Goal: Transaction & Acquisition: Book appointment/travel/reservation

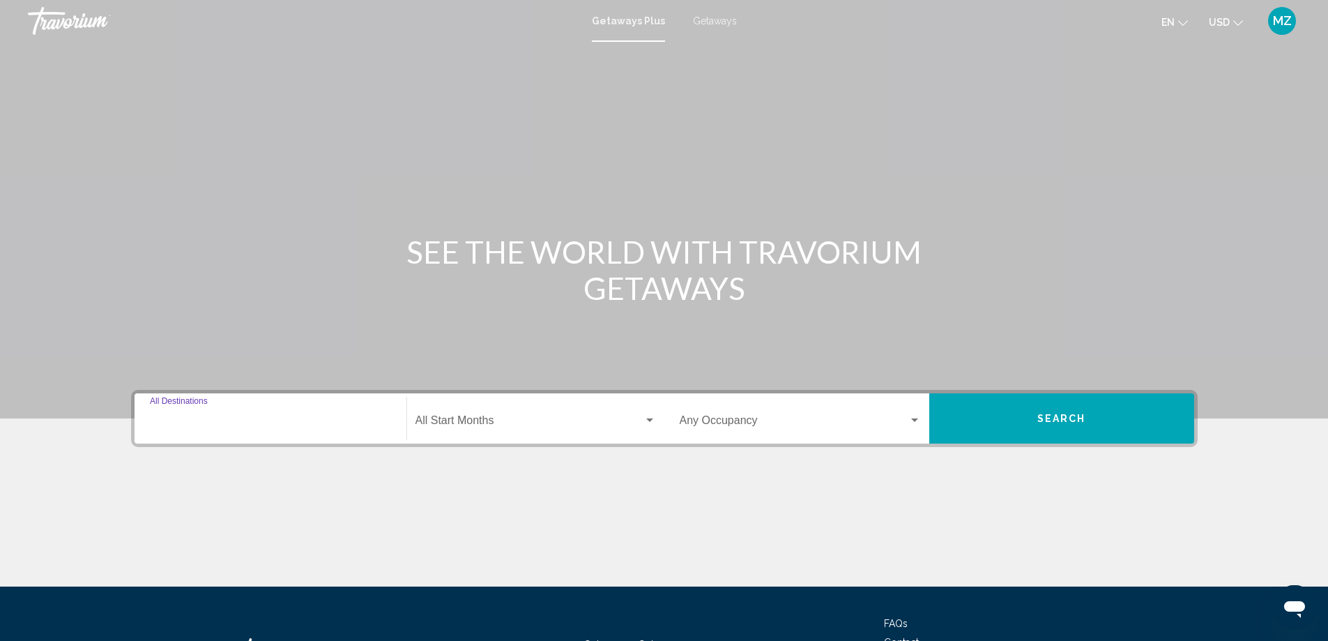
click at [289, 421] on input "Destination All Destinations" at bounding box center [270, 423] width 241 height 13
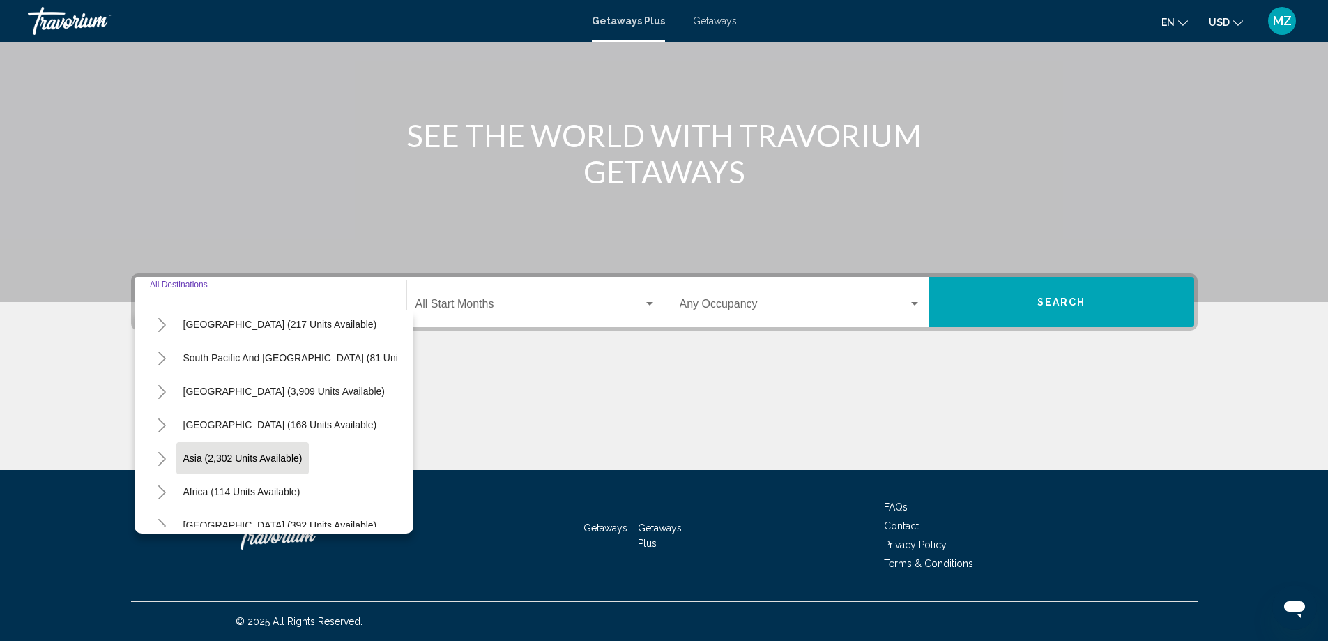
scroll to position [236, 0]
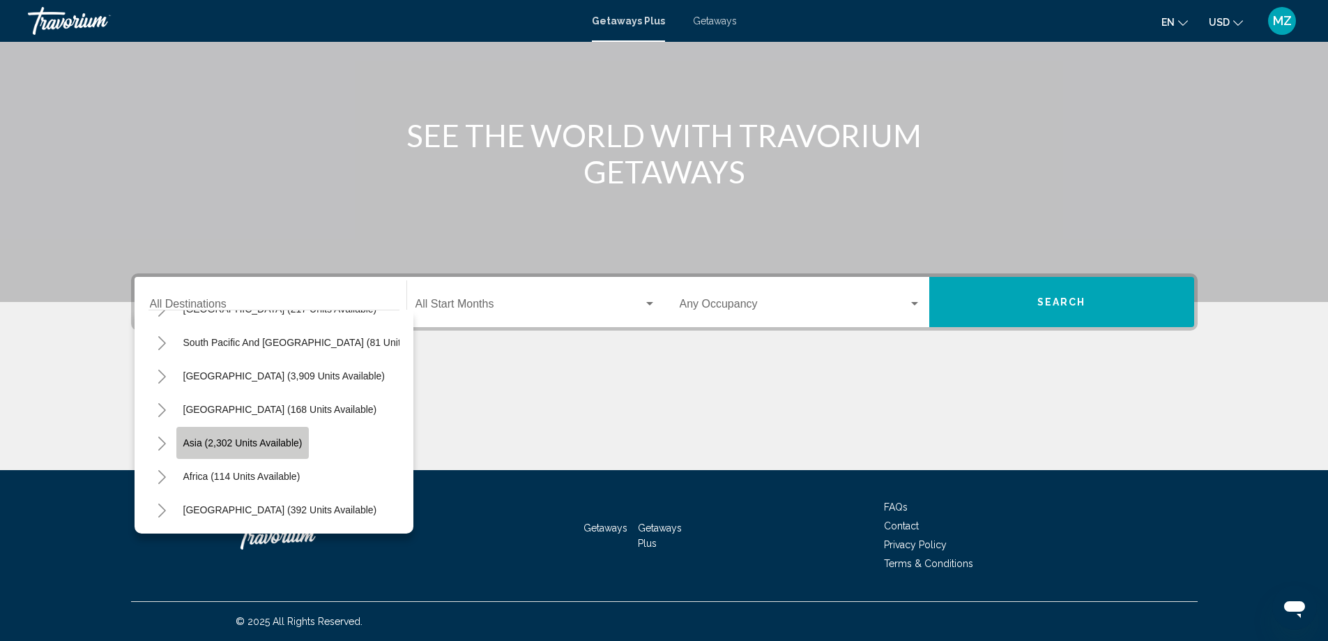
click at [287, 437] on span "Asia (2,302 units available)" at bounding box center [242, 442] width 119 height 11
type input "**********"
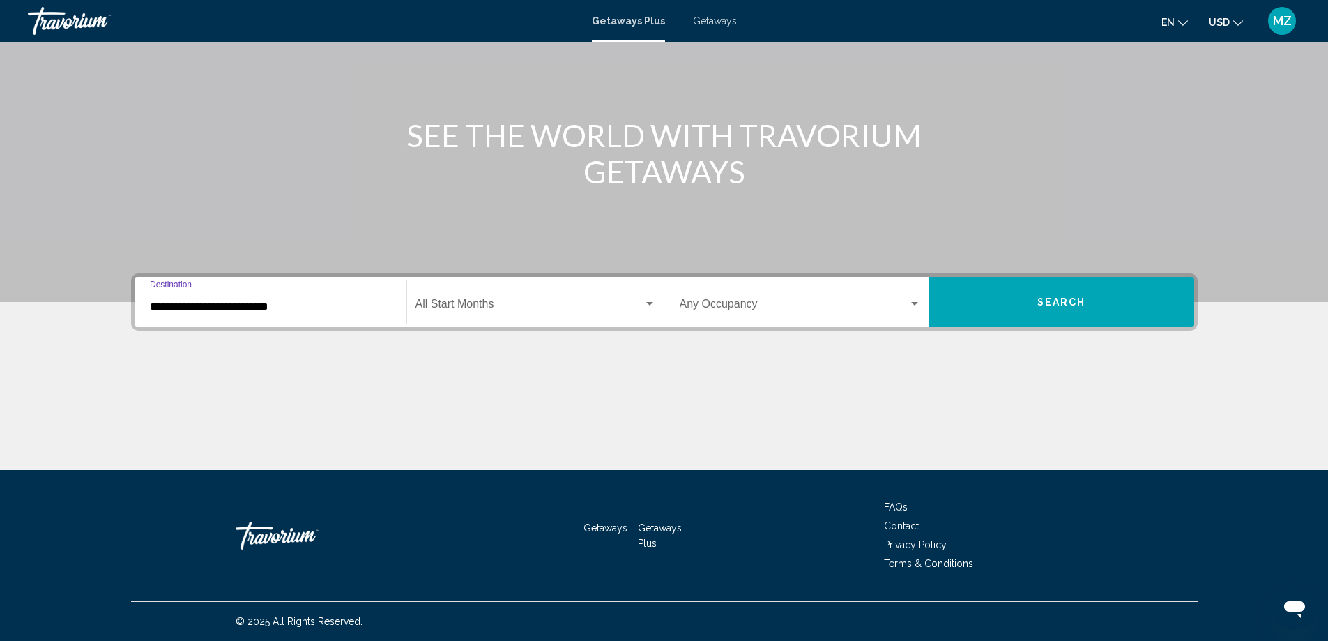
click at [505, 310] on span "Search widget" at bounding box center [529, 306] width 228 height 13
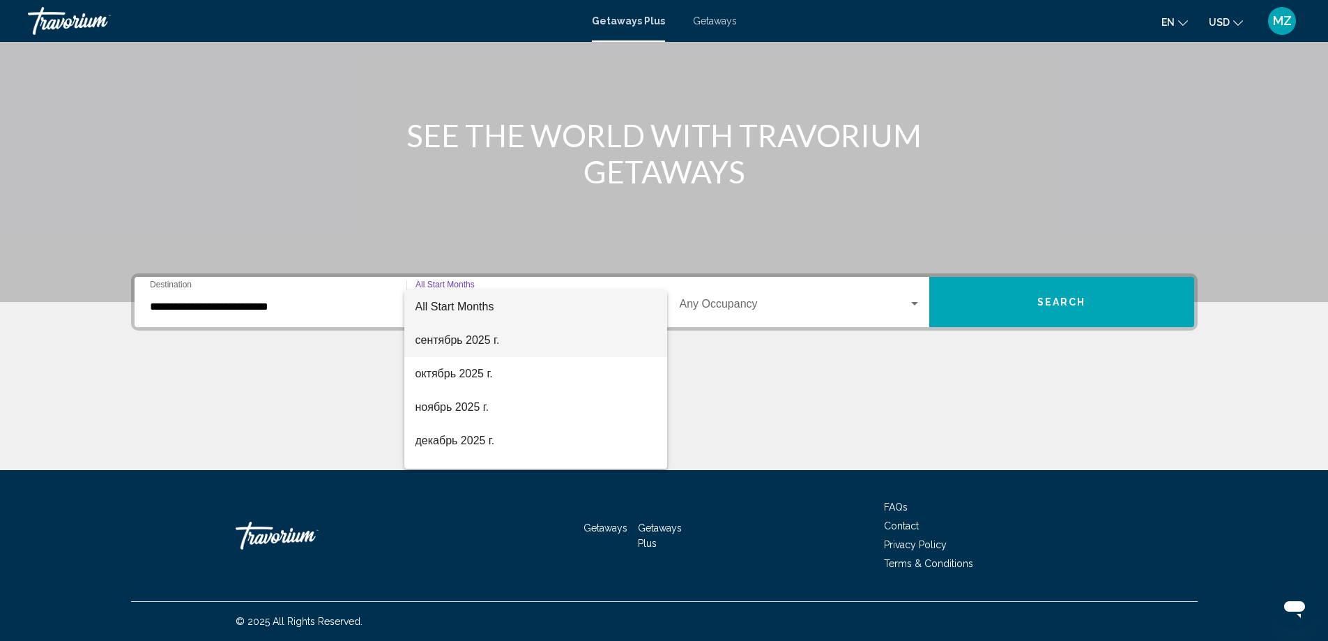
click at [482, 338] on span "сентябрь 2025 г." at bounding box center [535, 339] width 241 height 33
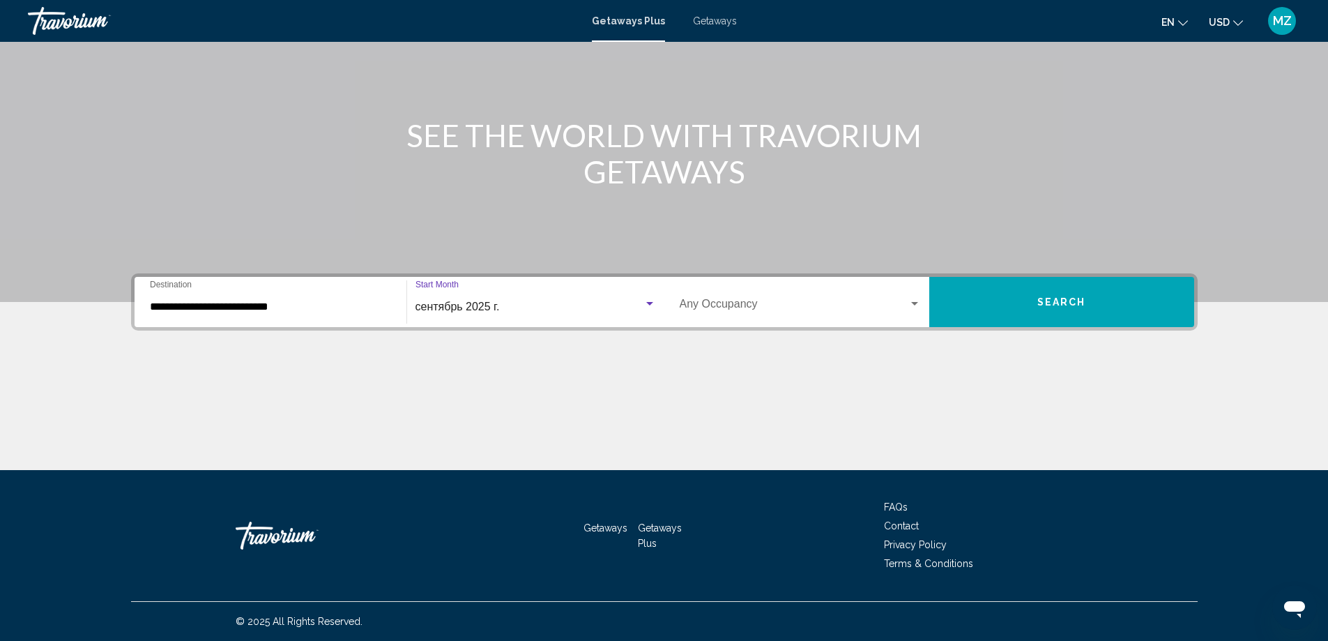
click at [902, 310] on span "Search widget" at bounding box center [794, 306] width 229 height 13
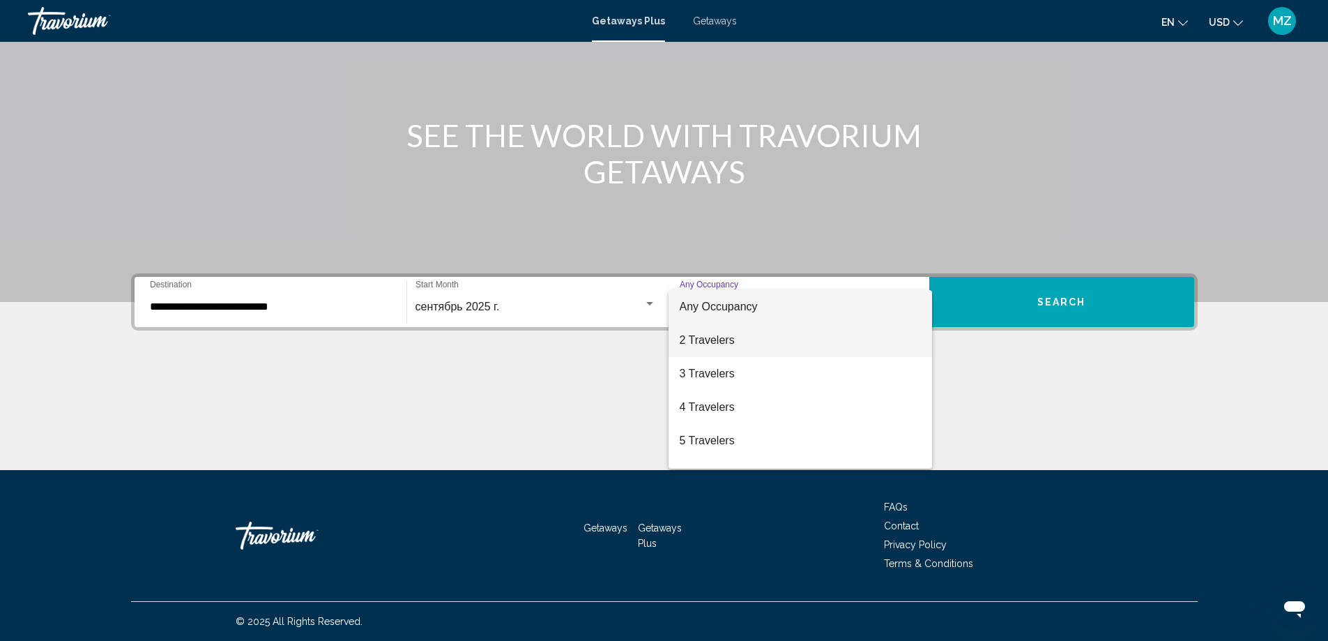
click at [751, 341] on span "2 Travelers" at bounding box center [800, 339] width 241 height 33
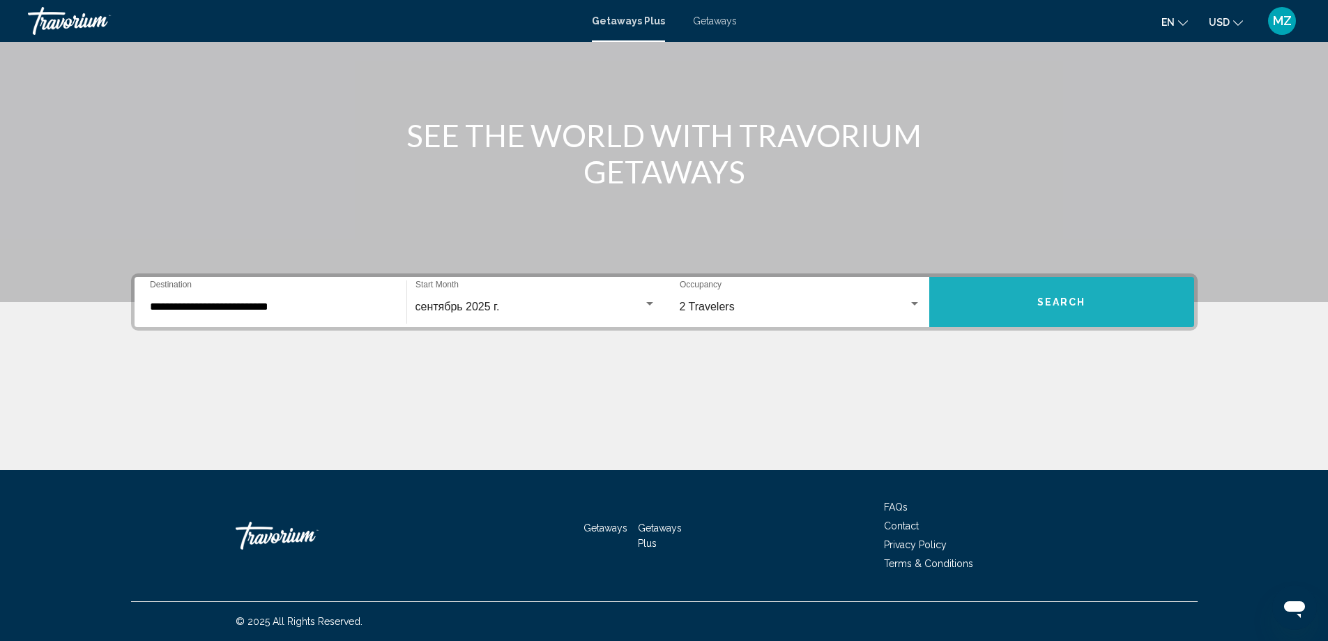
click at [1062, 315] on button "Search" at bounding box center [1061, 302] width 265 height 50
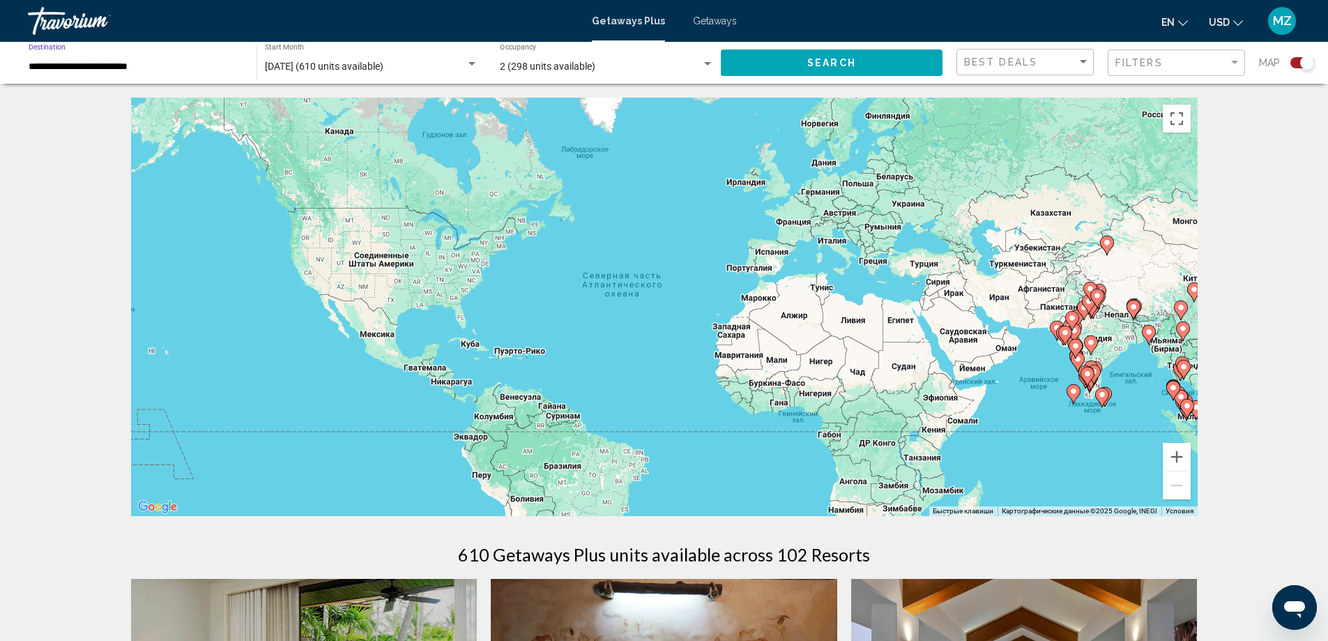
click at [129, 67] on input "**********" at bounding box center [136, 66] width 214 height 11
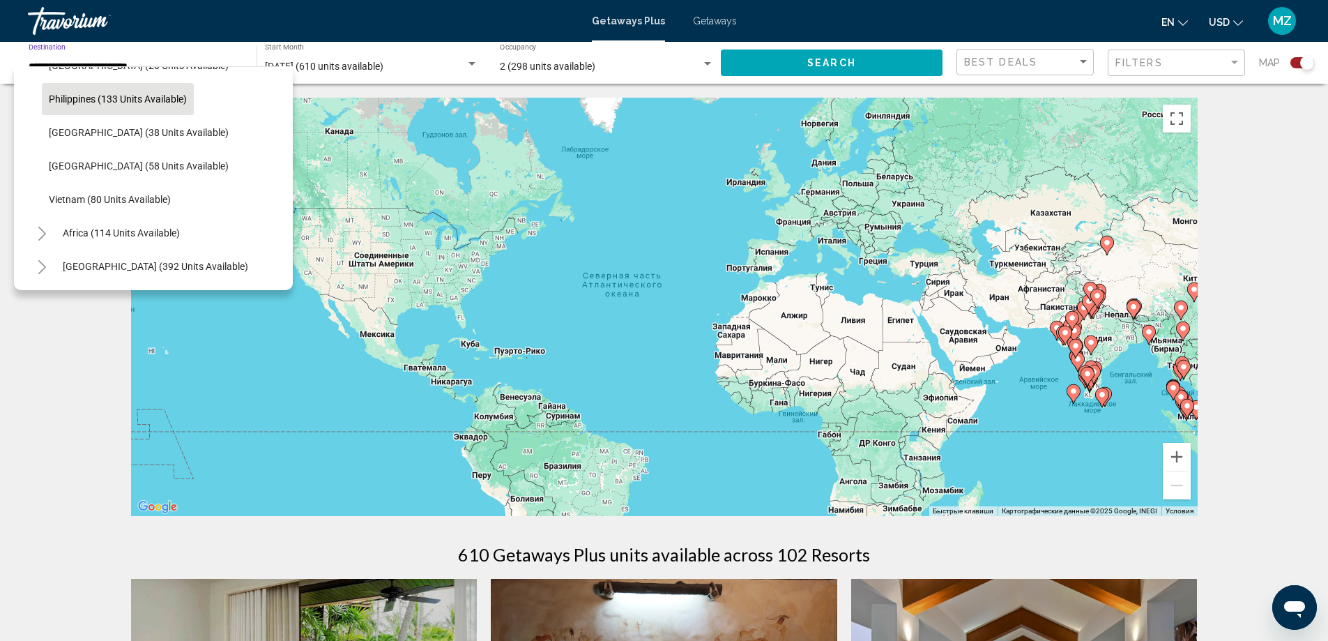
scroll to position [604, 0]
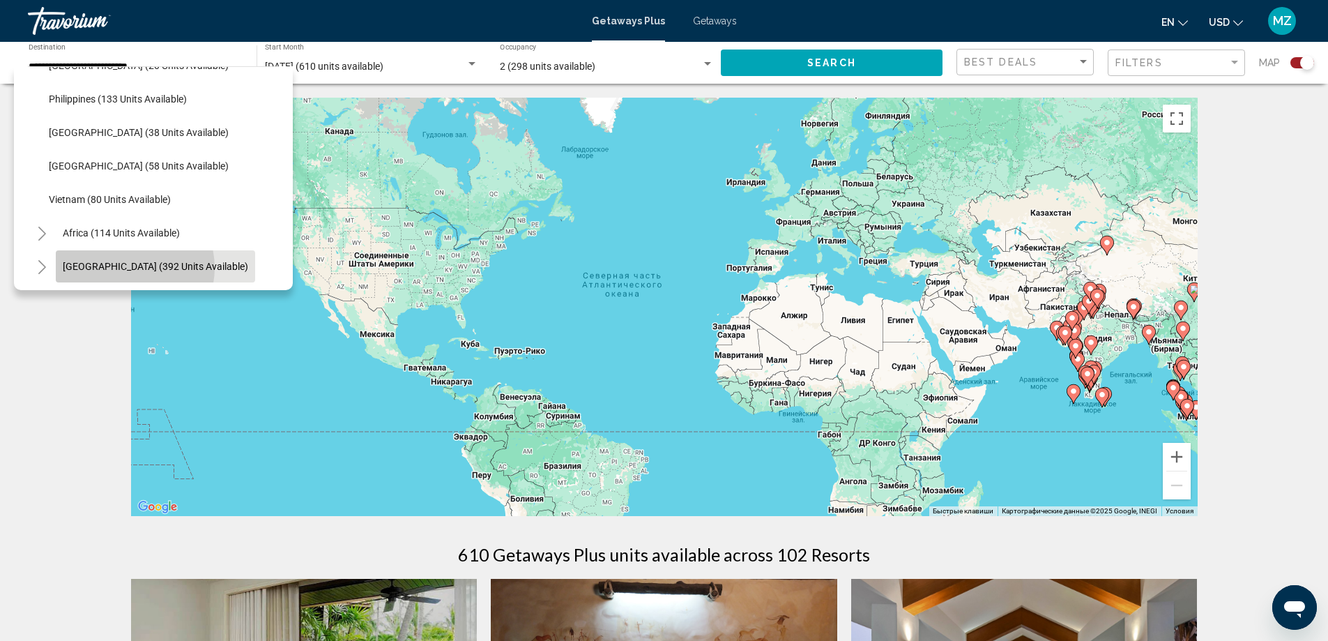
click at [131, 261] on span "[GEOGRAPHIC_DATA] (392 units available)" at bounding box center [155, 266] width 185 height 11
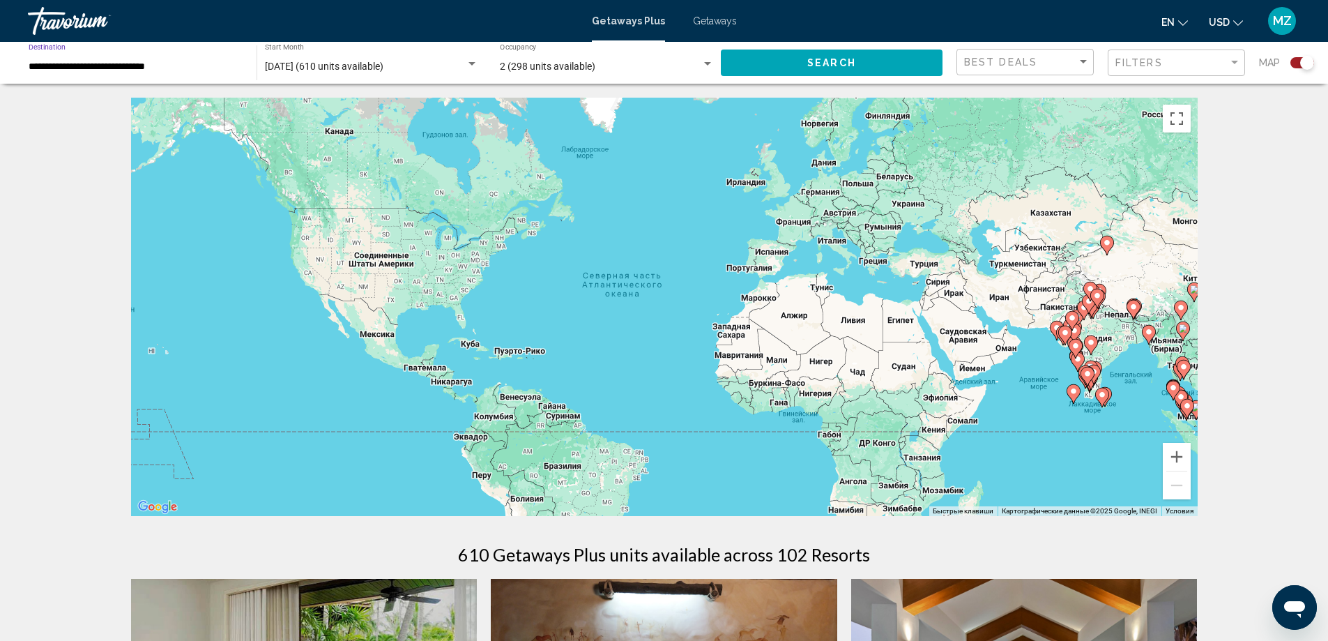
click at [821, 56] on span "Search" at bounding box center [831, 61] width 49 height 11
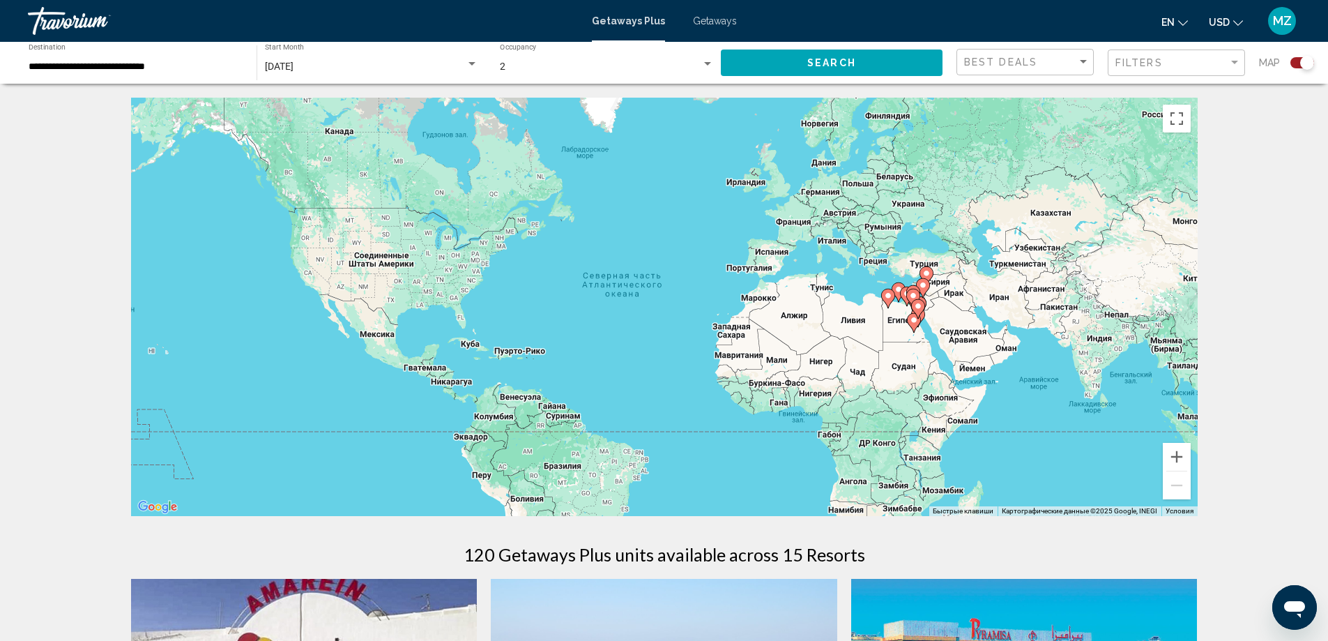
click at [176, 68] on input "**********" at bounding box center [136, 66] width 214 height 11
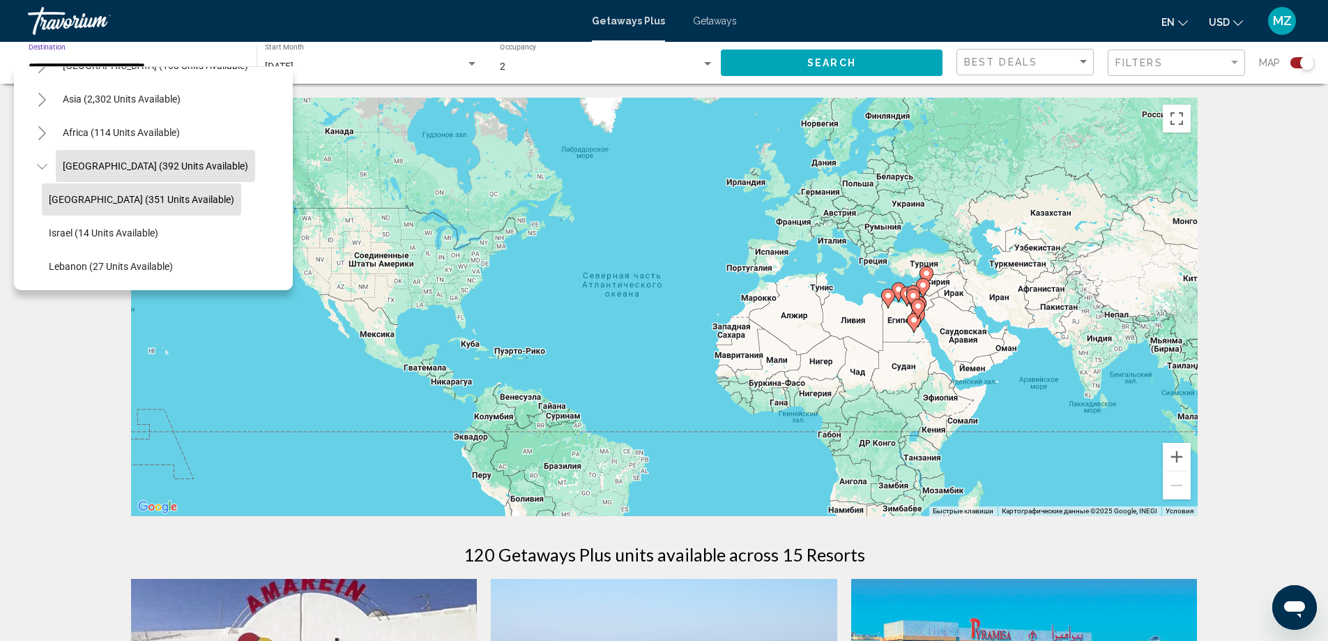
scroll to position [337, 0]
click at [142, 194] on span "Egypt (351 units available)" at bounding box center [141, 199] width 185 height 11
type input "**********"
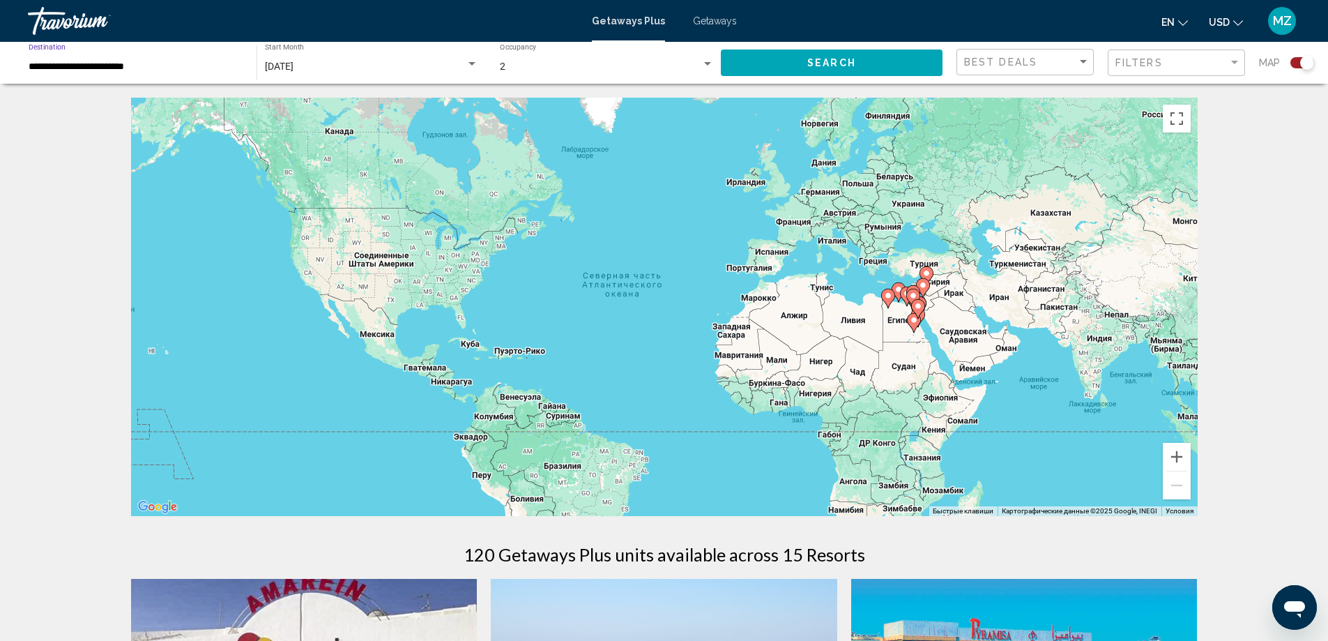
click at [828, 59] on span "Search" at bounding box center [831, 63] width 49 height 11
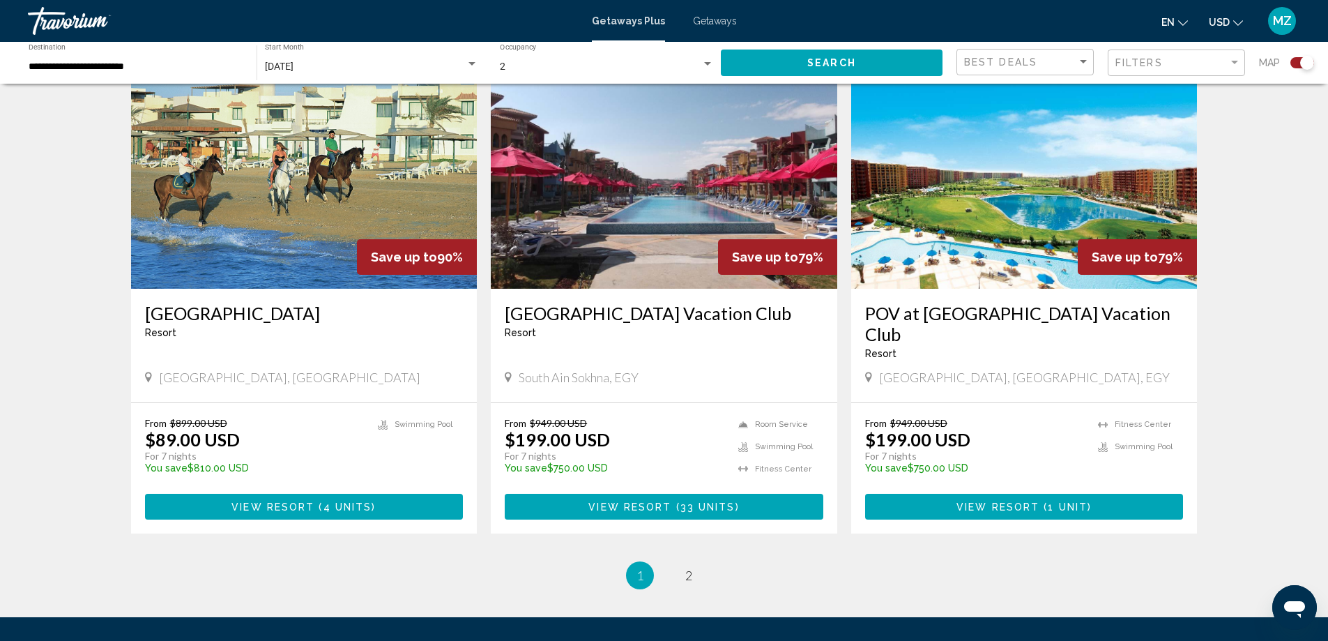
scroll to position [2022, 0]
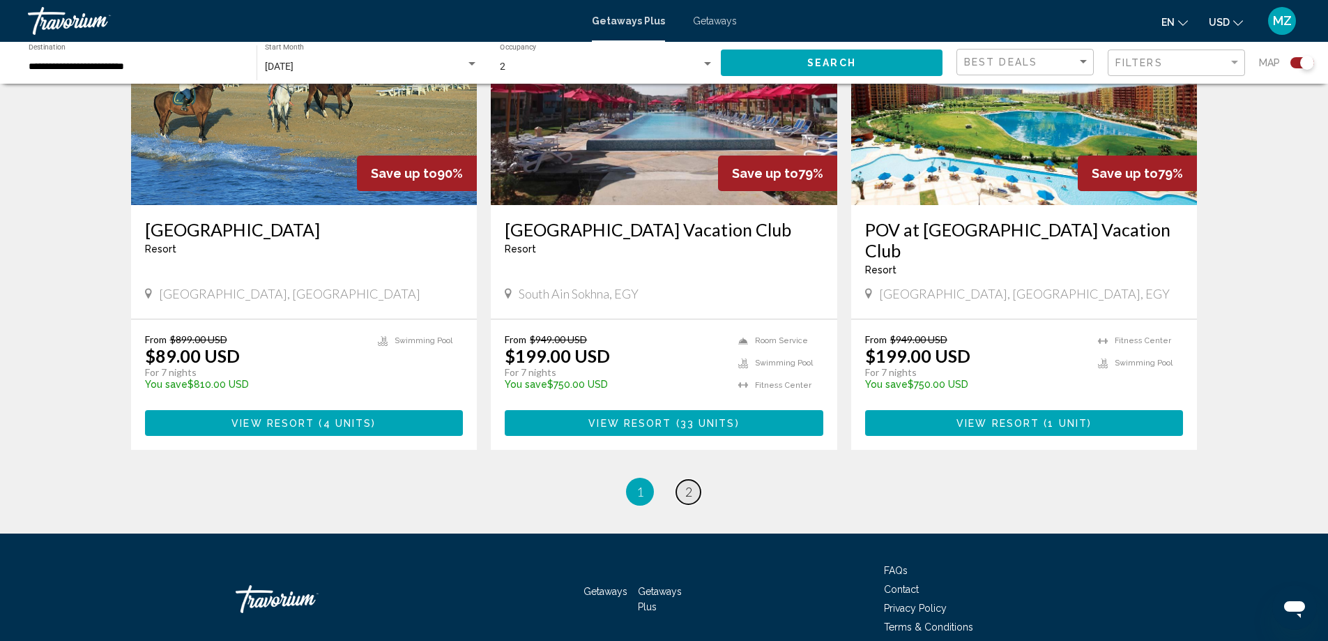
click at [688, 493] on span "2" at bounding box center [688, 491] width 7 height 15
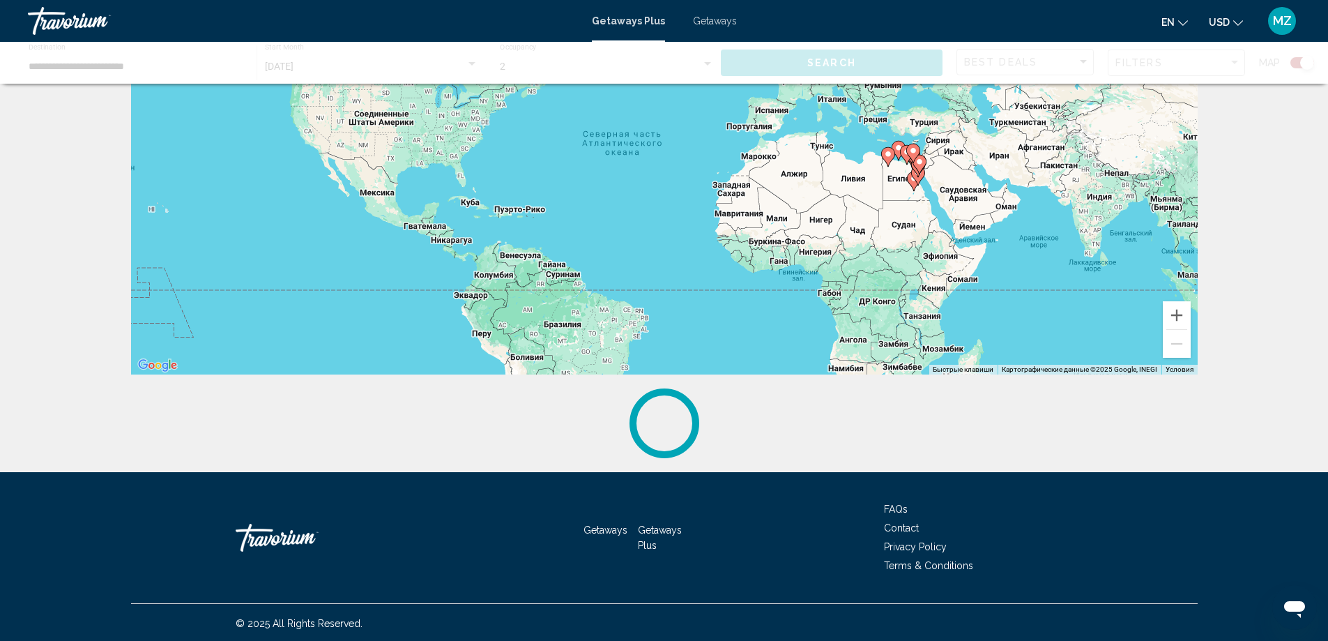
scroll to position [144, 0]
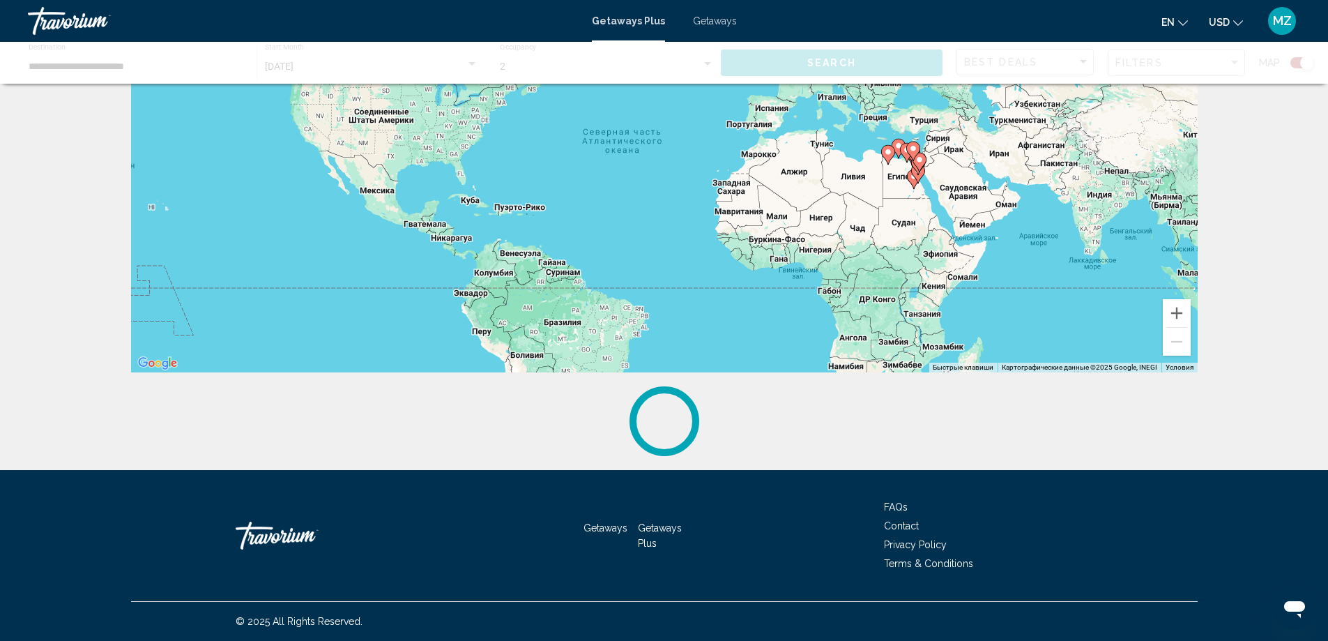
click at [699, 16] on span "Getaways" at bounding box center [715, 20] width 44 height 11
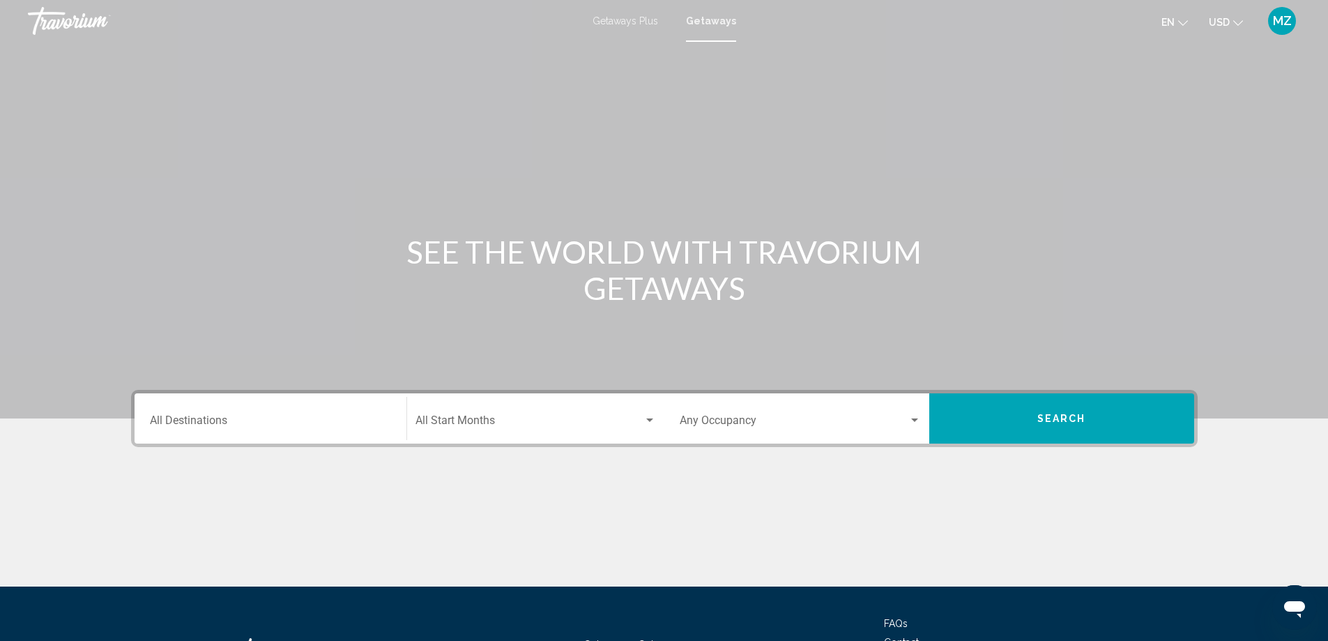
click at [321, 413] on div "Destination All Destinations" at bounding box center [270, 419] width 241 height 44
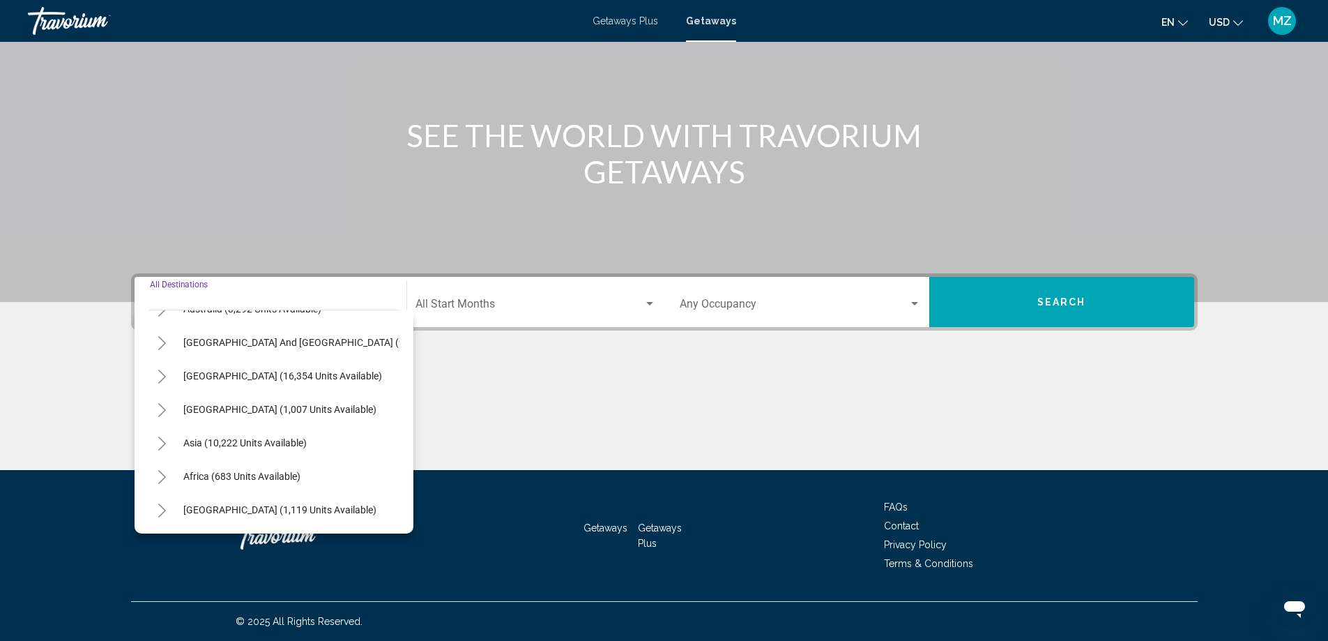
scroll to position [236, 0]
click at [277, 471] on span "Africa (683 units available)" at bounding box center [241, 476] width 117 height 11
type input "**********"
click at [277, 466] on div "Main content" at bounding box center [664, 417] width 1067 height 105
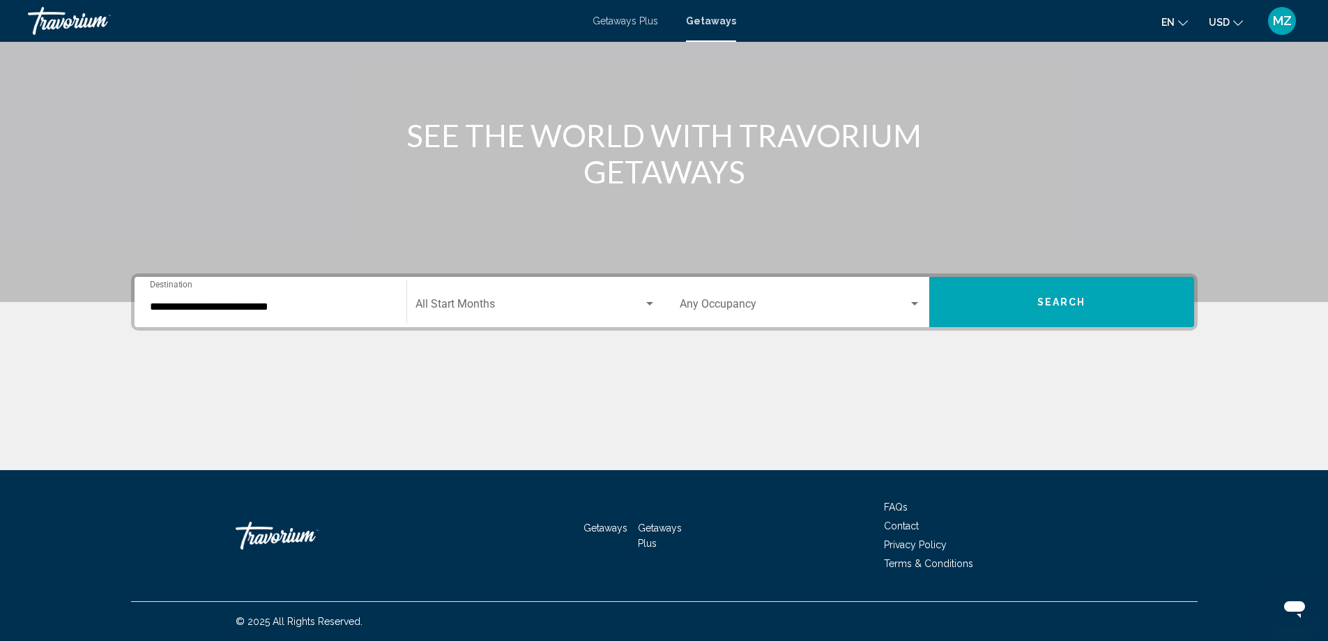
click at [484, 316] on div "Start Month All Start Months" at bounding box center [535, 302] width 241 height 44
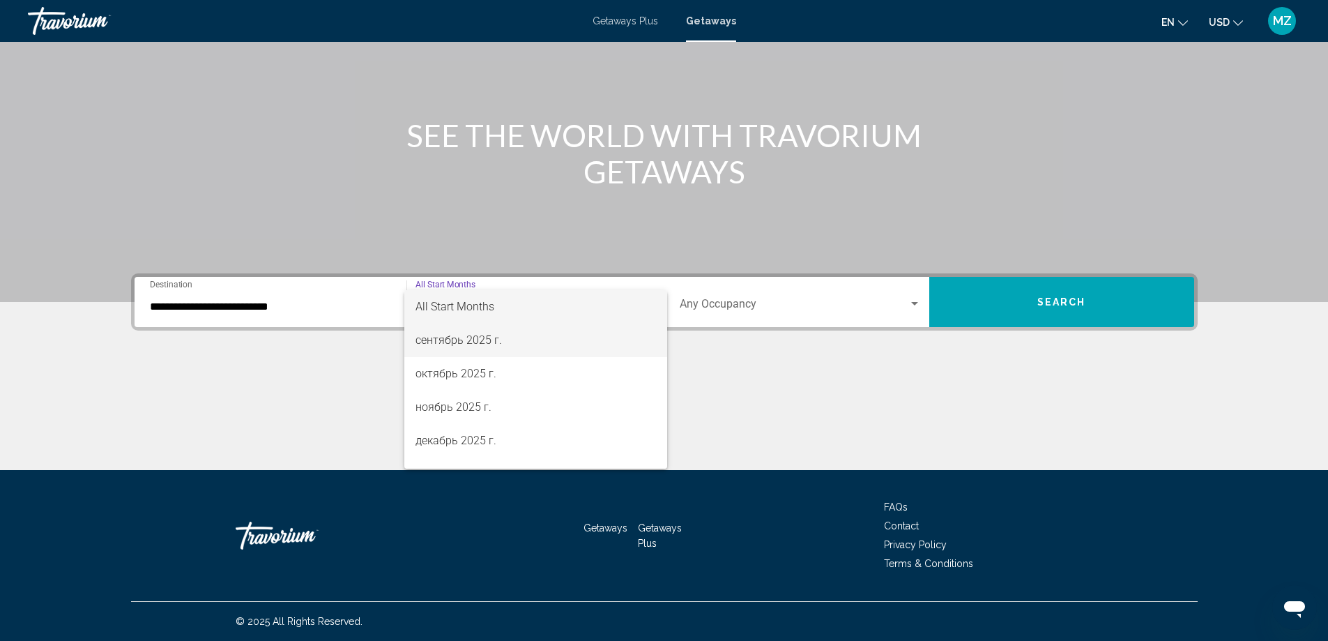
click at [459, 339] on span "сентябрь 2025 г." at bounding box center [535, 339] width 241 height 33
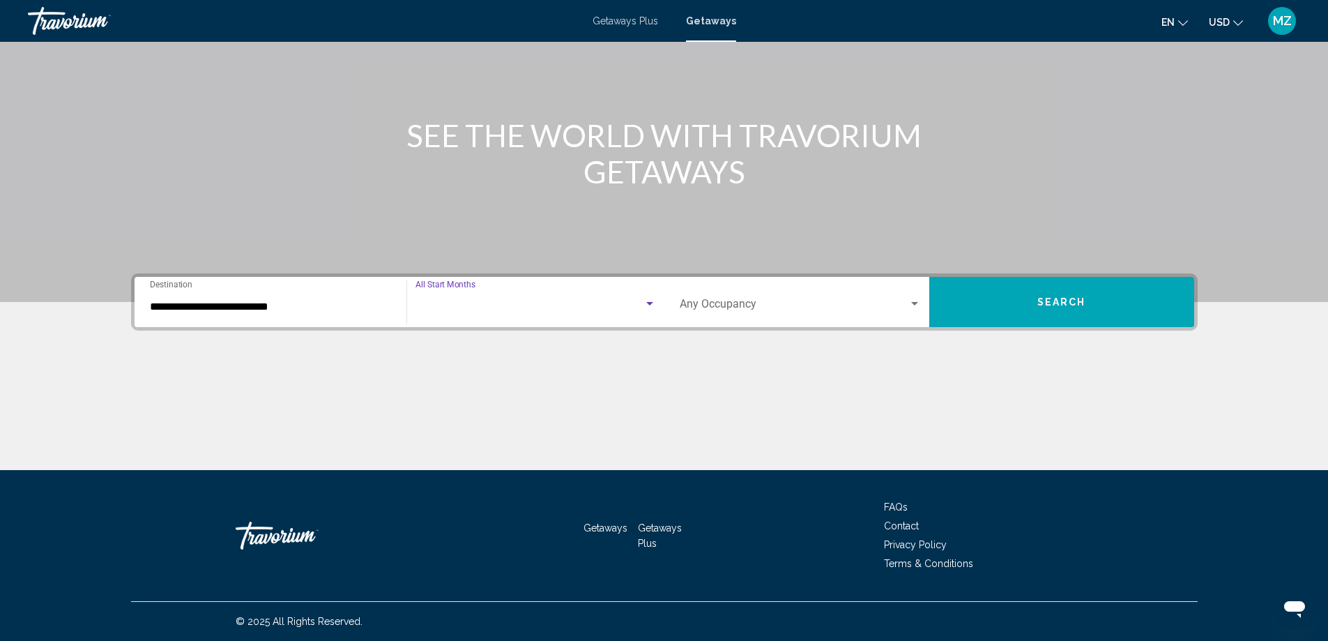
click at [459, 339] on div "**********" at bounding box center [664, 371] width 1122 height 197
click at [763, 307] on span "Search widget" at bounding box center [794, 306] width 229 height 13
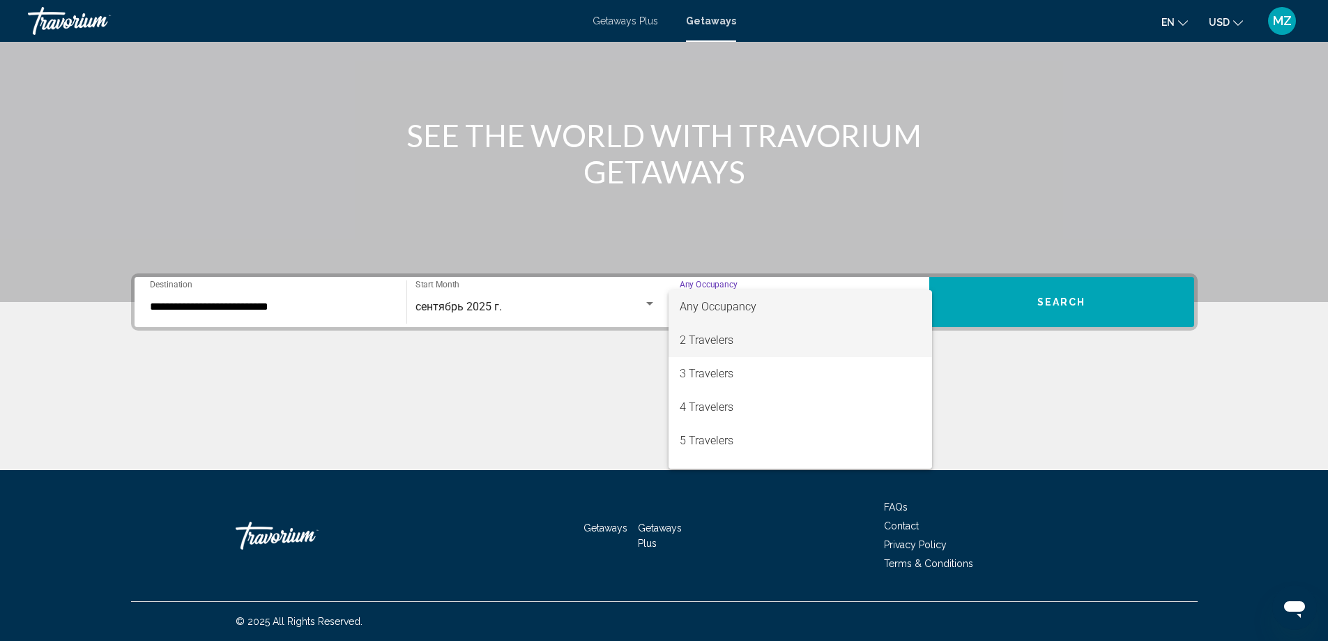
click at [726, 342] on span "2 Travelers" at bounding box center [800, 339] width 241 height 33
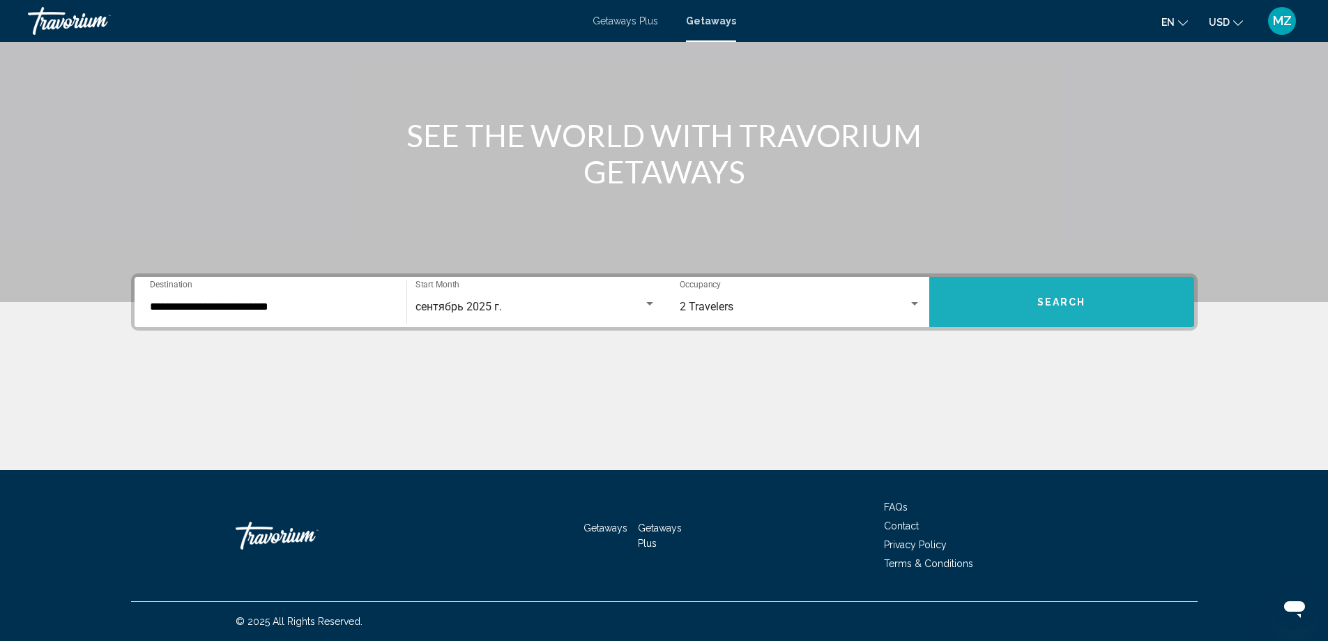
click at [1036, 298] on button "Search" at bounding box center [1061, 302] width 265 height 50
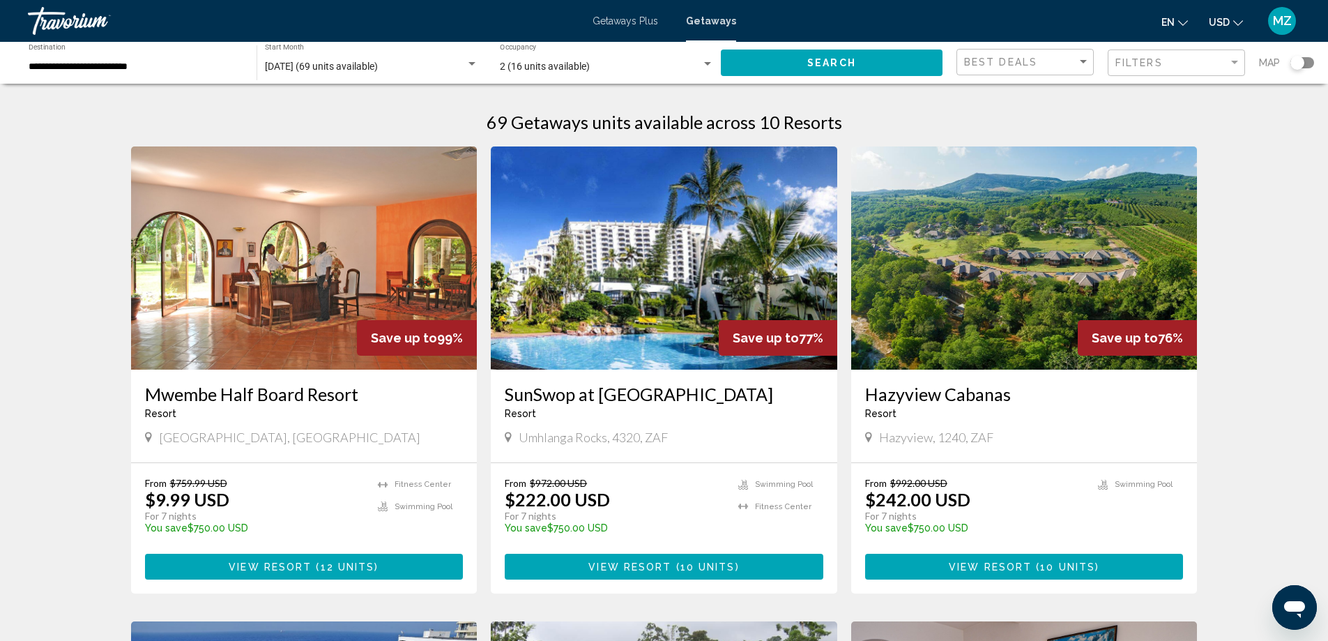
click at [131, 67] on input "**********" at bounding box center [136, 66] width 214 height 11
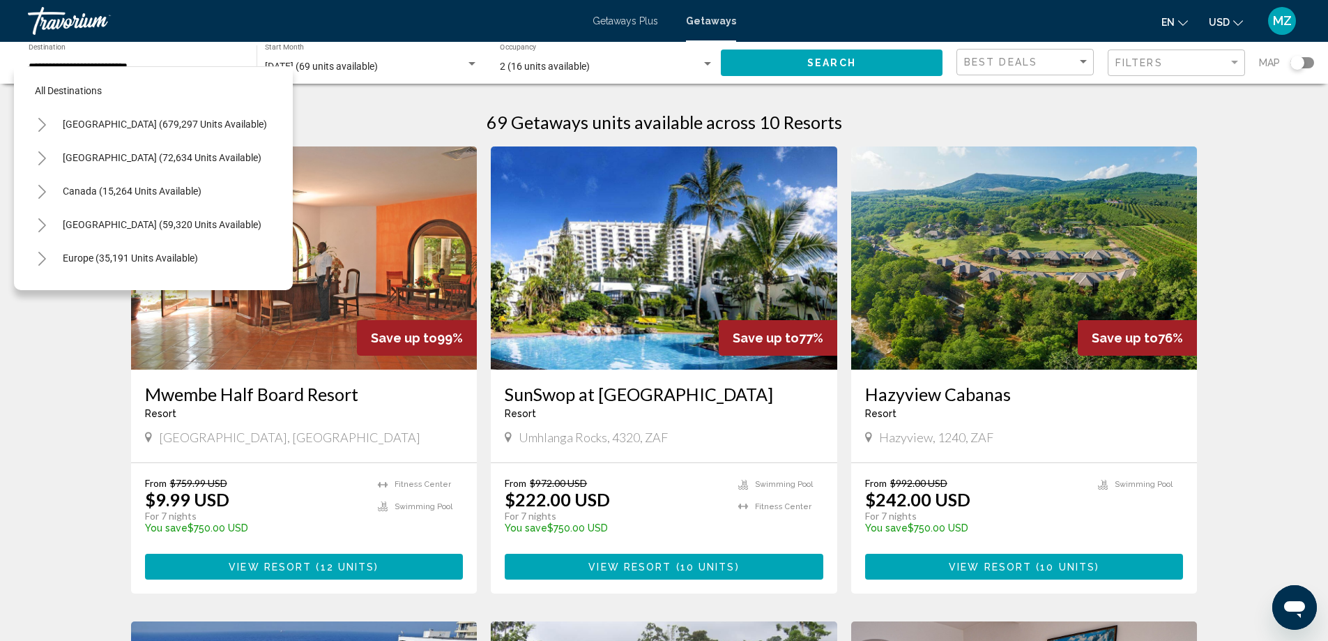
scroll to position [289, 0]
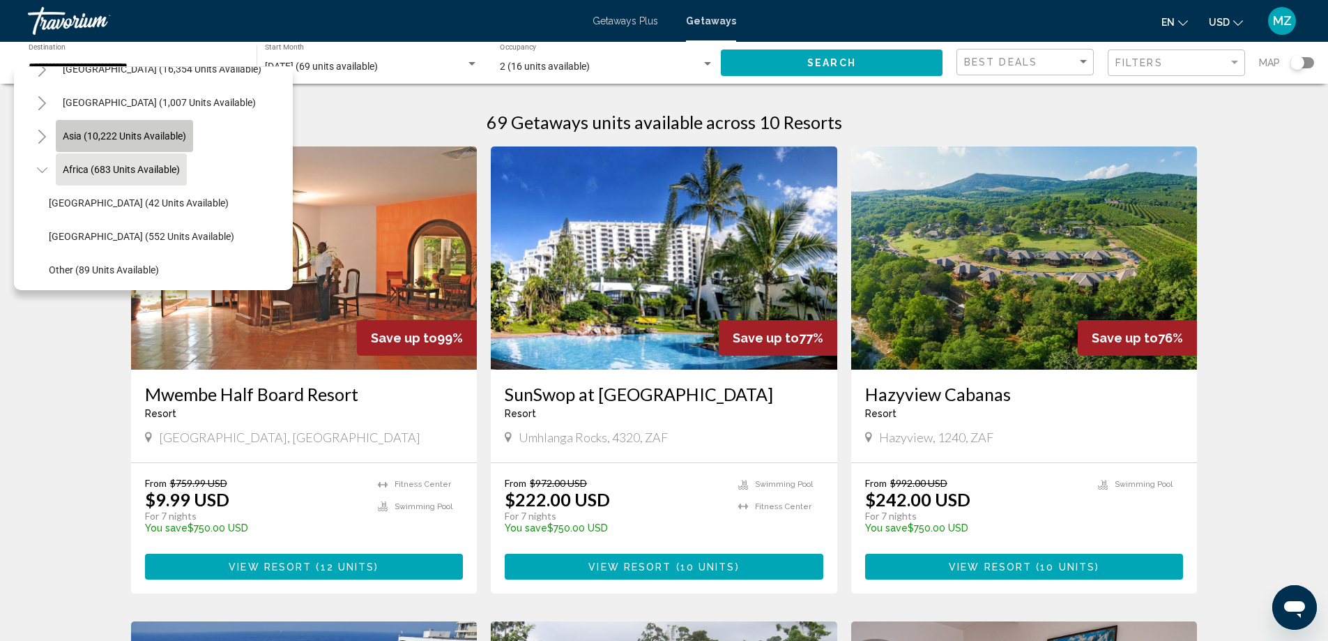
click at [139, 130] on span "Asia (10,222 units available)" at bounding box center [124, 135] width 123 height 11
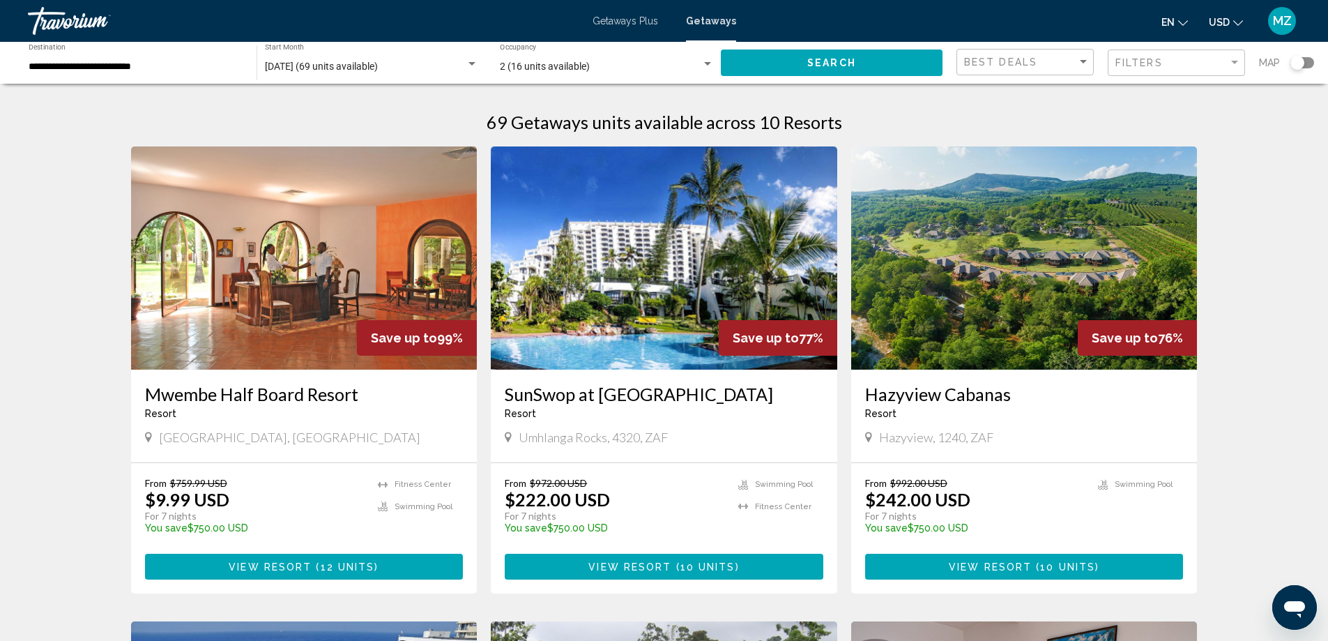
click at [183, 58] on div "**********" at bounding box center [136, 63] width 214 height 38
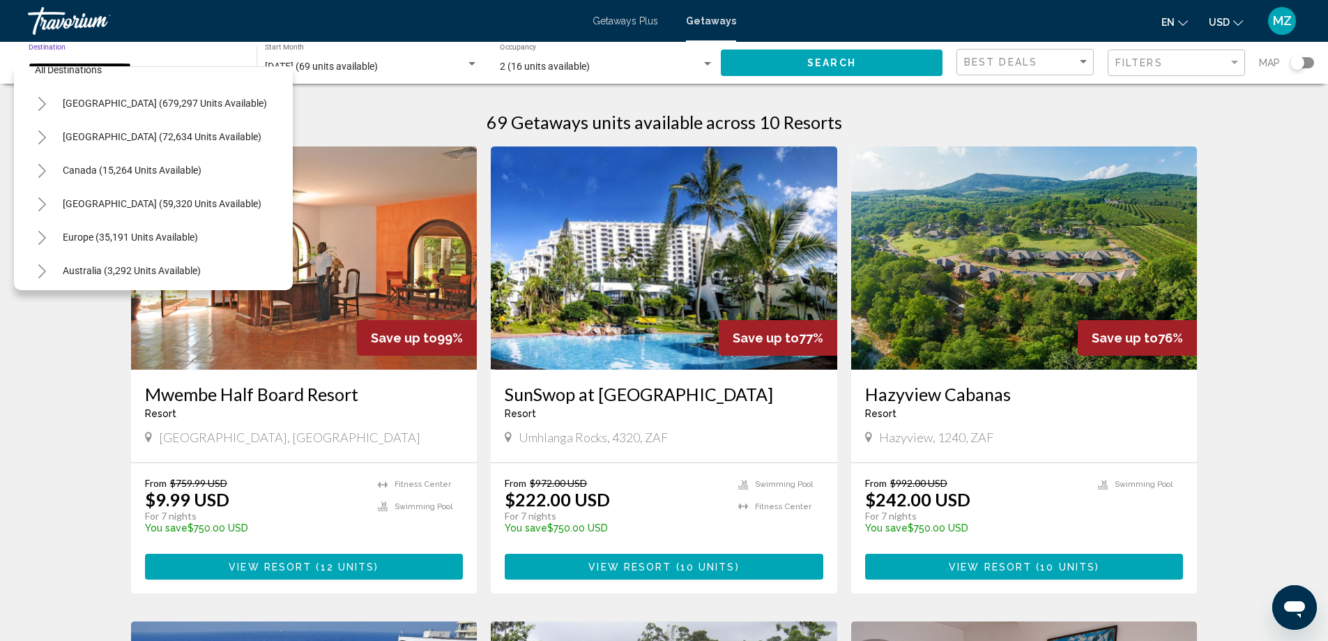
scroll to position [0, 0]
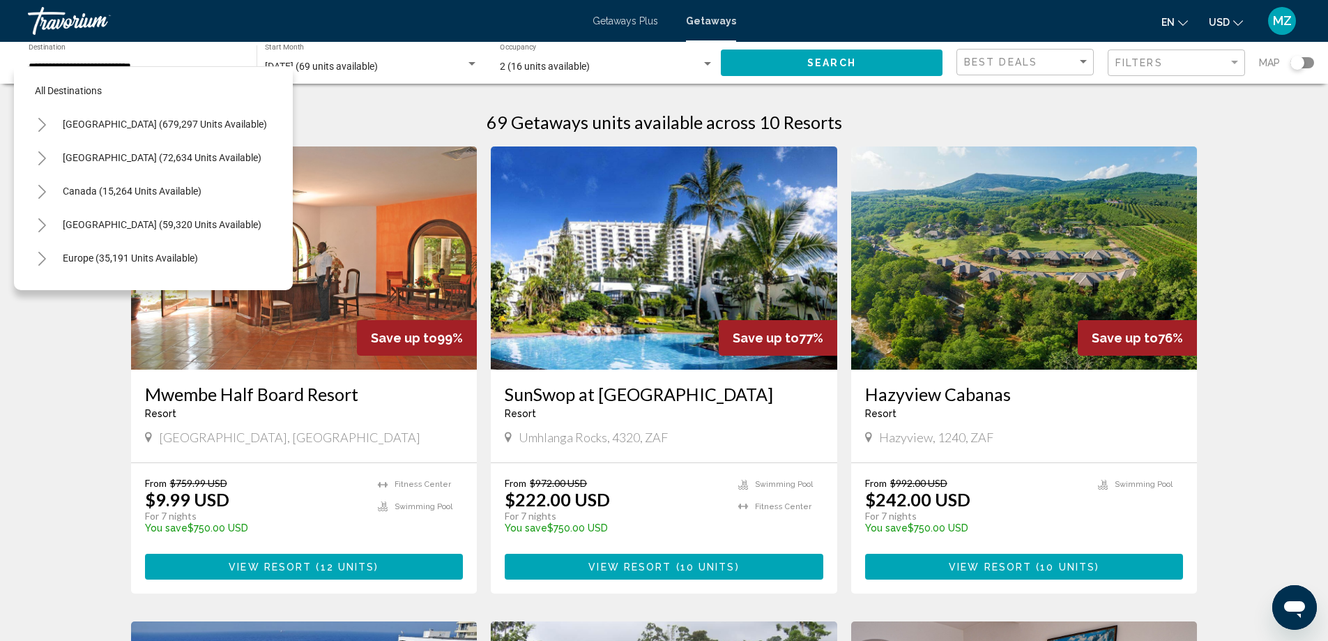
click at [154, 49] on div "**********" at bounding box center [136, 63] width 214 height 38
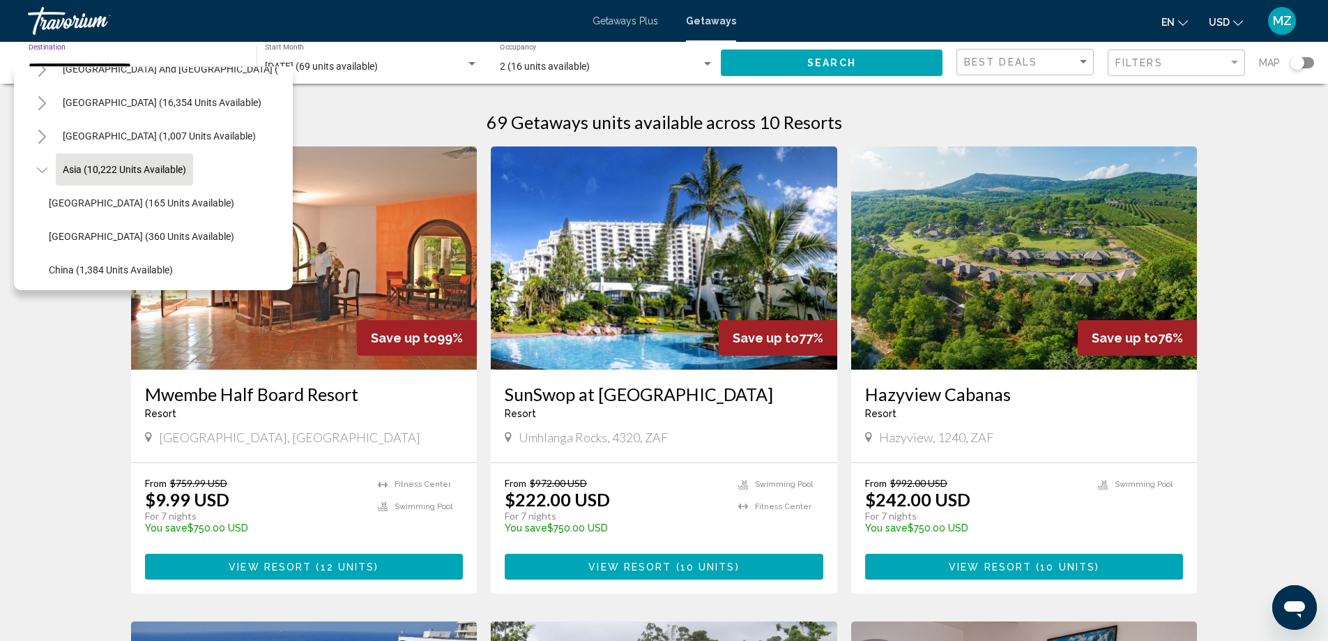
click at [155, 56] on div "**********" at bounding box center [136, 63] width 214 height 38
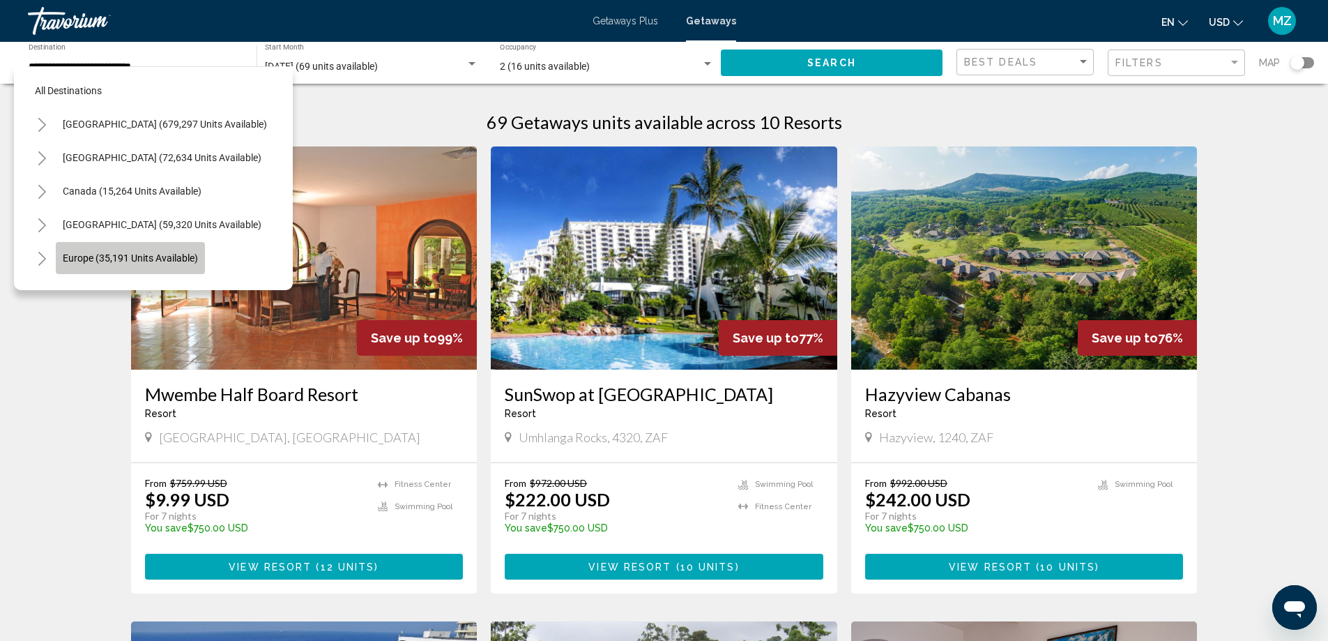
click at [146, 250] on button "Europe (35,191 units available)" at bounding box center [130, 258] width 149 height 32
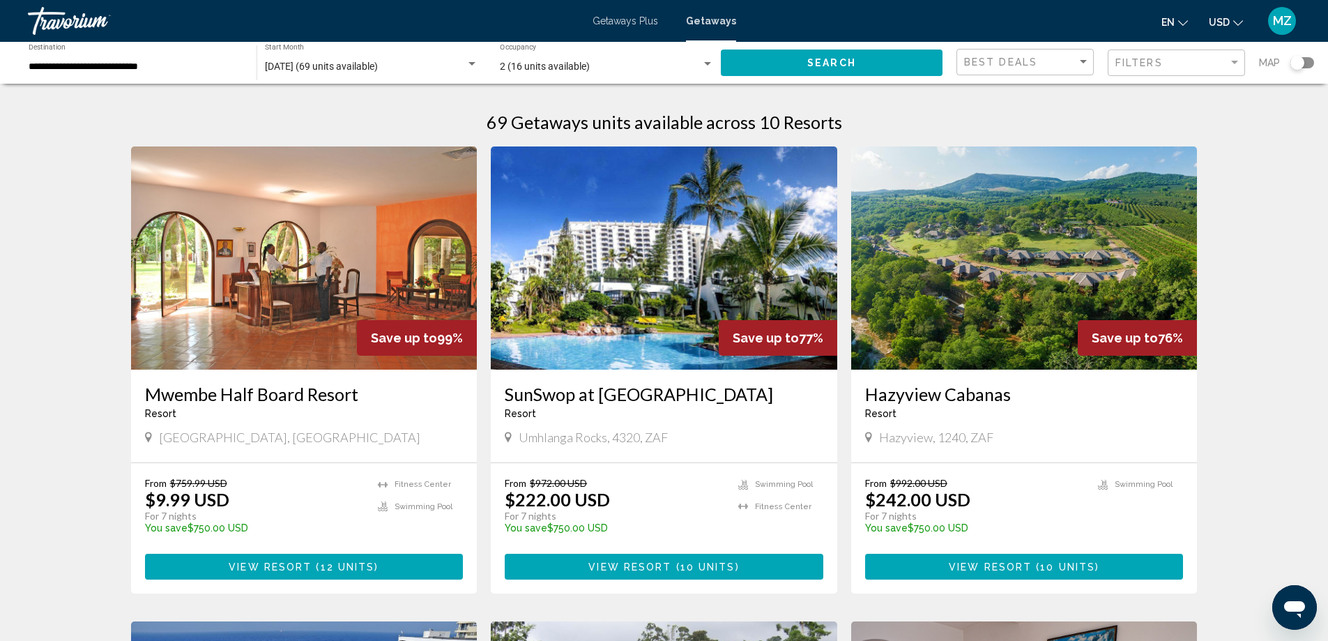
click at [190, 74] on div "**********" at bounding box center [136, 63] width 214 height 38
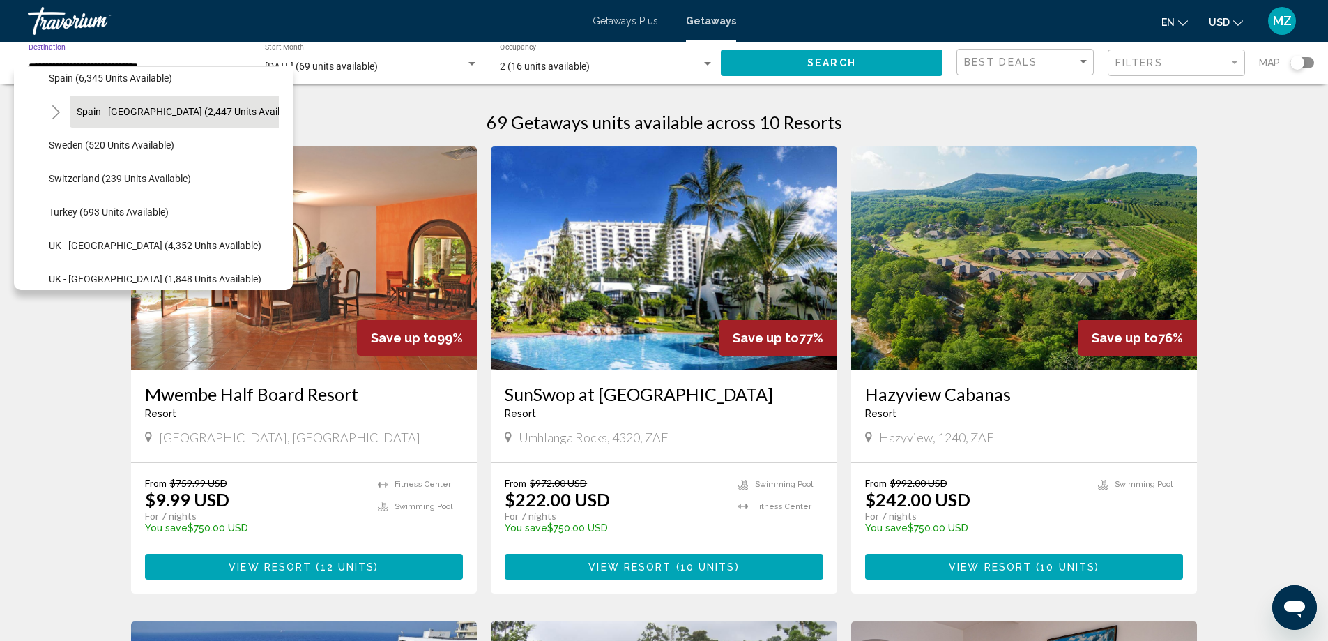
scroll to position [786, 0]
click at [153, 208] on span "Turkey (693 units available)" at bounding box center [109, 208] width 120 height 11
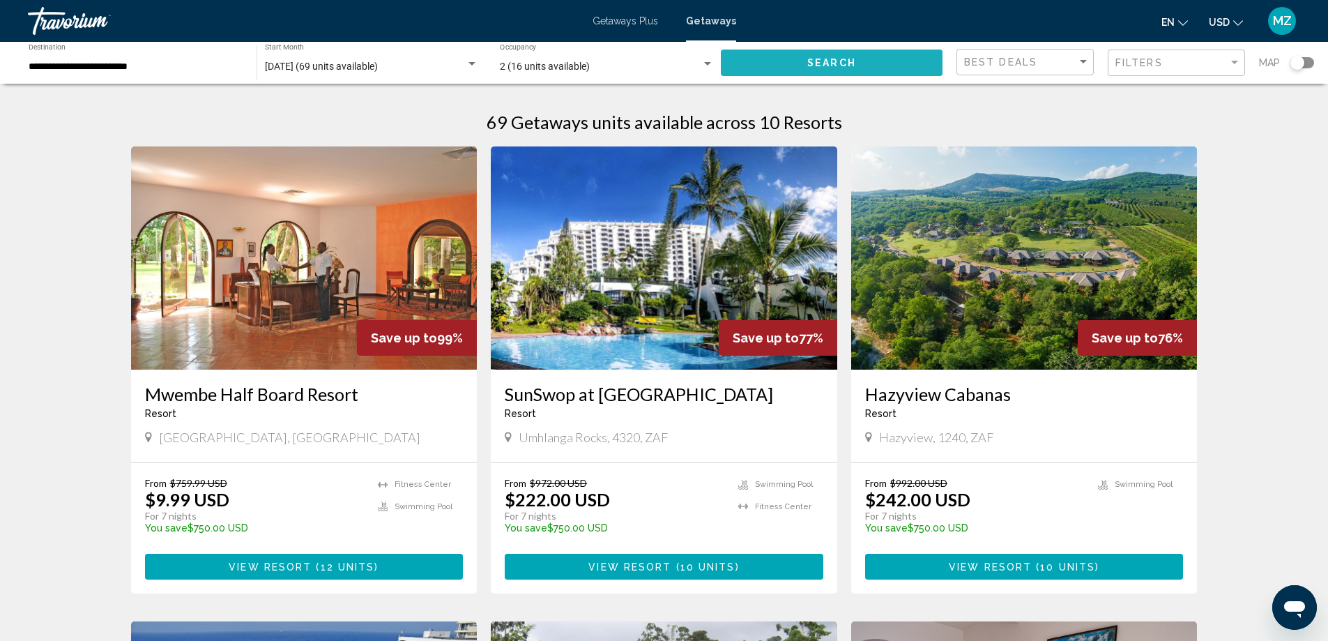
click at [773, 62] on button "Search" at bounding box center [832, 62] width 222 height 26
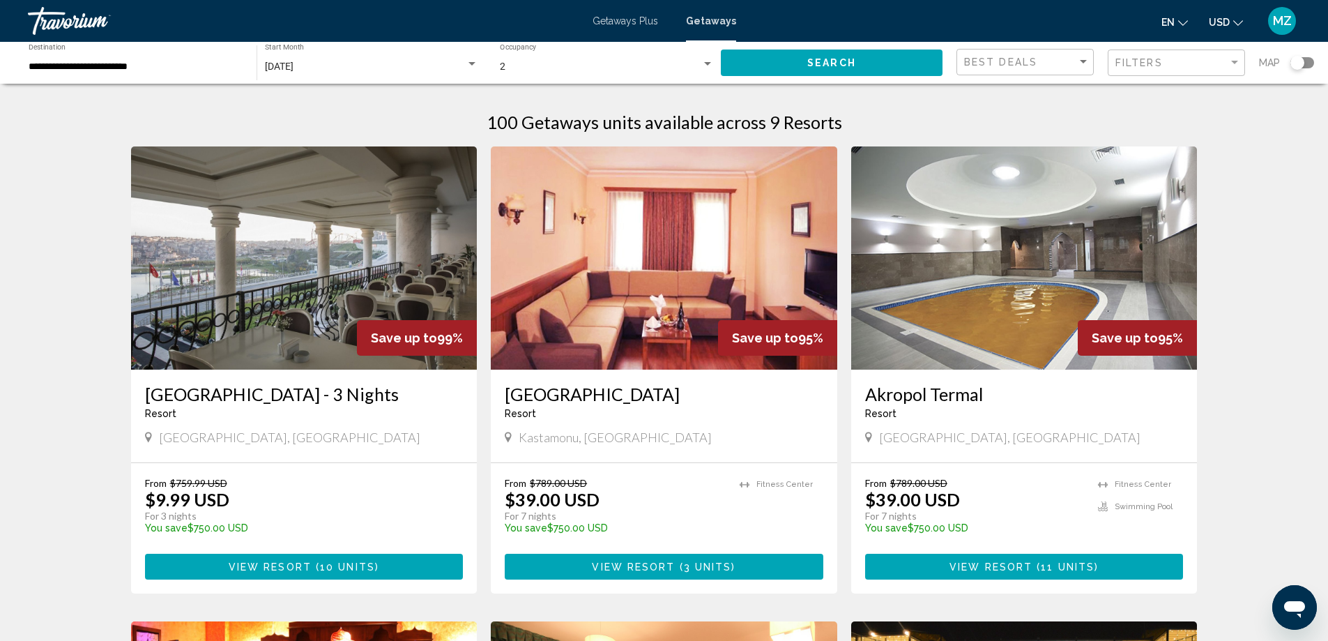
click at [293, 67] on span "September 2025" at bounding box center [279, 66] width 29 height 11
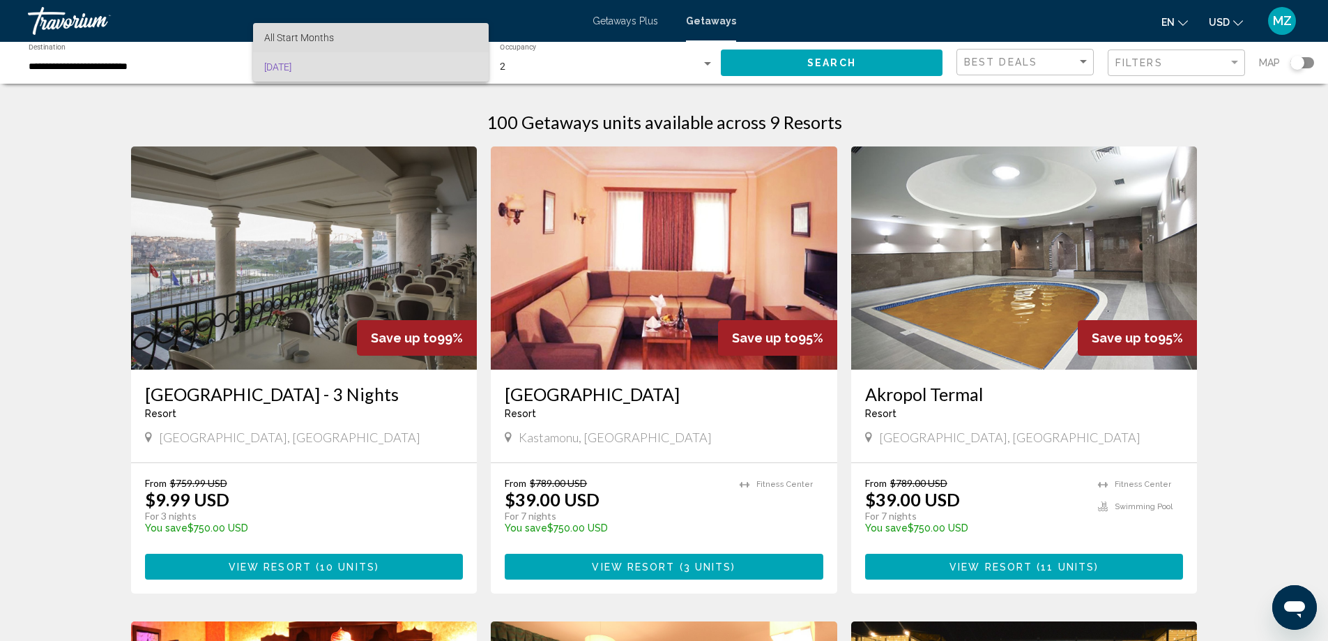
click at [330, 32] on span "All Start Months" at bounding box center [299, 37] width 70 height 11
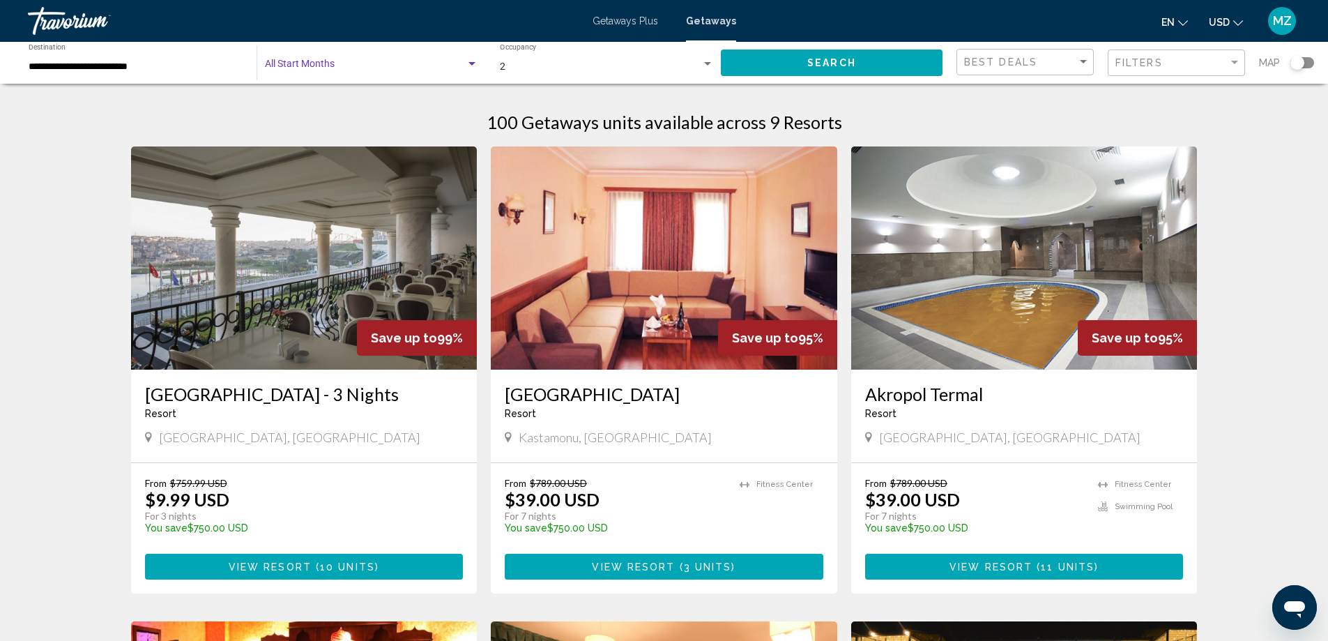
click at [365, 66] on span "Search widget" at bounding box center [365, 66] width 201 height 11
click at [816, 60] on div at bounding box center [664, 320] width 1328 height 641
click at [816, 60] on span "Search" at bounding box center [831, 63] width 49 height 11
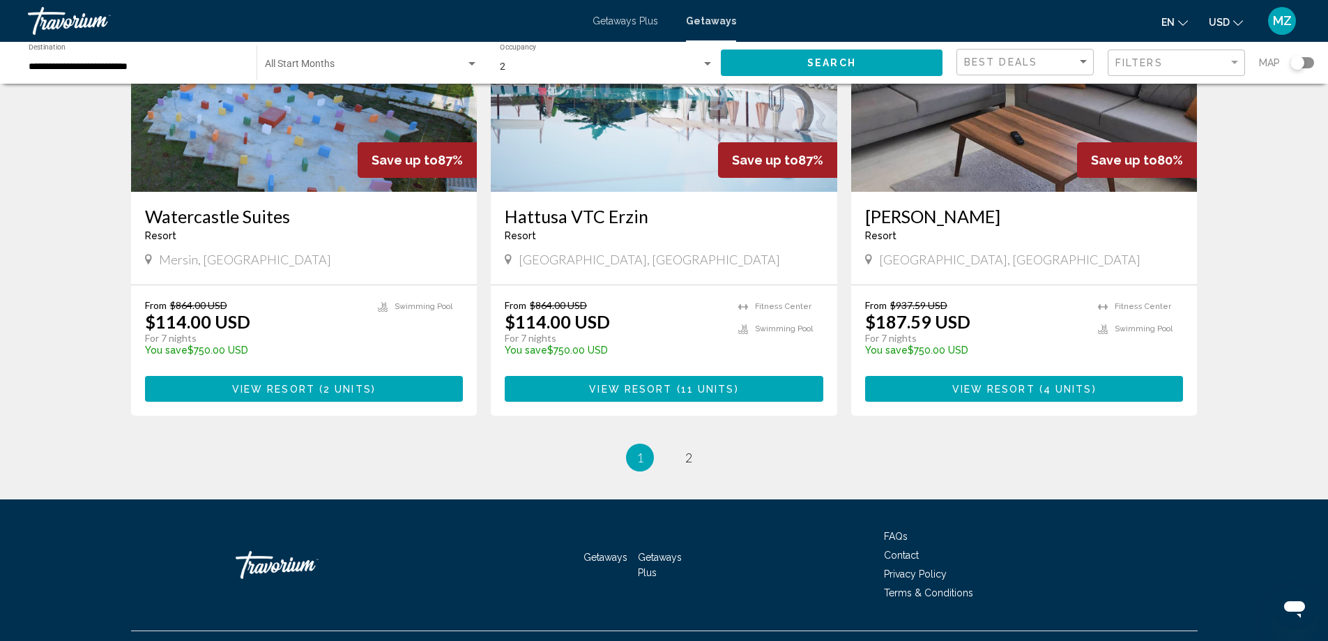
scroll to position [1603, 0]
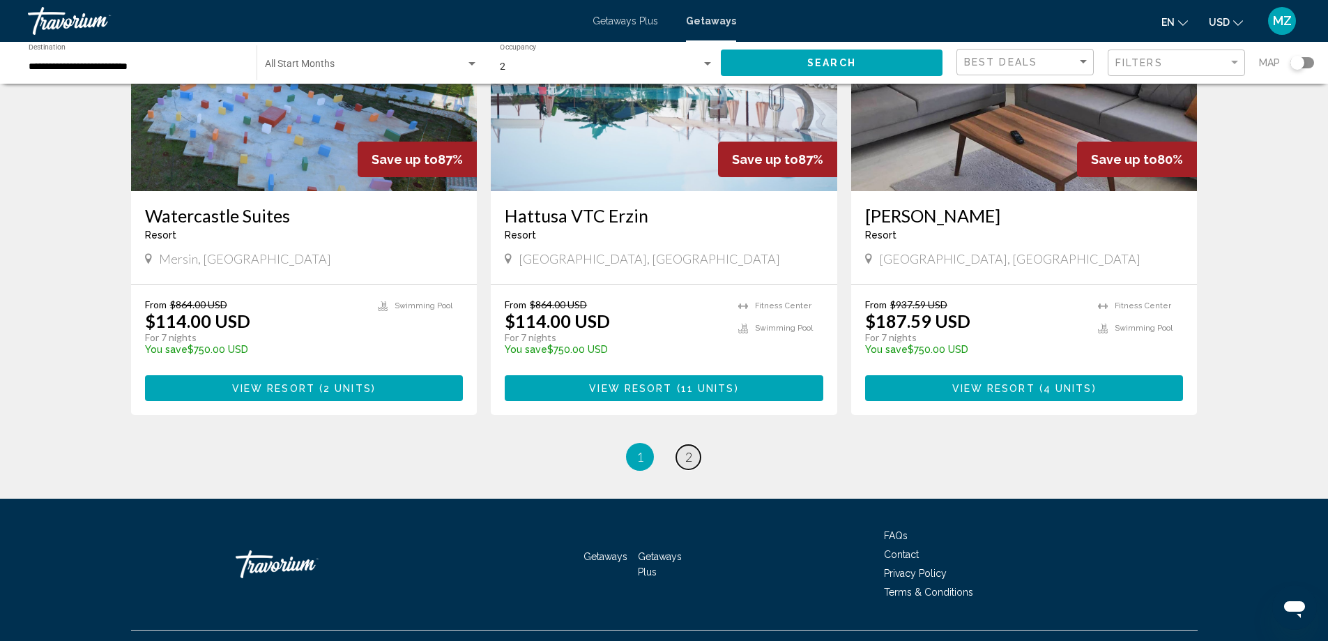
click at [689, 454] on span "2" at bounding box center [688, 456] width 7 height 15
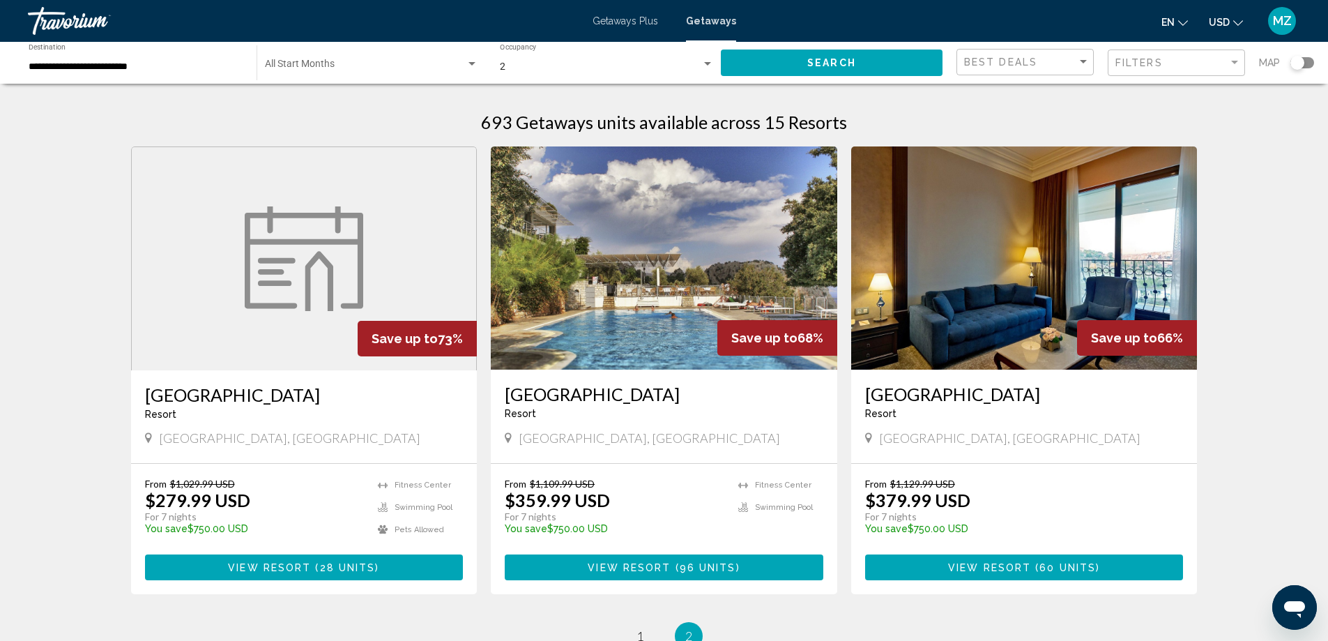
click at [105, 62] on input "**********" at bounding box center [136, 66] width 214 height 11
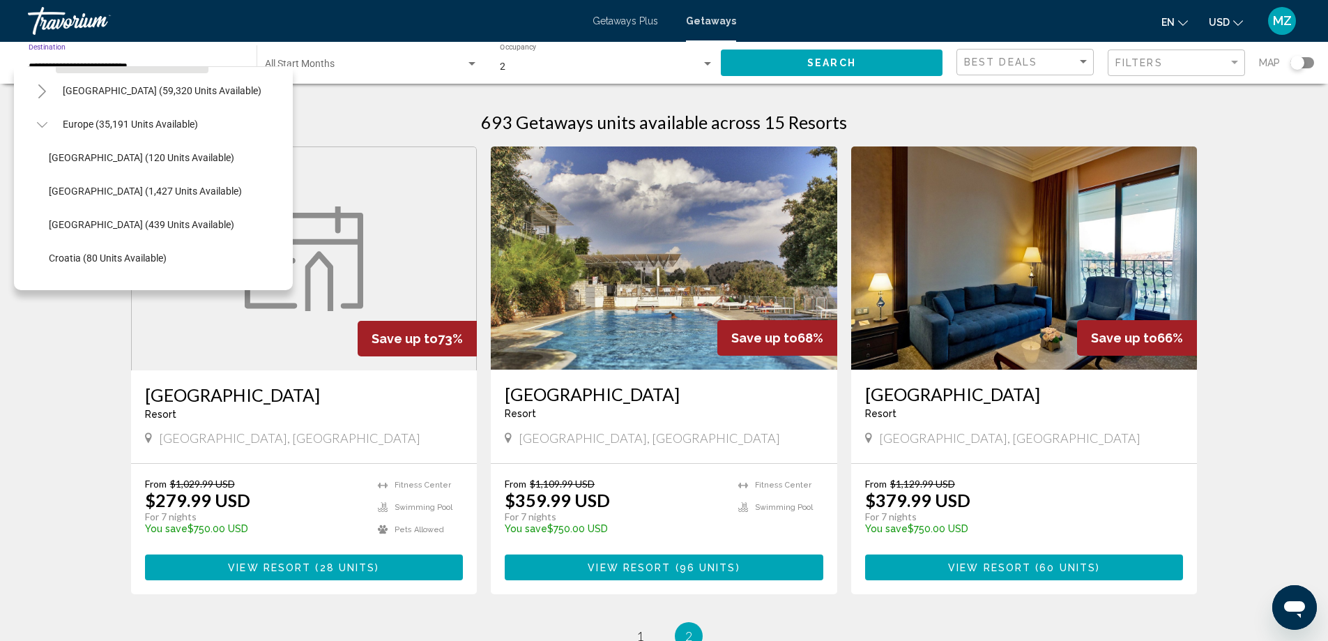
scroll to position [139, 0]
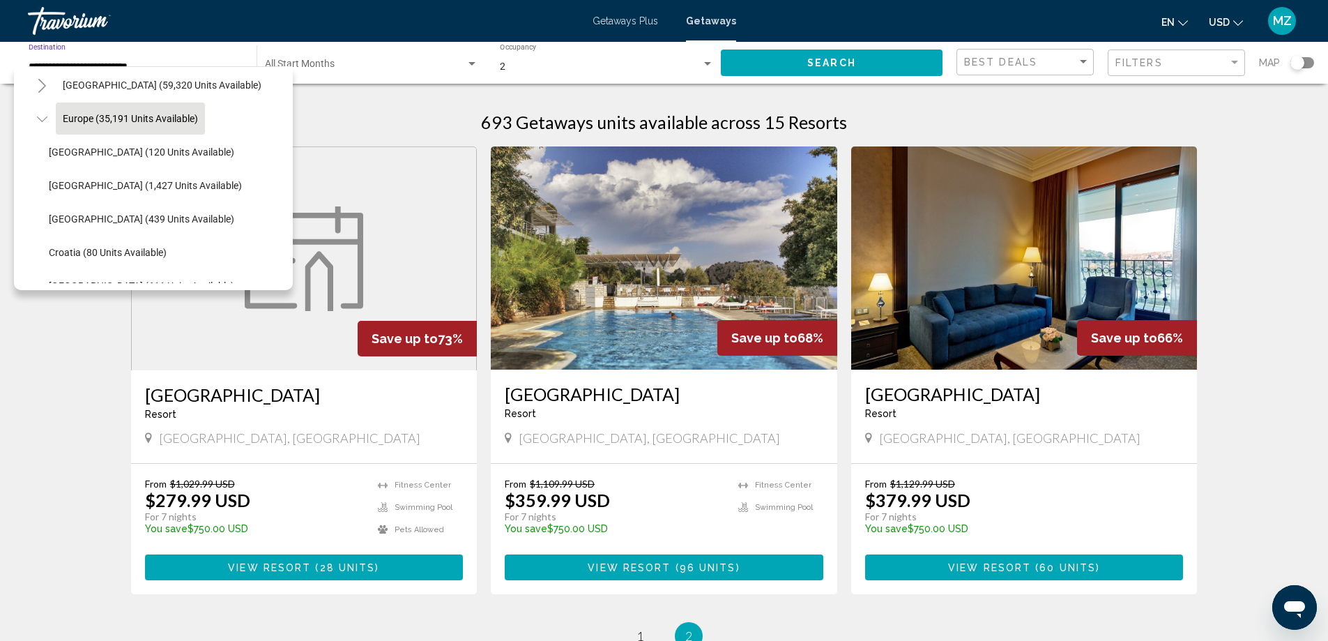
click at [70, 118] on span "Europe (35,191 units available)" at bounding box center [130, 118] width 135 height 11
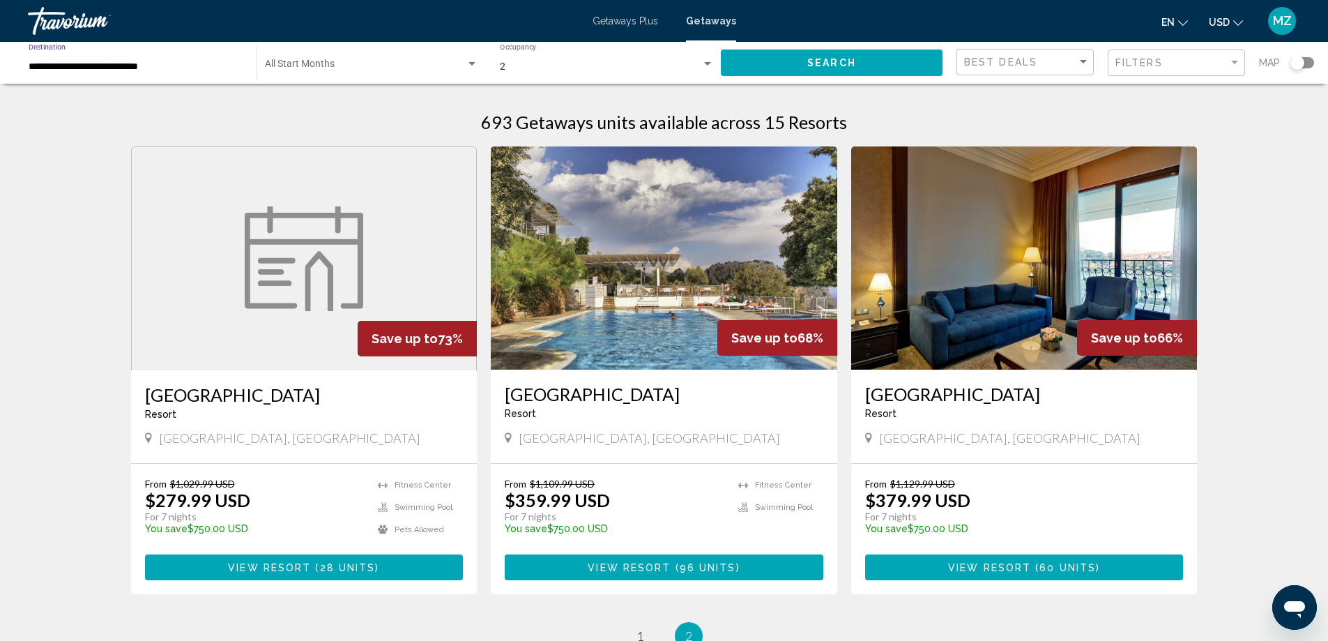
click at [117, 65] on input "**********" at bounding box center [136, 66] width 214 height 11
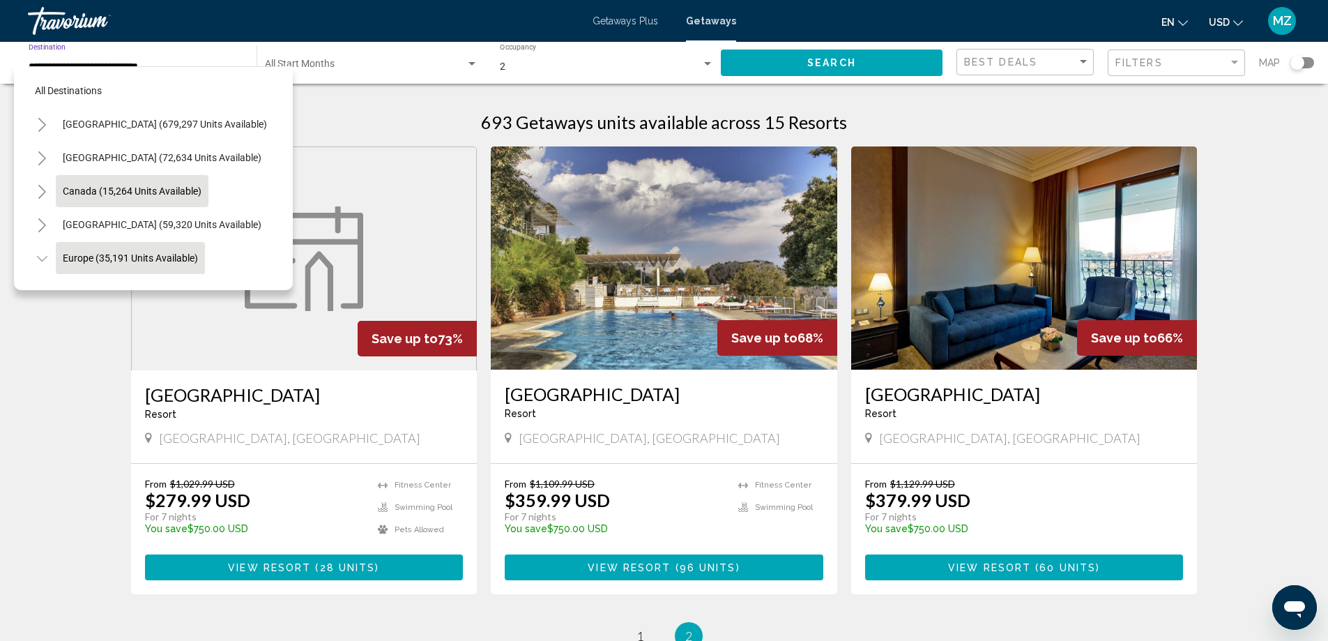
scroll to position [89, 0]
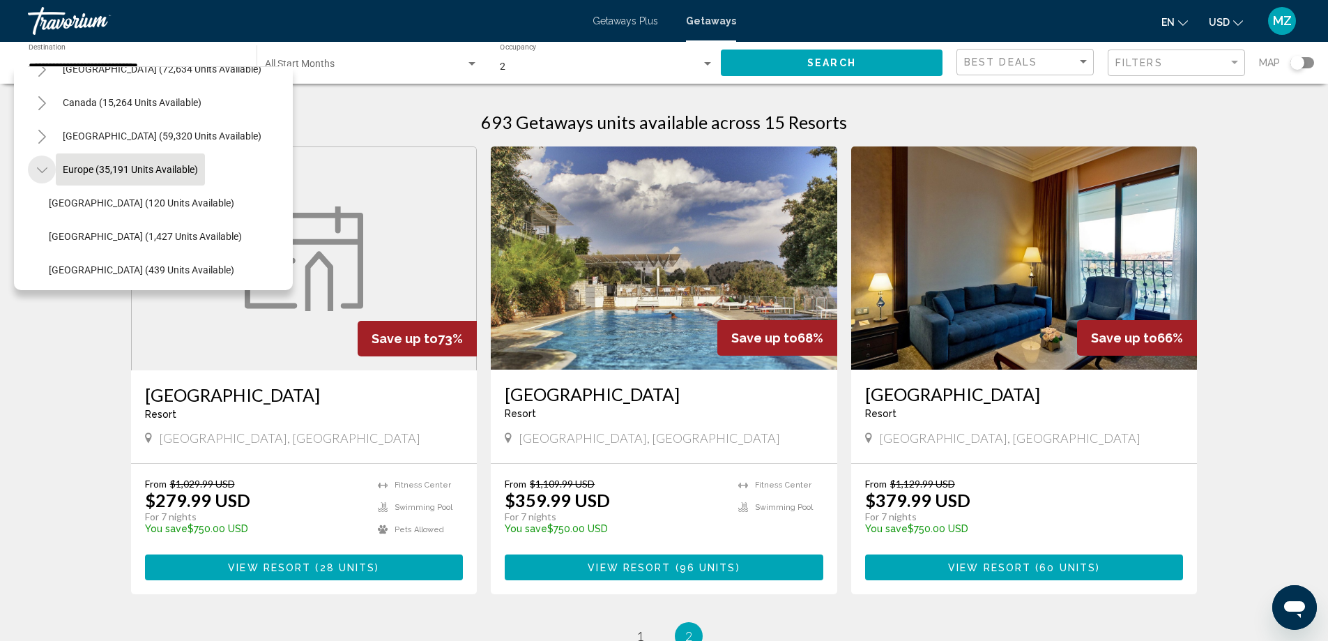
click at [40, 168] on icon "Toggle Europe (35,191 units available)" at bounding box center [42, 170] width 10 height 14
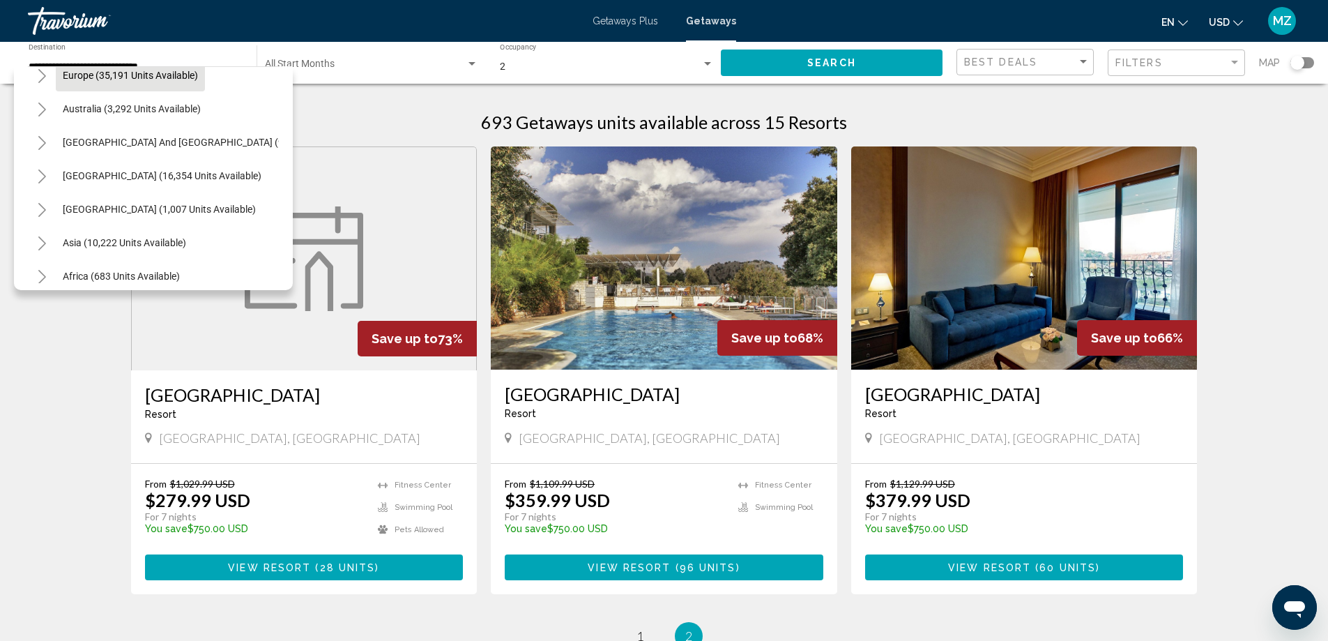
scroll to position [228, 0]
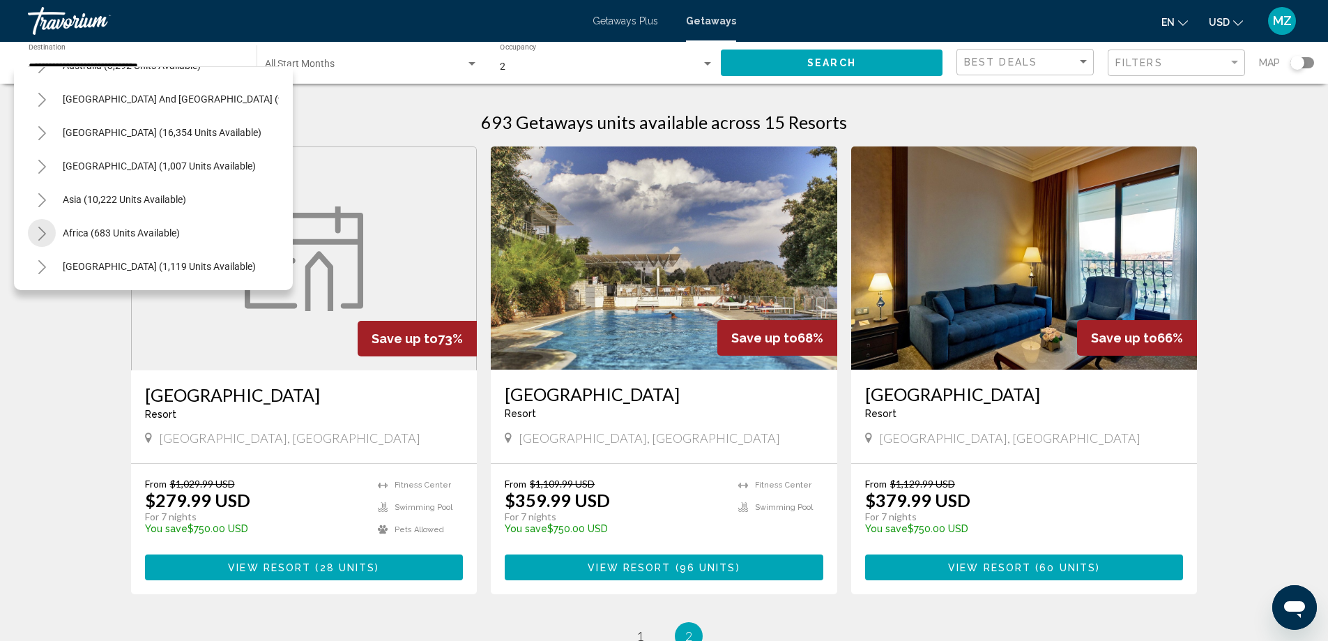
click at [43, 233] on icon "Toggle Africa (683 units available)" at bounding box center [42, 234] width 10 height 14
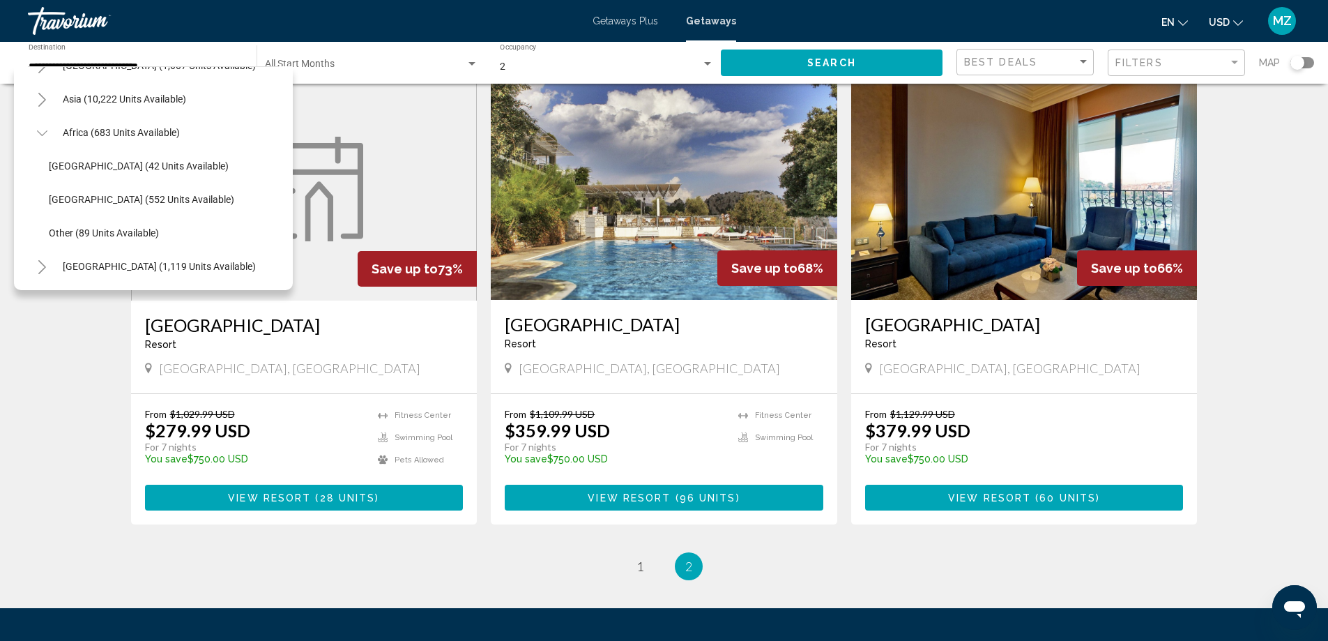
click at [43, 126] on icon "Toggle Africa (683 units available)" at bounding box center [42, 133] width 10 height 14
click at [43, 40] on icon "Toggle South America (16,354 units available)" at bounding box center [42, 33] width 10 height 14
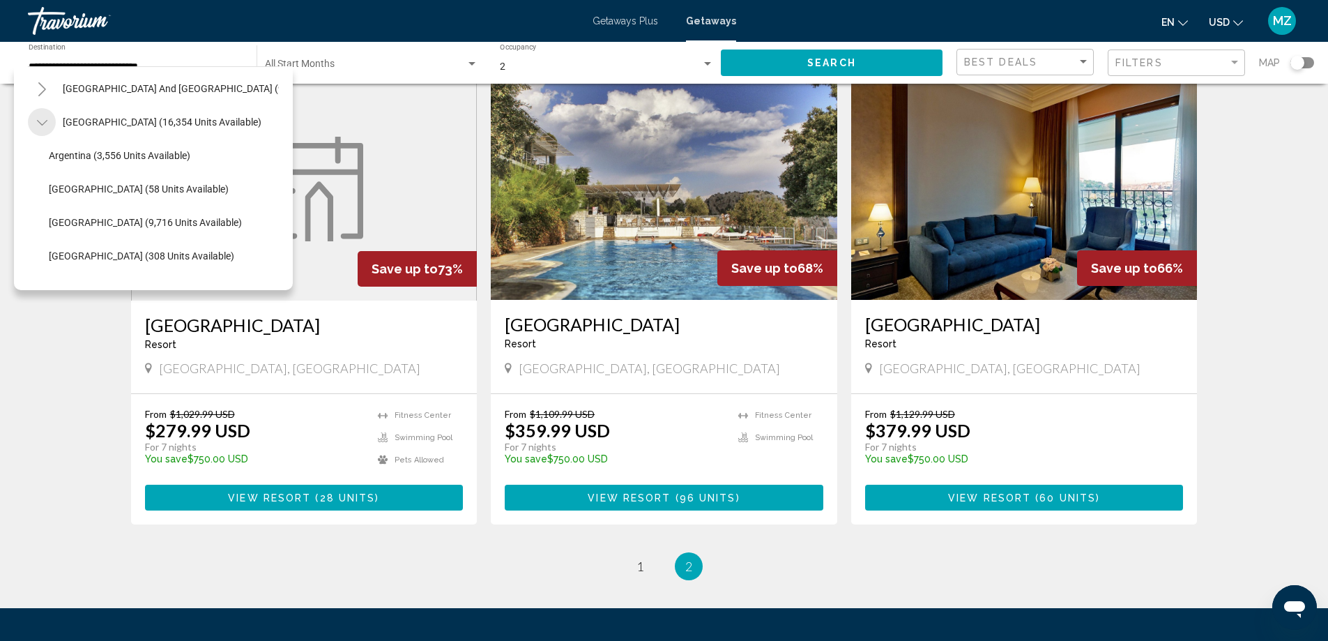
click at [41, 123] on icon "Toggle South America (16,354 units available)" at bounding box center [42, 123] width 10 height 14
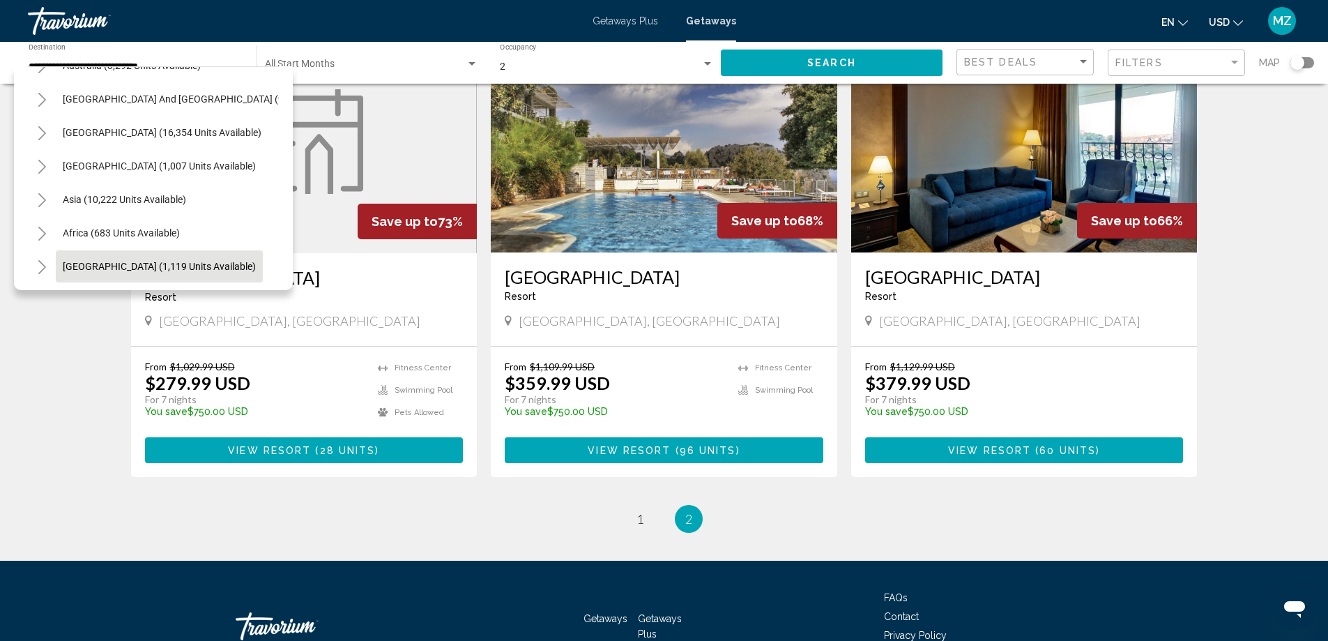
scroll to position [139, 0]
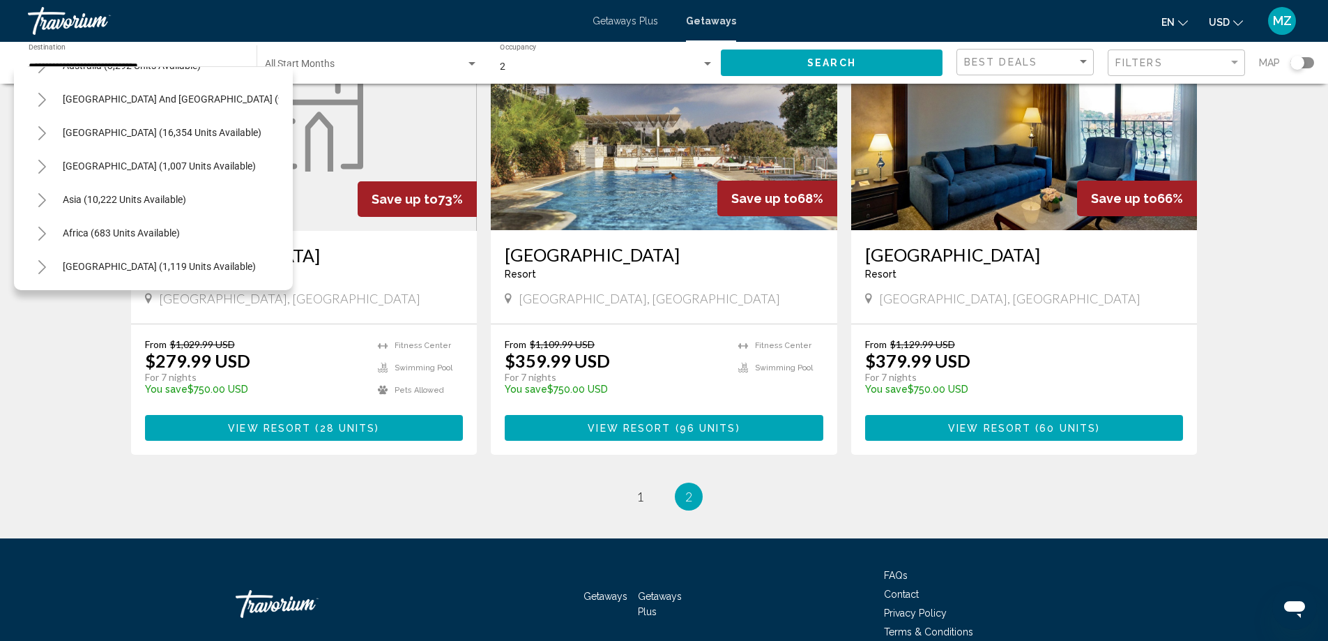
click at [39, 260] on icon "Toggle Middle East (1,119 units available)" at bounding box center [42, 267] width 10 height 14
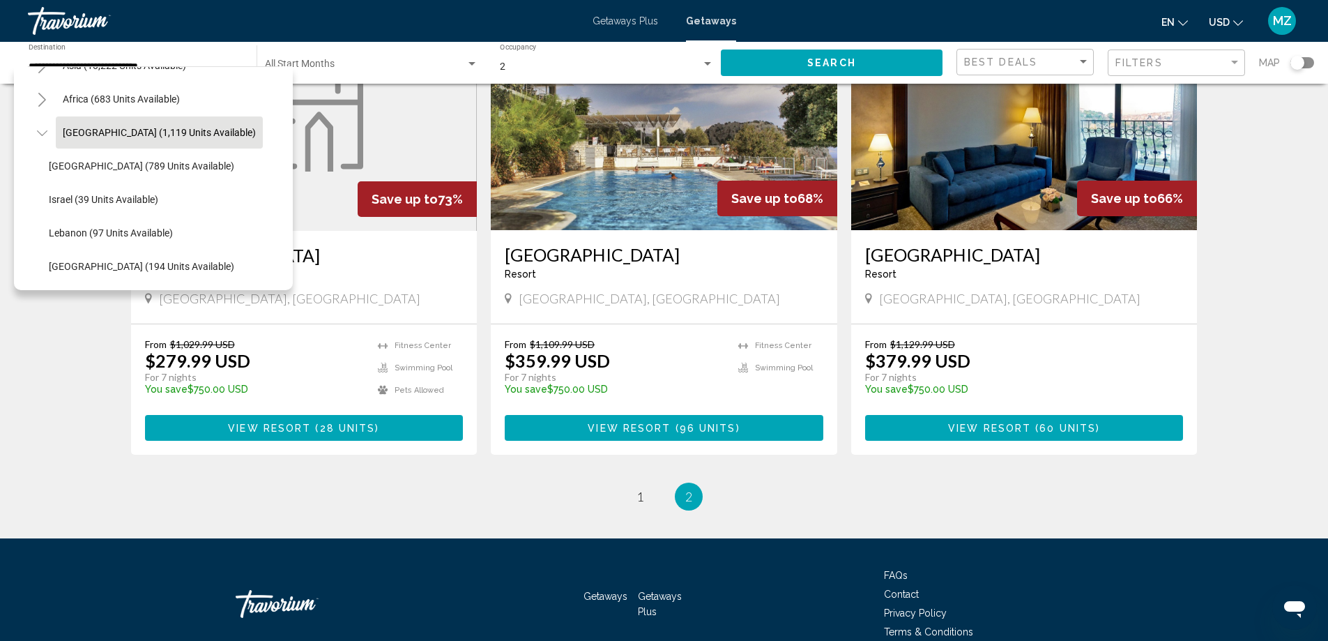
scroll to position [370, 0]
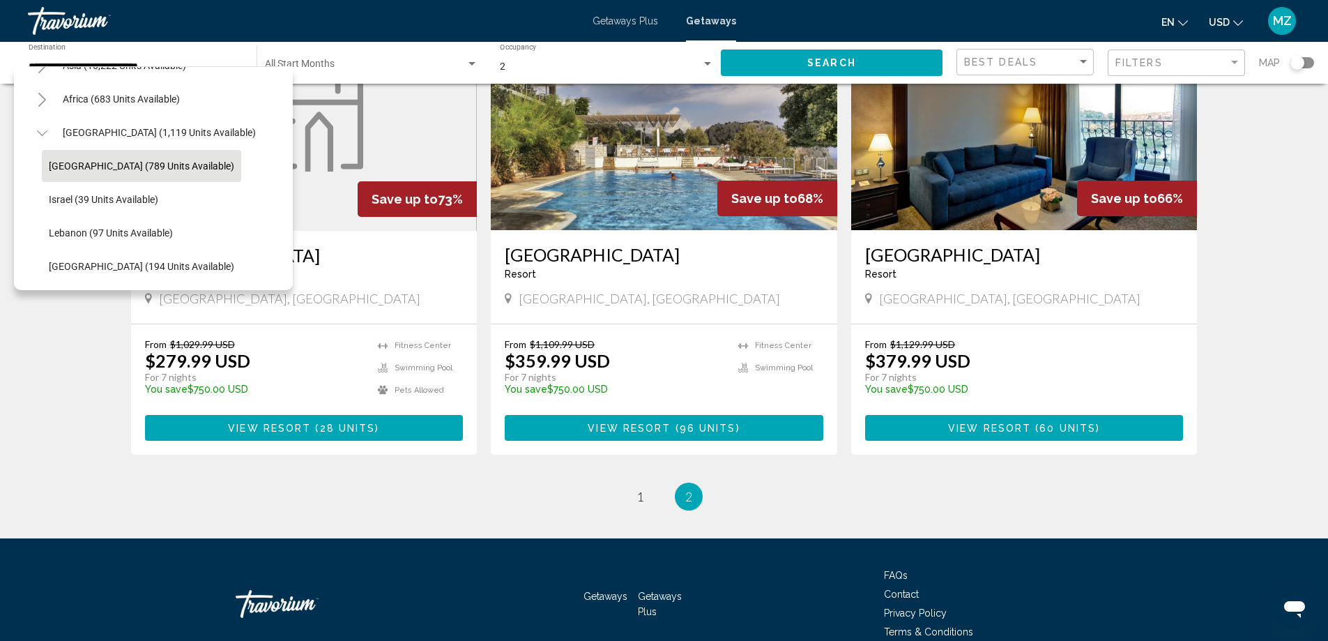
click at [93, 160] on span "Egypt (789 units available)" at bounding box center [141, 165] width 185 height 11
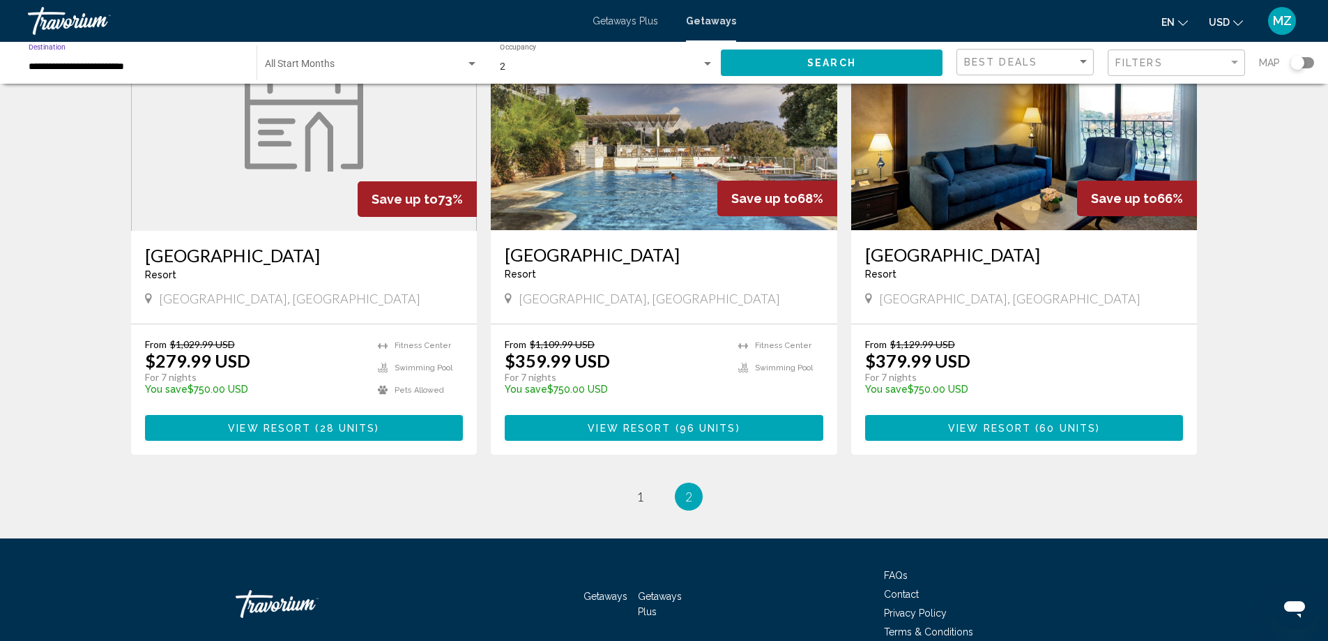
click at [286, 70] on span "Search widget" at bounding box center [365, 66] width 201 height 11
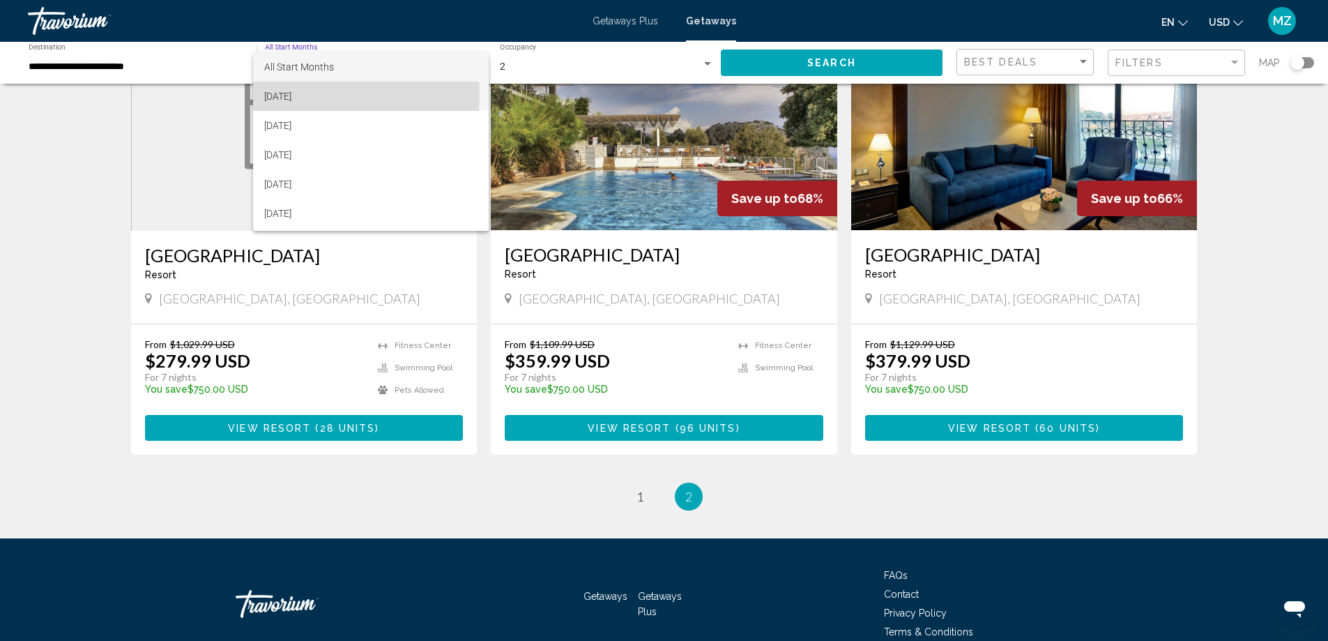
click at [319, 94] on span "September 2025" at bounding box center [370, 96] width 213 height 29
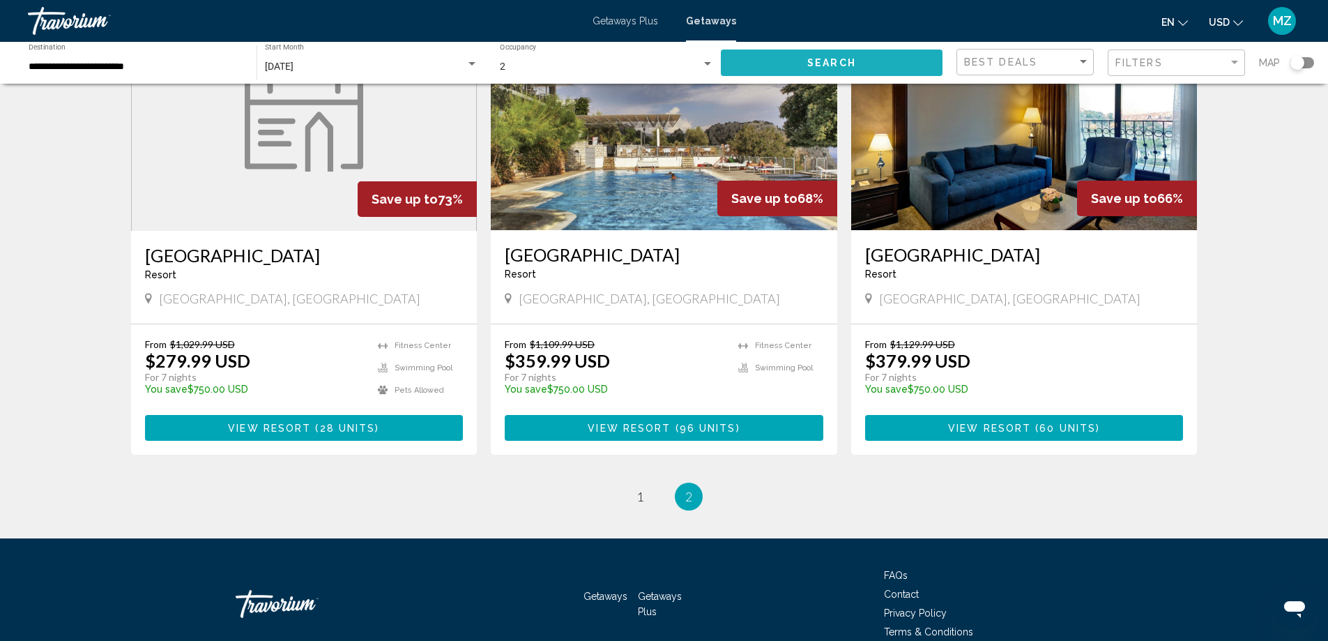
click at [771, 61] on button "Search" at bounding box center [832, 62] width 222 height 26
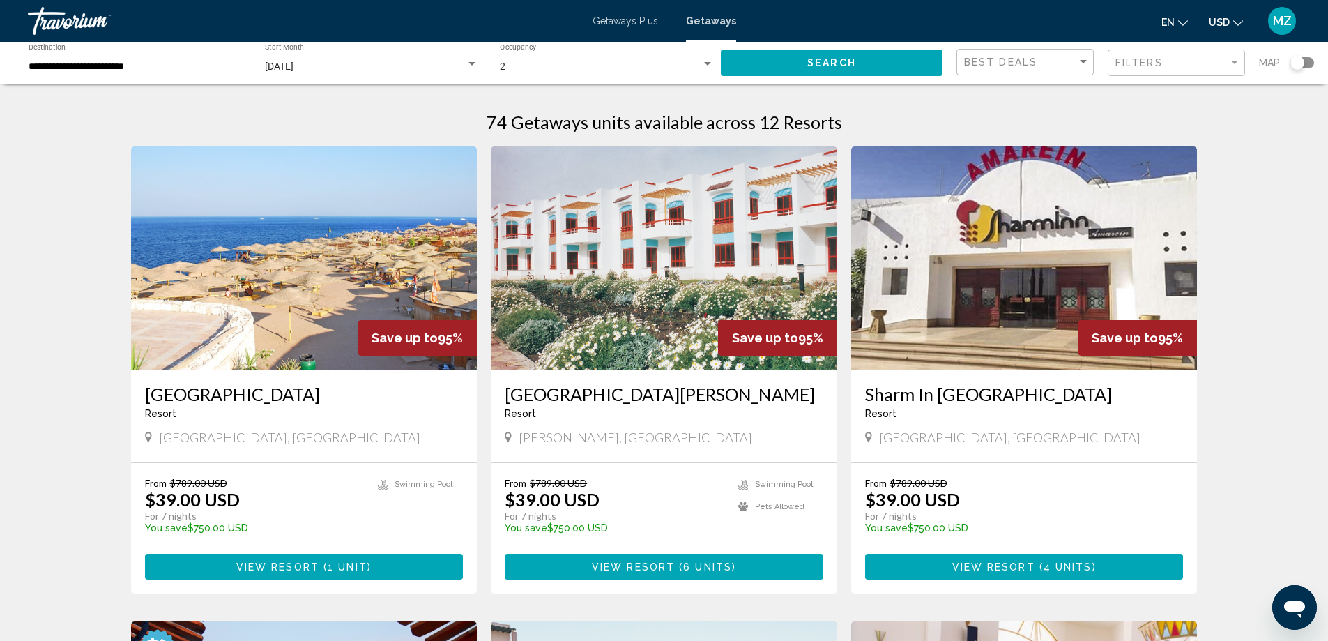
click at [128, 73] on div "**********" at bounding box center [136, 63] width 214 height 38
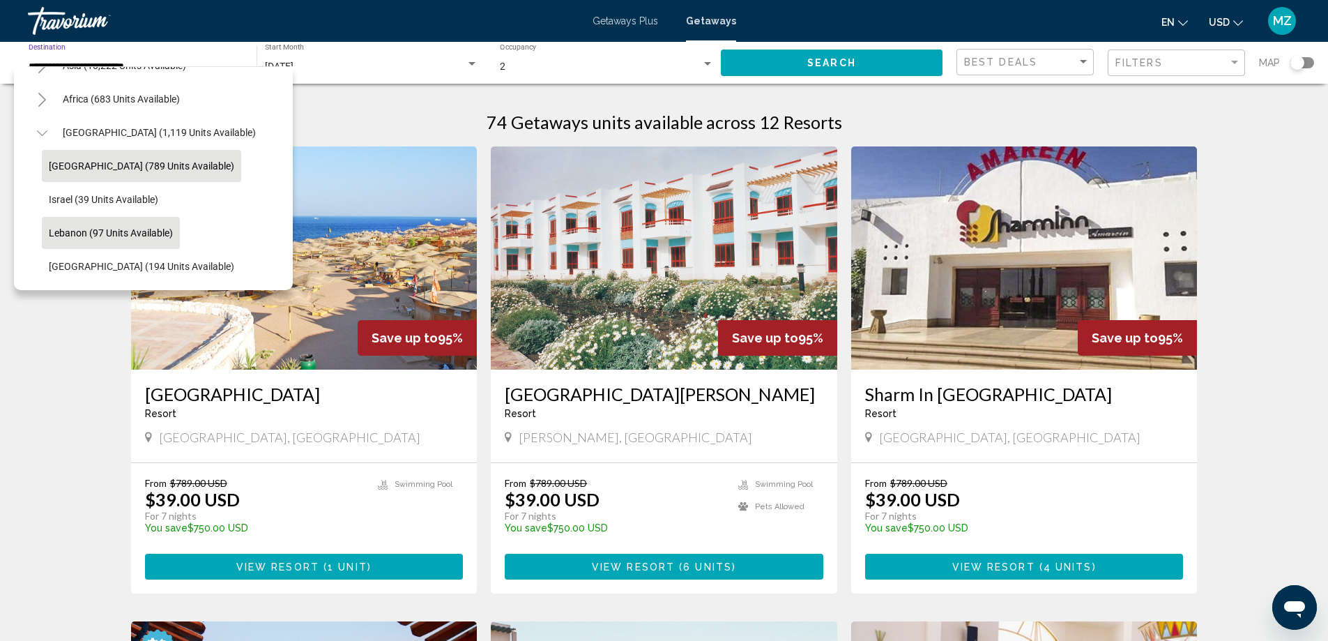
scroll to position [370, 0]
click at [162, 261] on span "United Arab Emirates (194 units available)" at bounding box center [141, 266] width 185 height 11
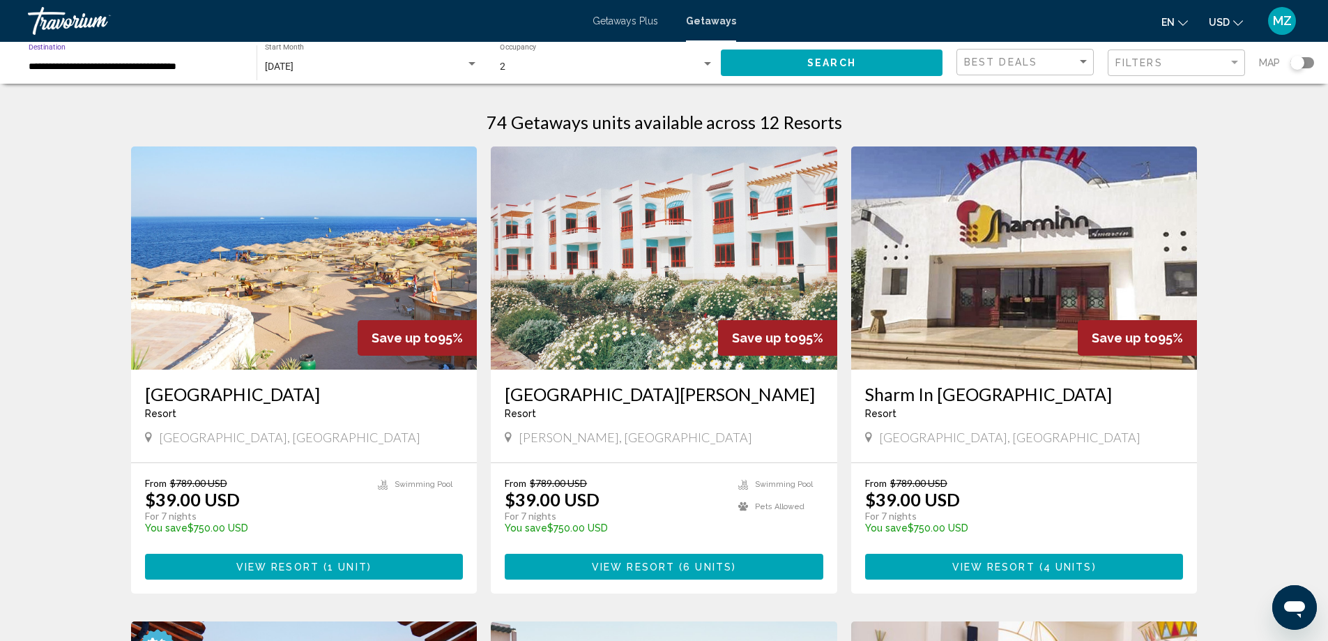
click at [146, 69] on input "**********" at bounding box center [136, 66] width 214 height 11
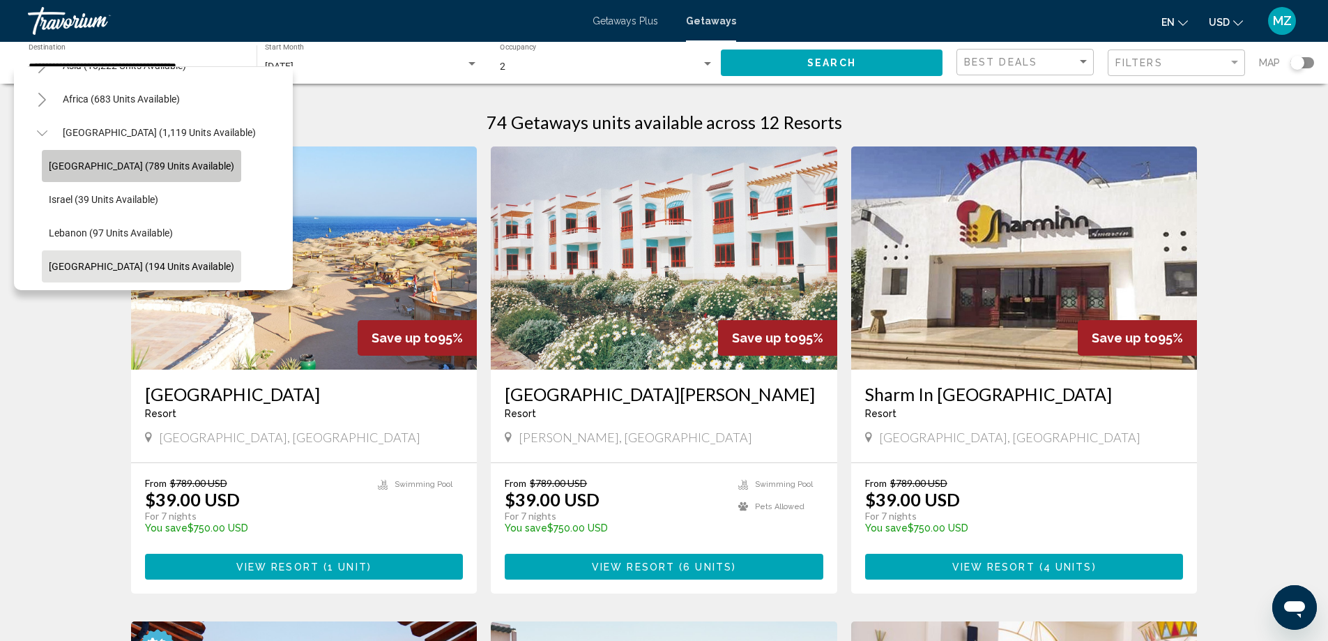
click at [149, 160] on span "Egypt (789 units available)" at bounding box center [141, 165] width 185 height 11
type input "**********"
drag, startPoint x: 149, startPoint y: 152, endPoint x: 160, endPoint y: 151, distance: 10.5
click at [149, 152] on img "Main content" at bounding box center [304, 257] width 346 height 223
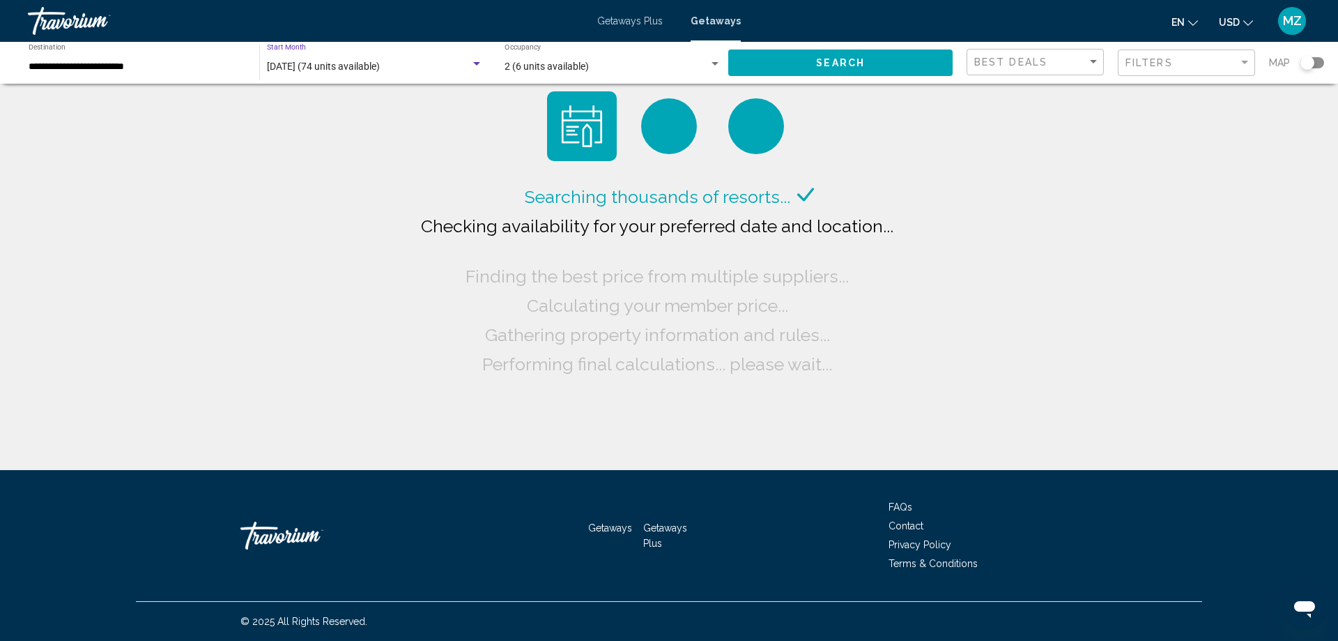
click at [339, 65] on span "September 2025 (74 units available)" at bounding box center [323, 66] width 113 height 11
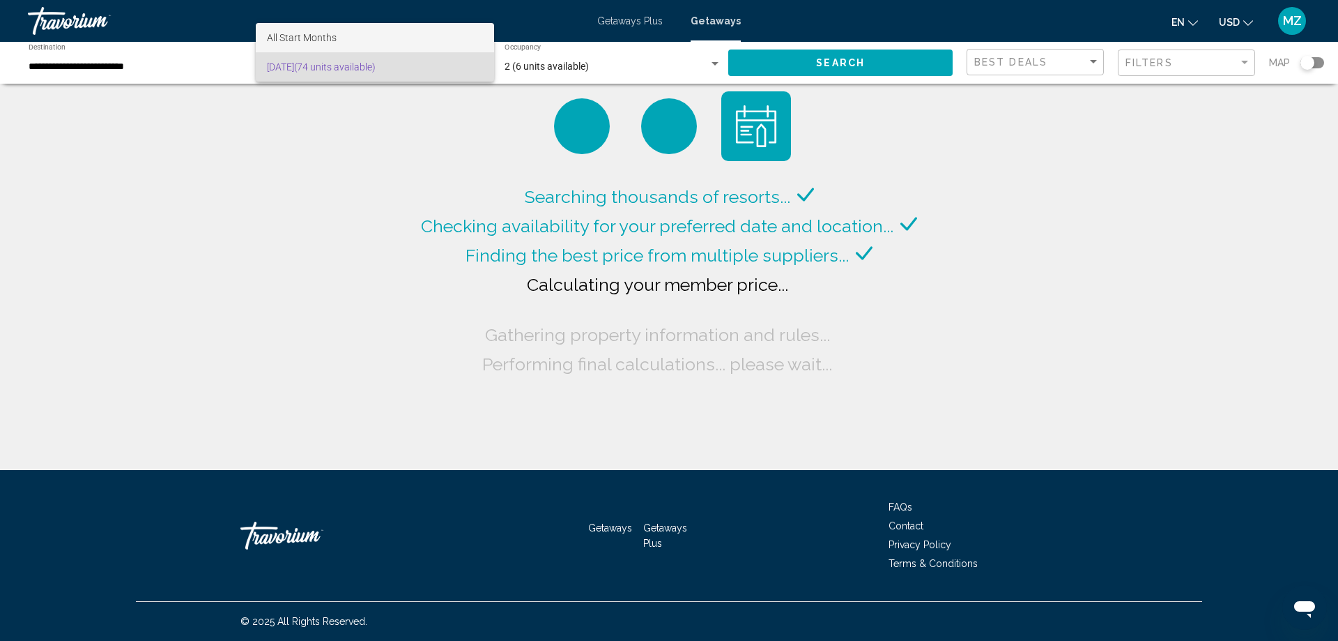
click at [334, 38] on span "All Start Months" at bounding box center [302, 37] width 70 height 11
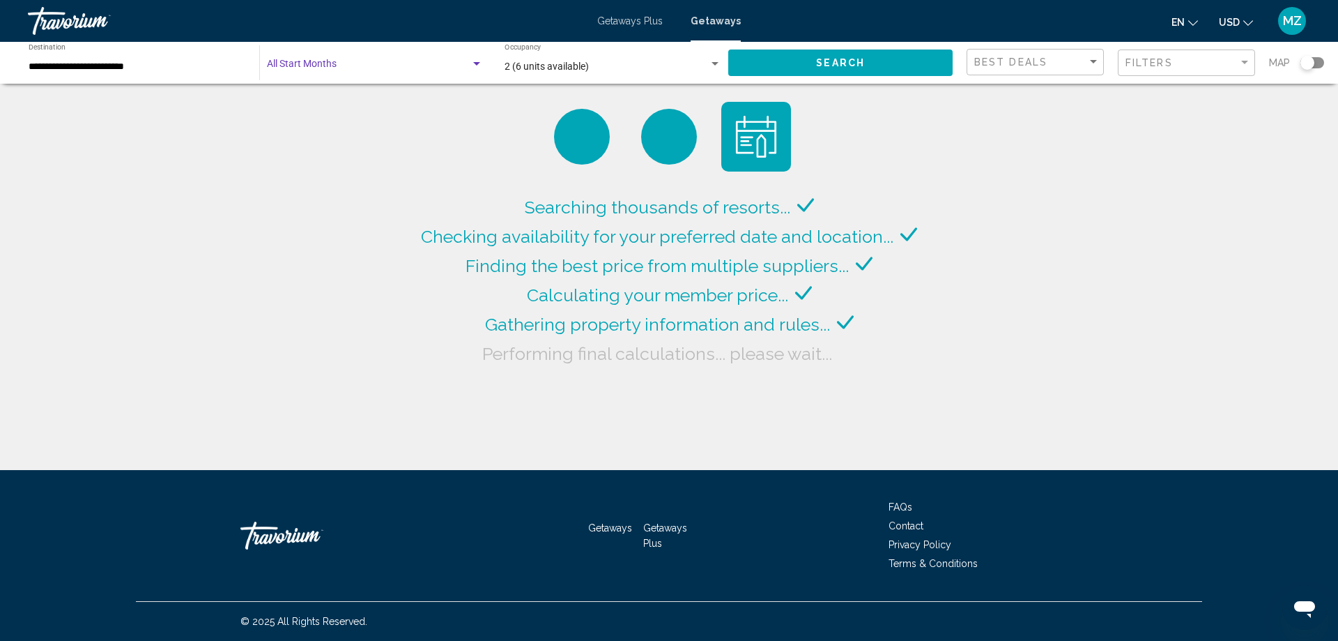
click at [774, 56] on button "Search" at bounding box center [840, 62] width 224 height 26
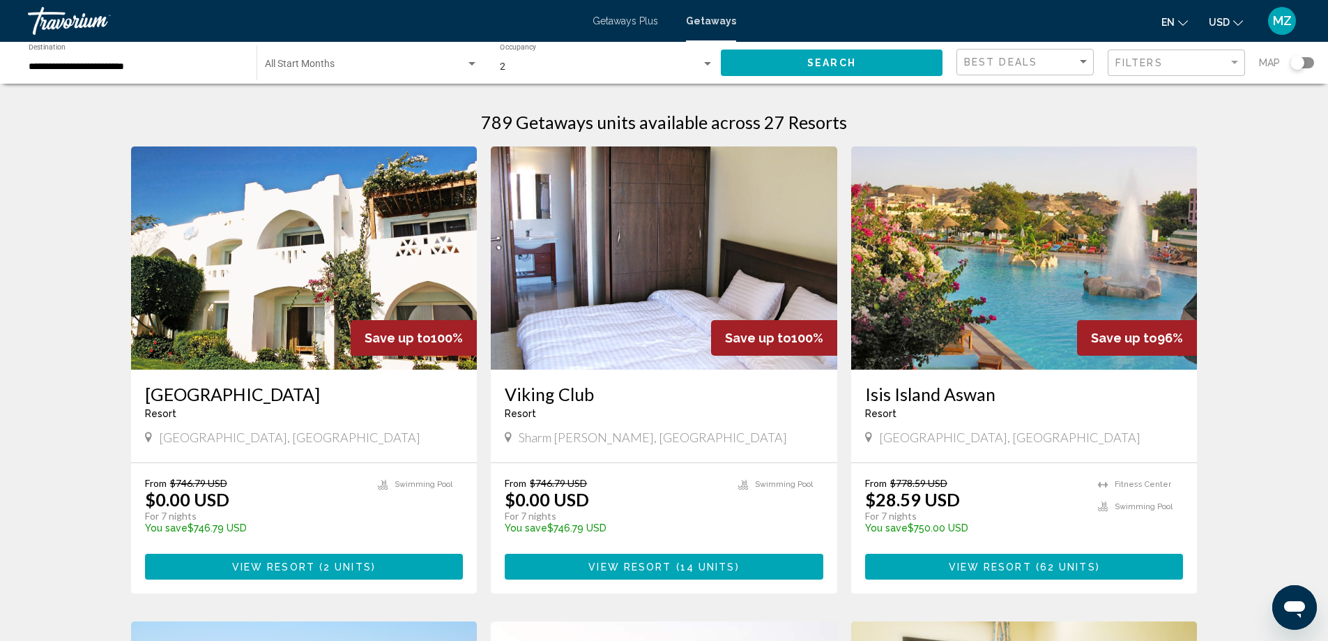
click at [420, 69] on span "Search widget" at bounding box center [365, 66] width 201 height 11
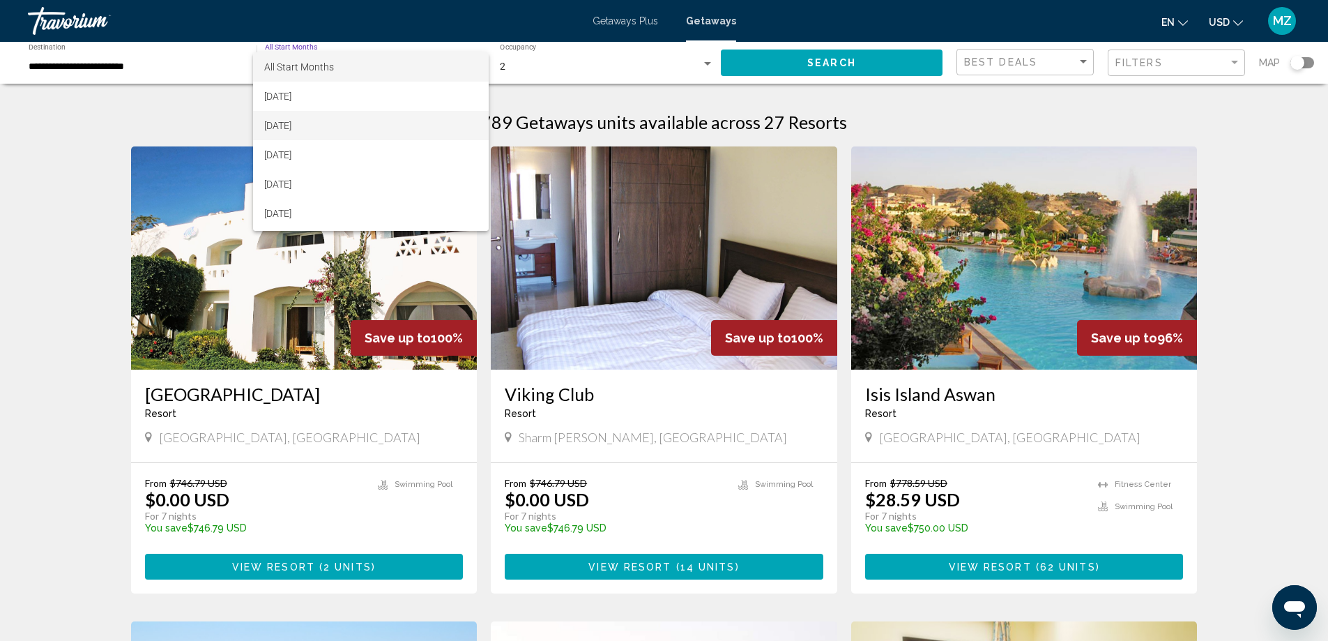
click at [321, 121] on span "October 2025" at bounding box center [370, 125] width 213 height 29
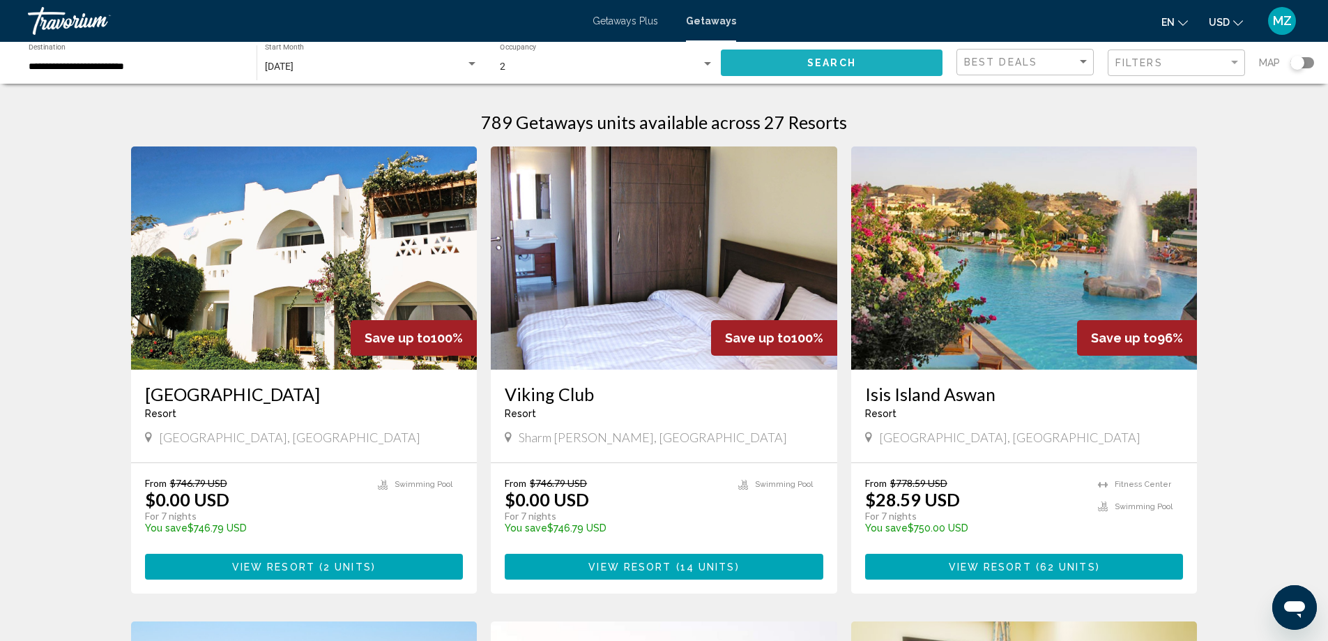
click at [833, 59] on span "Search" at bounding box center [831, 63] width 49 height 11
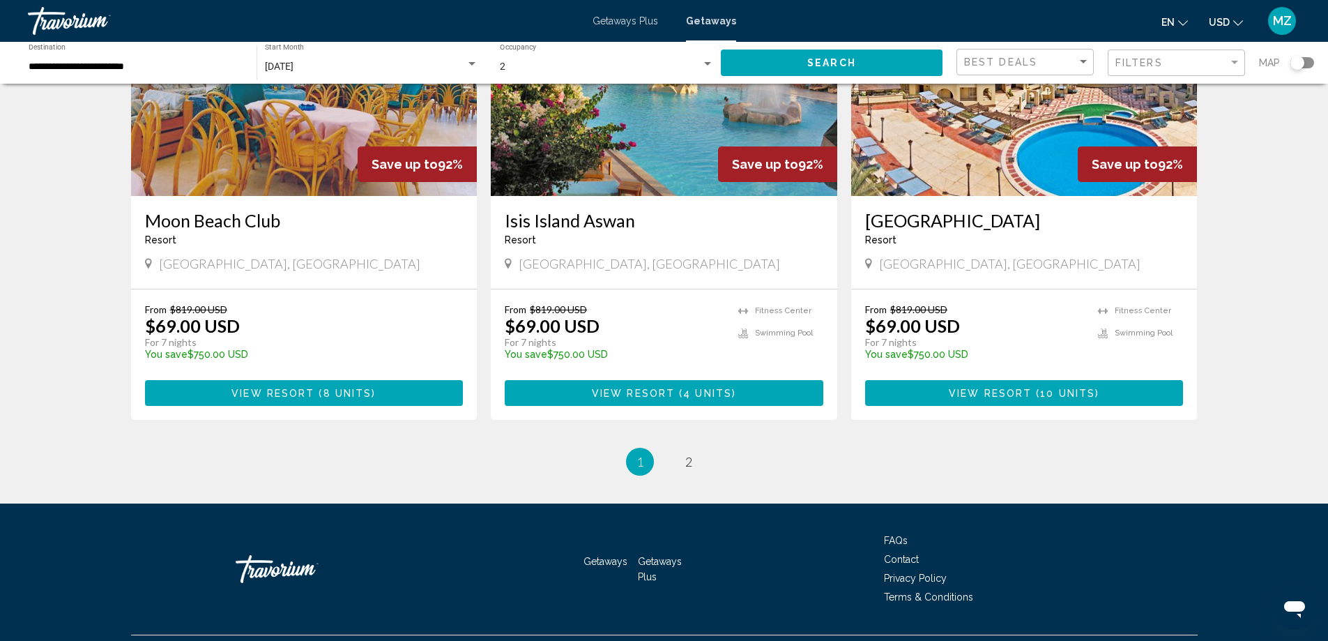
scroll to position [1603, 0]
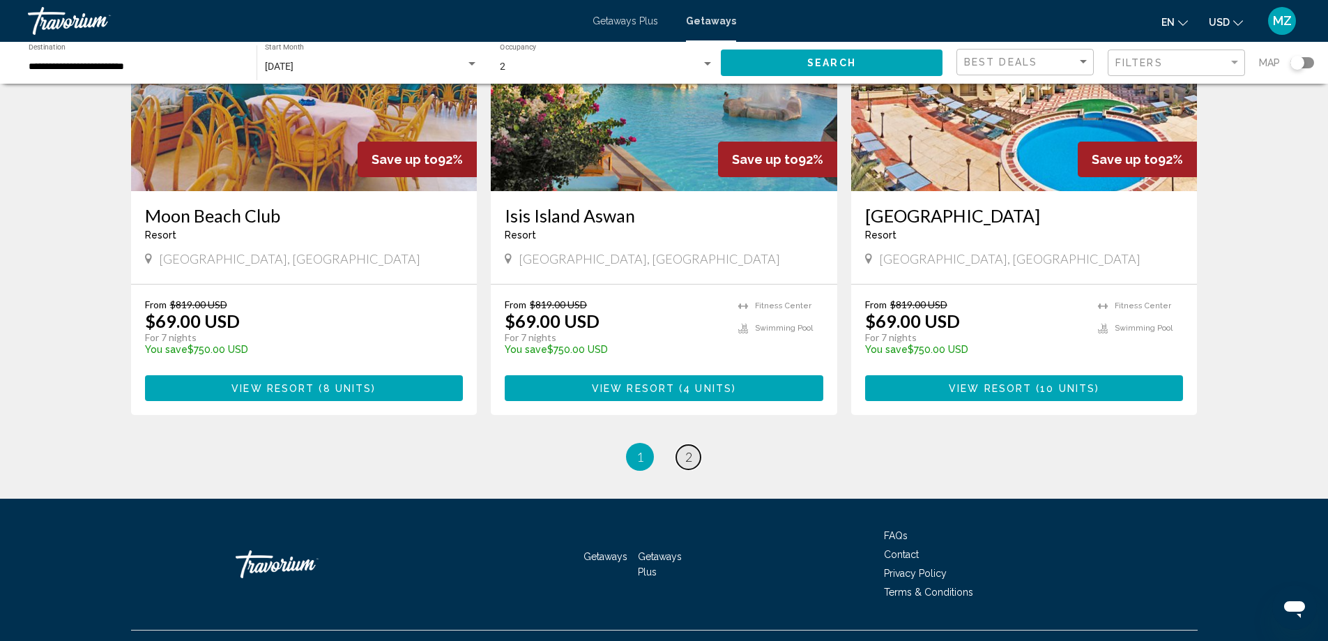
click at [687, 453] on span "2" at bounding box center [688, 456] width 7 height 15
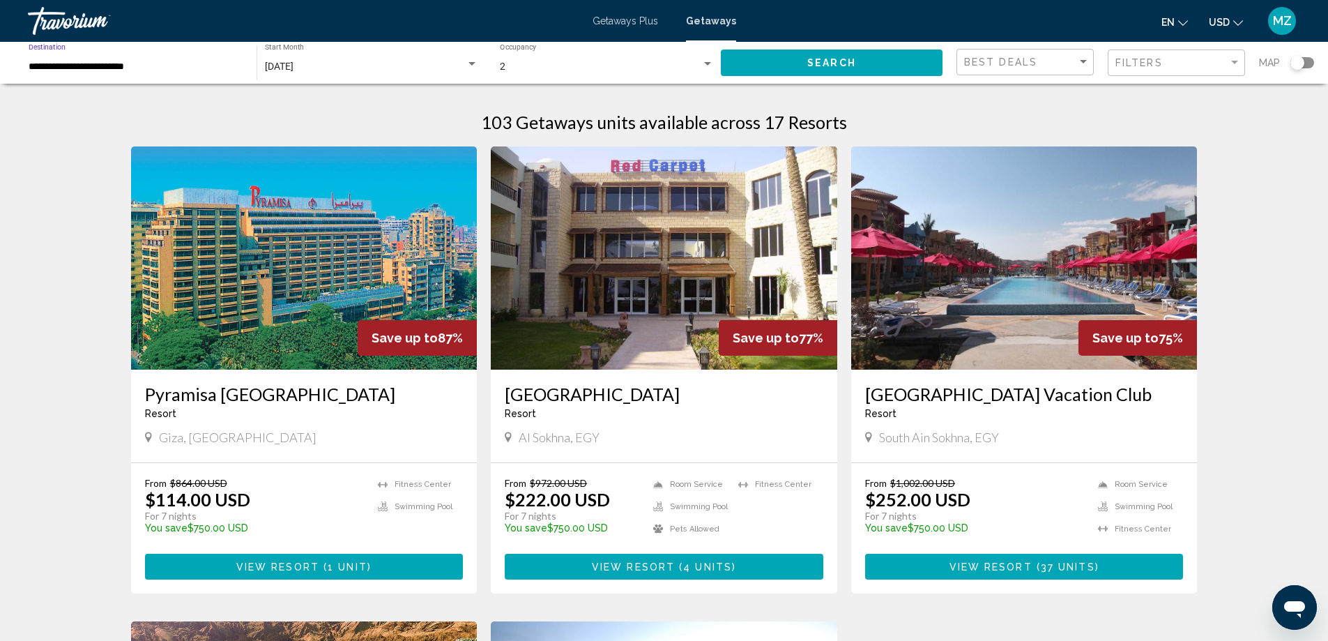
click at [75, 70] on input "**********" at bounding box center [136, 66] width 214 height 11
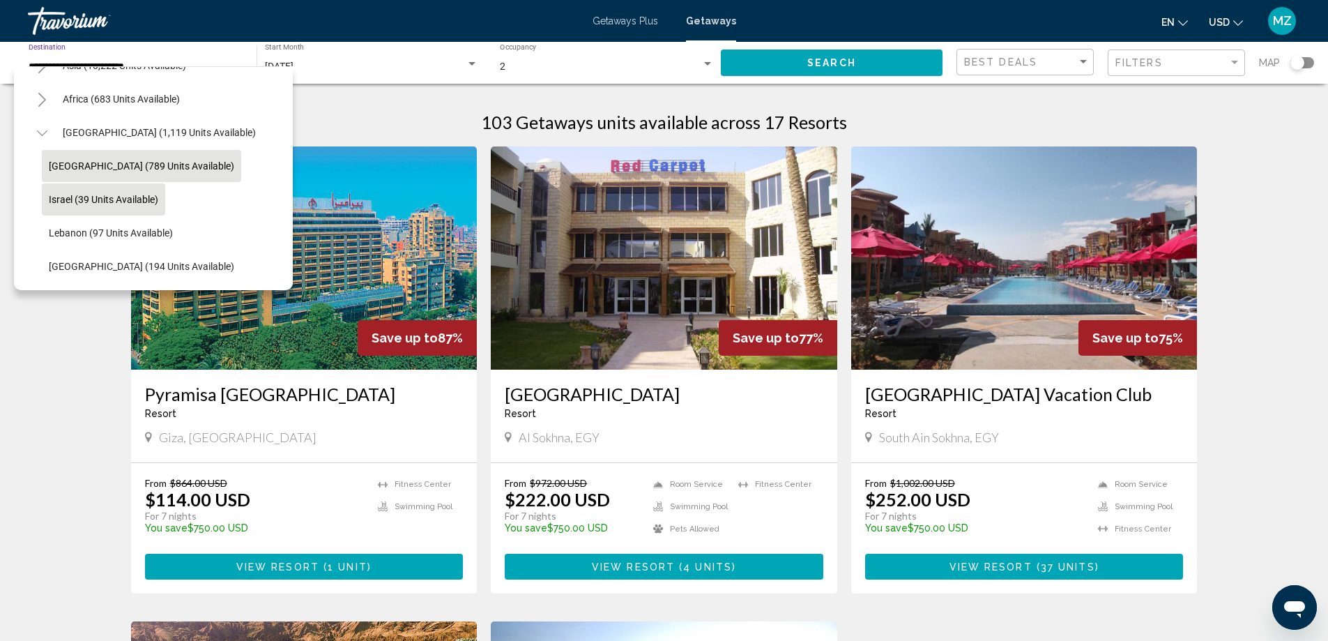
scroll to position [370, 0]
click at [43, 126] on icon "Toggle Middle East (1,119 units available)" at bounding box center [42, 133] width 10 height 14
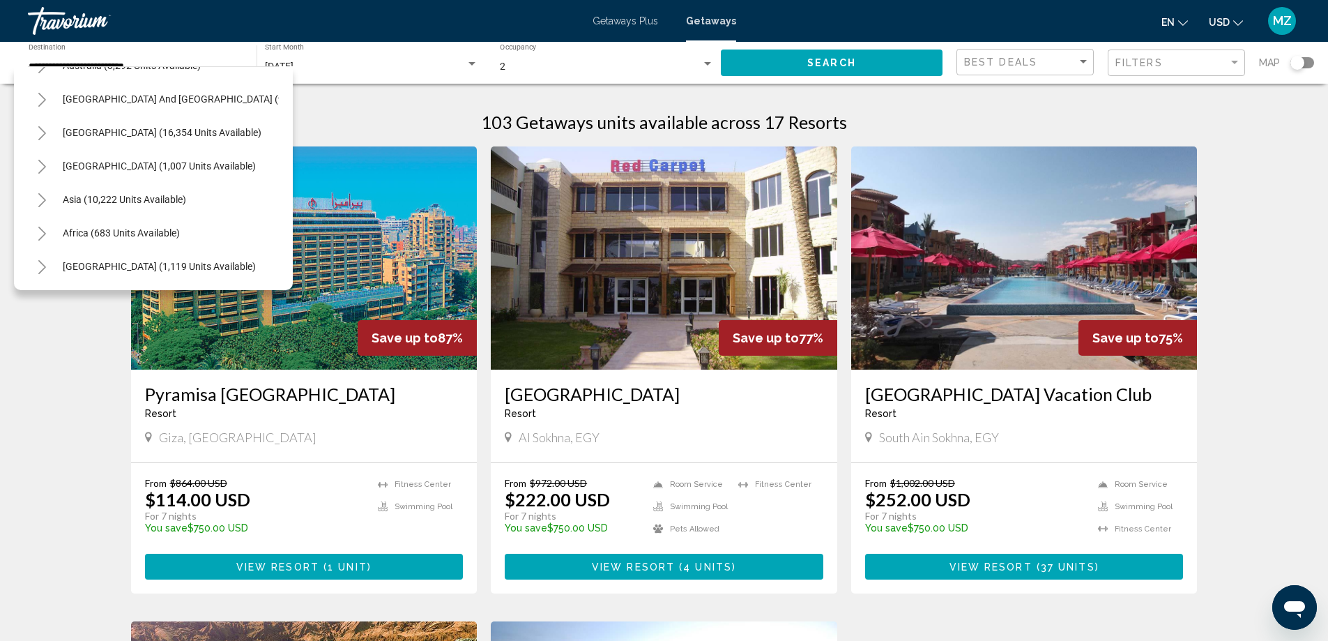
click at [40, 193] on icon "Toggle Asia (10,222 units available)" at bounding box center [42, 200] width 10 height 14
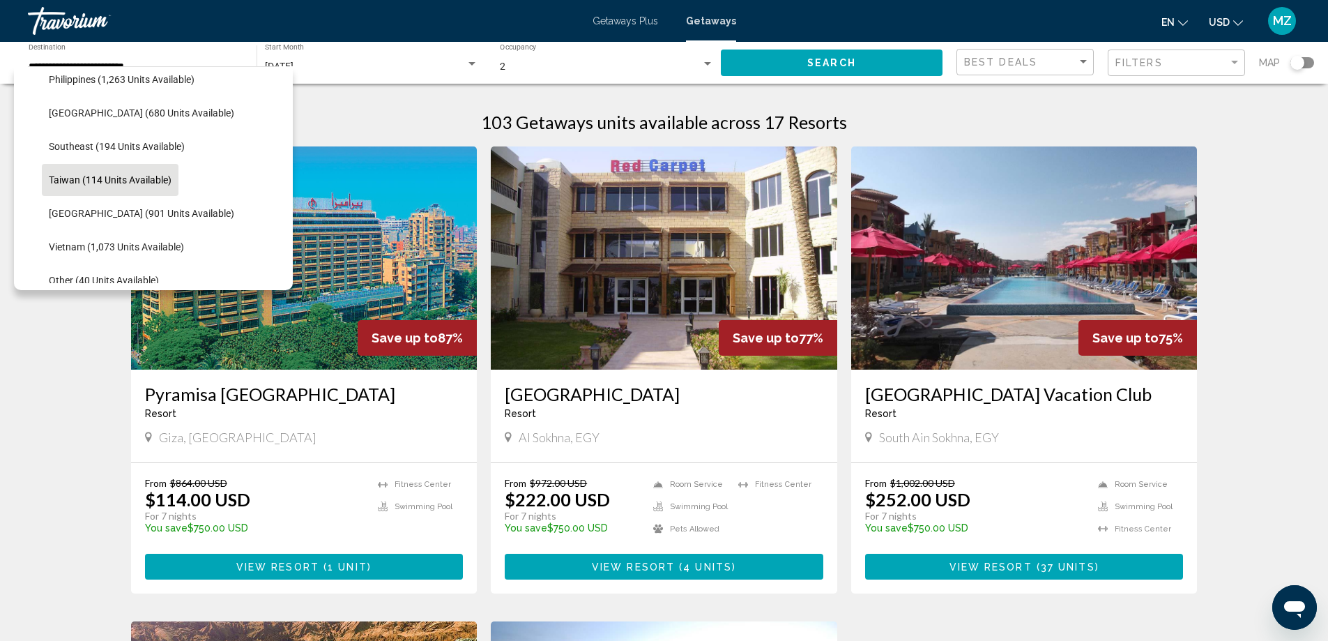
scroll to position [655, 0]
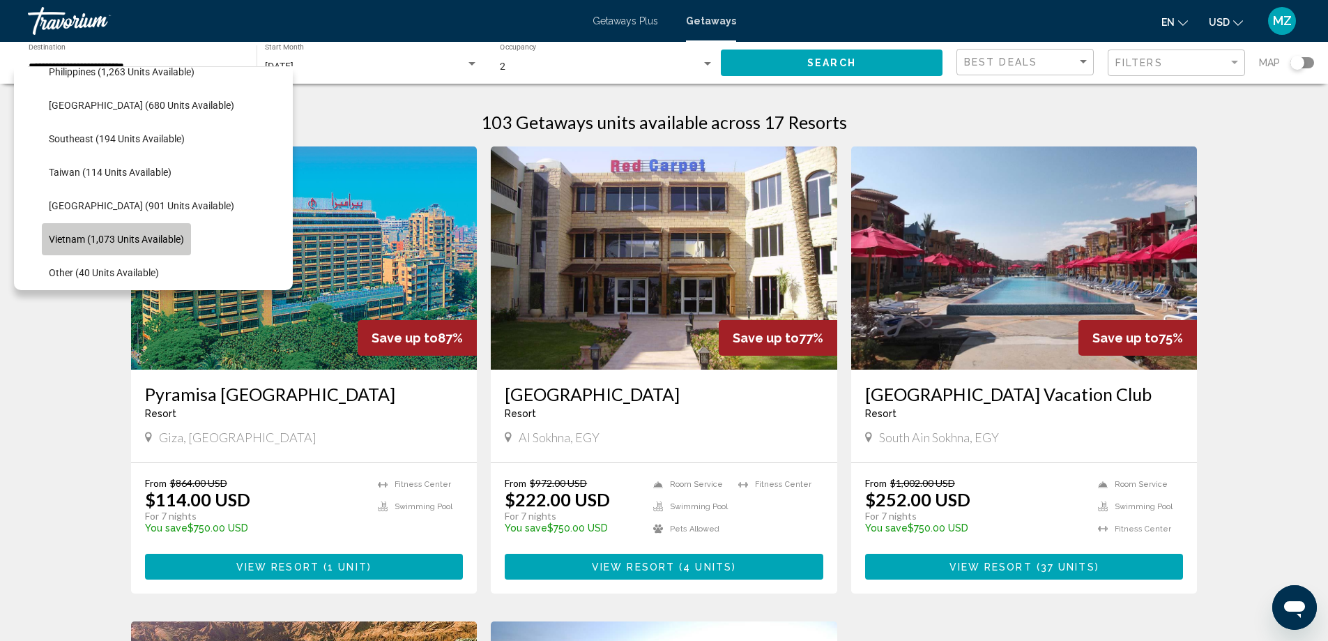
click at [116, 236] on span "Vietnam (1,073 units available)" at bounding box center [116, 239] width 135 height 11
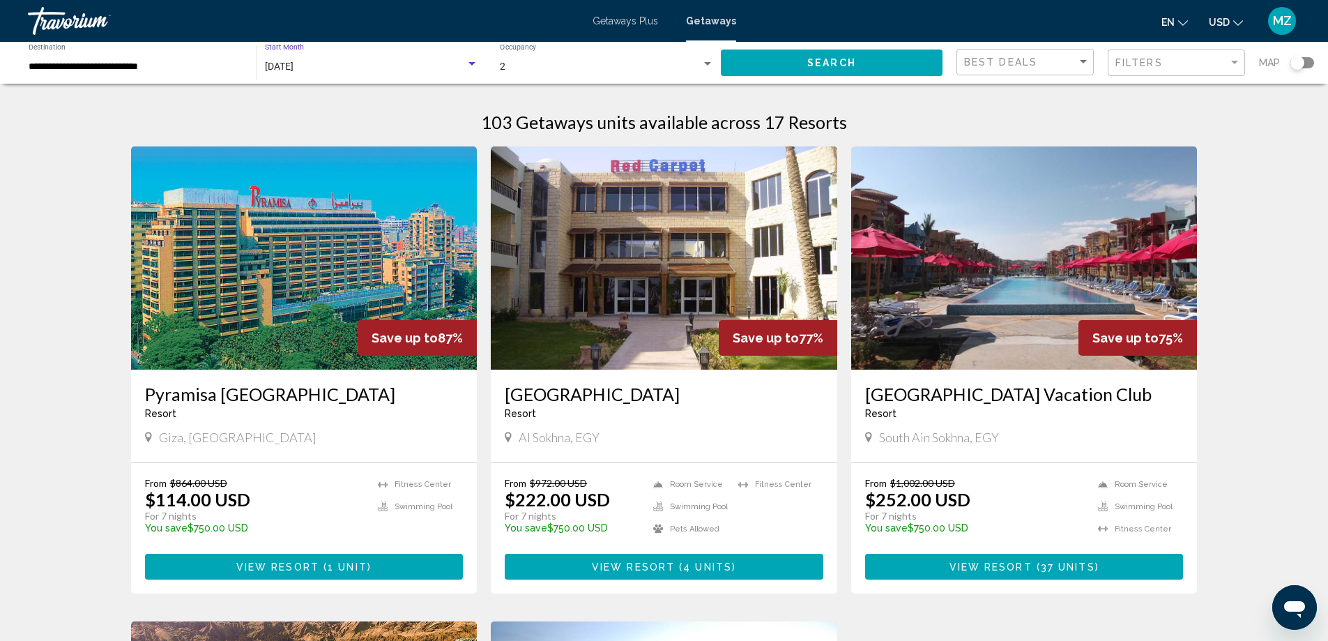
click at [335, 70] on div "October 2025" at bounding box center [365, 66] width 201 height 11
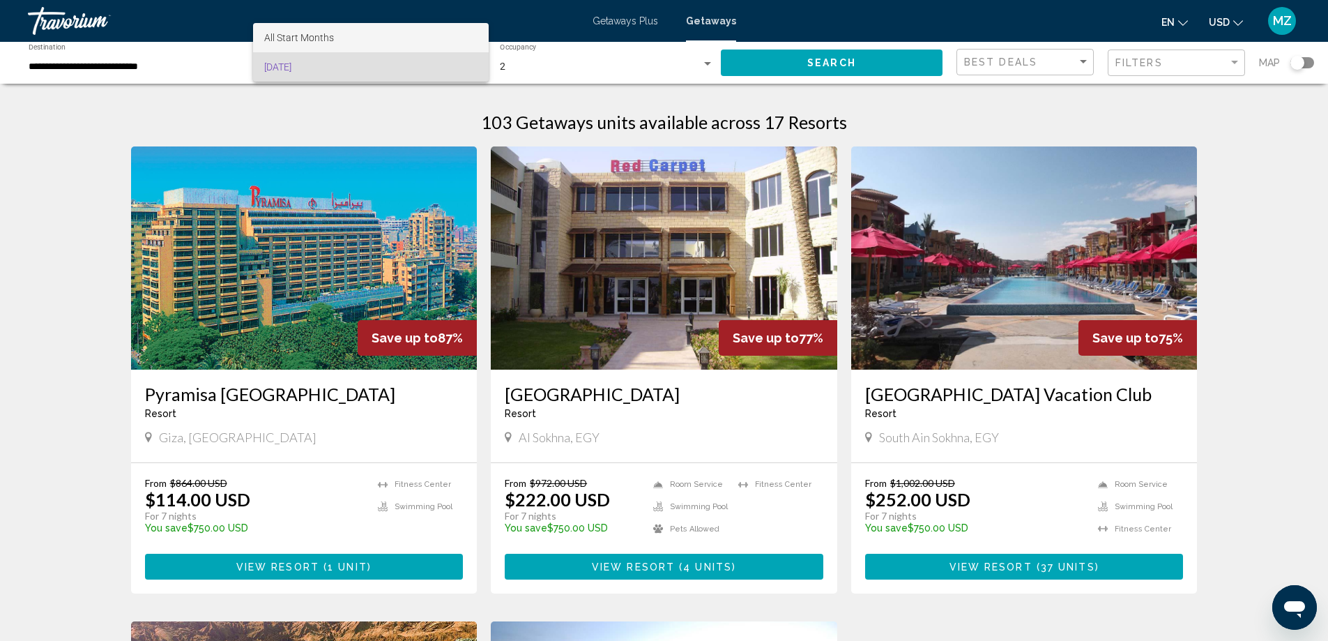
click at [332, 36] on span "All Start Months" at bounding box center [299, 37] width 70 height 11
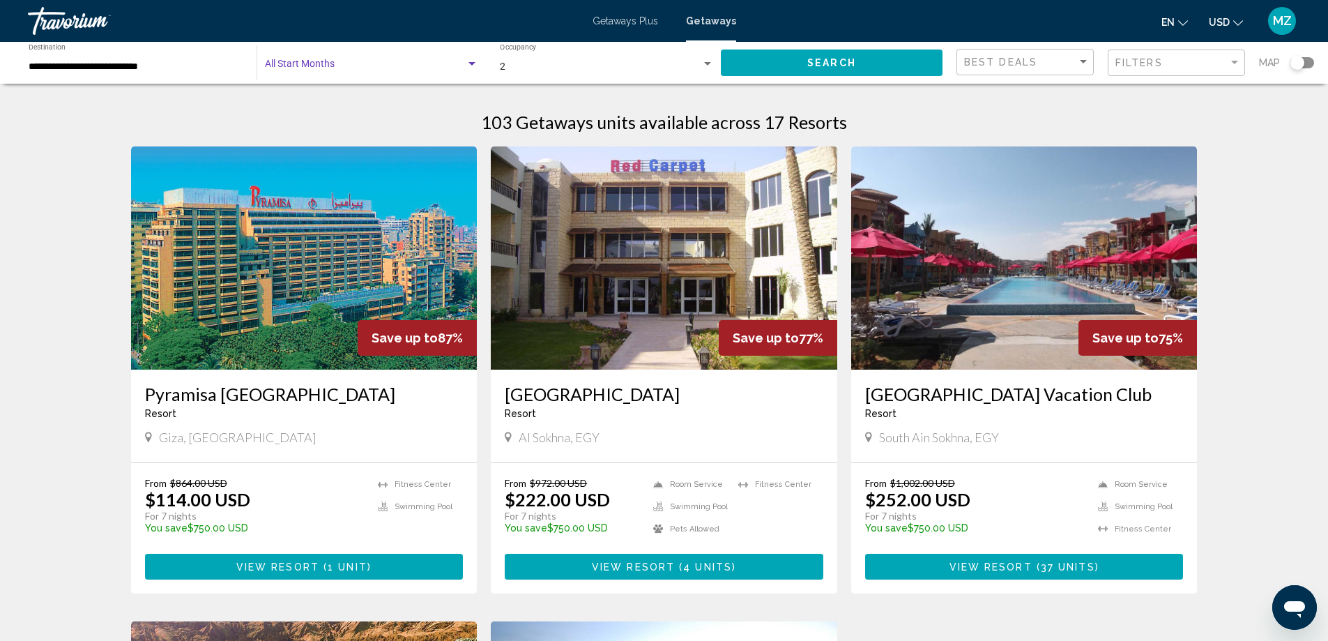
click at [320, 67] on span "Search widget" at bounding box center [365, 66] width 201 height 11
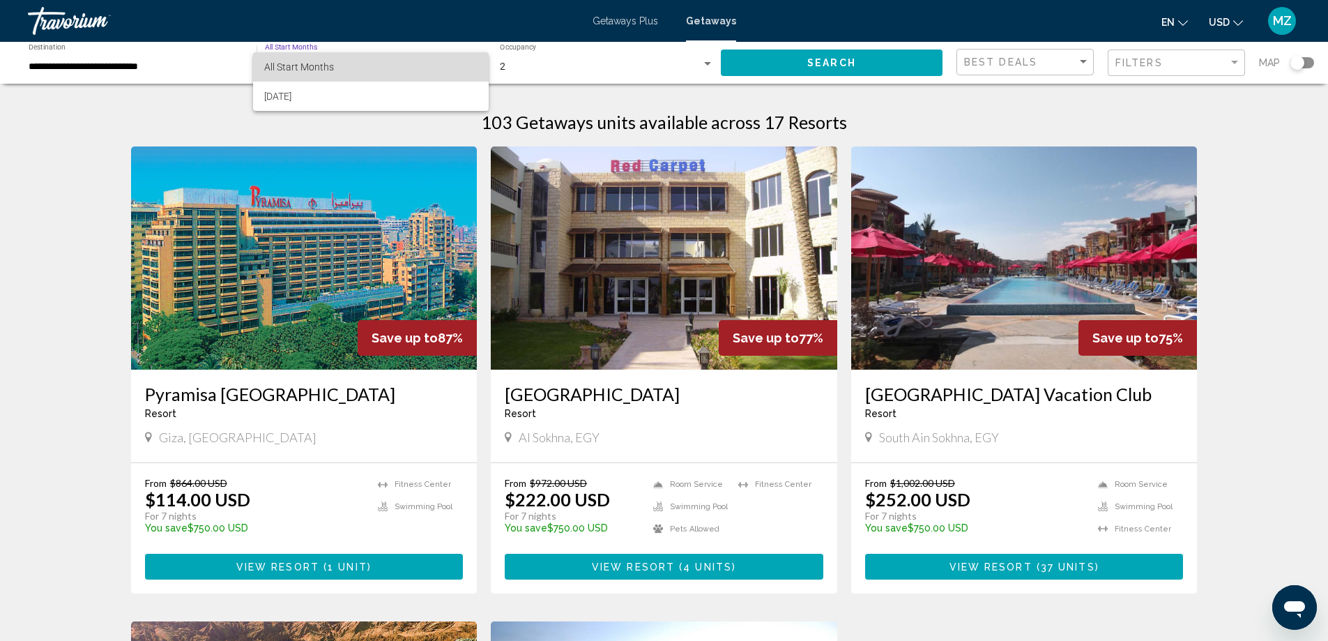
click at [309, 66] on span "All Start Months" at bounding box center [299, 66] width 70 height 11
click at [266, 65] on span "Search widget" at bounding box center [265, 66] width 1 height 11
click at [320, 61] on span "All Start Months" at bounding box center [299, 66] width 70 height 11
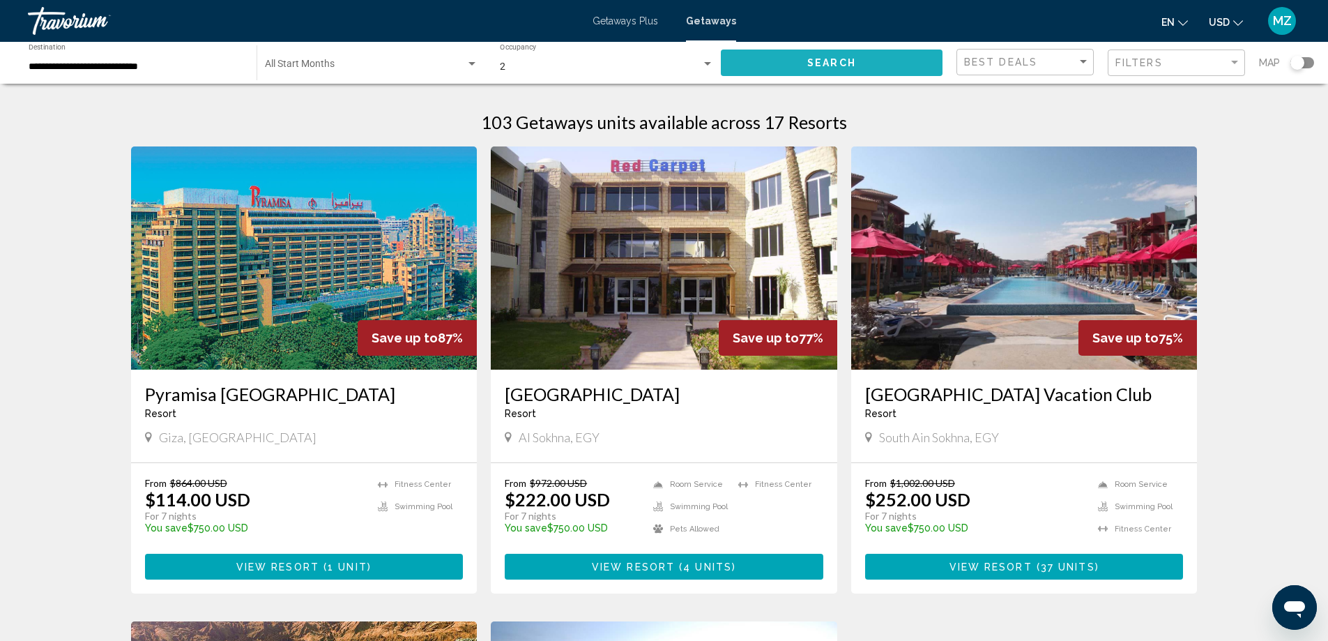
click at [809, 58] on span "Search" at bounding box center [831, 63] width 49 height 11
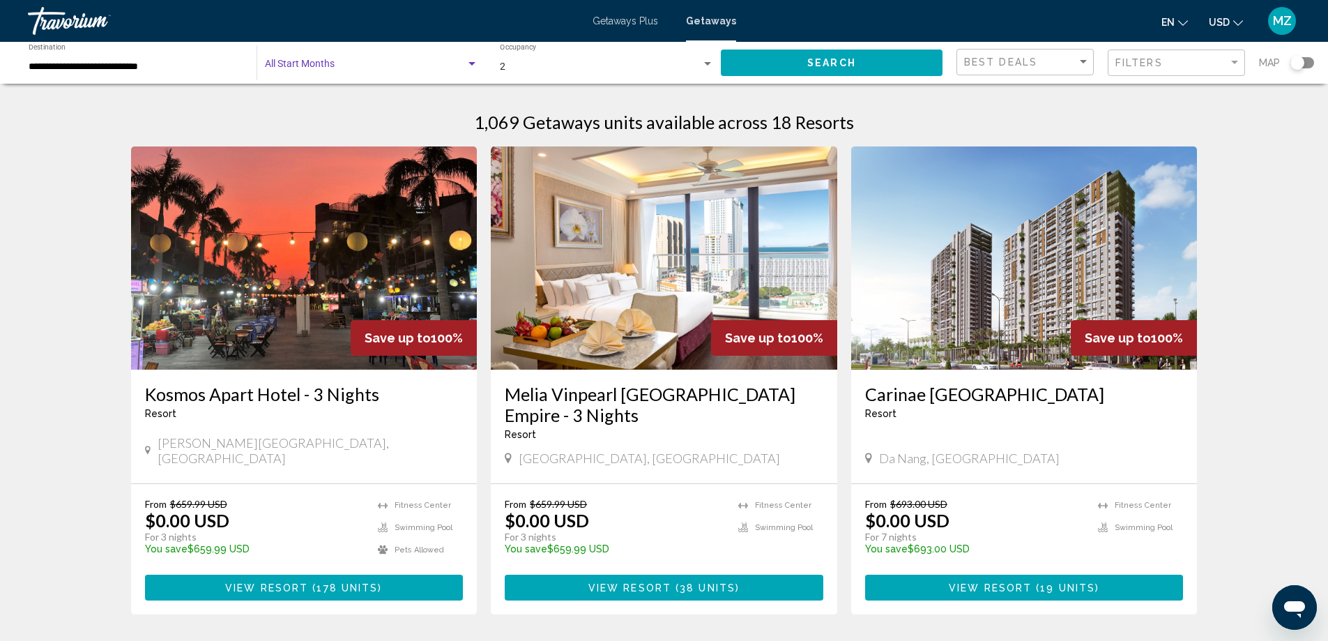
click at [339, 65] on span "Search widget" at bounding box center [365, 66] width 201 height 11
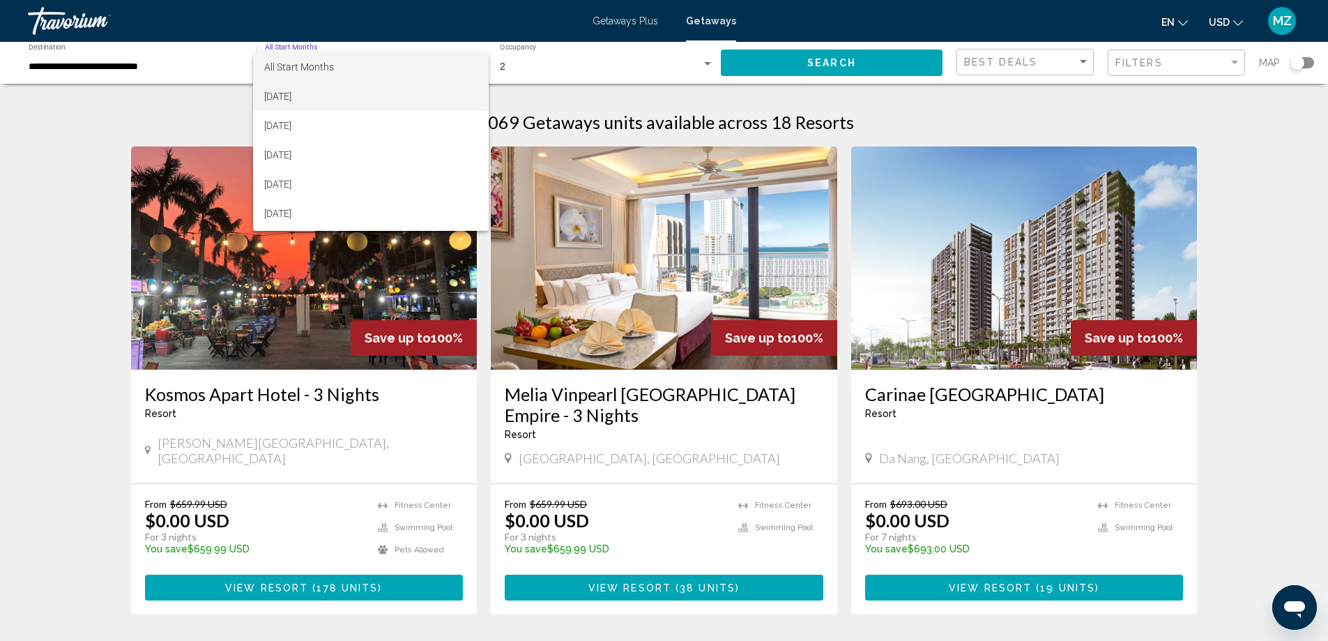
click at [333, 92] on span "September 2025" at bounding box center [370, 96] width 213 height 29
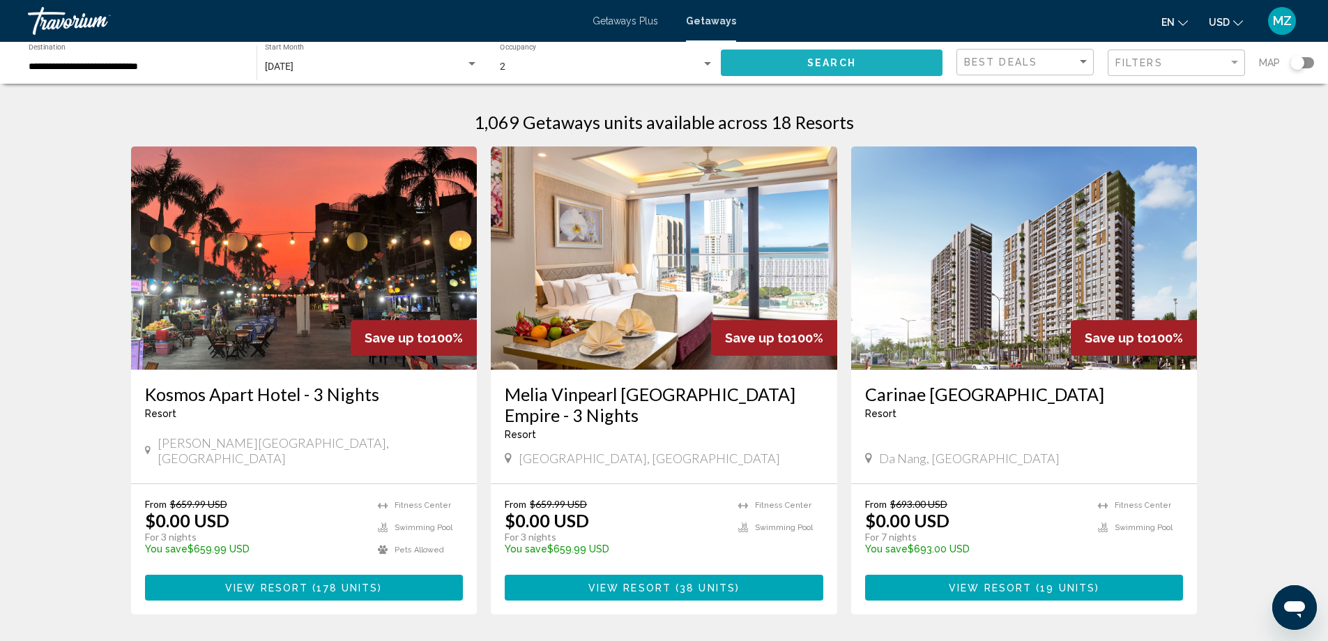
click at [825, 52] on button "Search" at bounding box center [832, 62] width 222 height 26
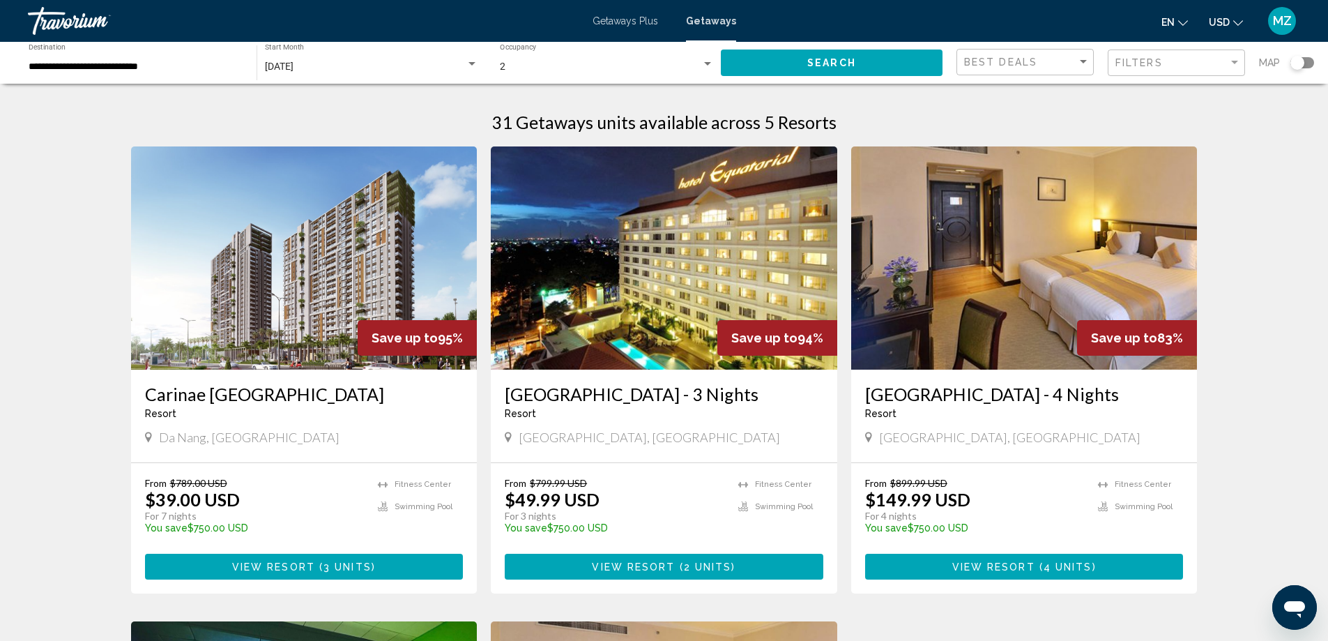
click at [124, 73] on div "**********" at bounding box center [136, 63] width 214 height 38
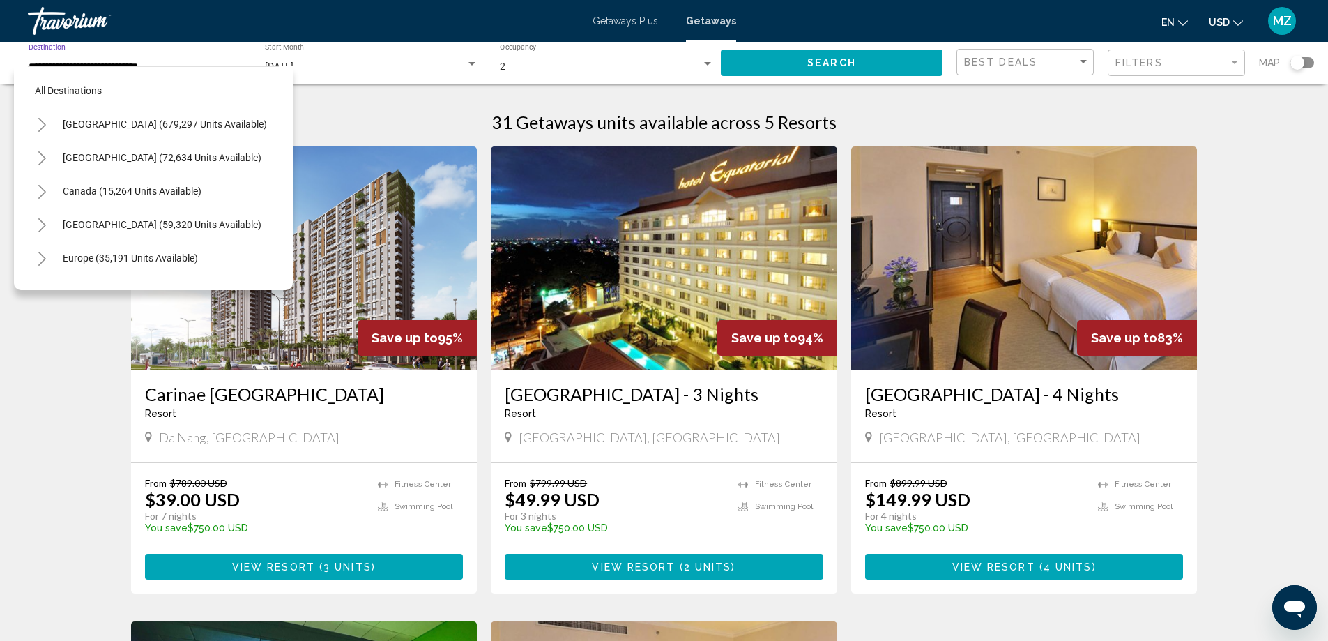
scroll to position [724, 0]
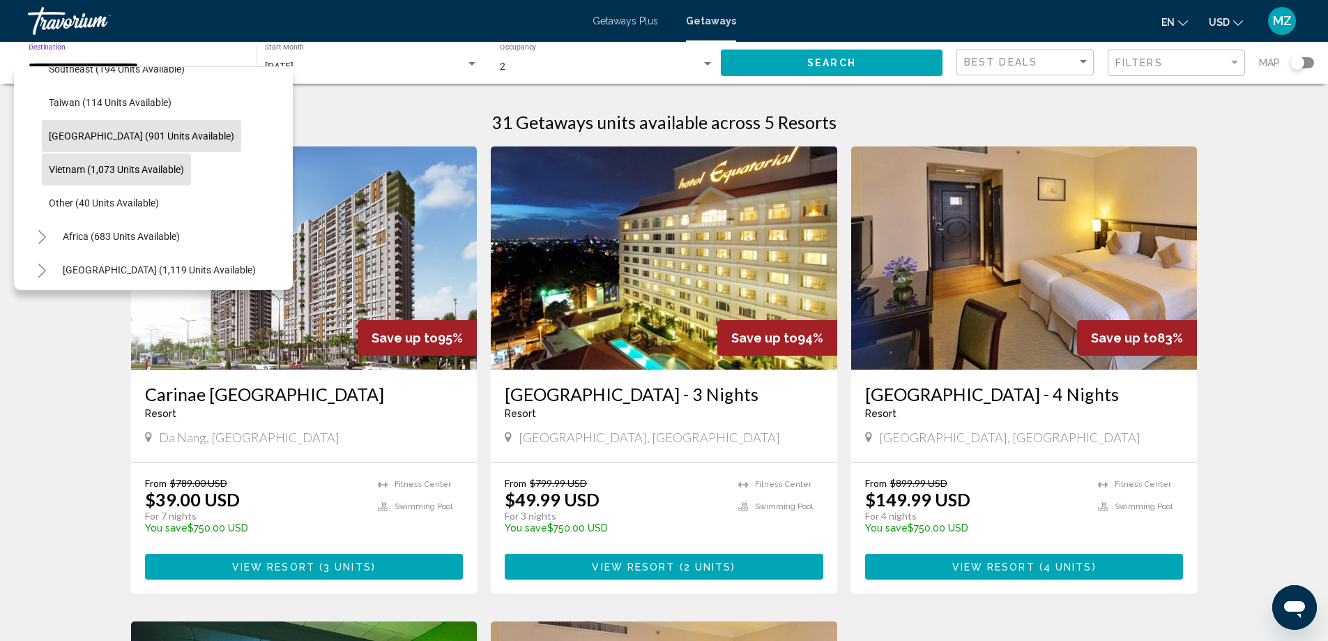
click at [139, 130] on span "Thailand (901 units available)" at bounding box center [141, 135] width 185 height 11
type input "**********"
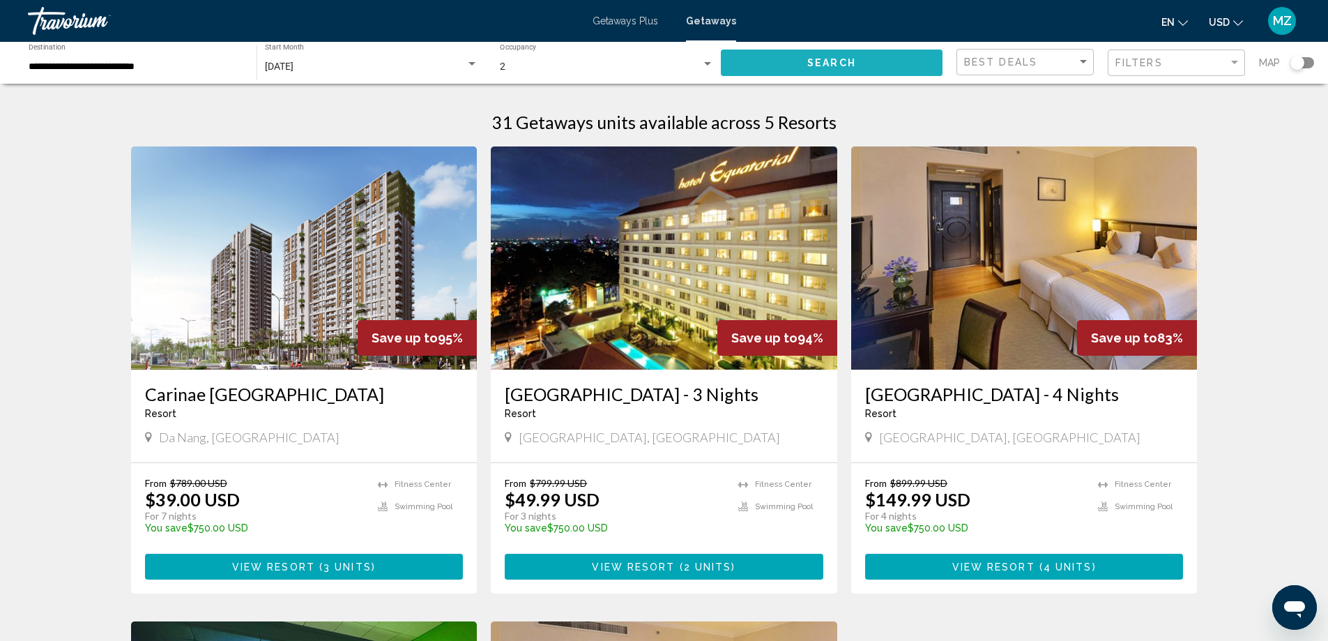
click at [781, 67] on button "Search" at bounding box center [832, 62] width 222 height 26
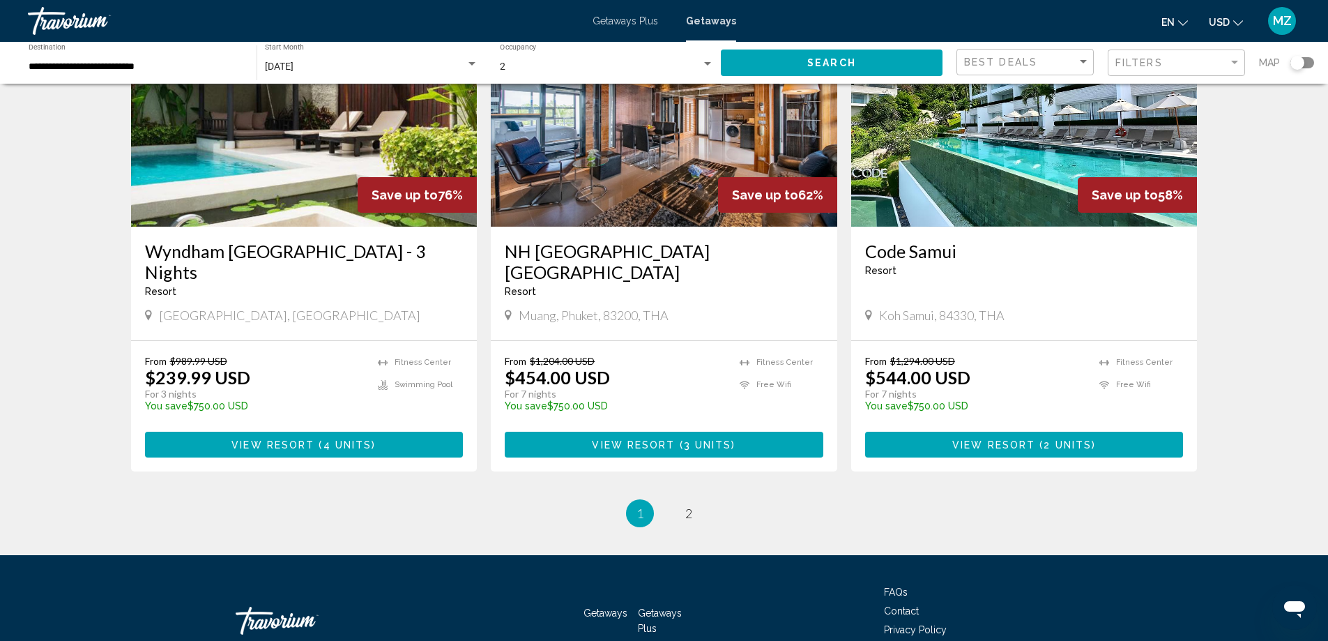
scroll to position [1673, 0]
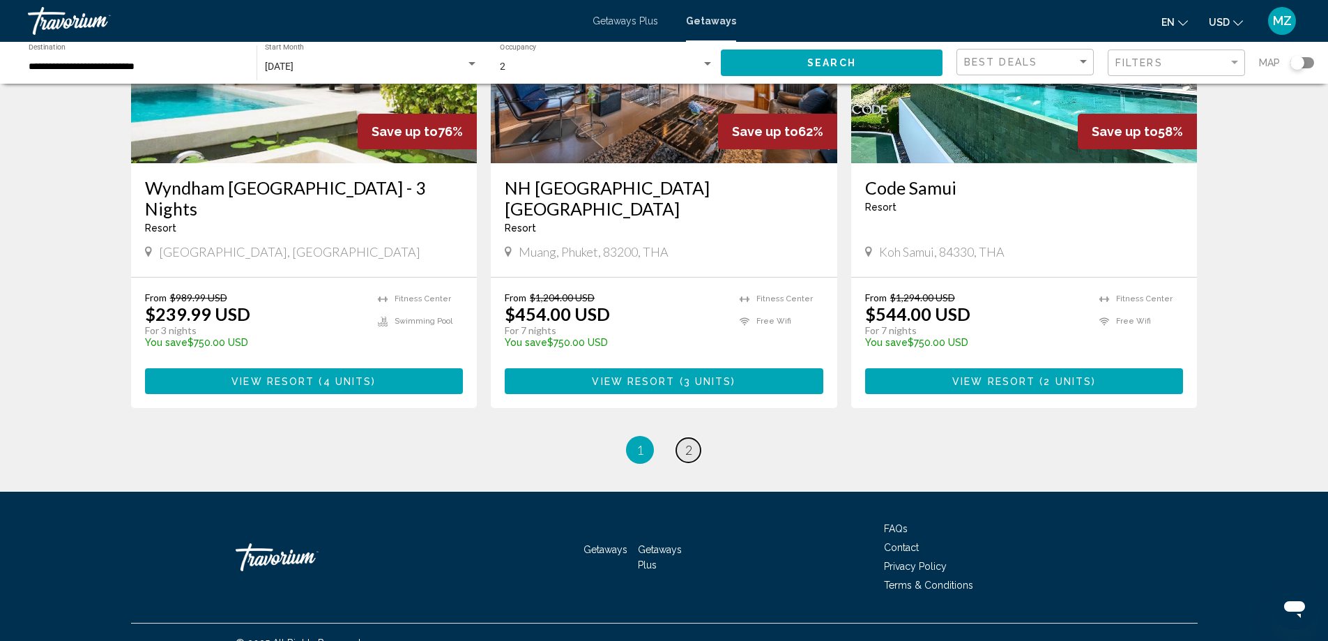
click at [690, 448] on span "2" at bounding box center [688, 449] width 7 height 15
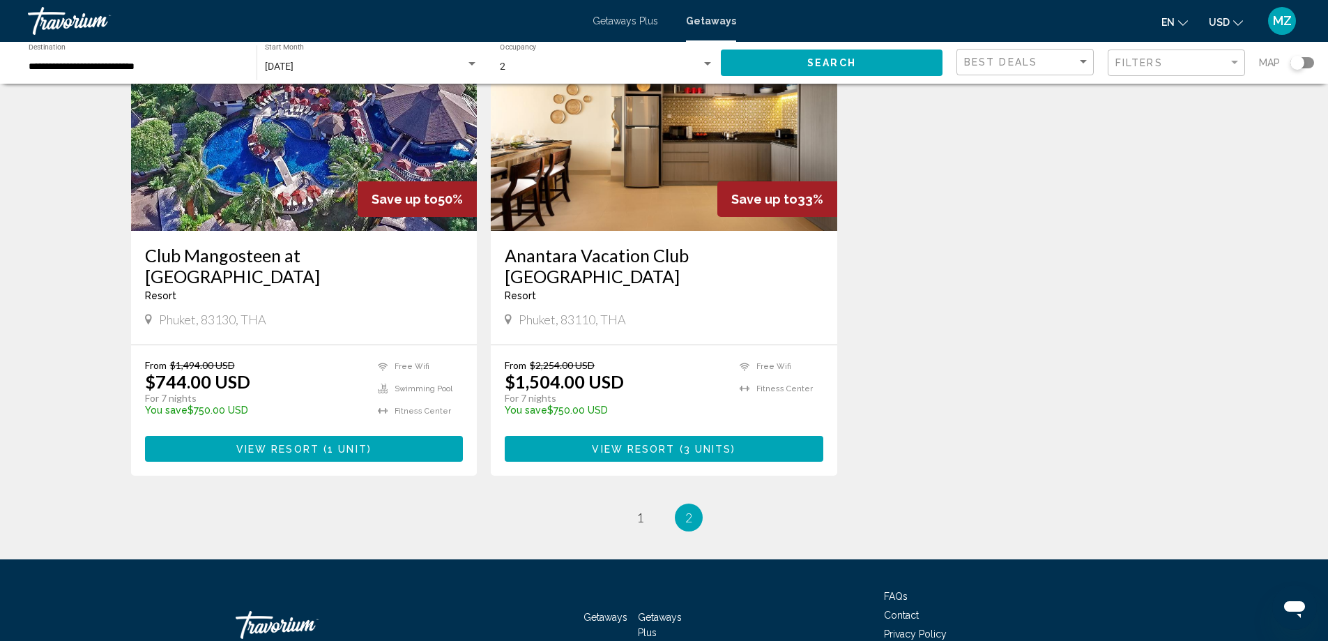
scroll to position [139, 0]
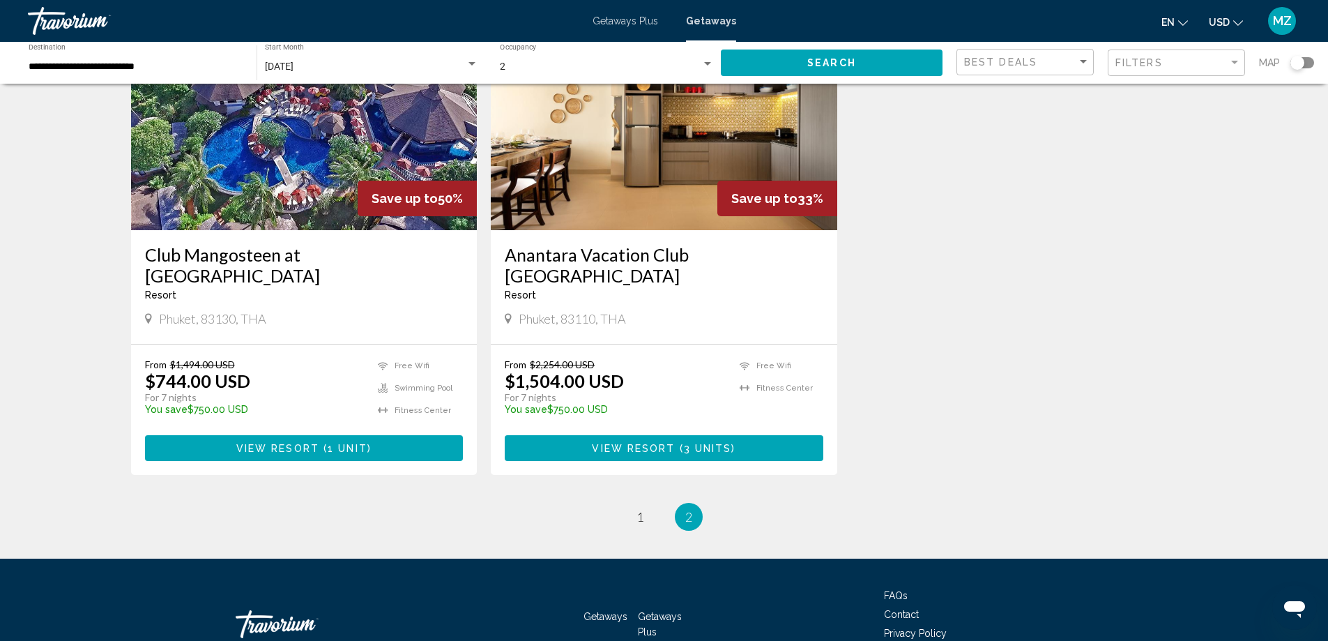
click at [289, 448] on span "View Resort" at bounding box center [277, 448] width 83 height 11
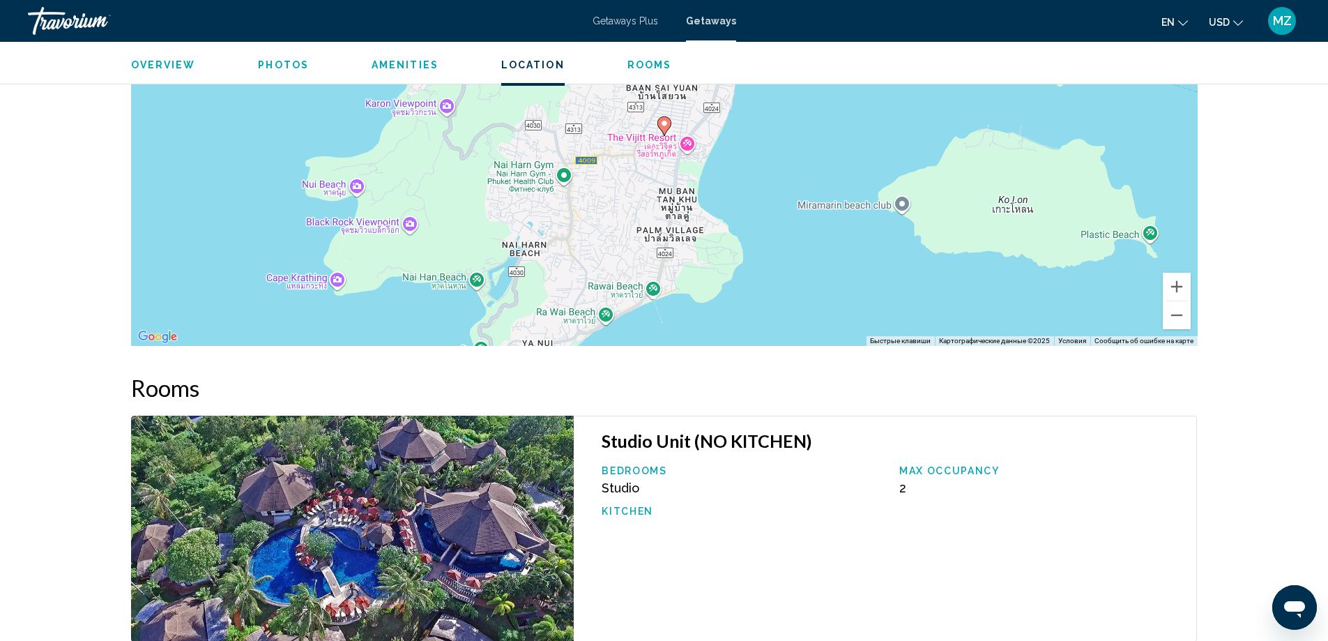
scroll to position [1882, 0]
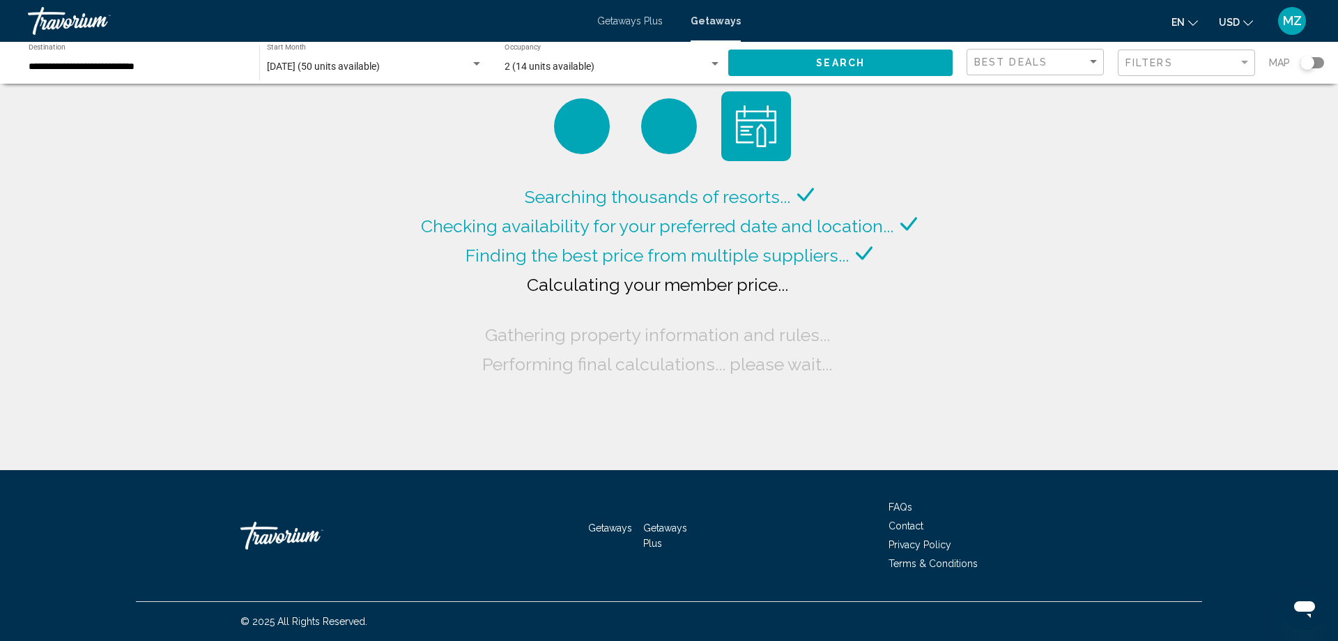
click at [883, 56] on button "Search" at bounding box center [840, 62] width 224 height 26
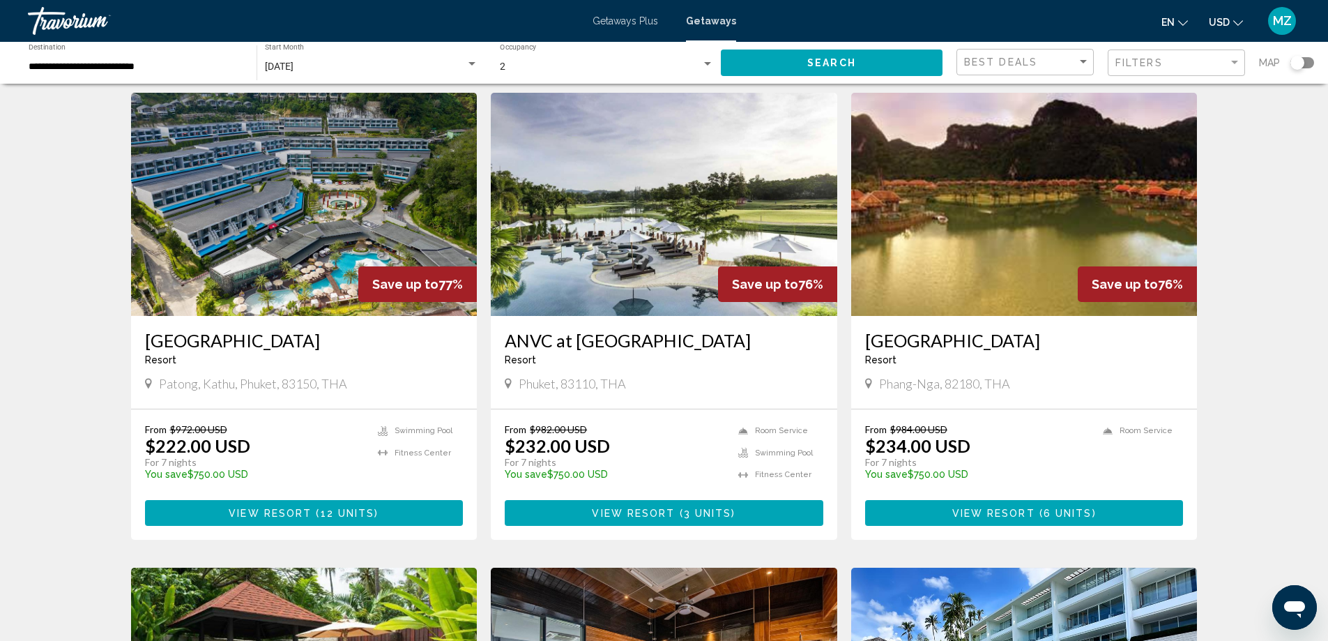
scroll to position [976, 0]
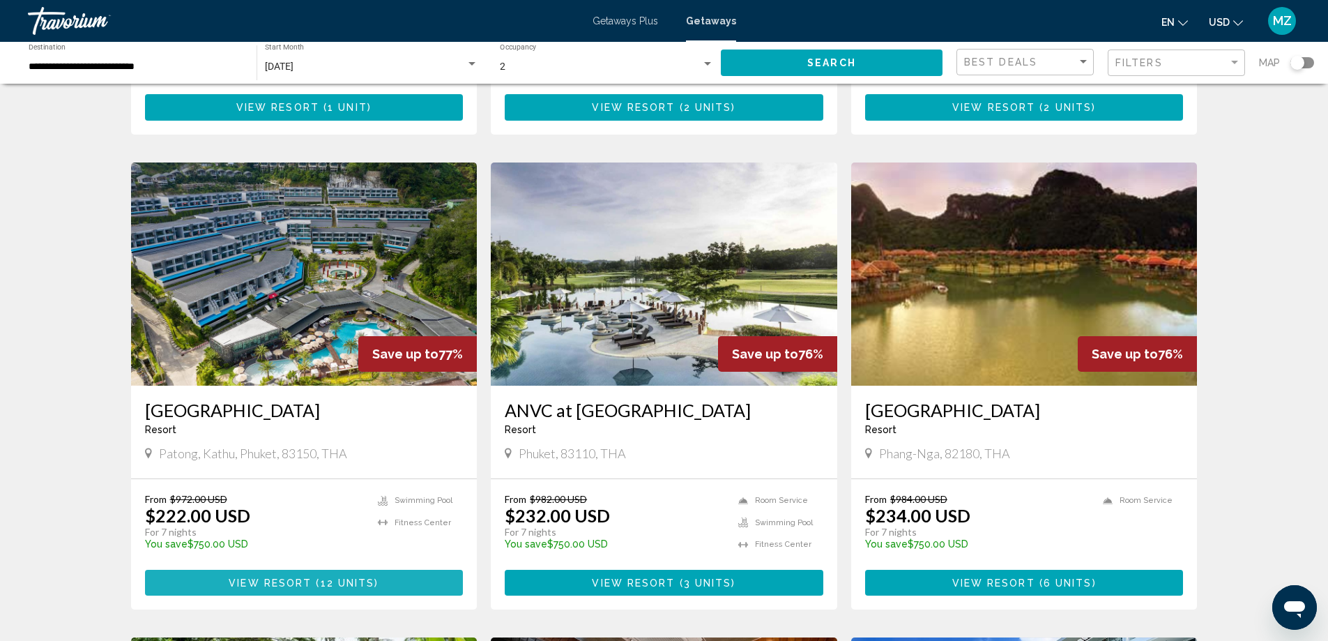
click at [275, 577] on span "View Resort" at bounding box center [270, 582] width 83 height 11
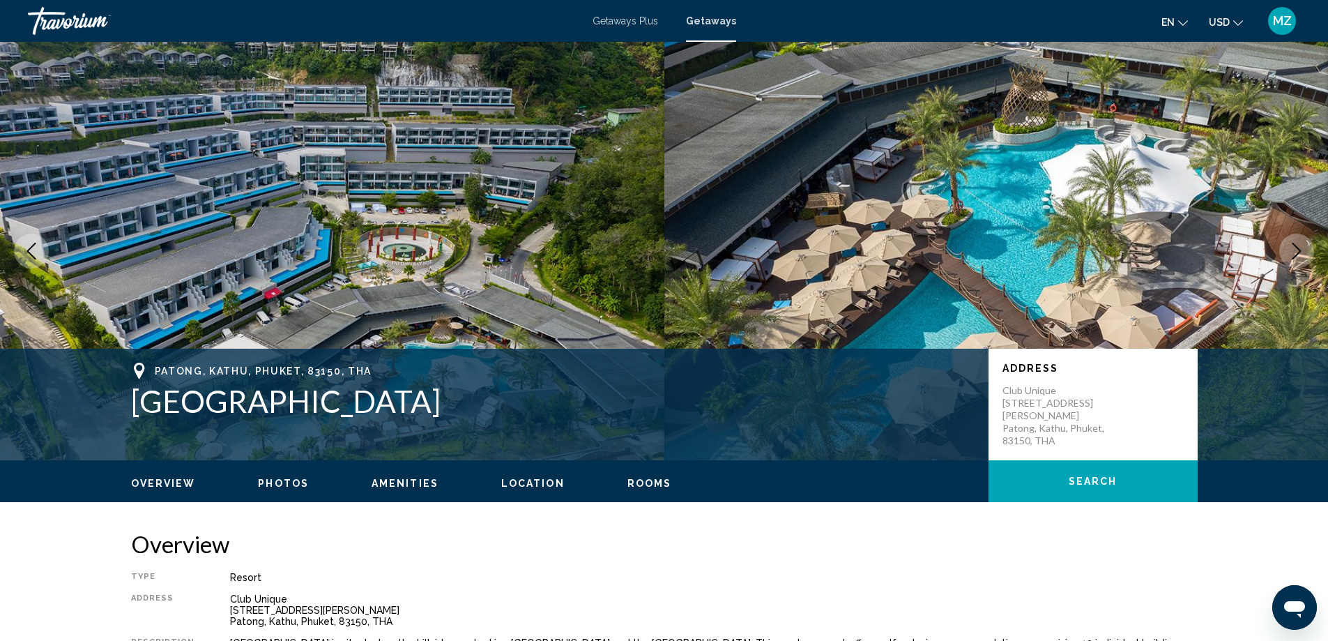
click at [629, 25] on span "Getaways Plus" at bounding box center [626, 20] width 66 height 11
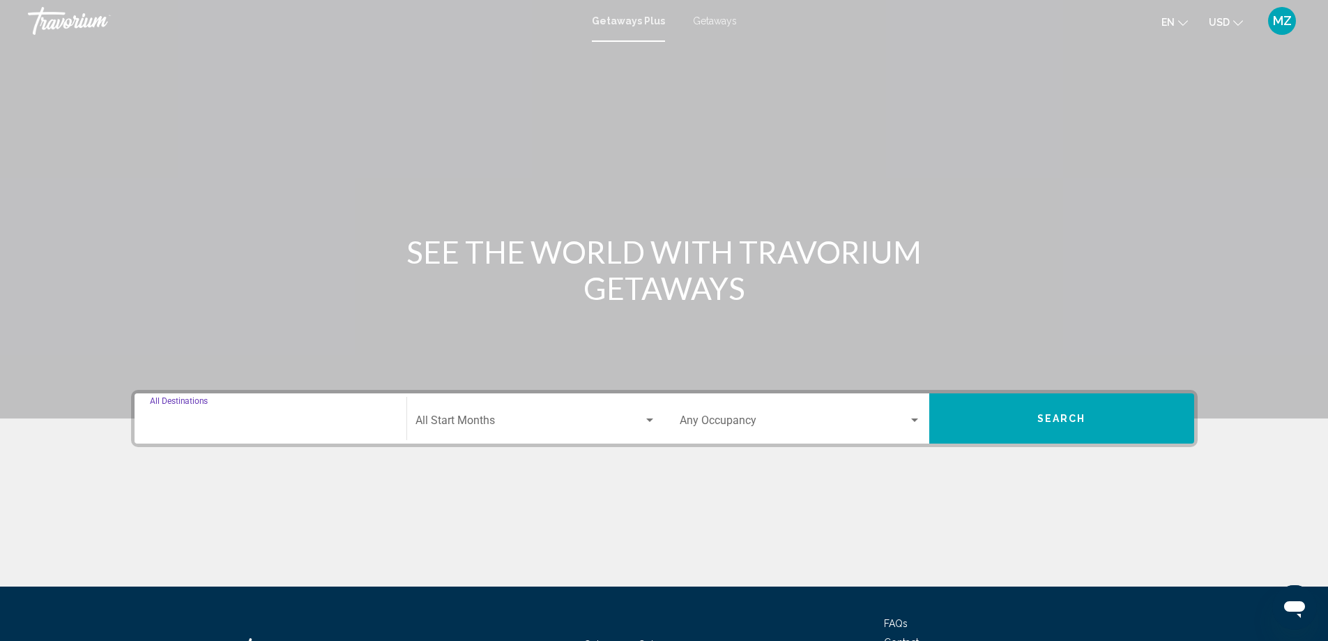
click at [255, 428] on input "Destination All Destinations" at bounding box center [270, 423] width 241 height 13
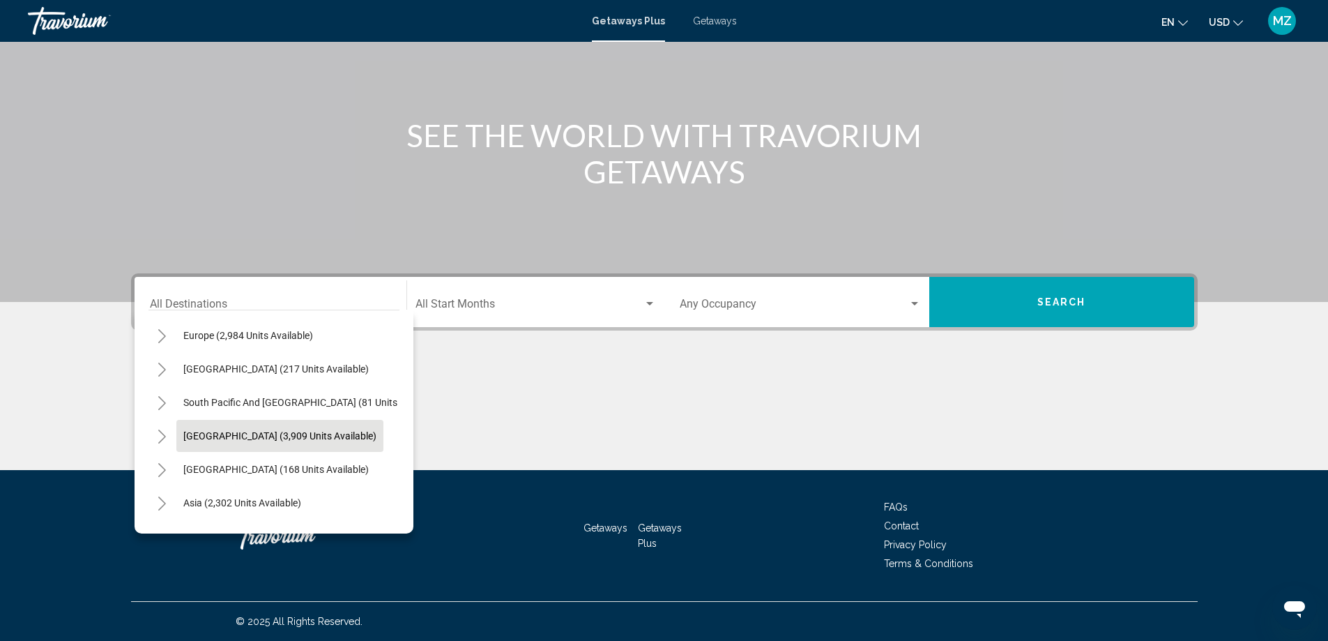
scroll to position [209, 0]
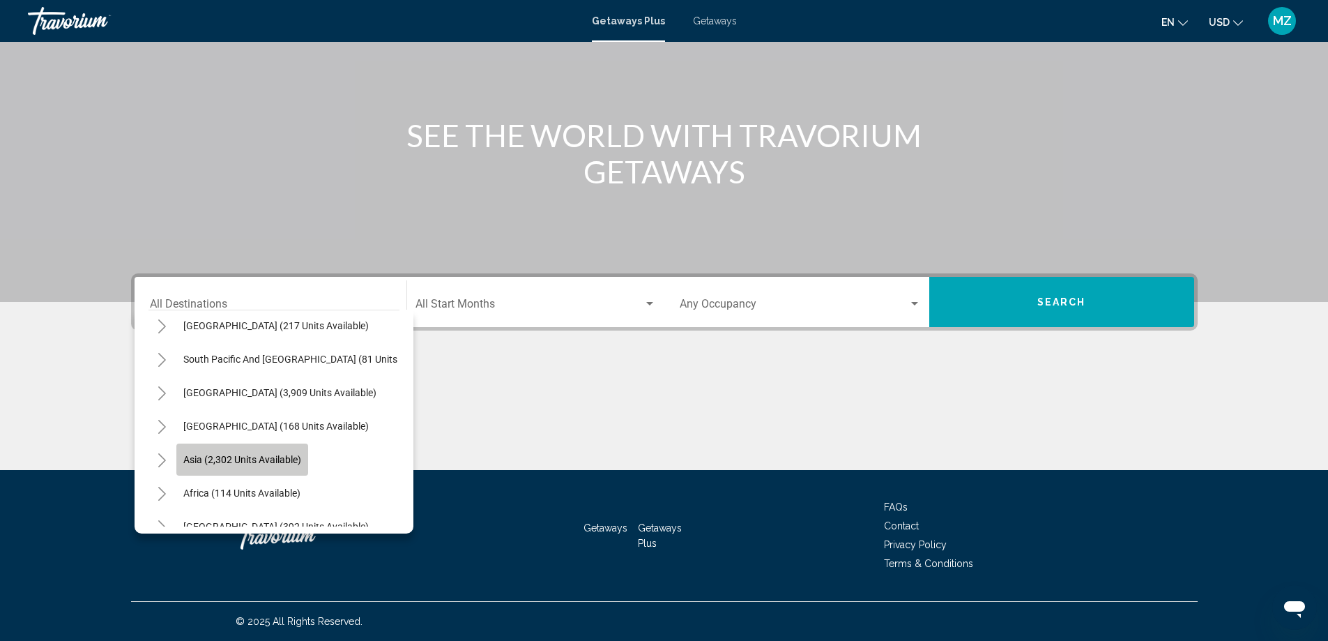
click at [251, 454] on span "Asia (2,302 units available)" at bounding box center [242, 459] width 118 height 11
type input "**********"
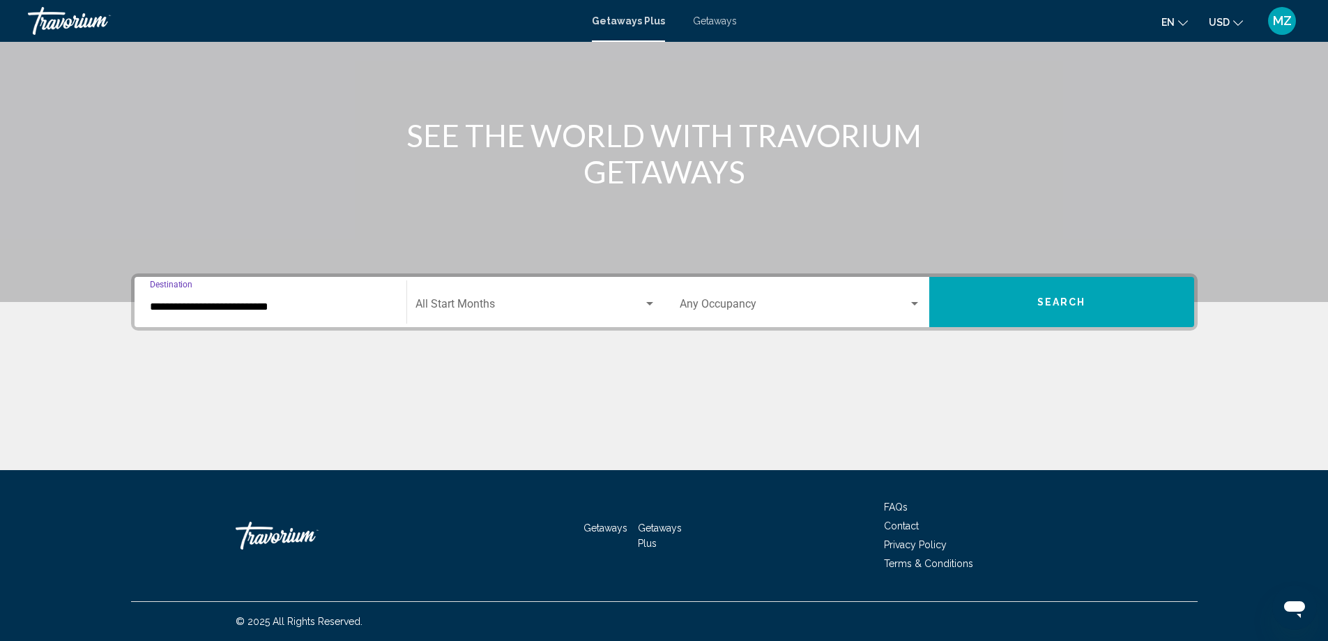
click at [510, 315] on div "Start Month All Start Months" at bounding box center [535, 302] width 241 height 44
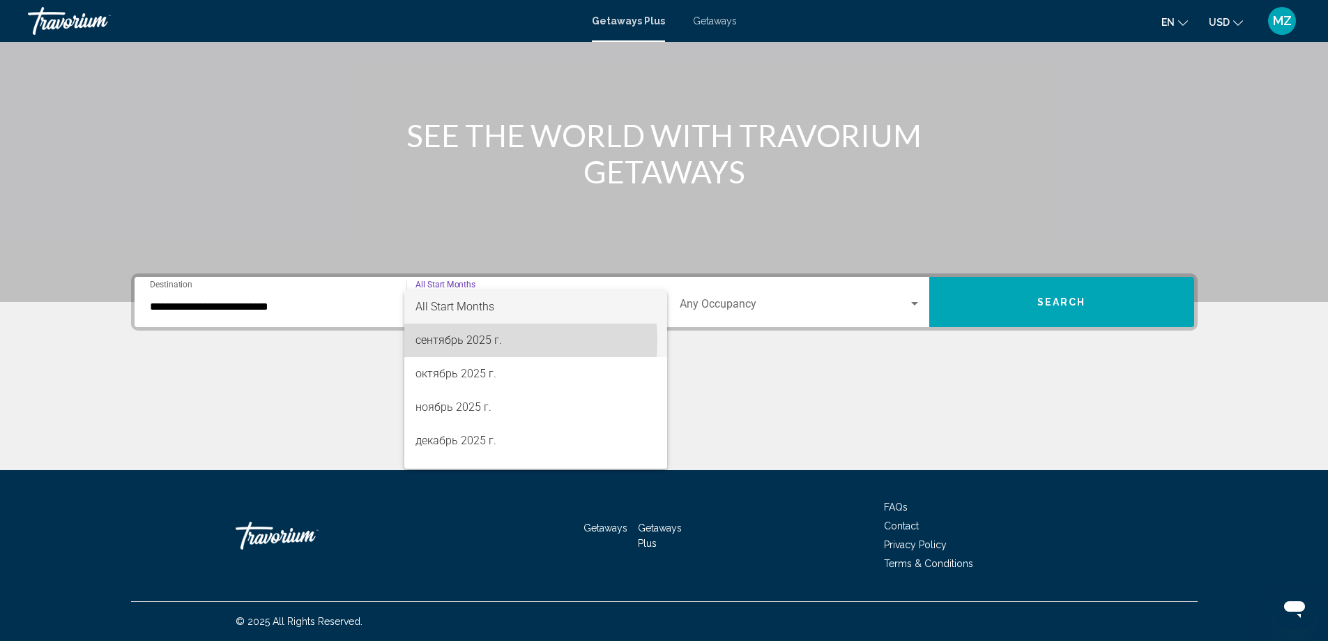
click at [480, 340] on span "сентябрь 2025 г." at bounding box center [535, 339] width 241 height 33
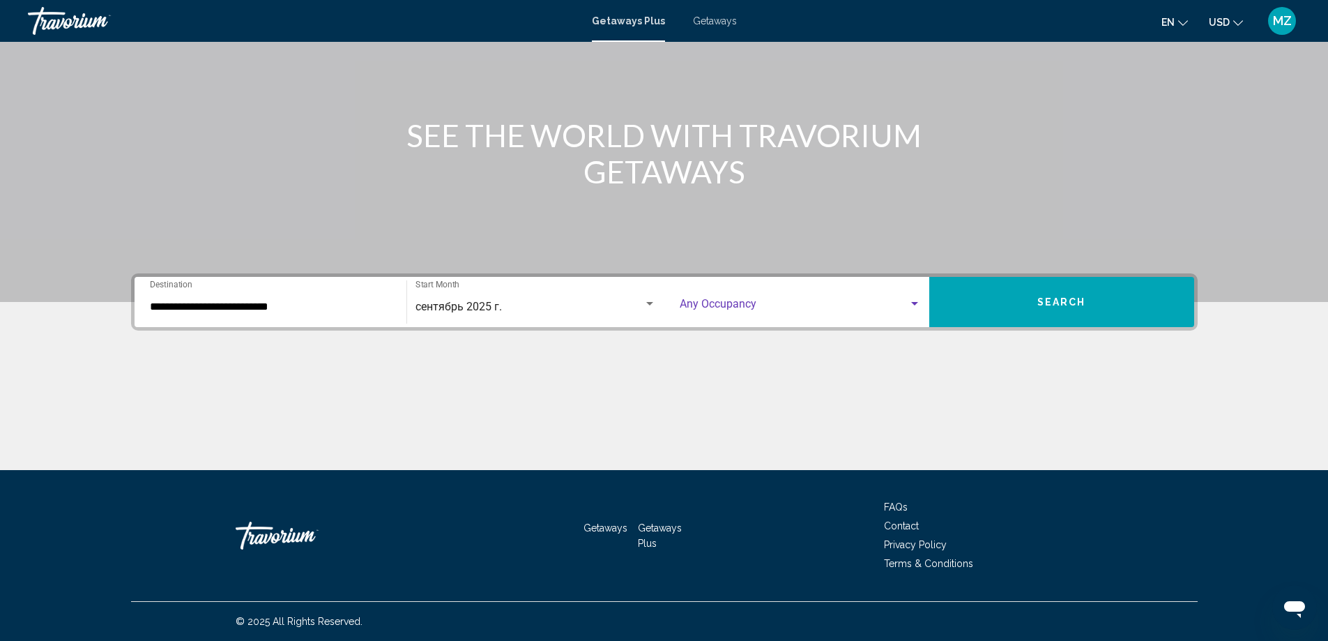
click at [758, 311] on span "Search widget" at bounding box center [794, 306] width 229 height 13
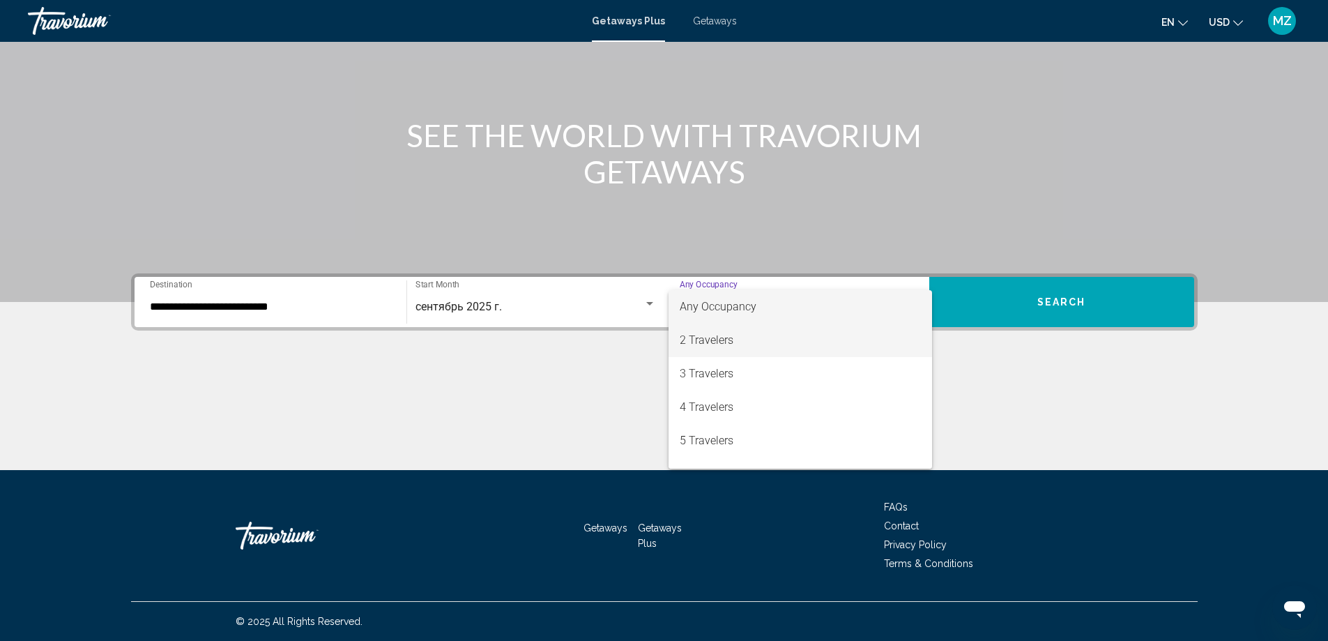
click at [738, 337] on span "2 Travelers" at bounding box center [800, 339] width 241 height 33
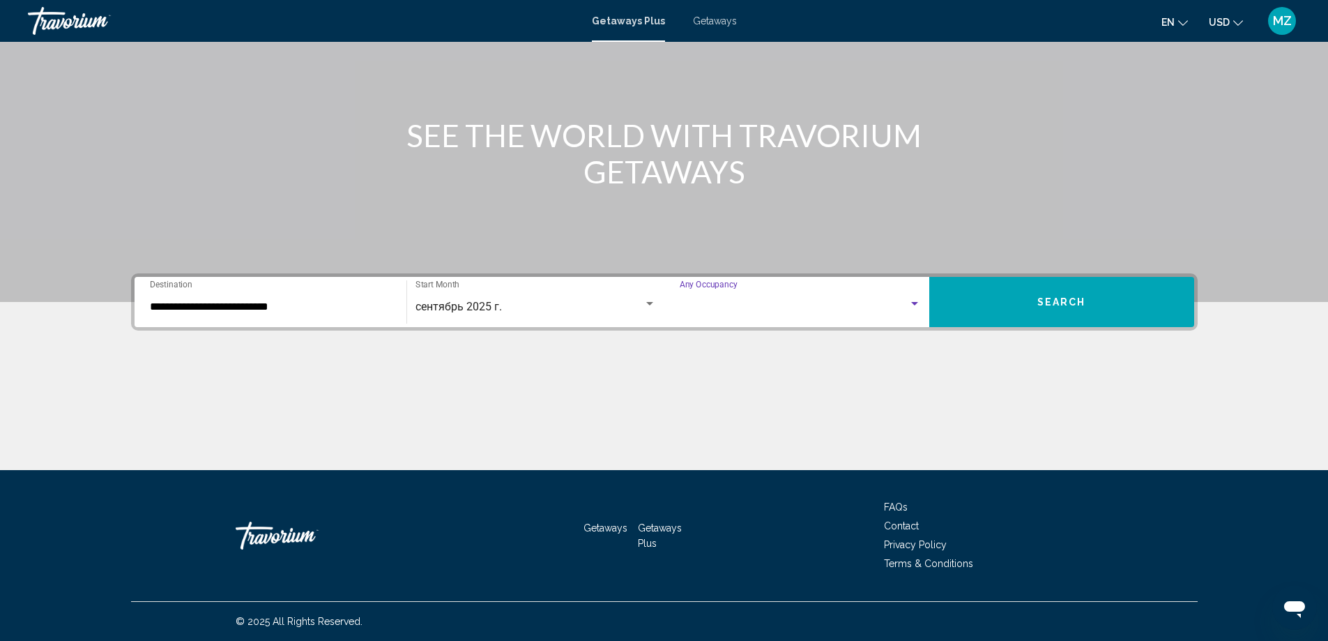
click at [738, 337] on div "**********" at bounding box center [664, 371] width 1122 height 197
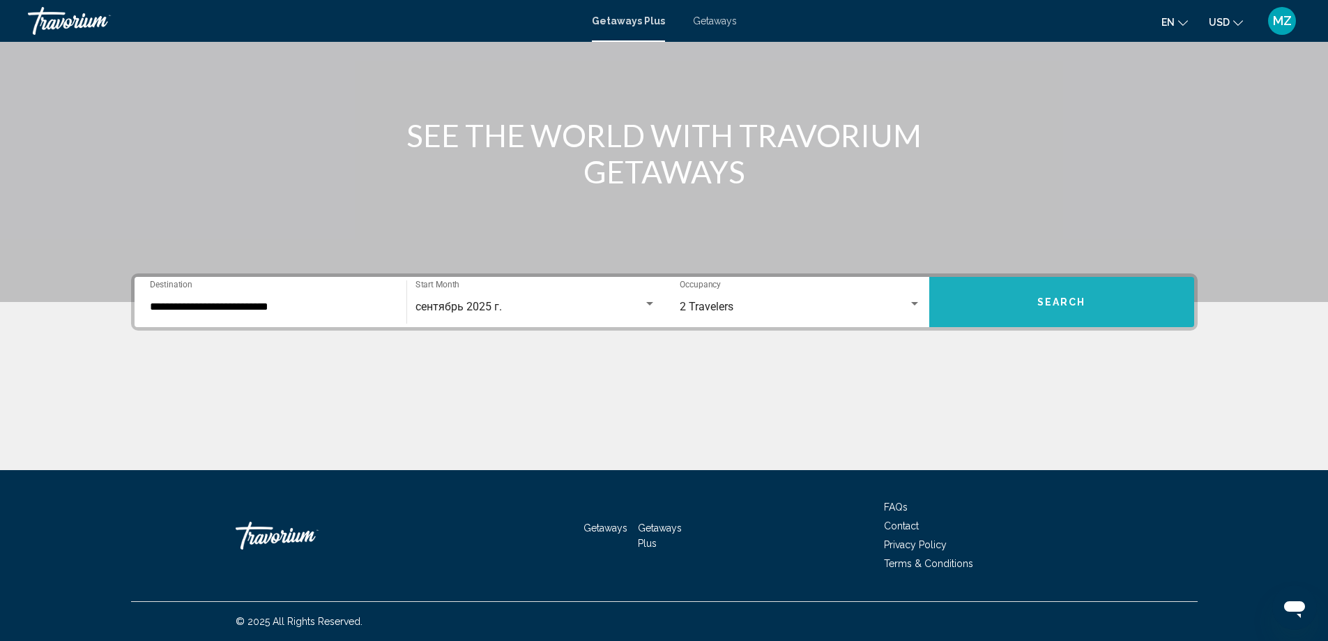
click at [1011, 307] on button "Search" at bounding box center [1061, 302] width 265 height 50
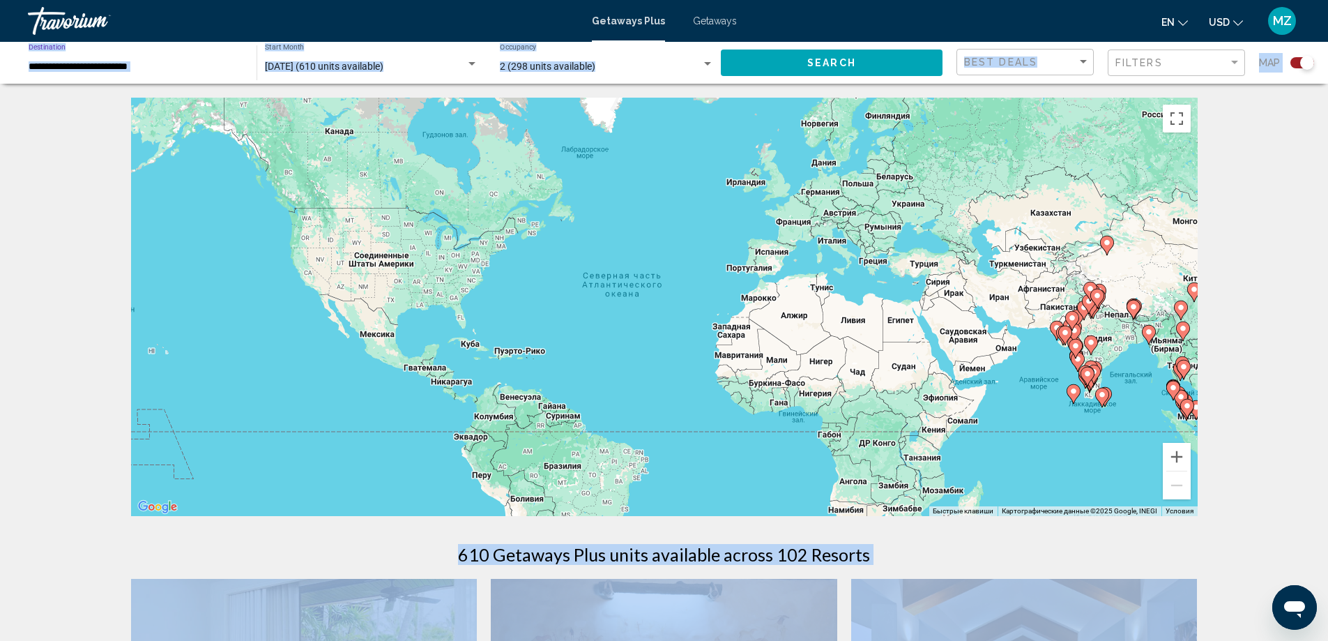
click at [156, 72] on input "**********" at bounding box center [136, 66] width 214 height 11
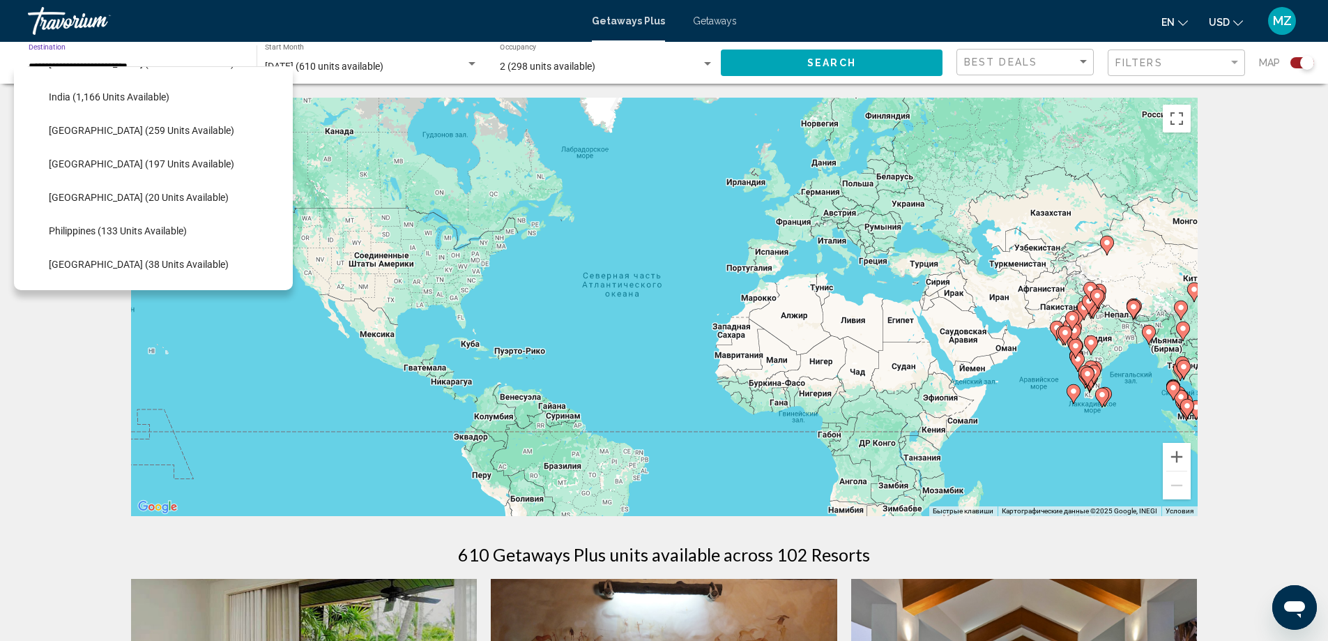
scroll to position [465, 0]
click at [123, 195] on span "Maldives (20 units available)" at bounding box center [139, 194] width 180 height 11
type input "**********"
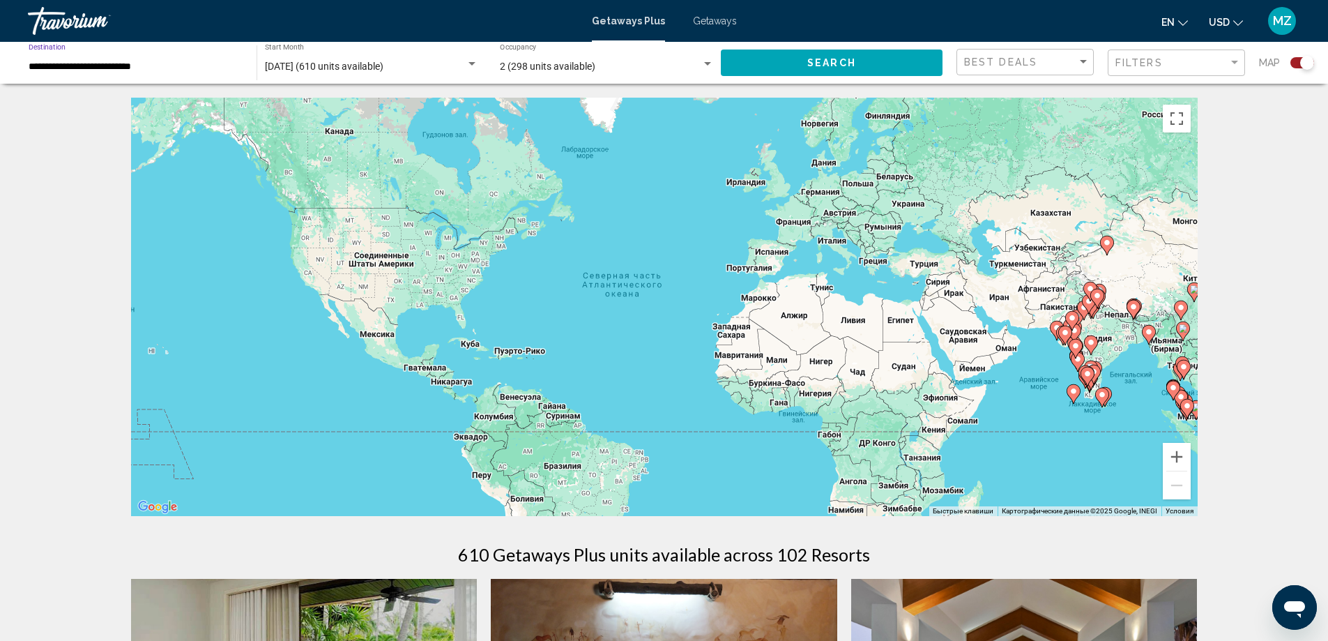
click at [807, 64] on span "Search" at bounding box center [831, 63] width 49 height 11
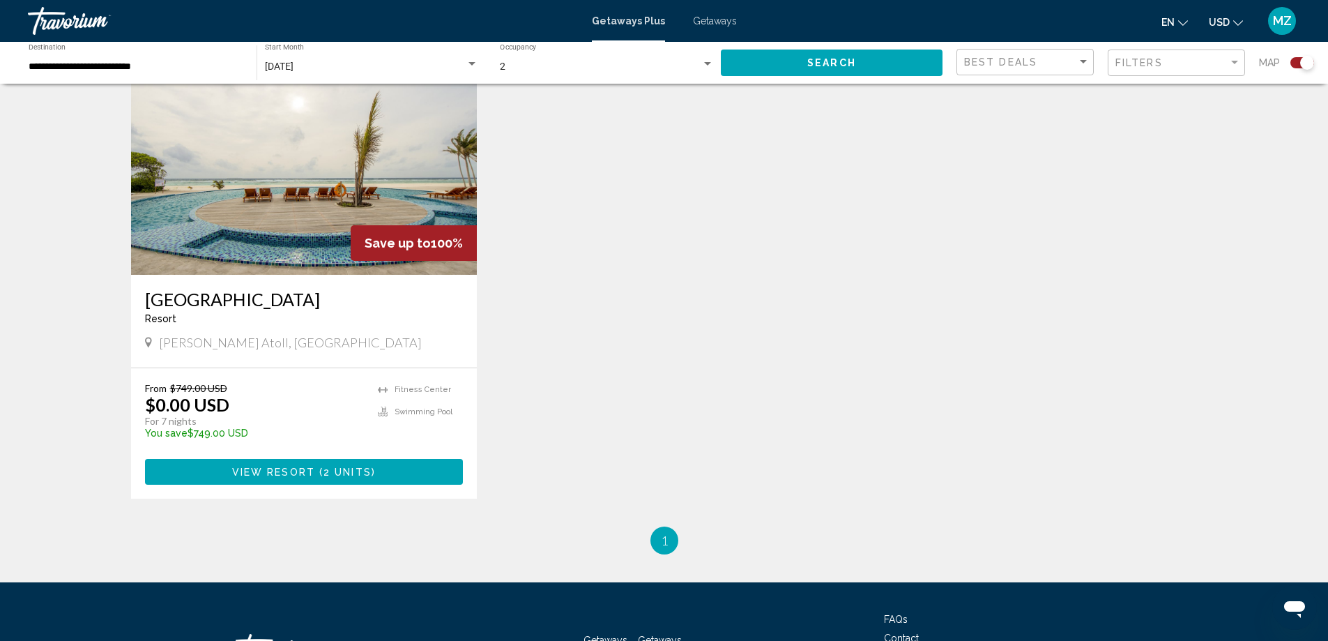
scroll to position [558, 0]
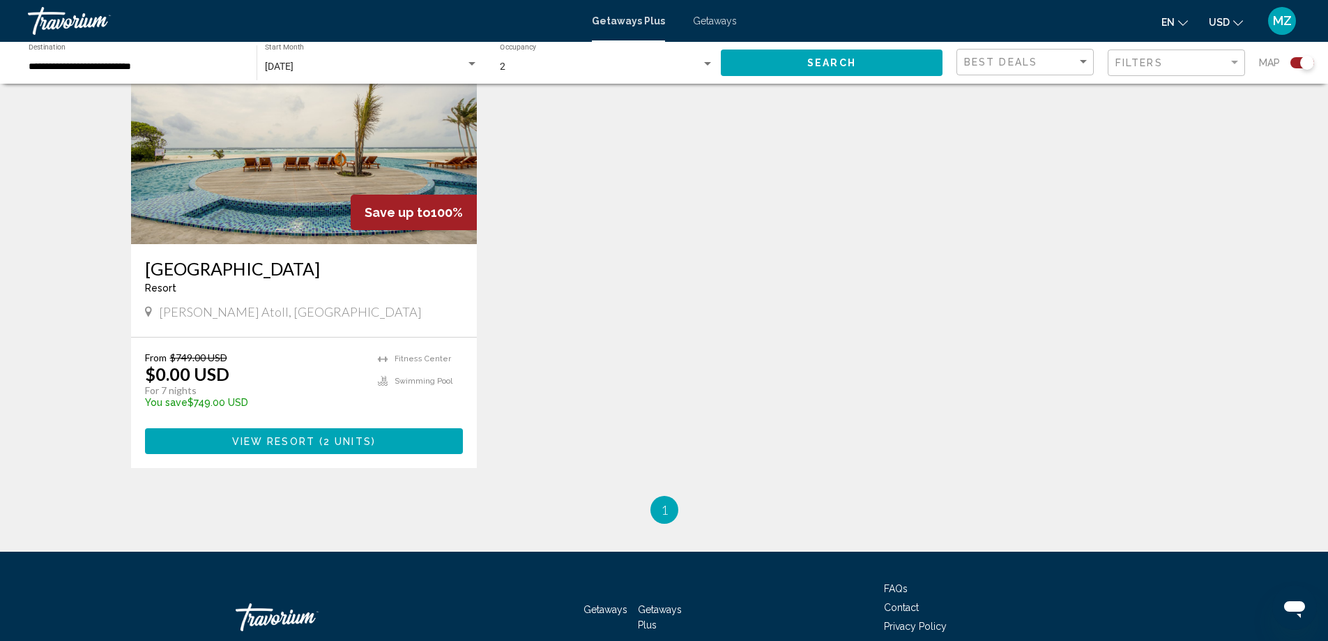
click at [318, 438] on span "Main content" at bounding box center [317, 441] width 4 height 11
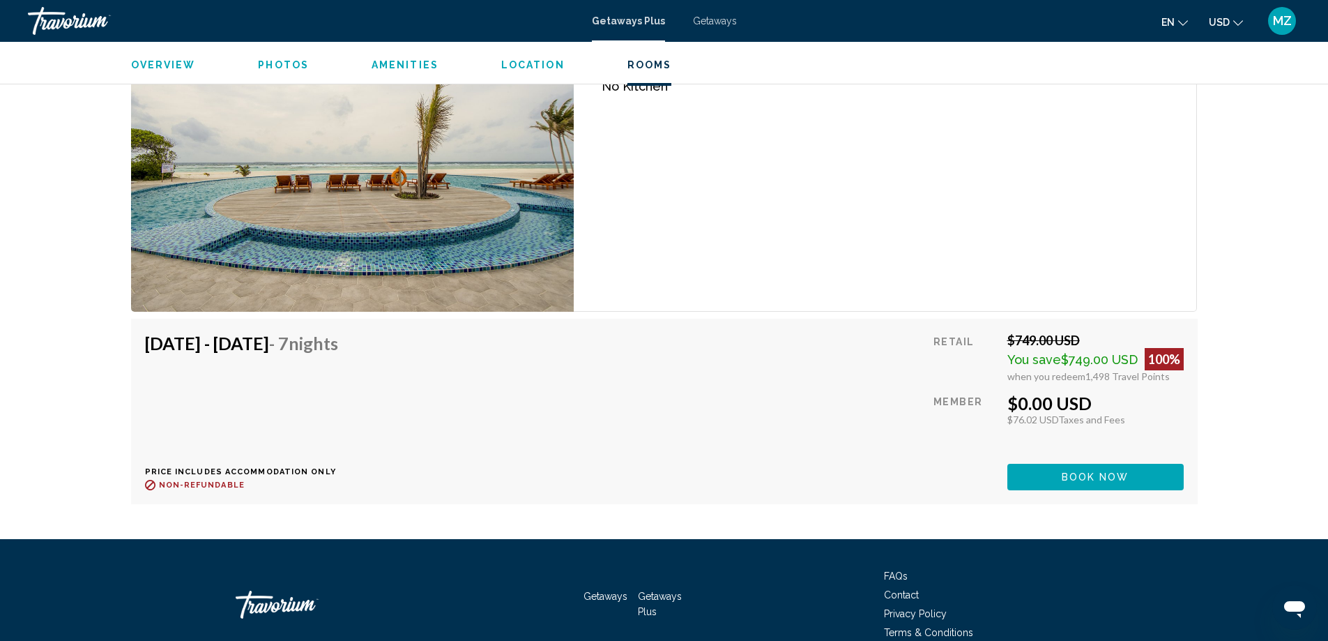
scroll to position [2757, 0]
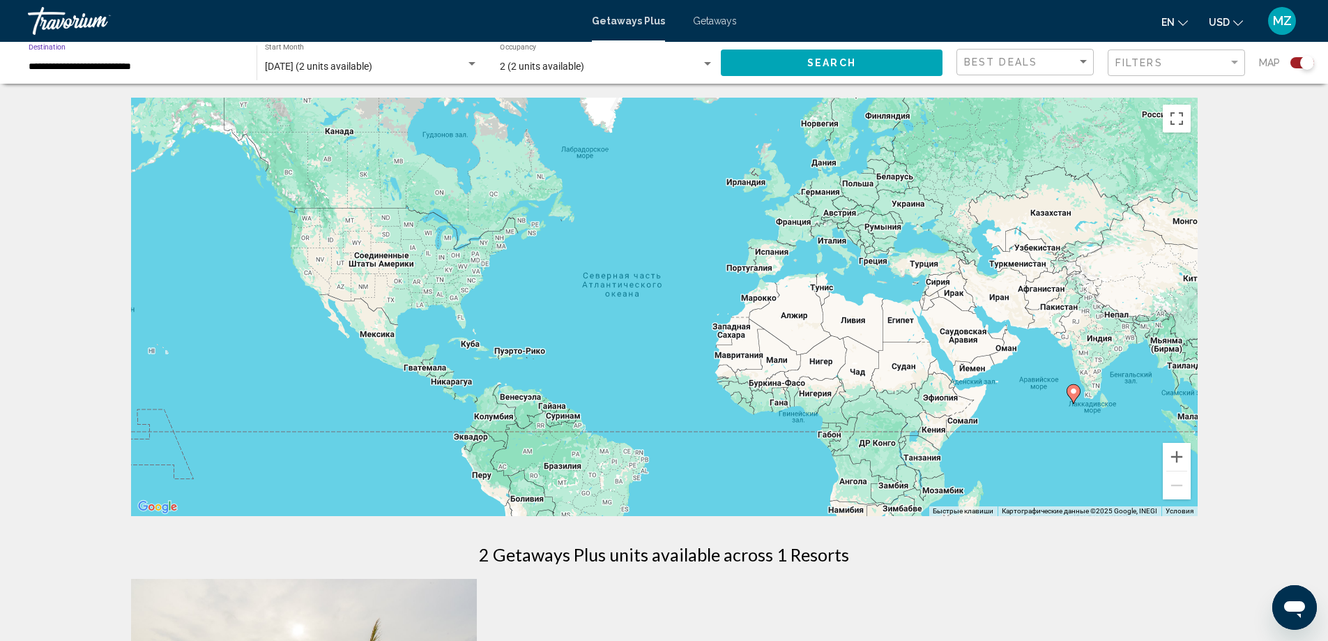
click at [130, 70] on input "**********" at bounding box center [136, 66] width 214 height 11
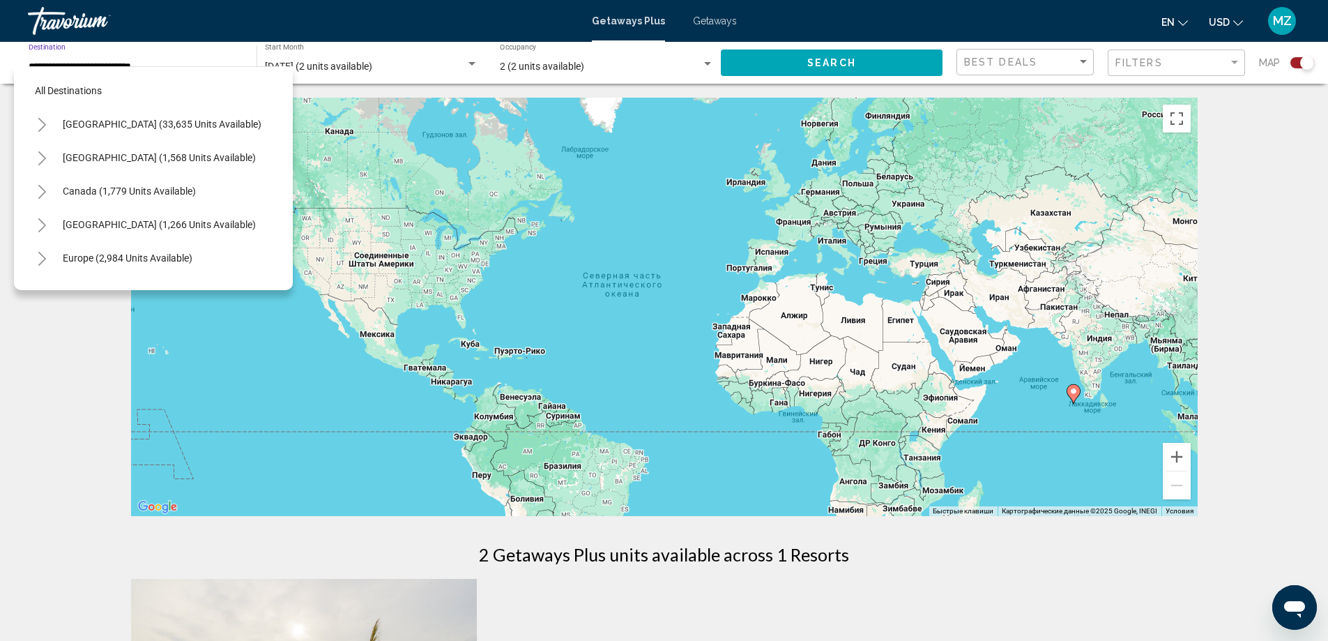
scroll to position [490, 0]
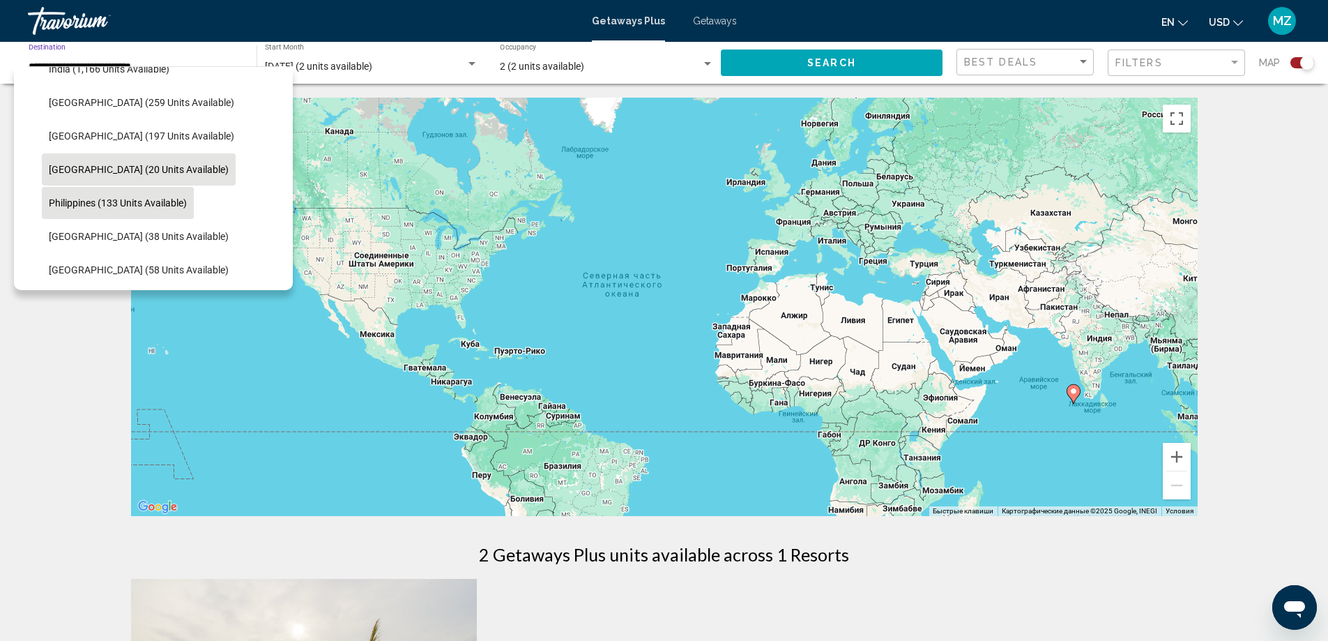
click at [147, 202] on span "Philippines (133 units available)" at bounding box center [118, 202] width 138 height 11
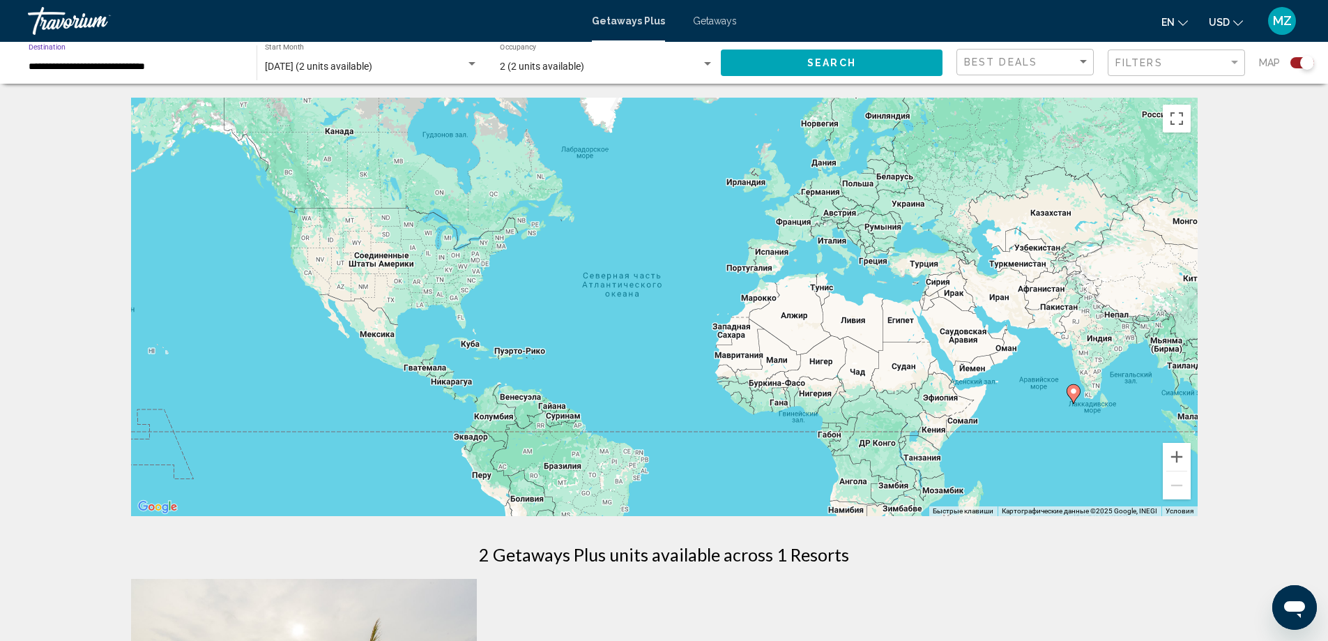
click at [801, 52] on button "Search" at bounding box center [832, 62] width 222 height 26
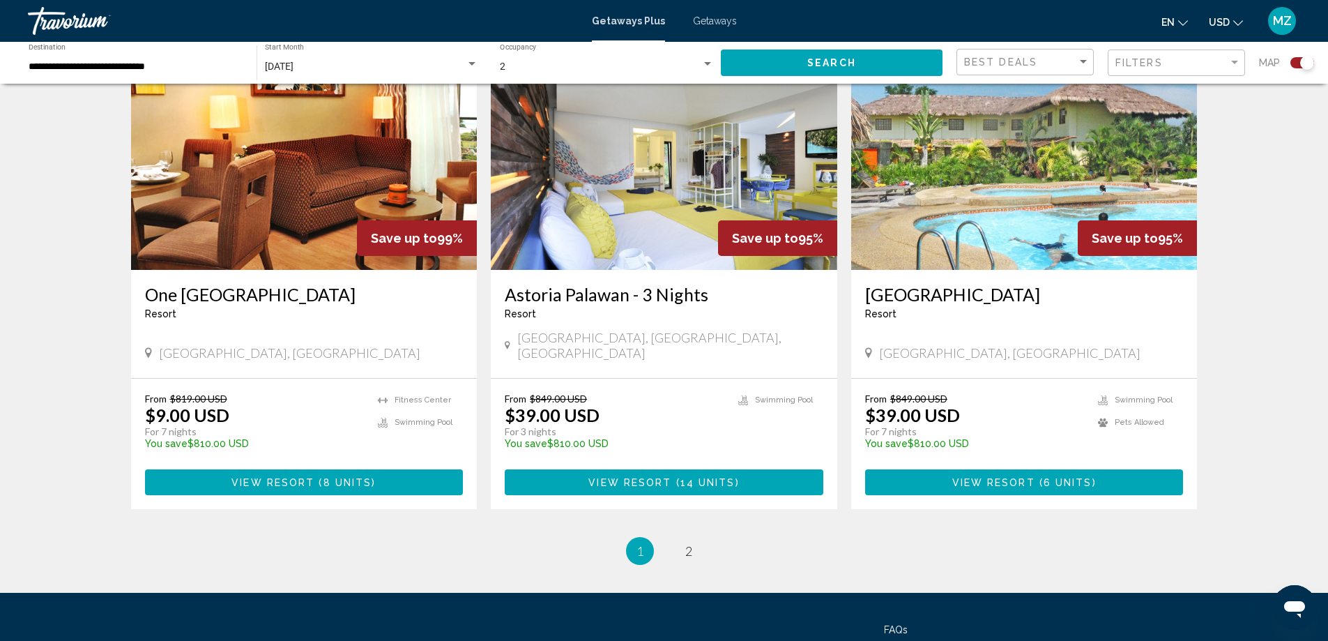
scroll to position [2085, 0]
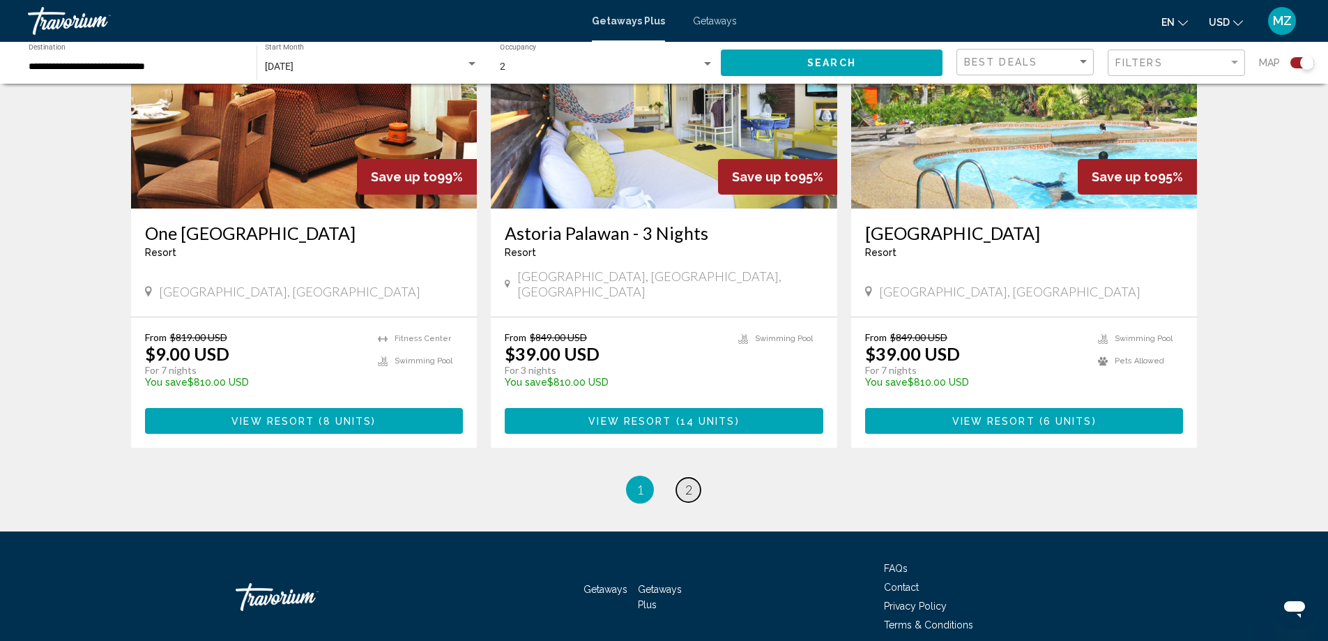
click at [687, 482] on span "2" at bounding box center [688, 489] width 7 height 15
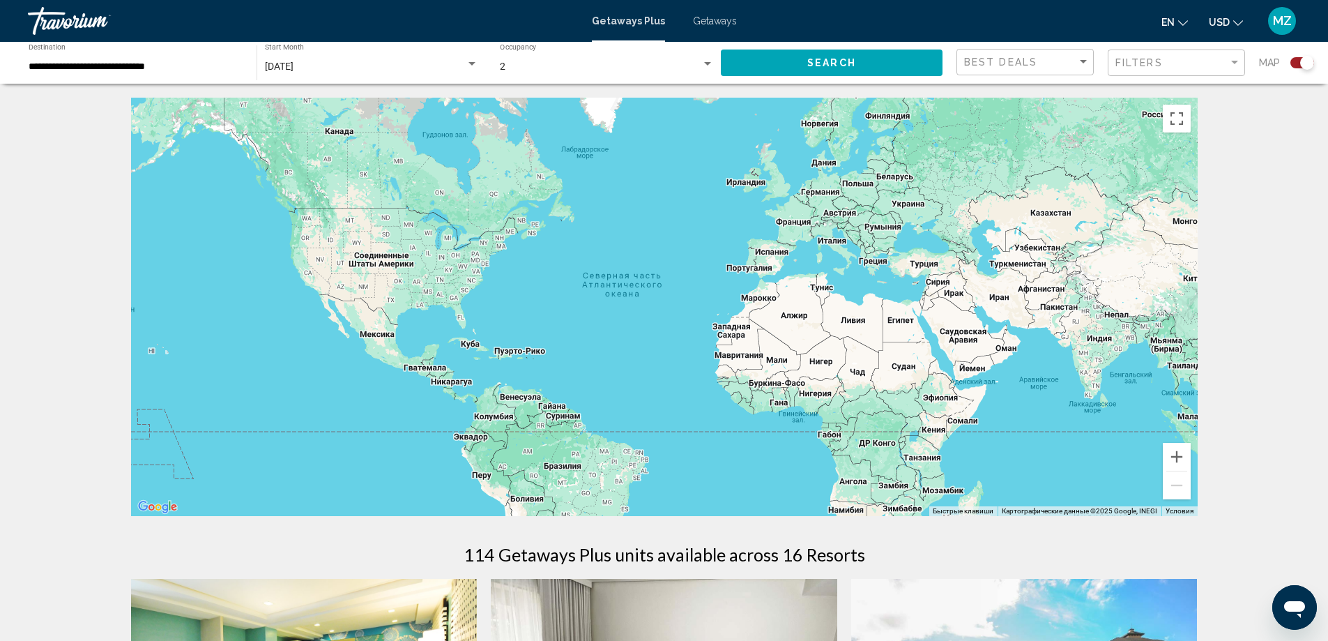
click at [101, 62] on input "**********" at bounding box center [136, 66] width 214 height 11
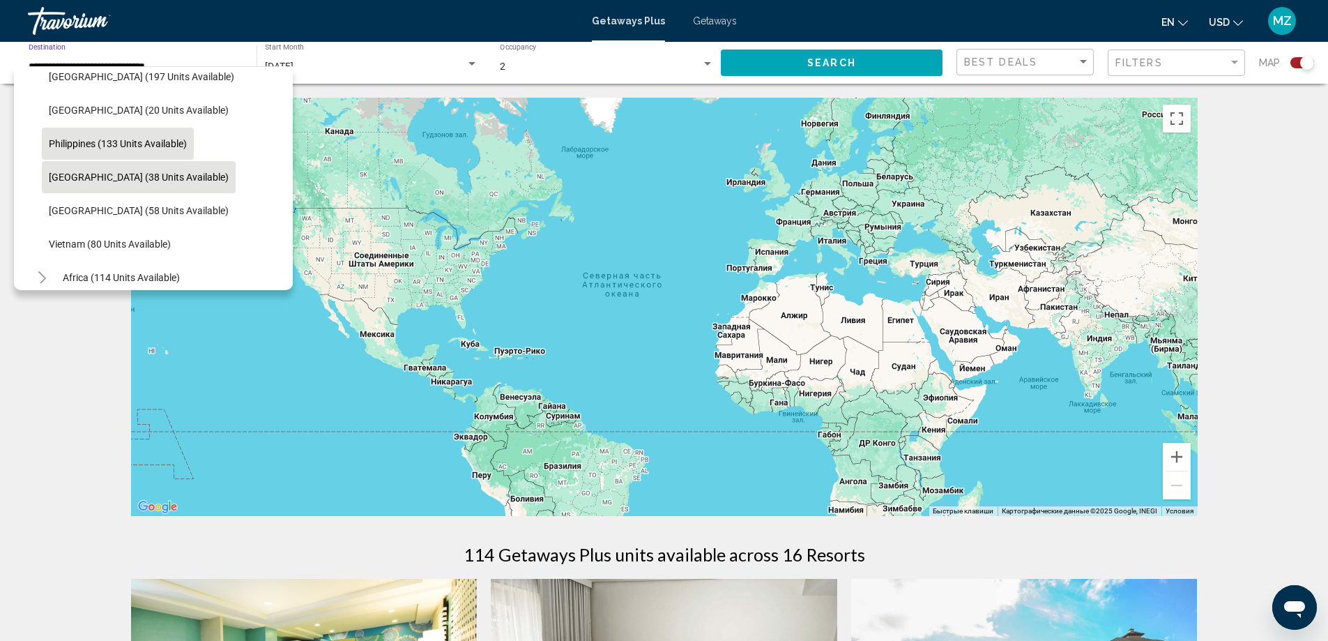
scroll to position [593, 0]
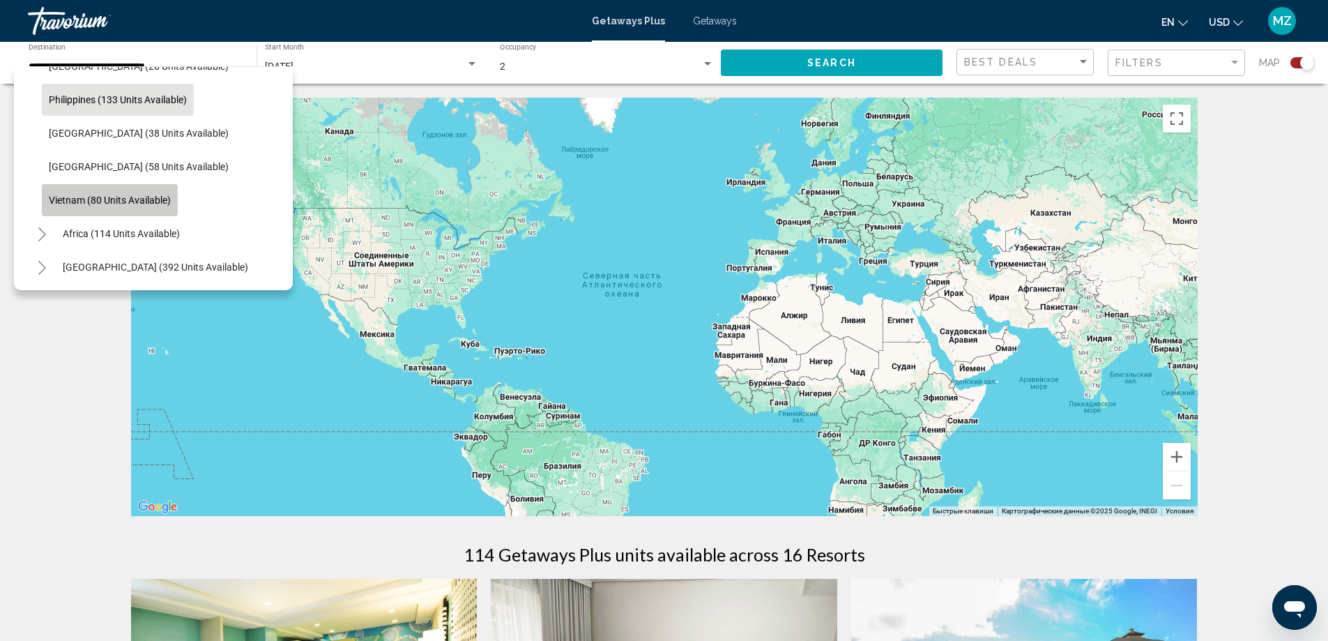
click at [136, 199] on span "Vietnam (80 units available)" at bounding box center [110, 199] width 122 height 11
type input "**********"
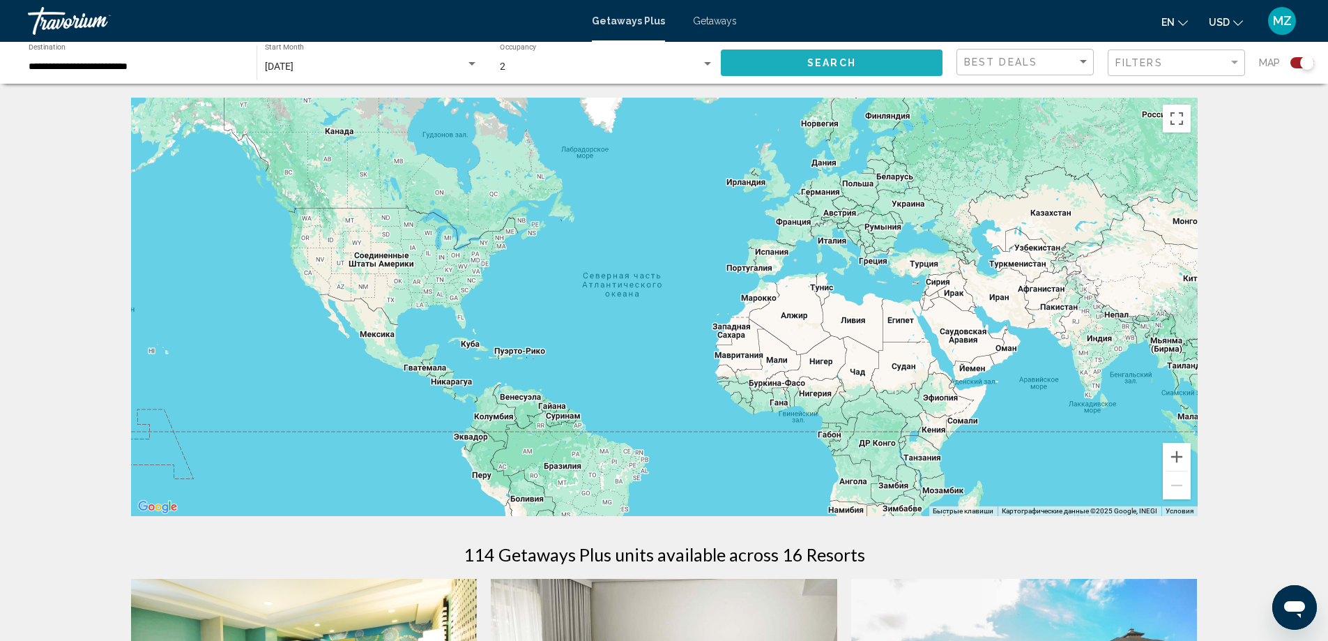
click at [806, 68] on button "Search" at bounding box center [832, 62] width 222 height 26
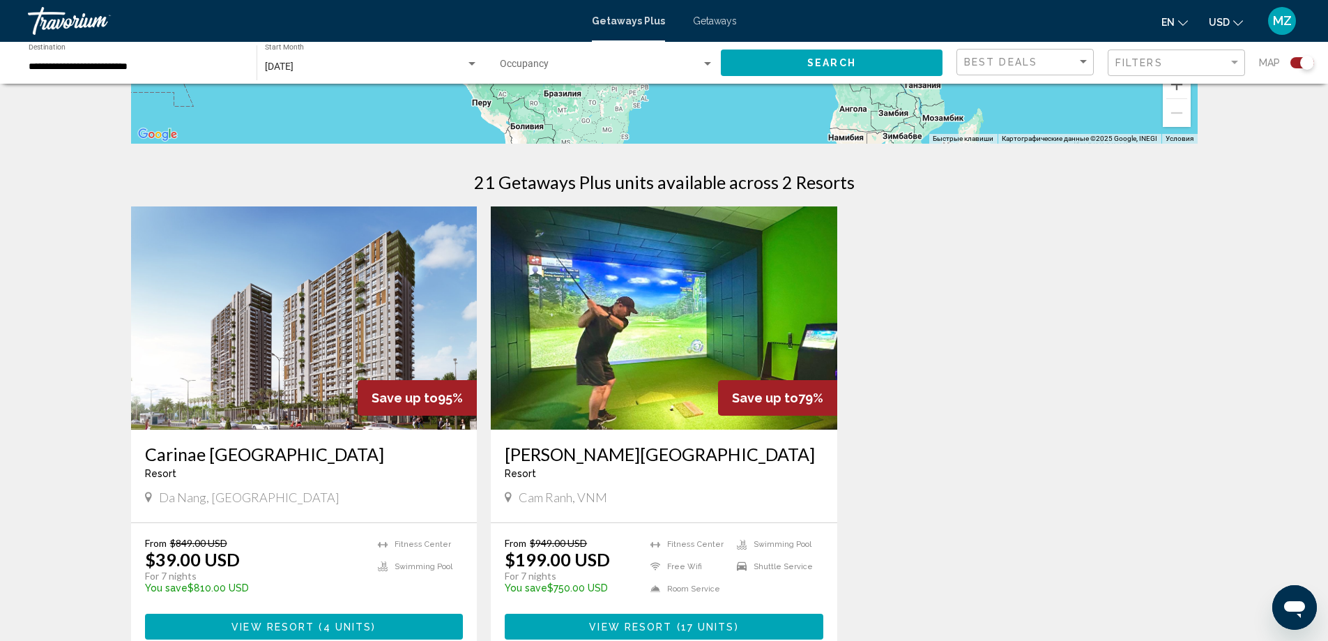
scroll to position [418, 0]
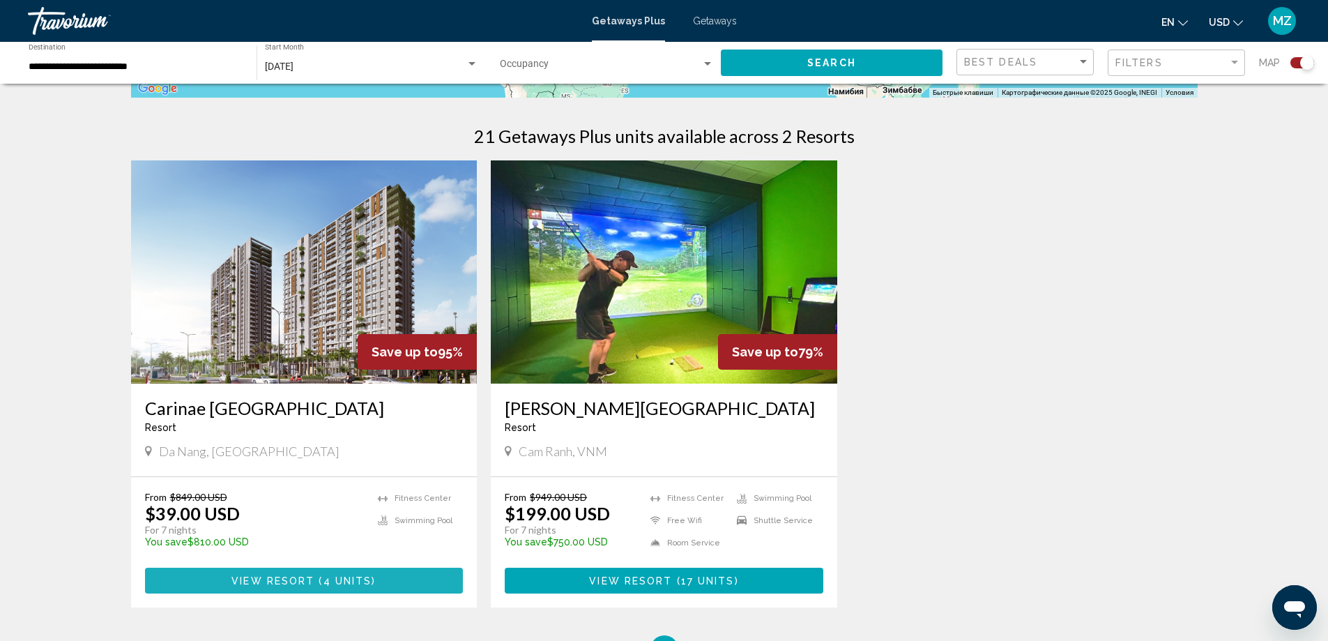
click at [310, 576] on span "View Resort" at bounding box center [272, 580] width 83 height 11
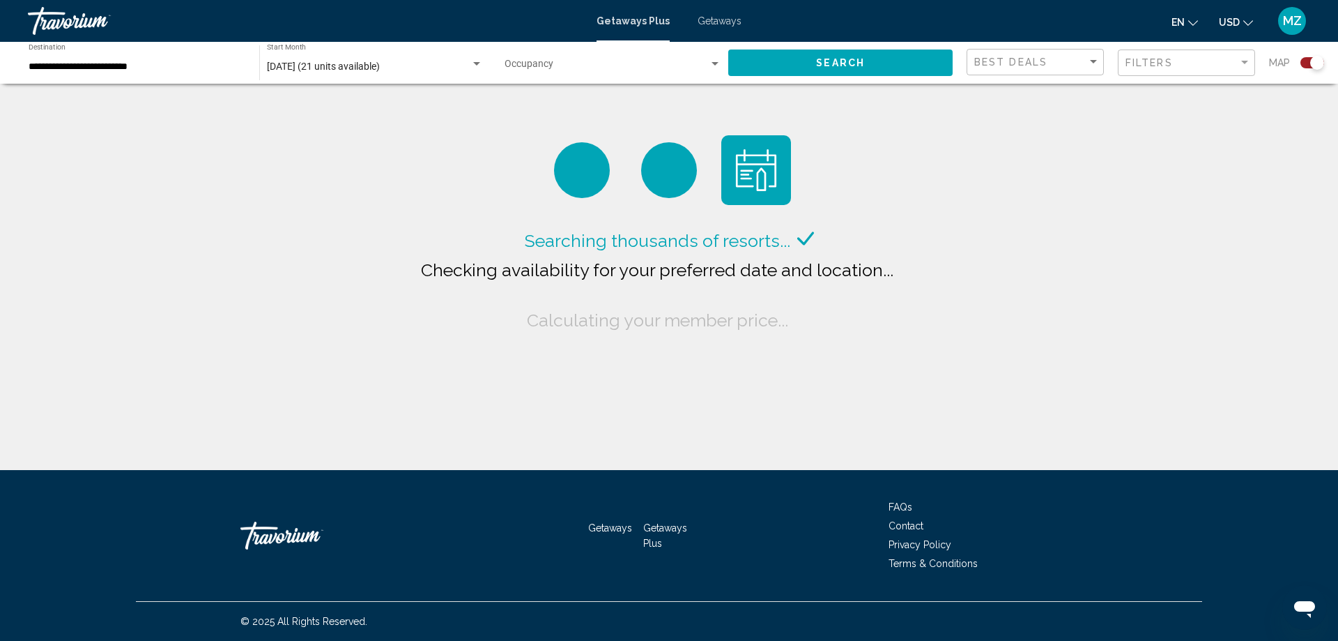
click at [137, 61] on input "**********" at bounding box center [137, 66] width 217 height 11
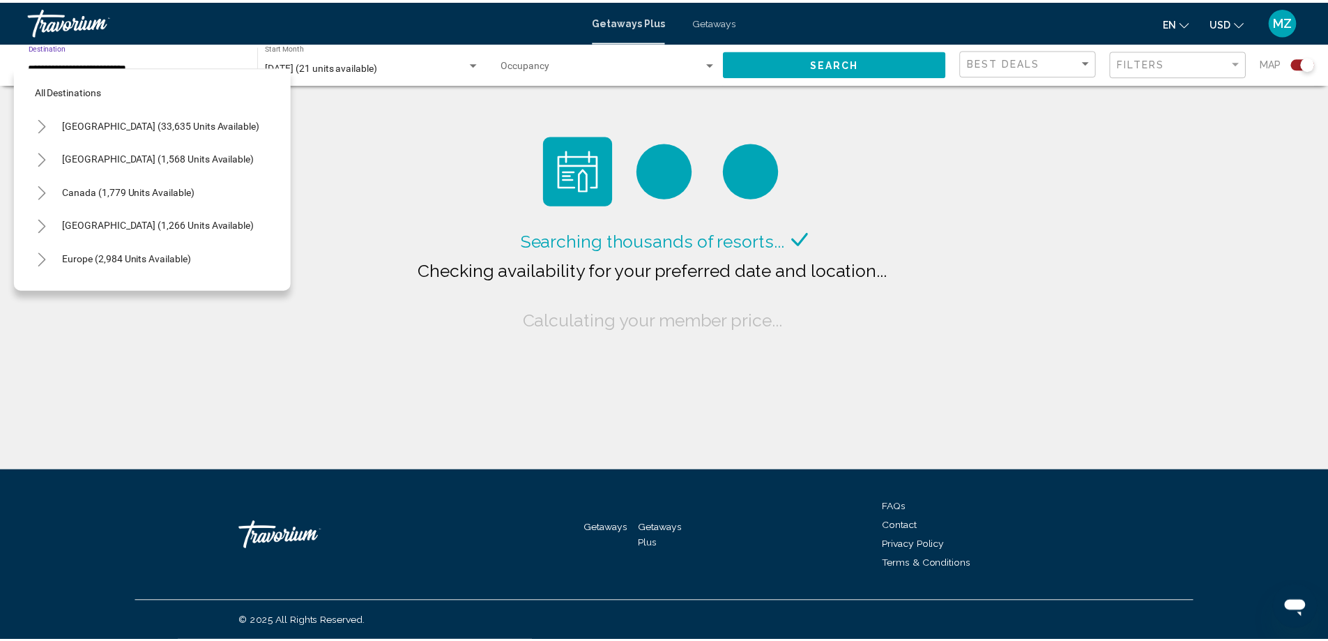
scroll to position [604, 0]
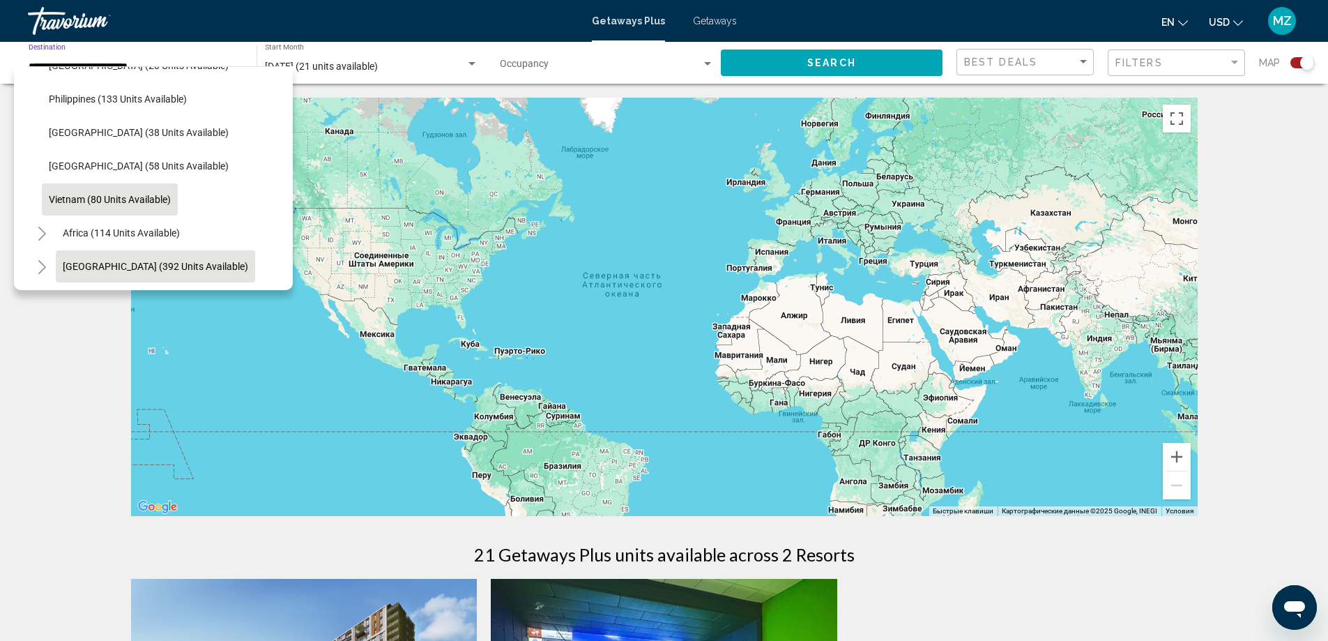
click at [145, 261] on span "[GEOGRAPHIC_DATA] (392 units available)" at bounding box center [155, 266] width 185 height 11
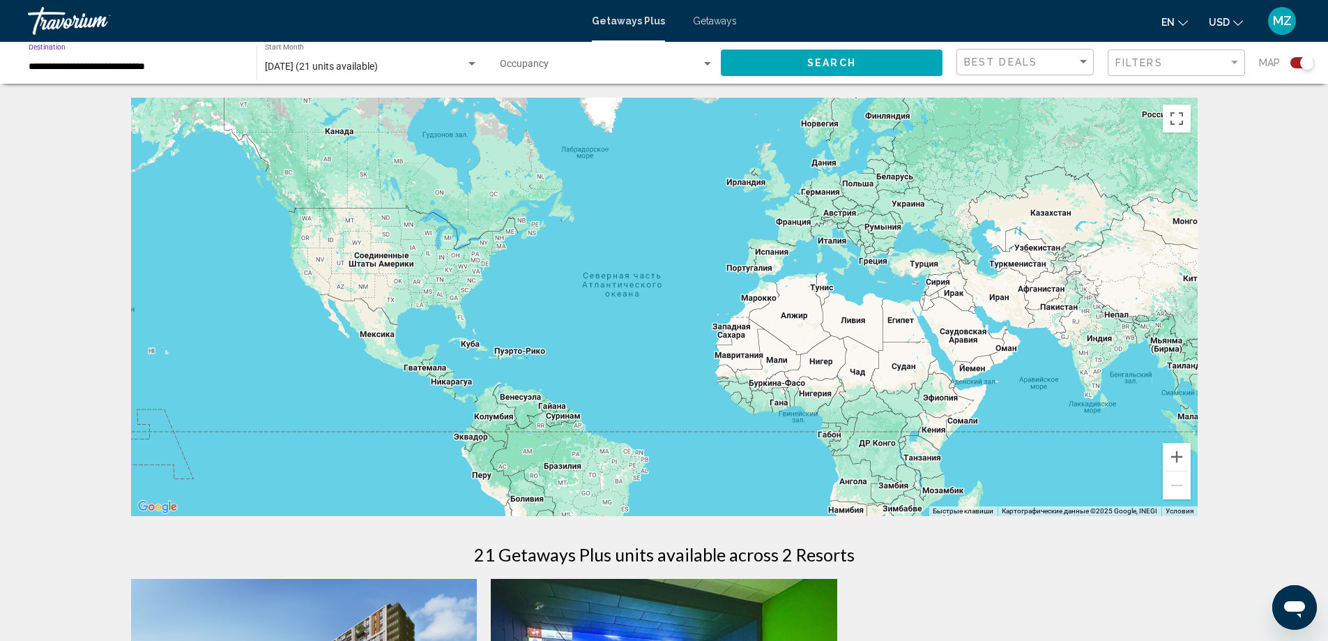
click at [800, 56] on button "Search" at bounding box center [832, 62] width 222 height 26
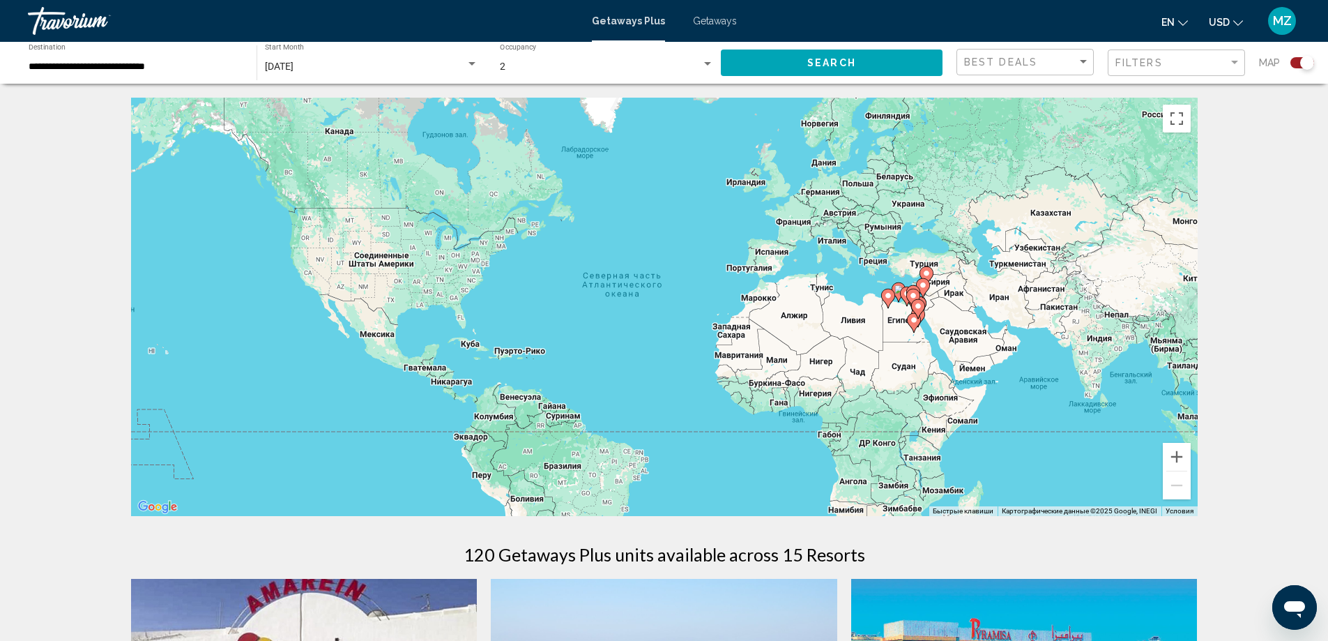
click at [132, 70] on input "**********" at bounding box center [136, 66] width 214 height 11
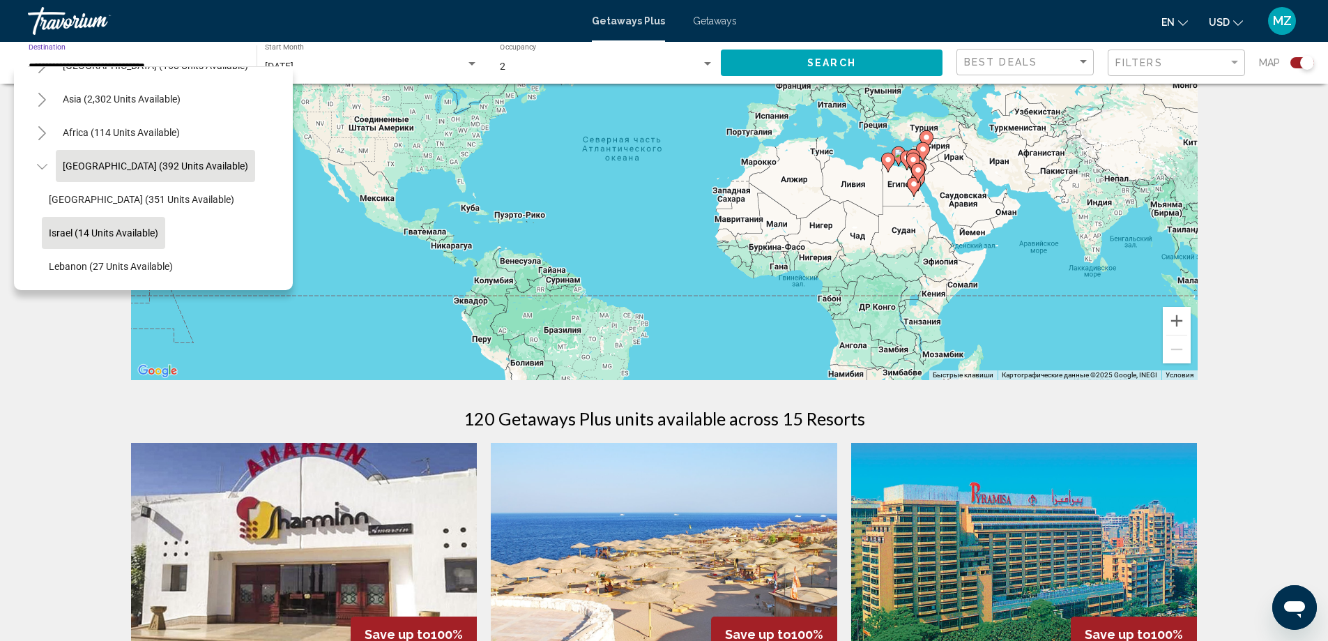
scroll to position [139, 0]
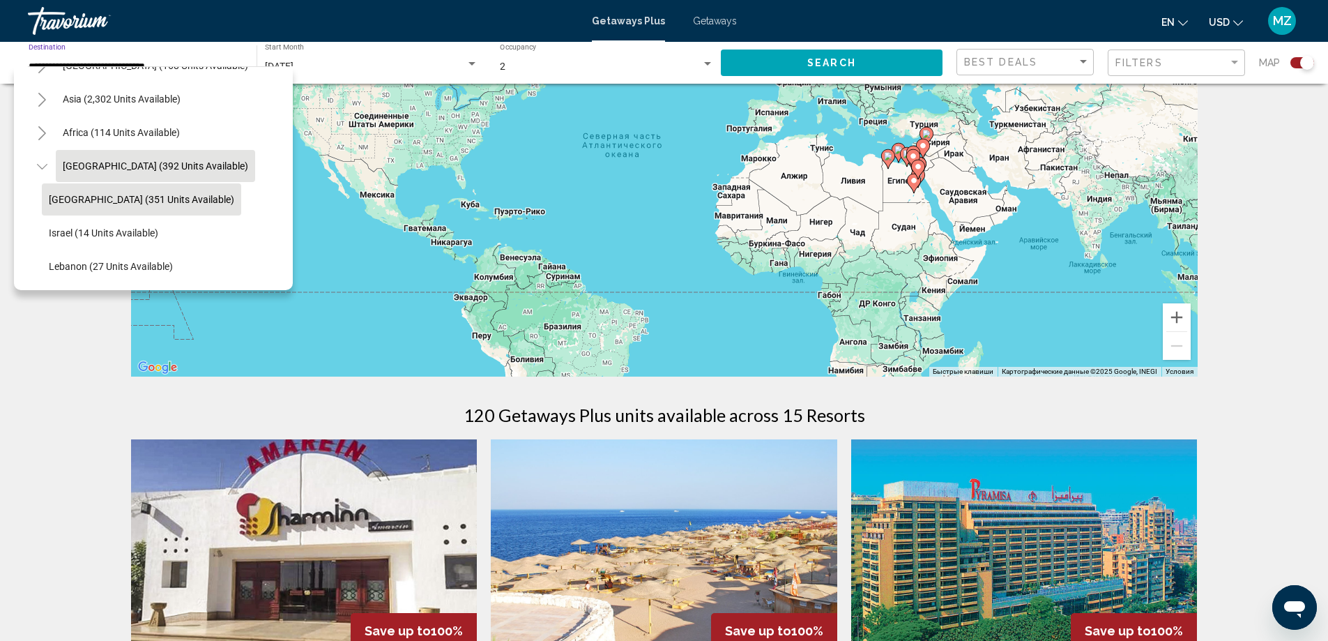
click at [148, 194] on span "Egypt (351 units available)" at bounding box center [141, 199] width 185 height 11
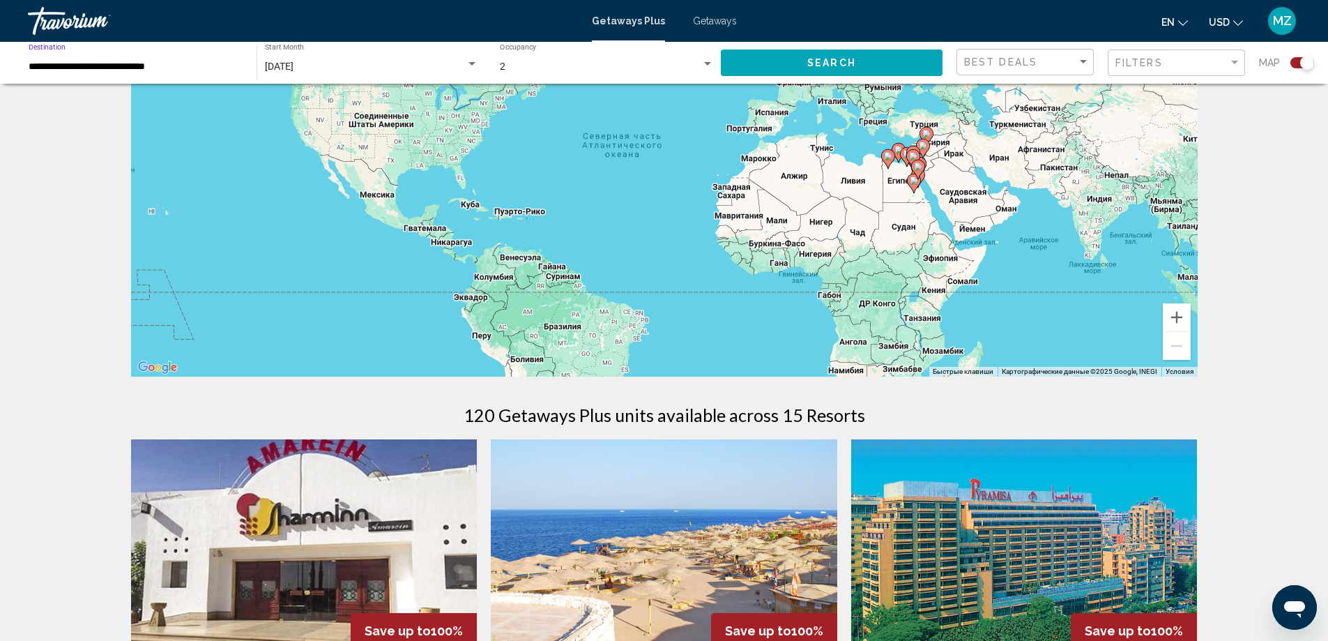
type input "**********"
click at [809, 68] on span "Search" at bounding box center [831, 63] width 49 height 11
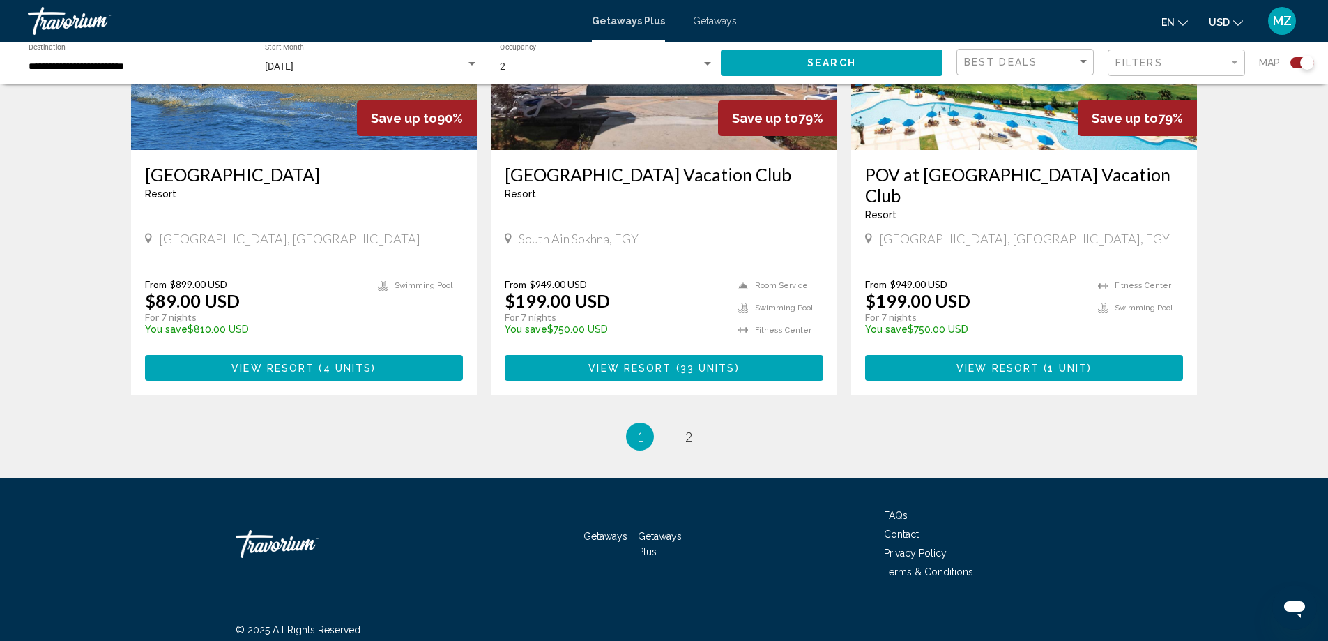
scroll to position [2085, 0]
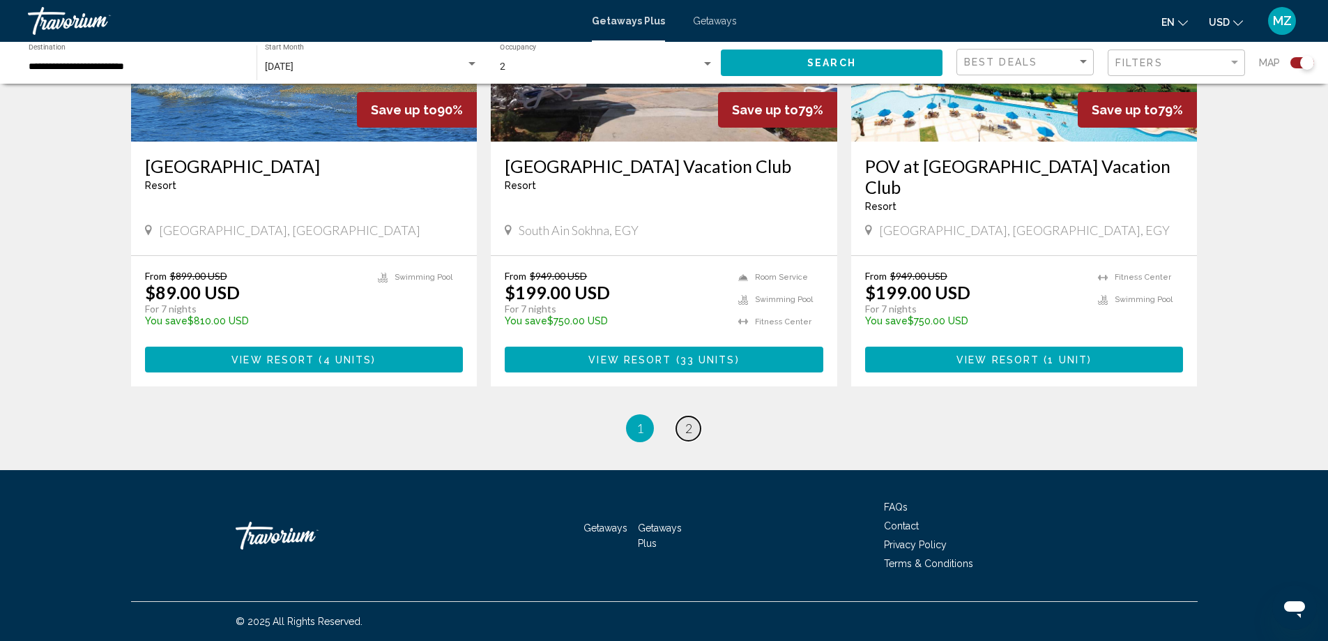
click at [687, 425] on span "2" at bounding box center [688, 427] width 7 height 15
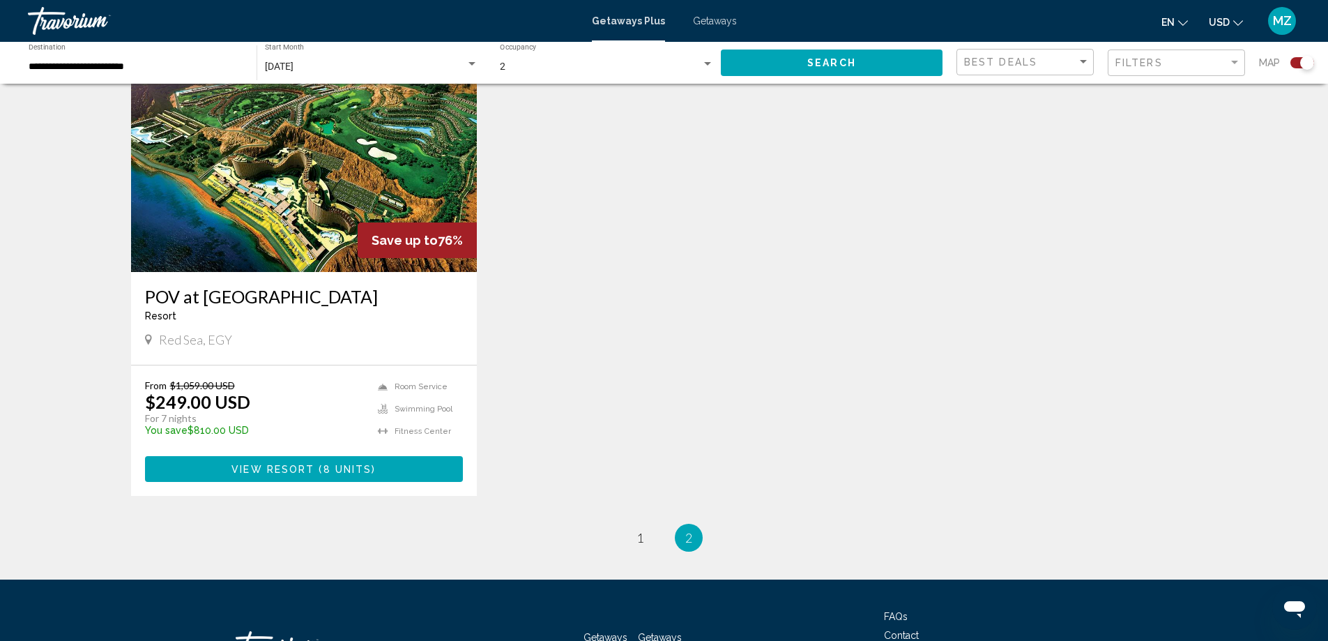
scroll to position [558, 0]
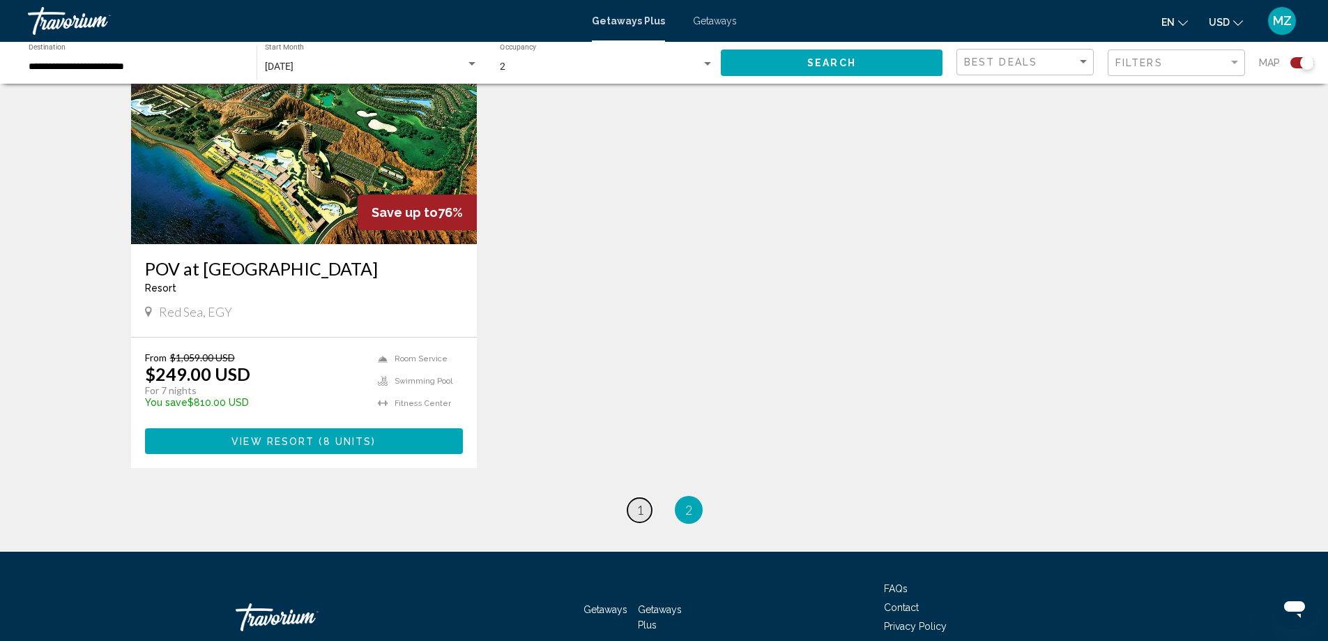
click at [641, 508] on span "1" at bounding box center [639, 509] width 7 height 15
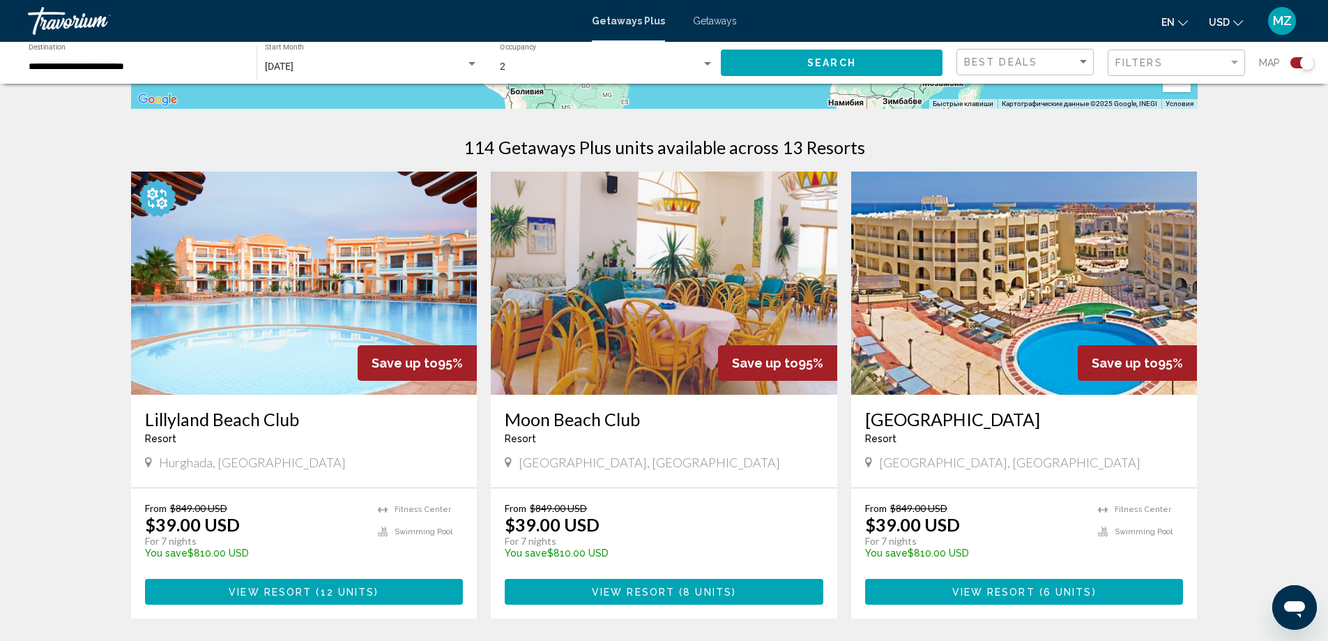
scroll to position [418, 0]
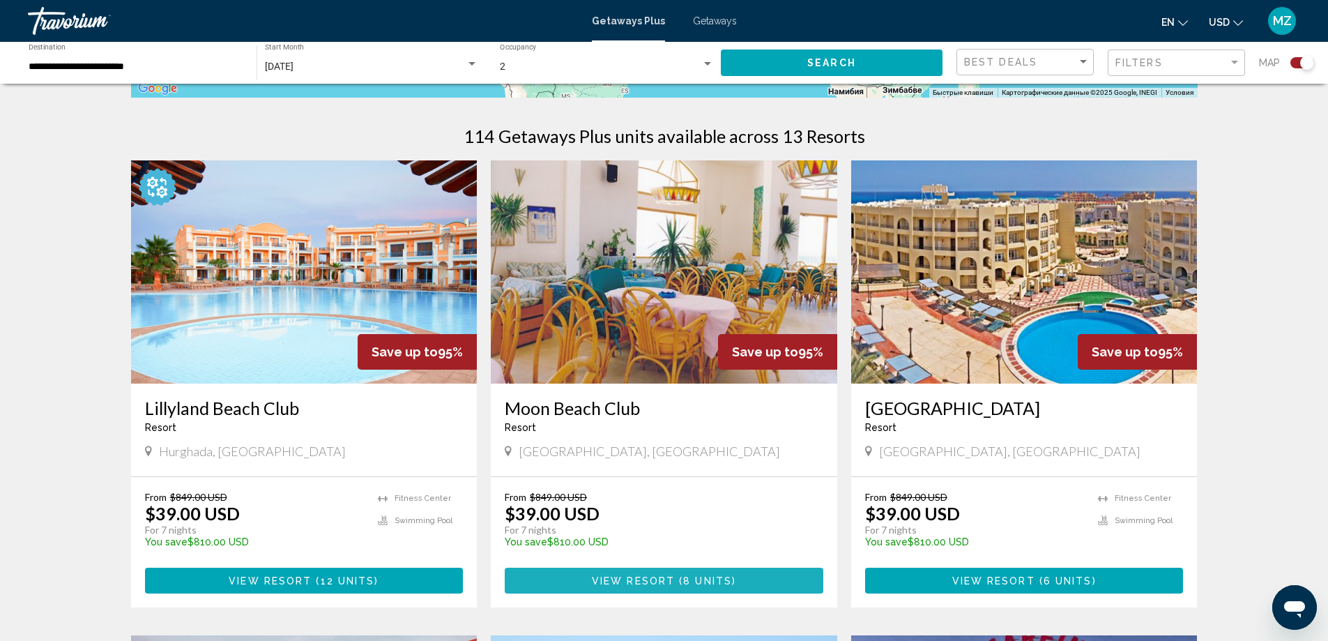
click at [672, 577] on span "View Resort" at bounding box center [633, 580] width 83 height 11
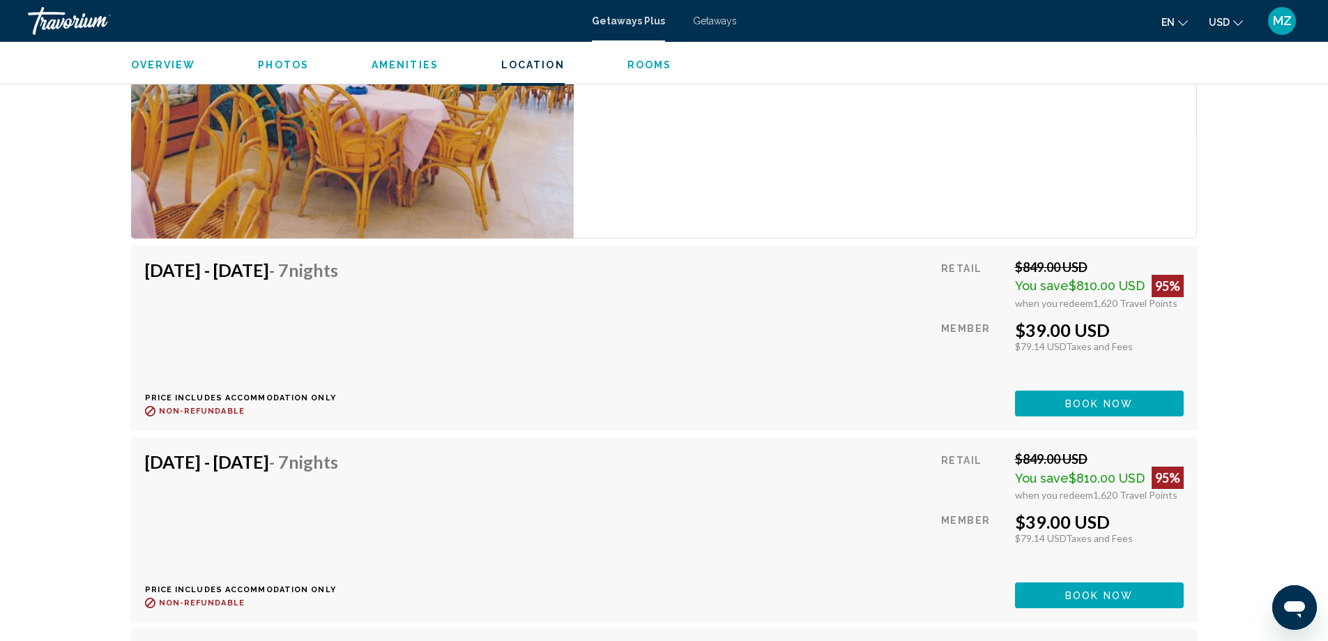
scroll to position [2161, 0]
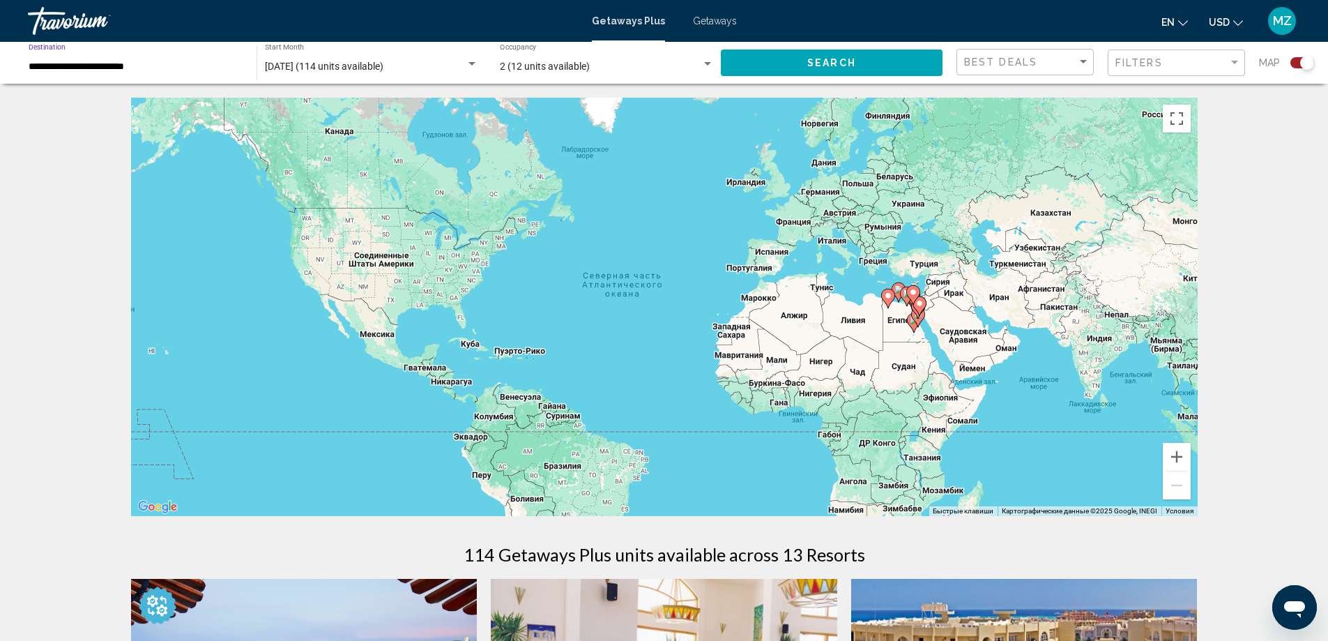
click at [93, 66] on input "**********" at bounding box center [136, 66] width 214 height 11
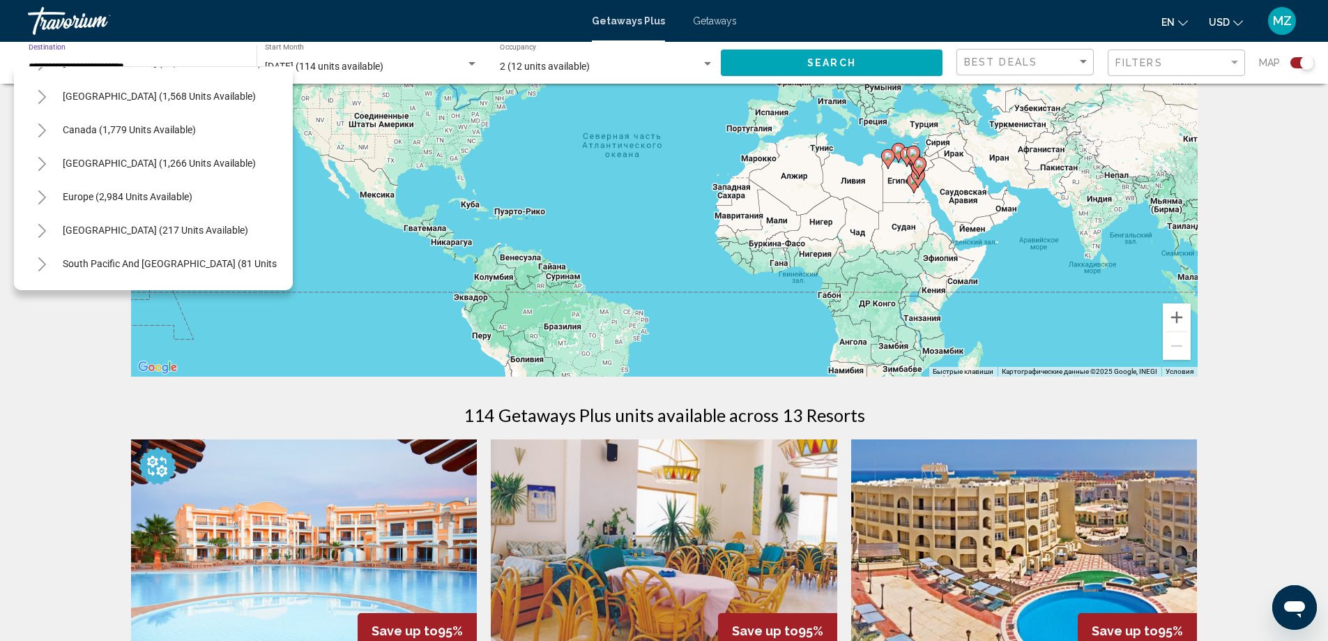
scroll to position [58, 0]
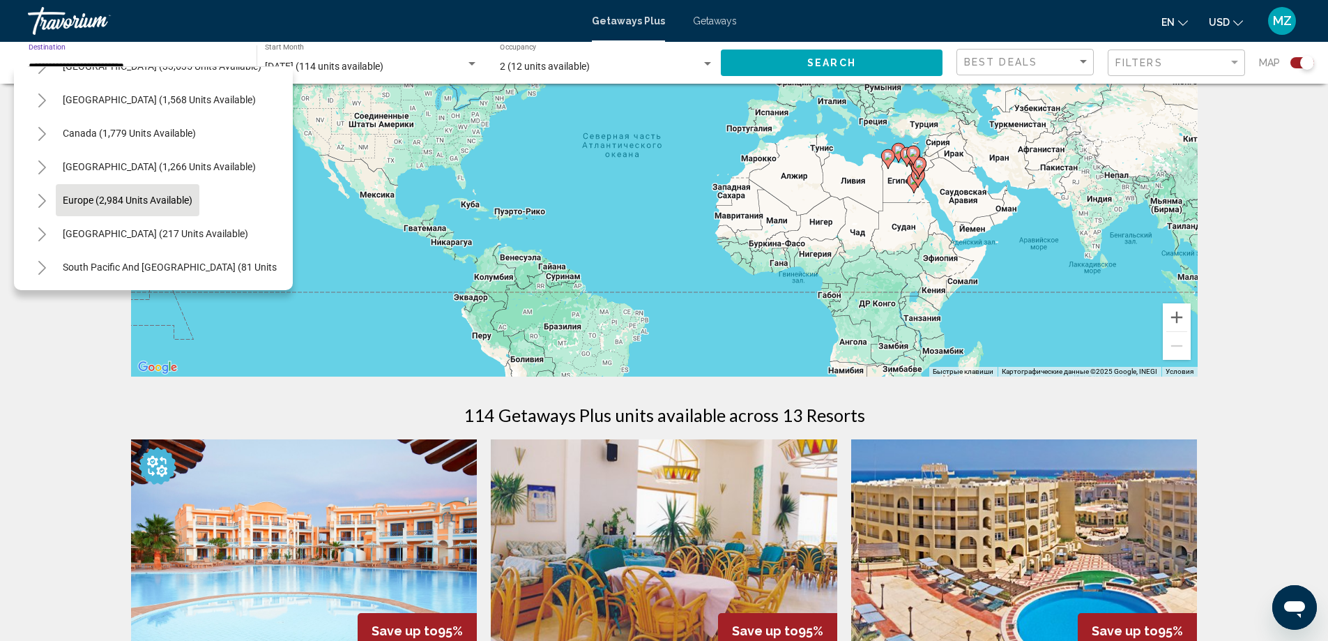
click at [118, 204] on span "Europe (2,984 units available)" at bounding box center [128, 199] width 130 height 11
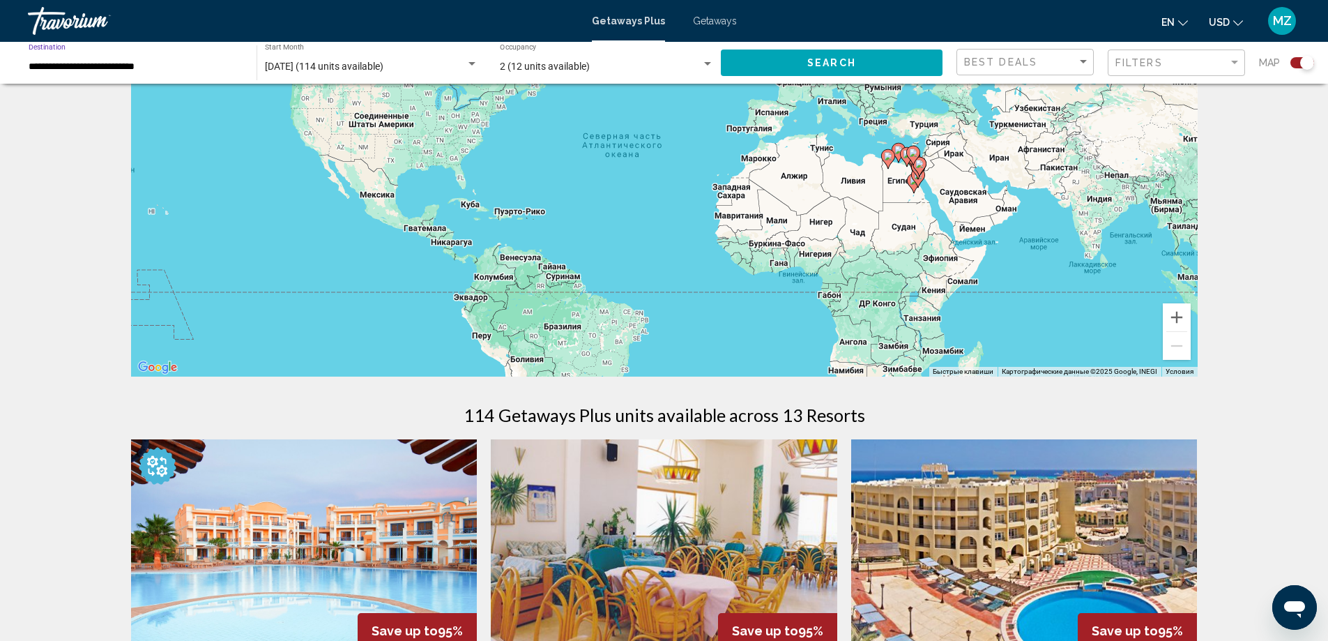
click at [193, 74] on div "**********" at bounding box center [136, 63] width 214 height 38
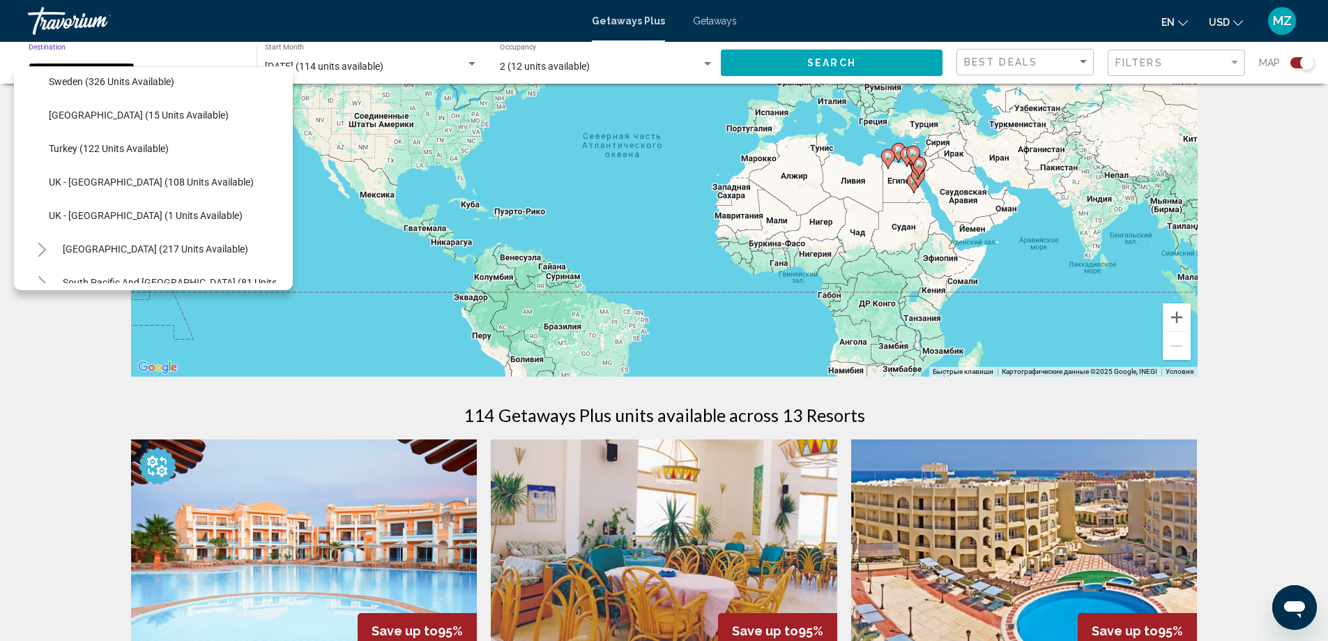
scroll to position [716, 0]
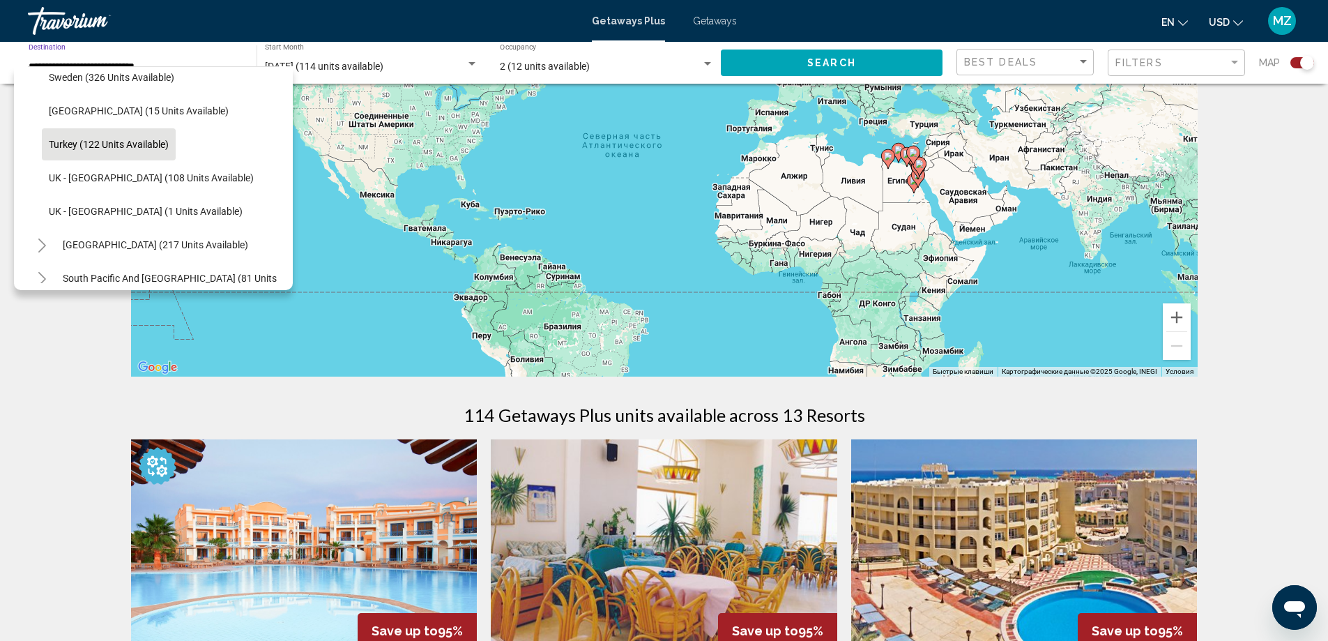
click at [151, 139] on span "Turkey (122 units available)" at bounding box center [109, 144] width 120 height 11
type input "**********"
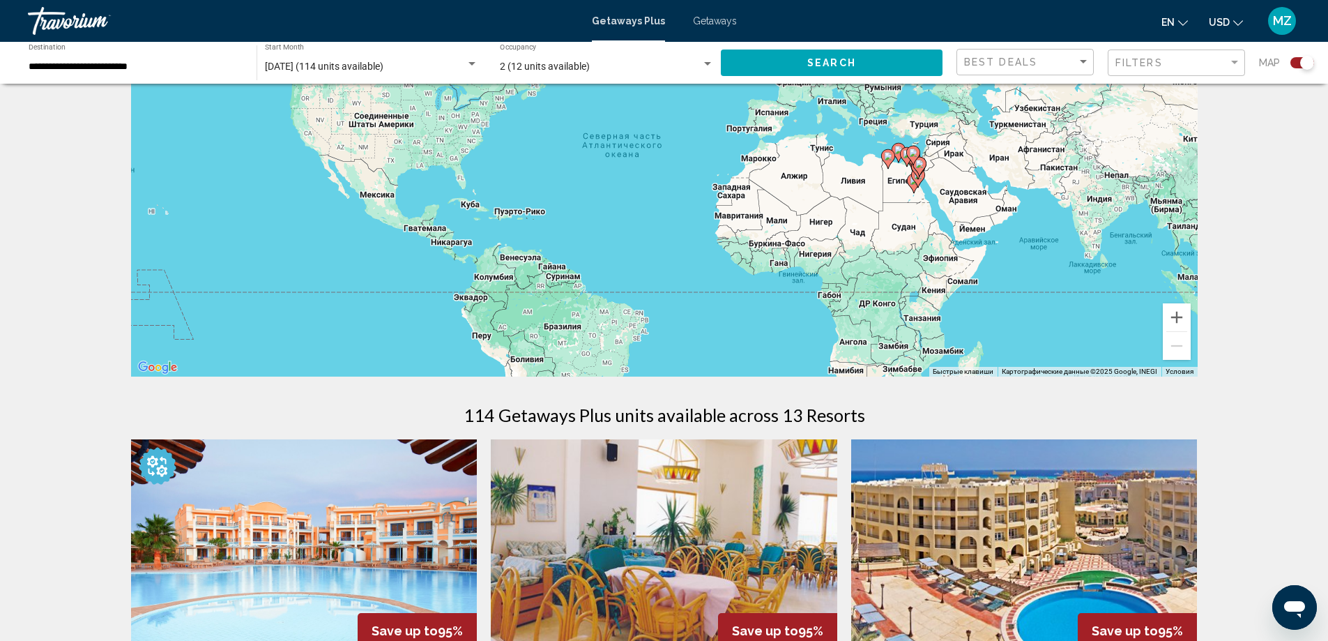
click at [791, 77] on div "Search" at bounding box center [839, 63] width 236 height 42
click at [791, 68] on button "Search" at bounding box center [832, 62] width 222 height 26
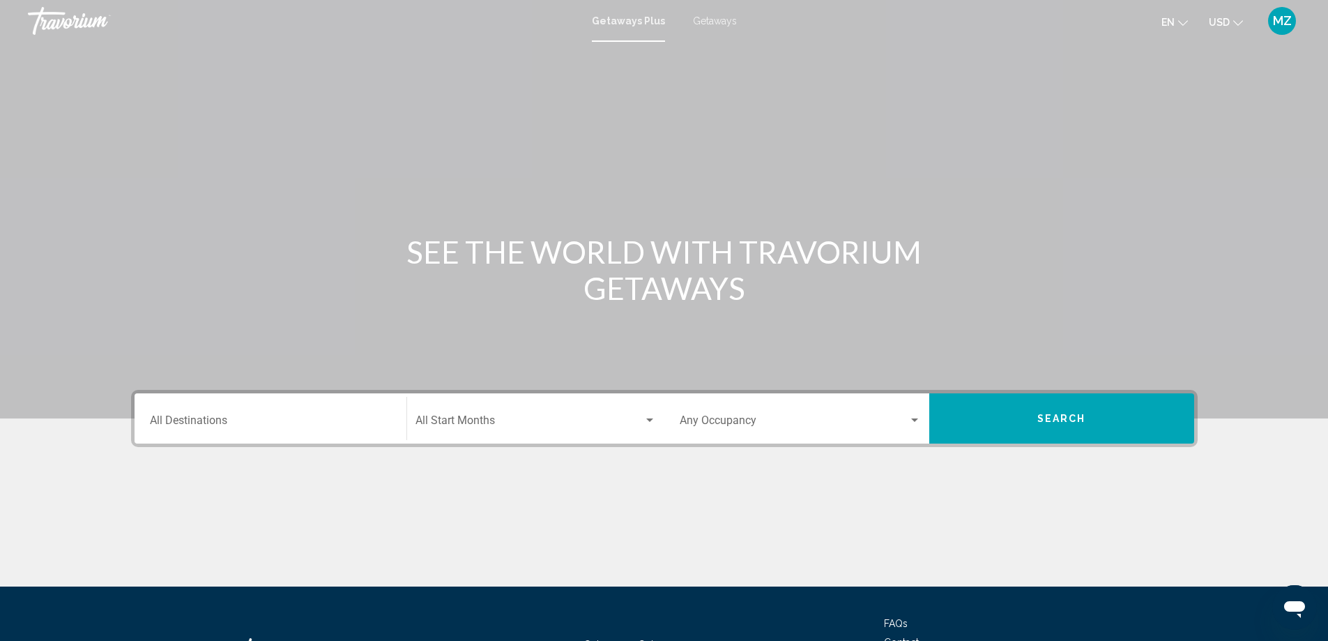
click at [269, 427] on input "Destination All Destinations" at bounding box center [270, 423] width 241 height 13
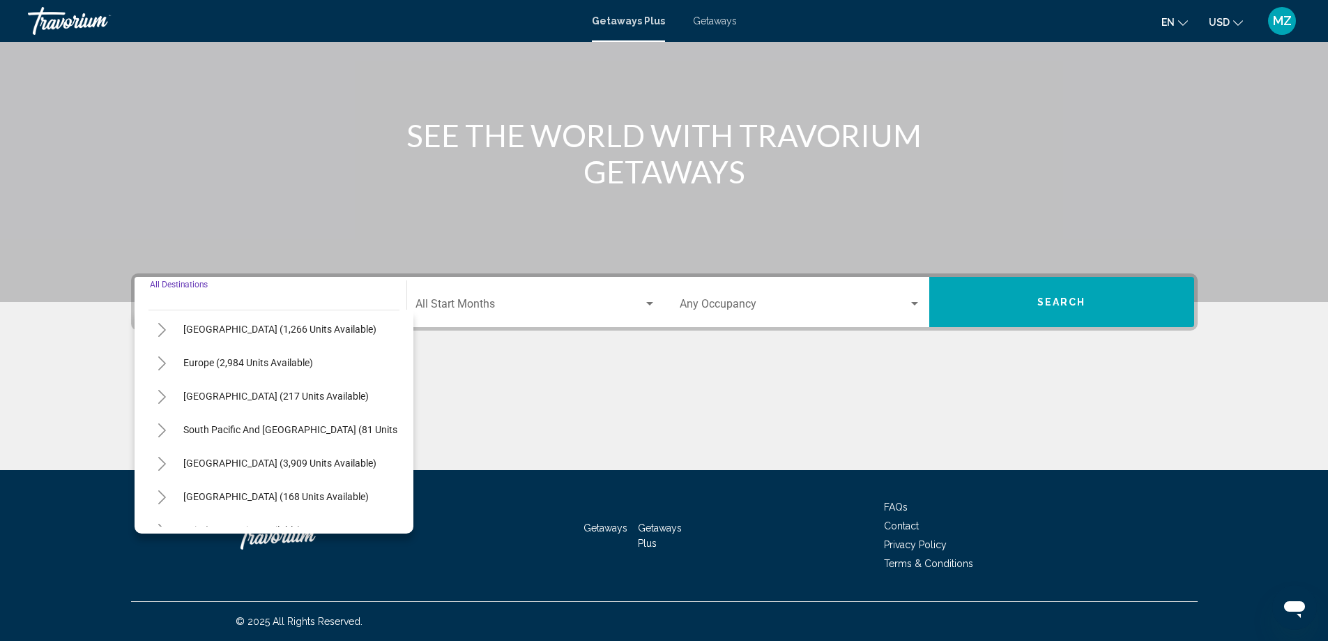
scroll to position [139, 0]
click at [236, 298] on div "Destination All Destinations" at bounding box center [270, 302] width 241 height 44
click at [237, 297] on div "Destination All Destinations" at bounding box center [270, 302] width 241 height 44
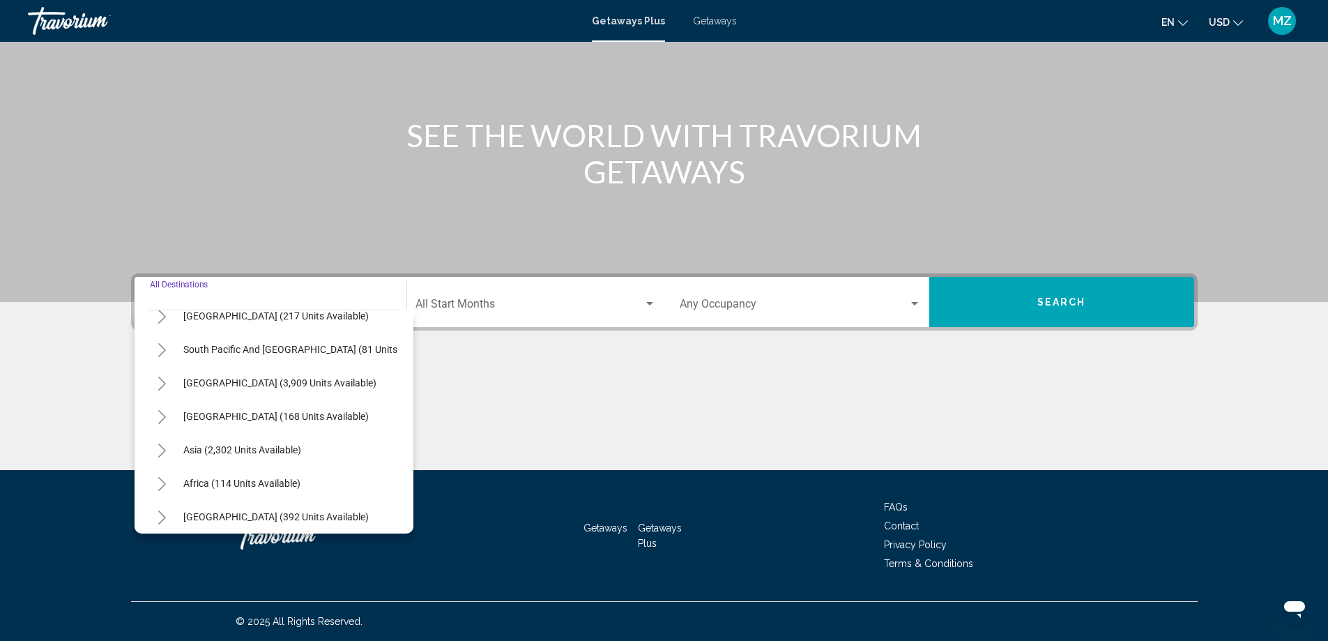
scroll to position [236, 0]
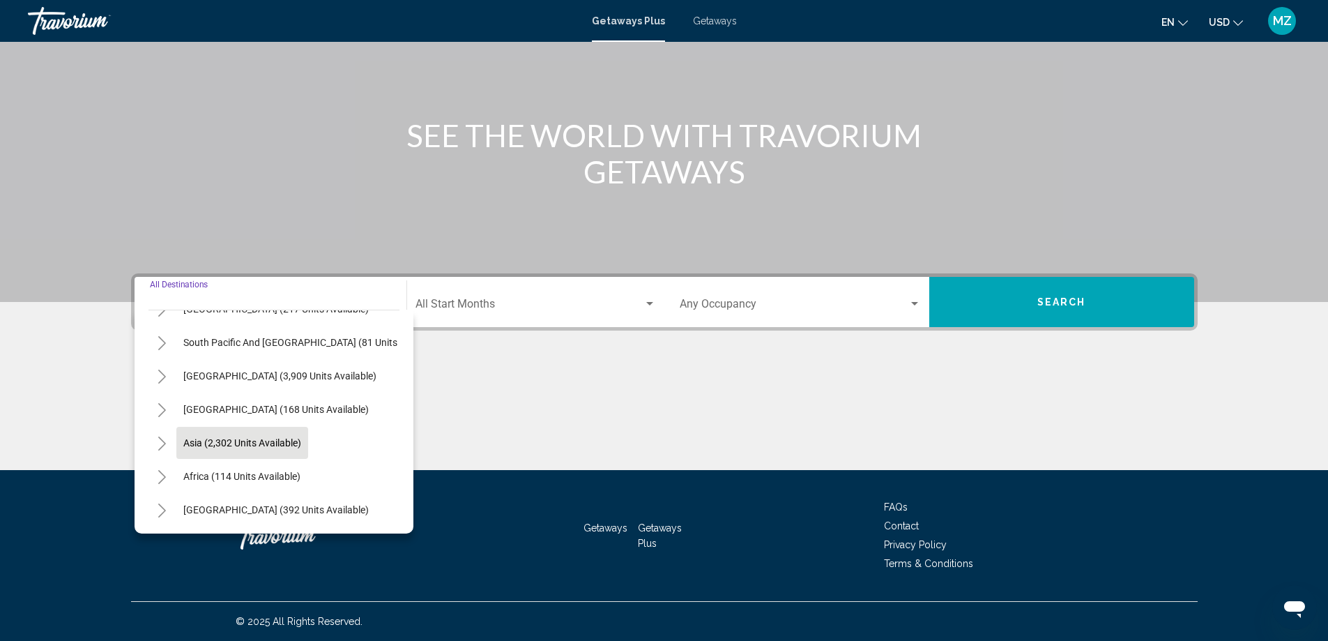
click at [286, 437] on span "Asia (2,302 units available)" at bounding box center [242, 442] width 118 height 11
type input "**********"
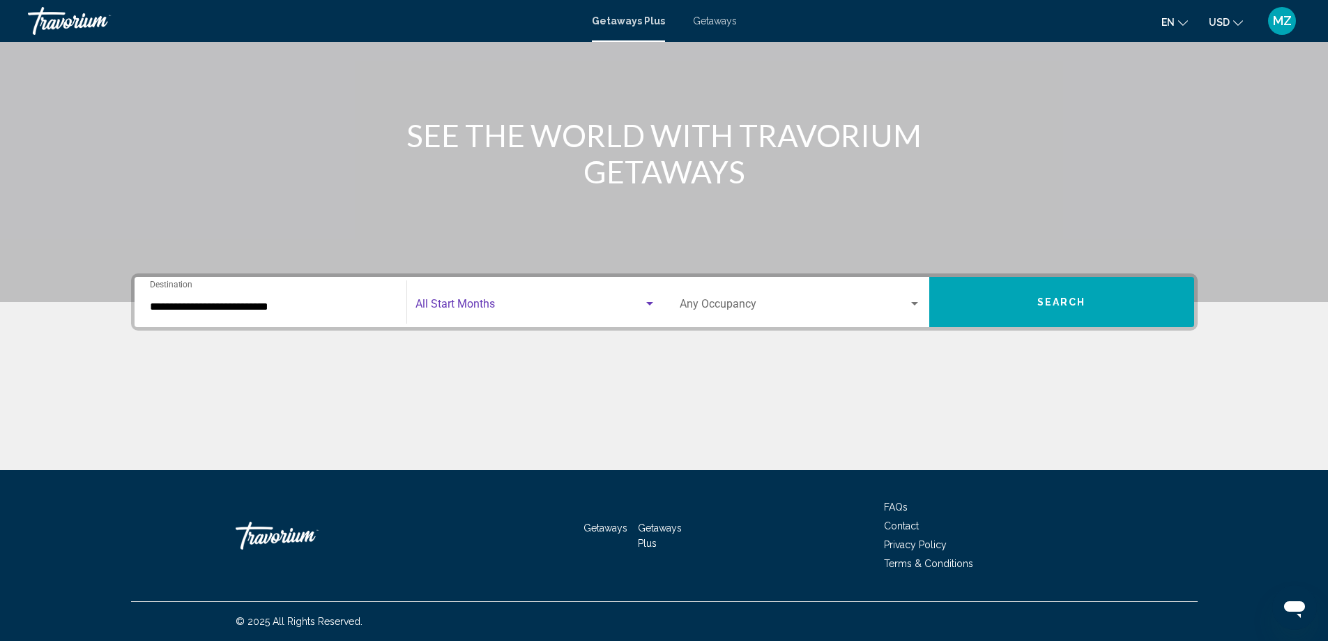
click at [478, 310] on span "Search widget" at bounding box center [529, 306] width 228 height 13
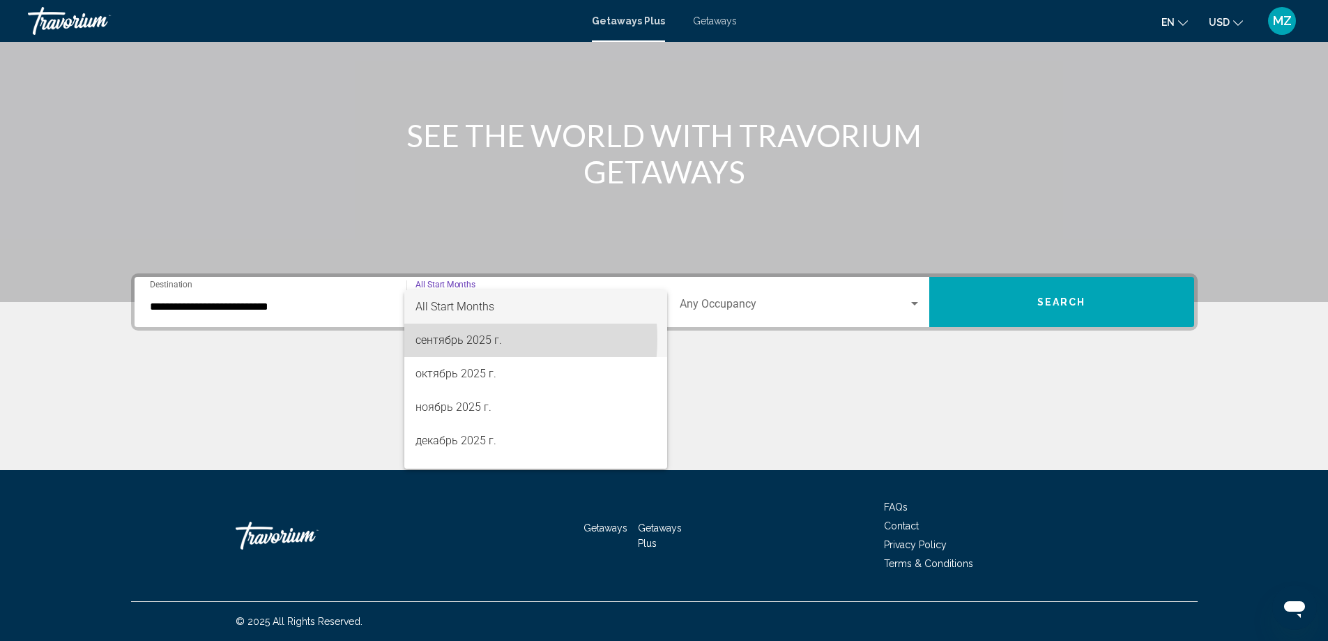
click at [465, 339] on span "сентябрь 2025 г." at bounding box center [535, 339] width 241 height 33
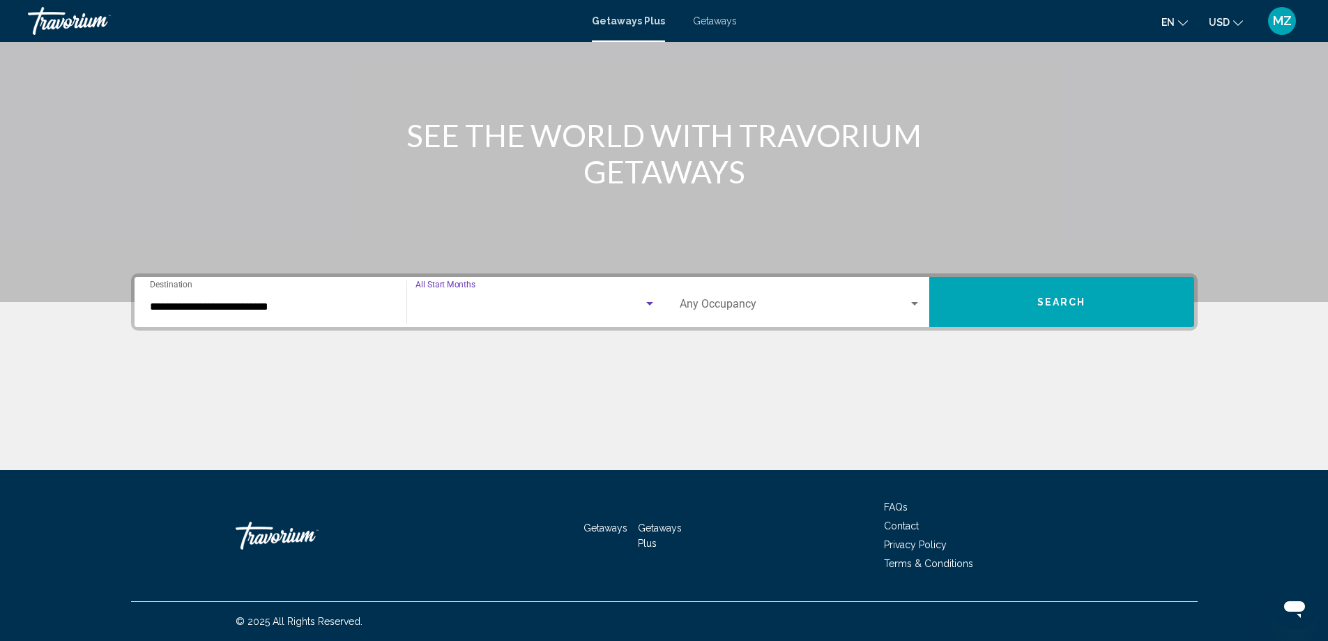
click at [465, 339] on div "**********" at bounding box center [664, 371] width 1122 height 197
click at [803, 308] on span "Search widget" at bounding box center [794, 306] width 229 height 13
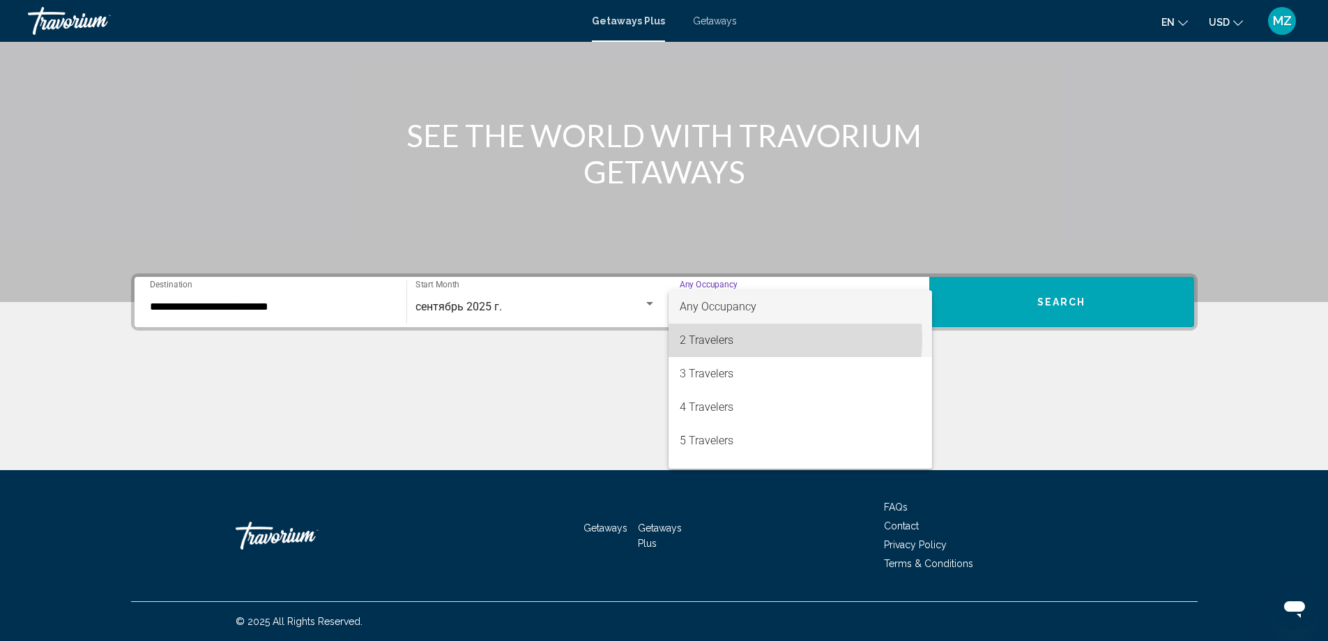
click at [740, 338] on span "2 Travelers" at bounding box center [800, 339] width 241 height 33
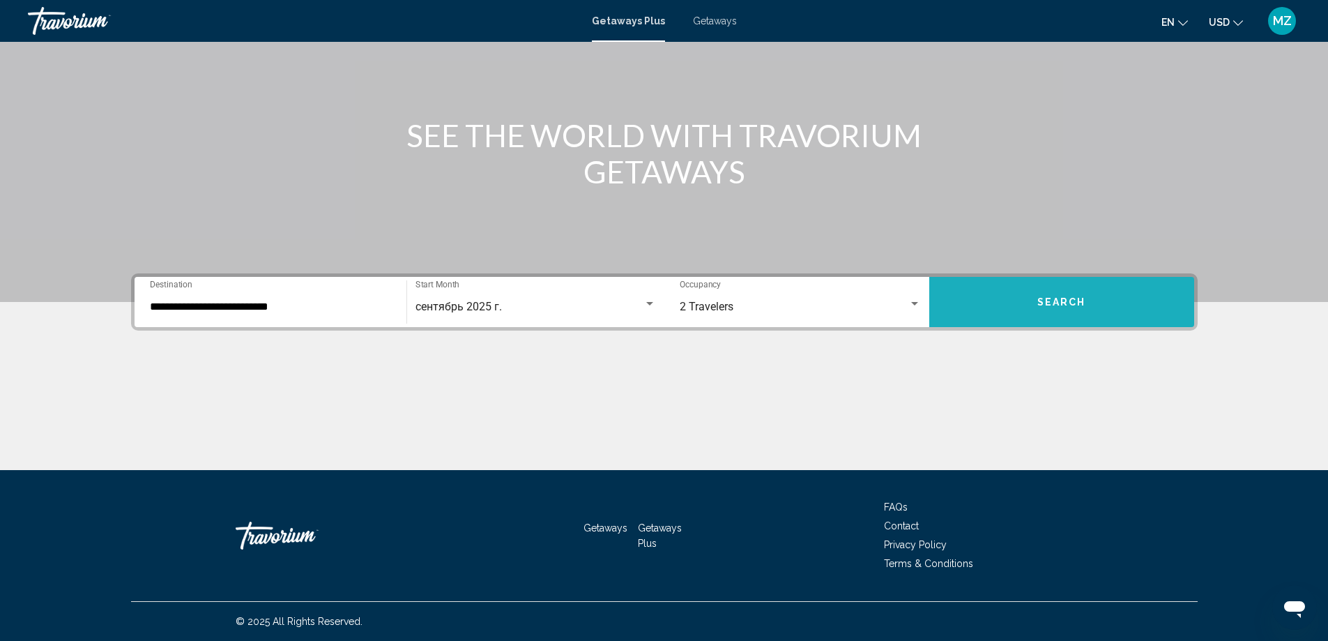
click at [1066, 316] on button "Search" at bounding box center [1061, 302] width 265 height 50
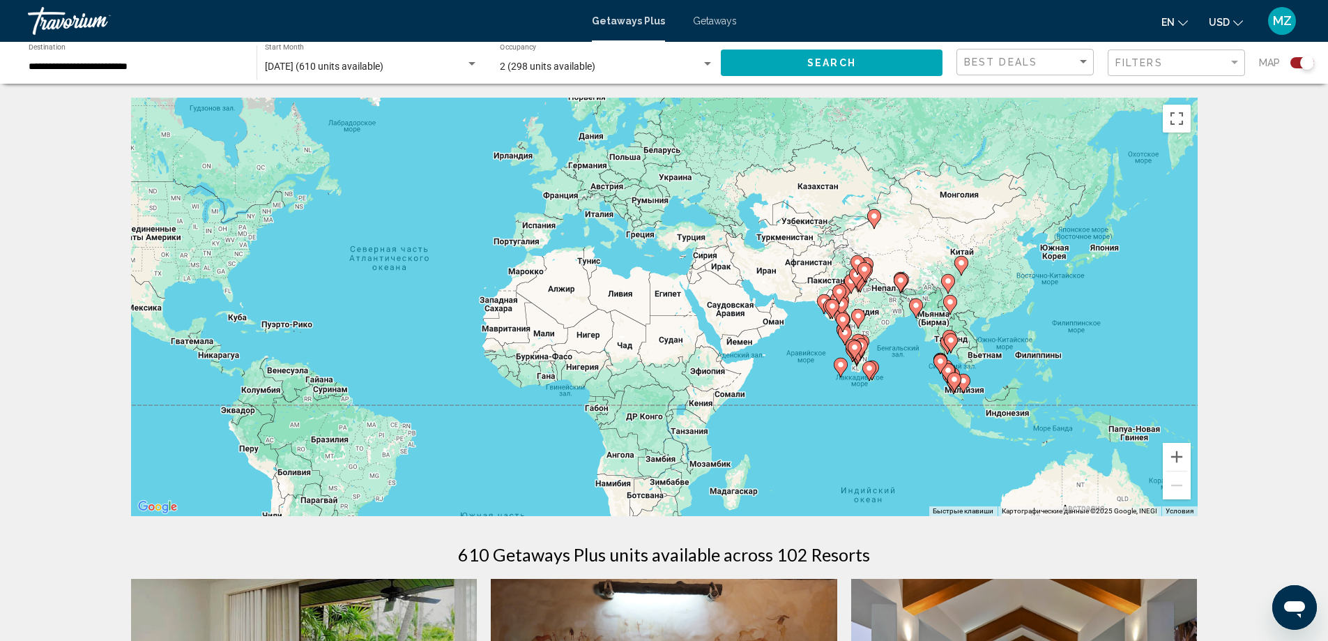
drag, startPoint x: 1028, startPoint y: 388, endPoint x: 795, endPoint y: 360, distance: 235.2
click at [795, 360] on div "Чтобы активировать перетаскивание с помощью клавиатуры, нажмите Alt + Ввод. Пос…" at bounding box center [664, 307] width 1067 height 418
click at [1182, 459] on button "Увеличить" at bounding box center [1177, 457] width 28 height 28
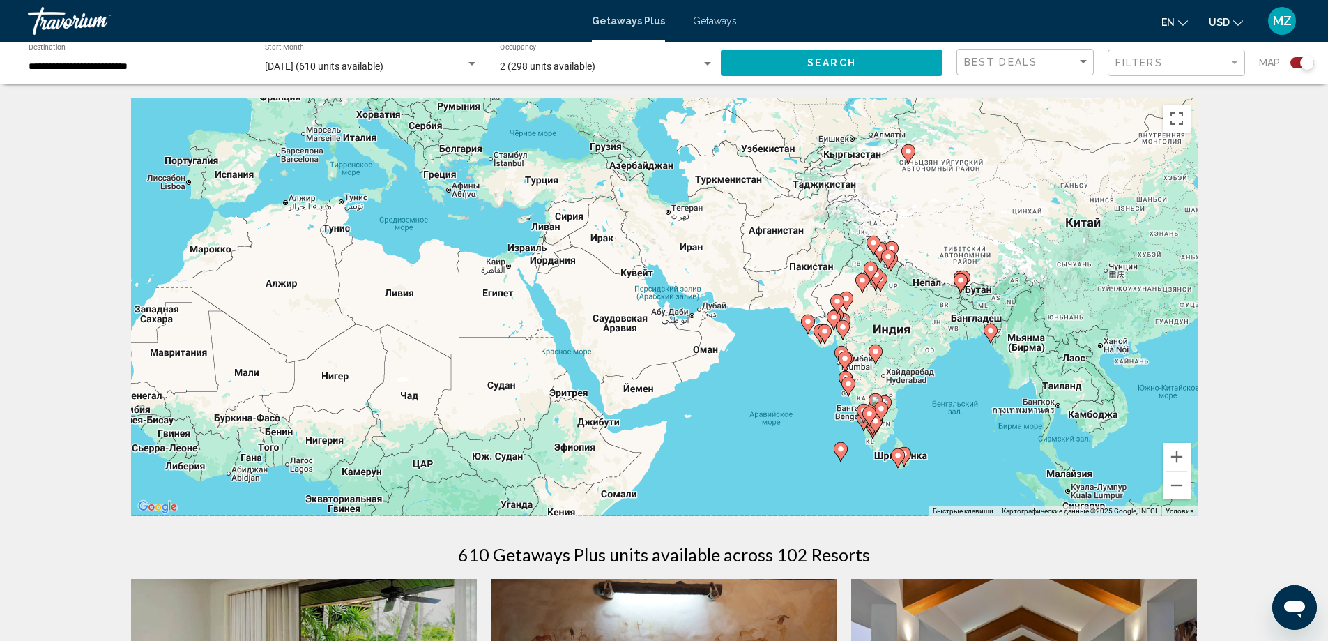
drag, startPoint x: 962, startPoint y: 374, endPoint x: 797, endPoint y: 381, distance: 165.4
click at [798, 382] on div "Чтобы активировать перетаскивание с помощью клавиатуры, нажмите Alt + Ввод. Пос…" at bounding box center [664, 307] width 1067 height 418
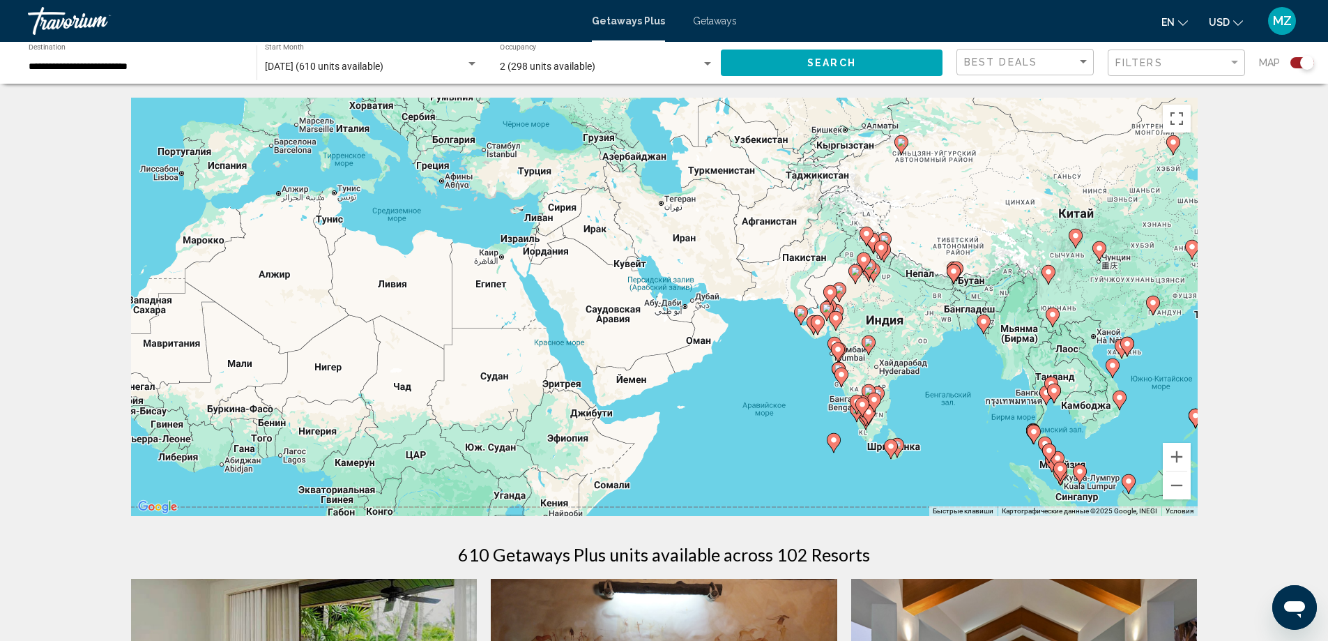
click at [106, 71] on input "**********" at bounding box center [136, 66] width 214 height 11
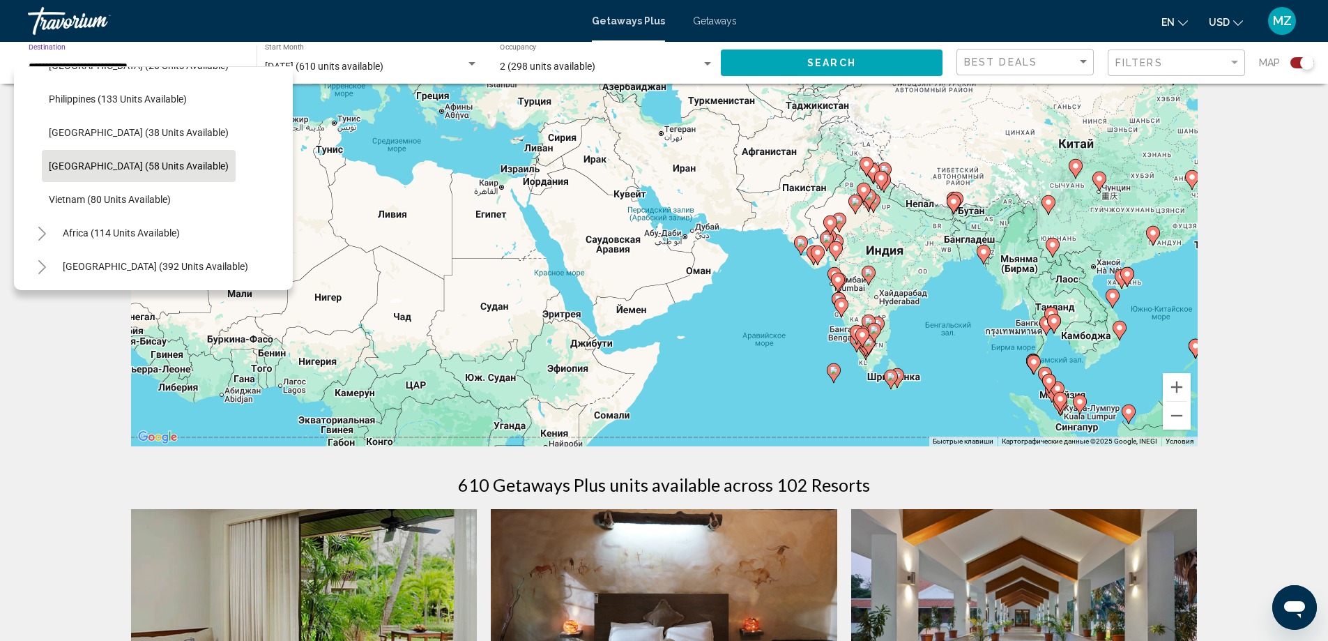
scroll to position [604, 0]
click at [122, 160] on span "Thailand (58 units available)" at bounding box center [139, 165] width 180 height 11
type input "**********"
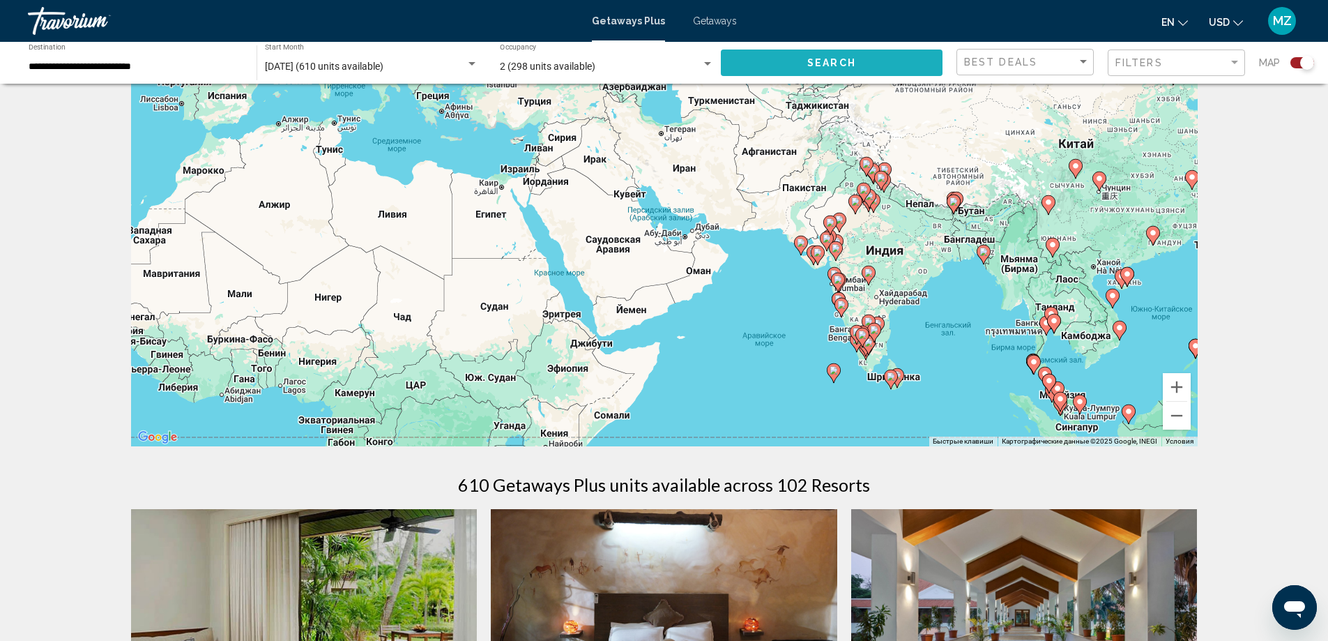
click at [797, 55] on button "Search" at bounding box center [832, 62] width 222 height 26
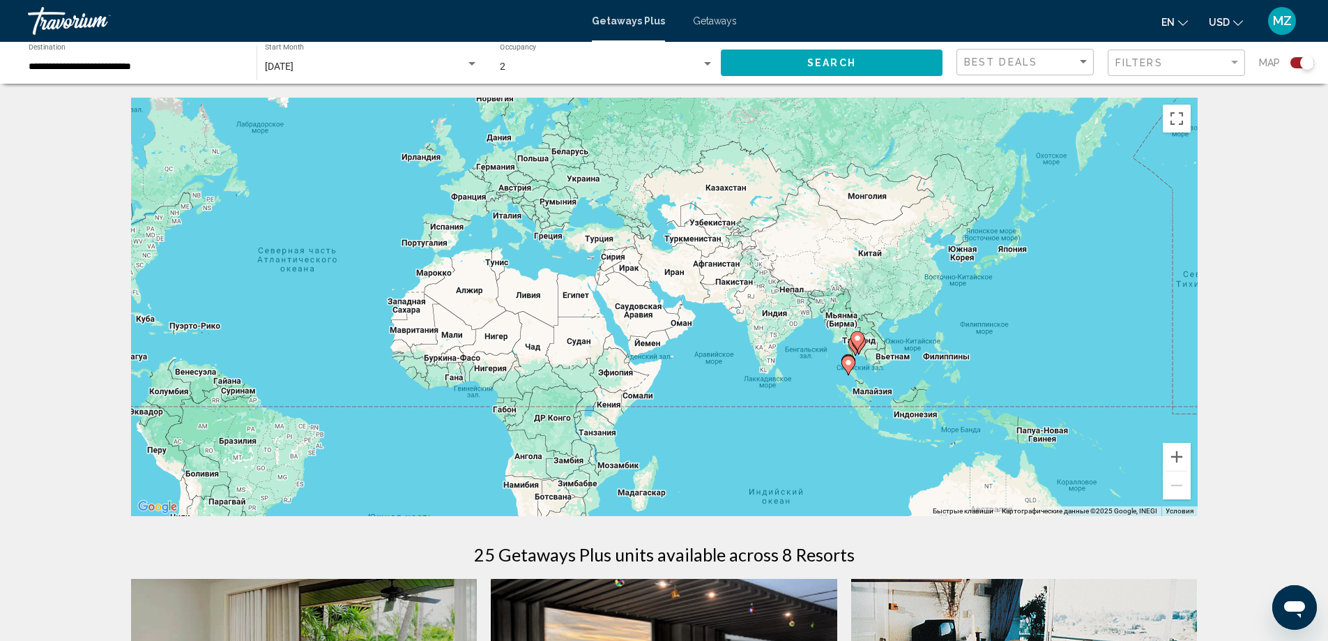
click at [377, 74] on div "September 2025 Start Month All Start Months" at bounding box center [371, 63] width 213 height 38
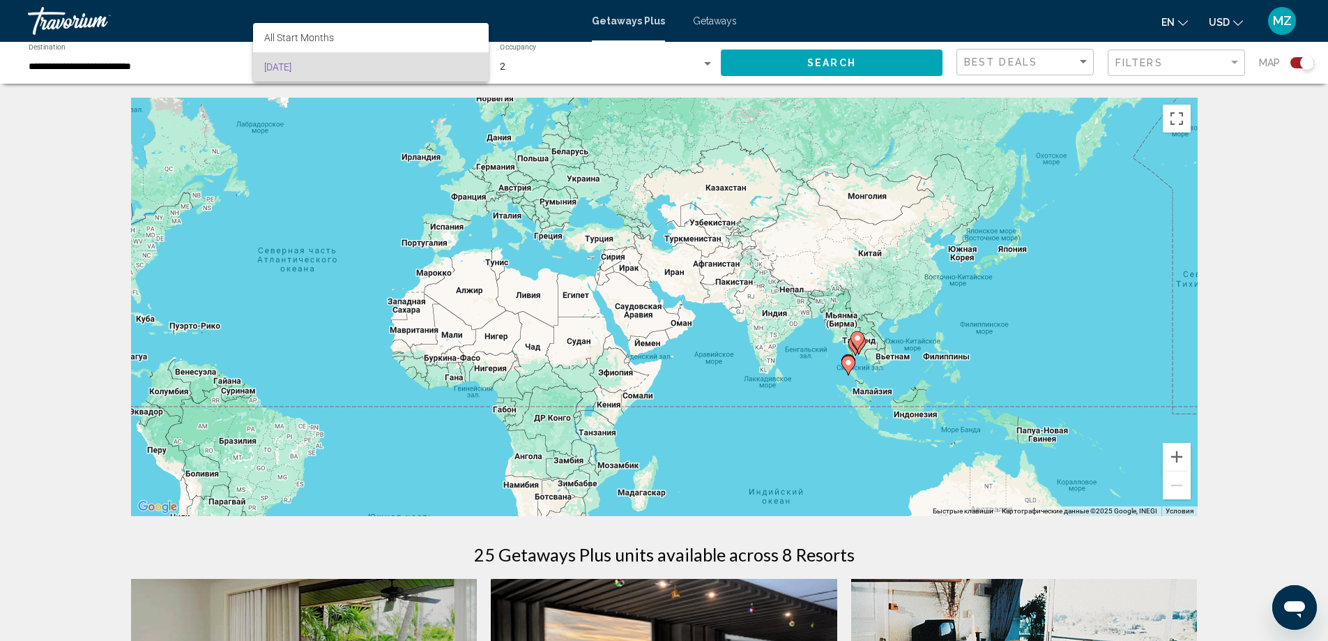
click at [377, 70] on span "September 2025" at bounding box center [370, 66] width 213 height 29
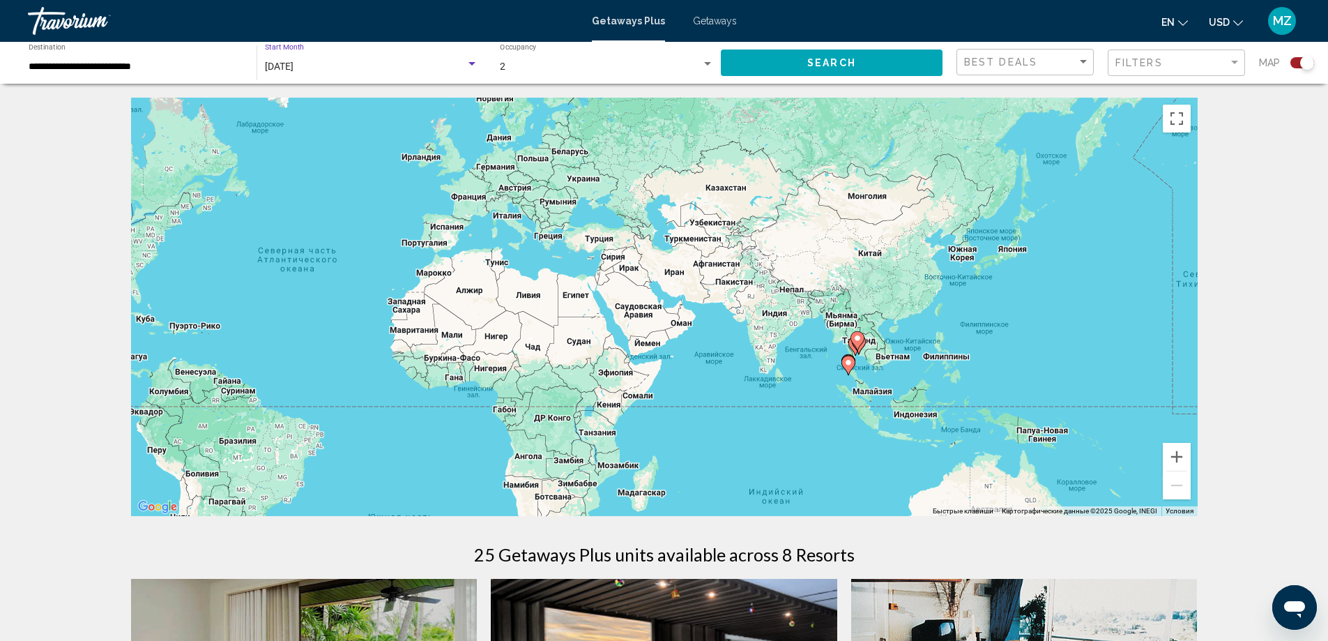
click at [376, 61] on div "September 2025" at bounding box center [365, 66] width 201 height 11
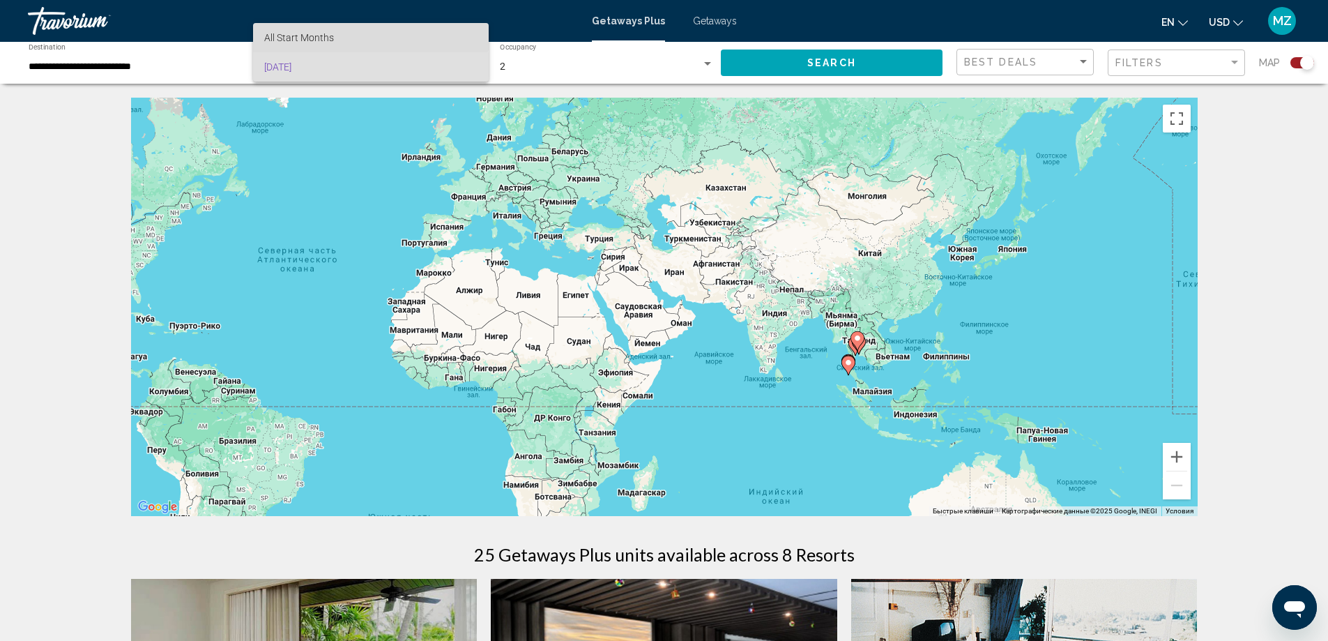
click at [368, 33] on span "All Start Months" at bounding box center [370, 37] width 213 height 29
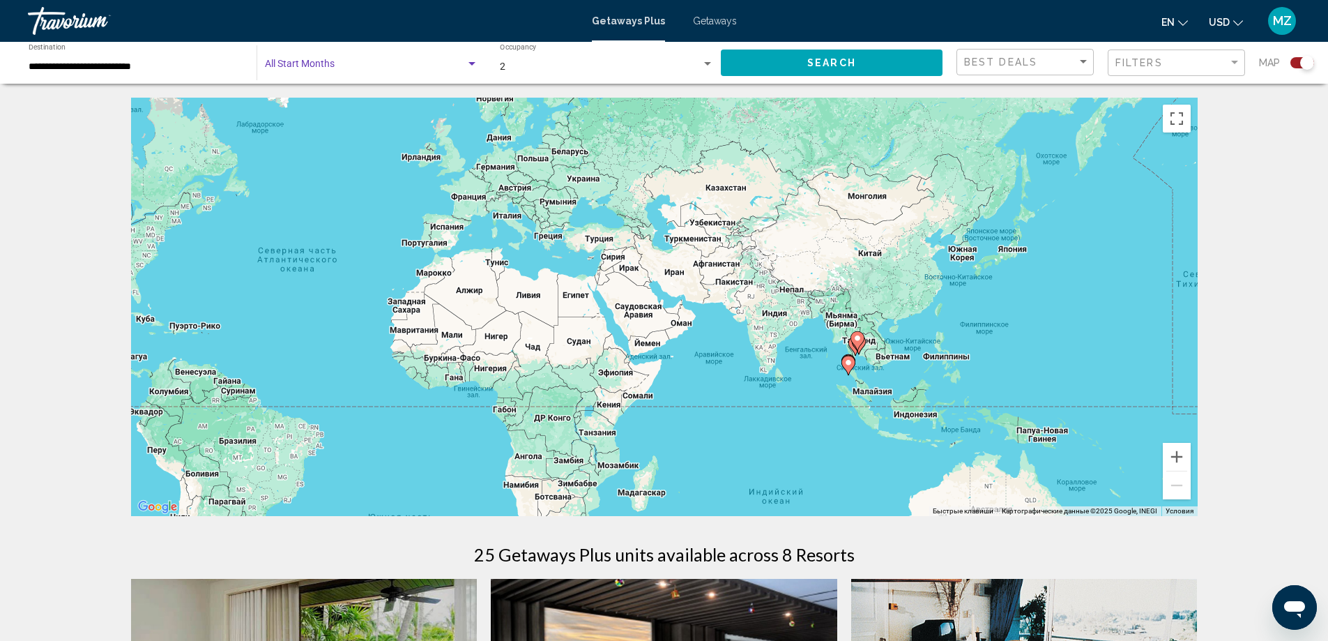
click at [386, 66] on span "Search widget" at bounding box center [365, 66] width 201 height 11
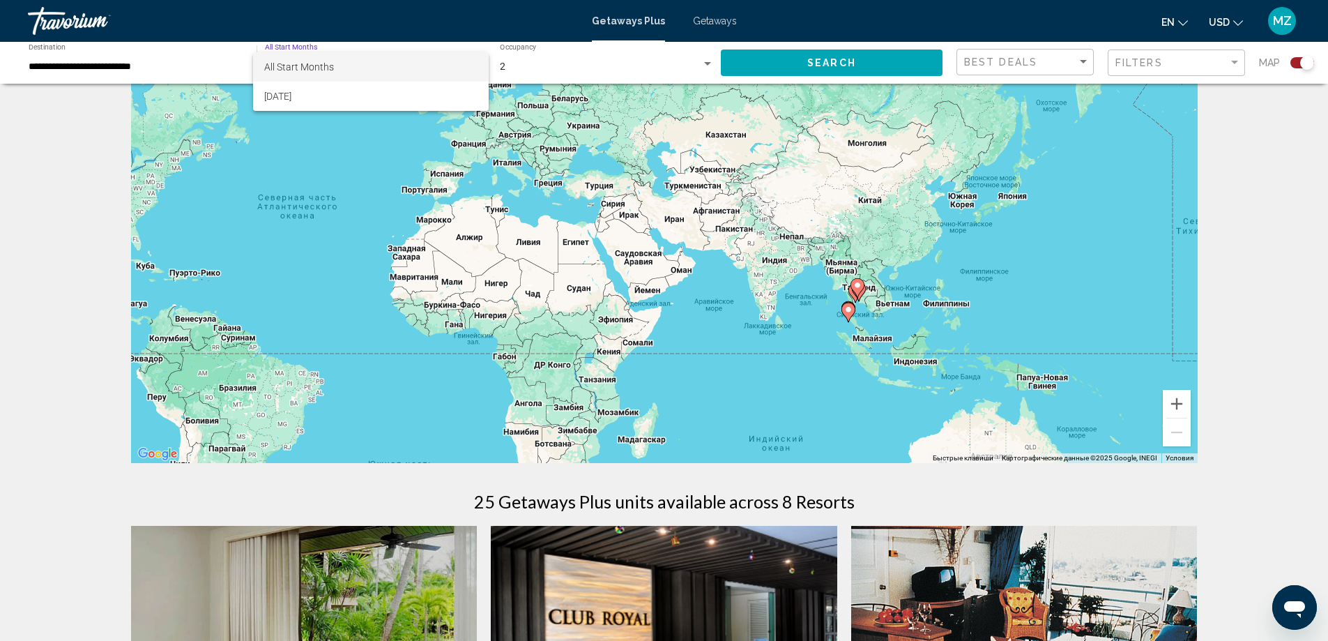
scroll to position [139, 0]
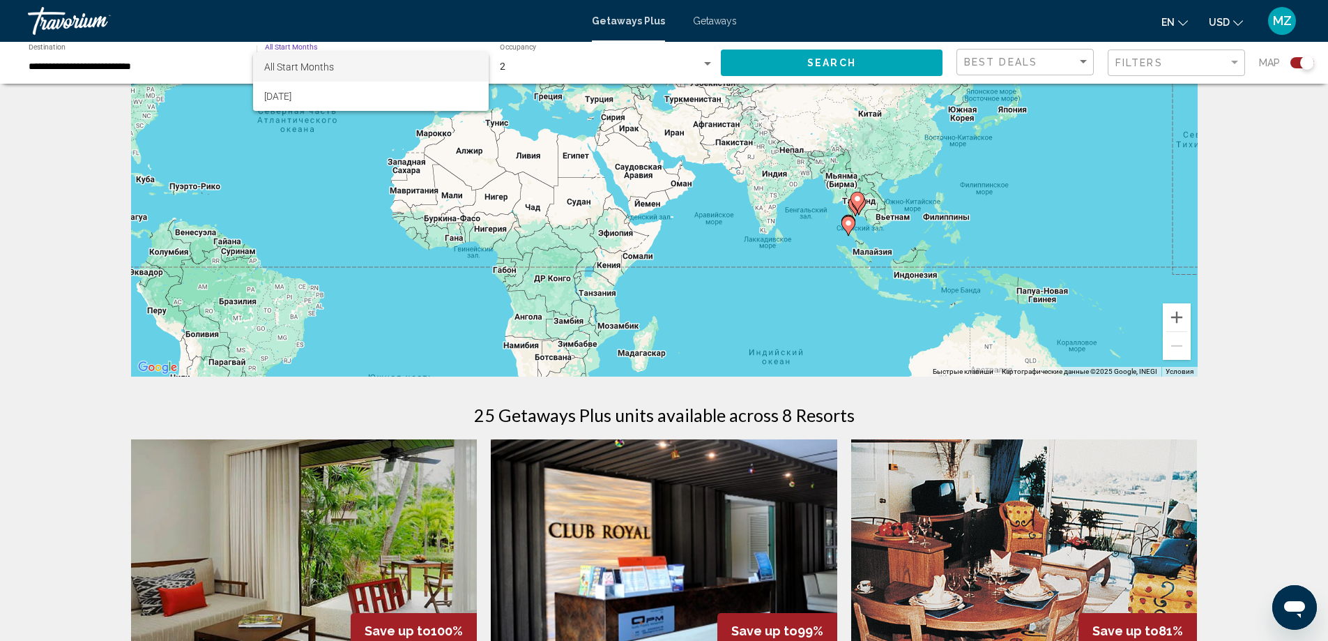
click at [367, 67] on span "All Start Months" at bounding box center [370, 66] width 213 height 29
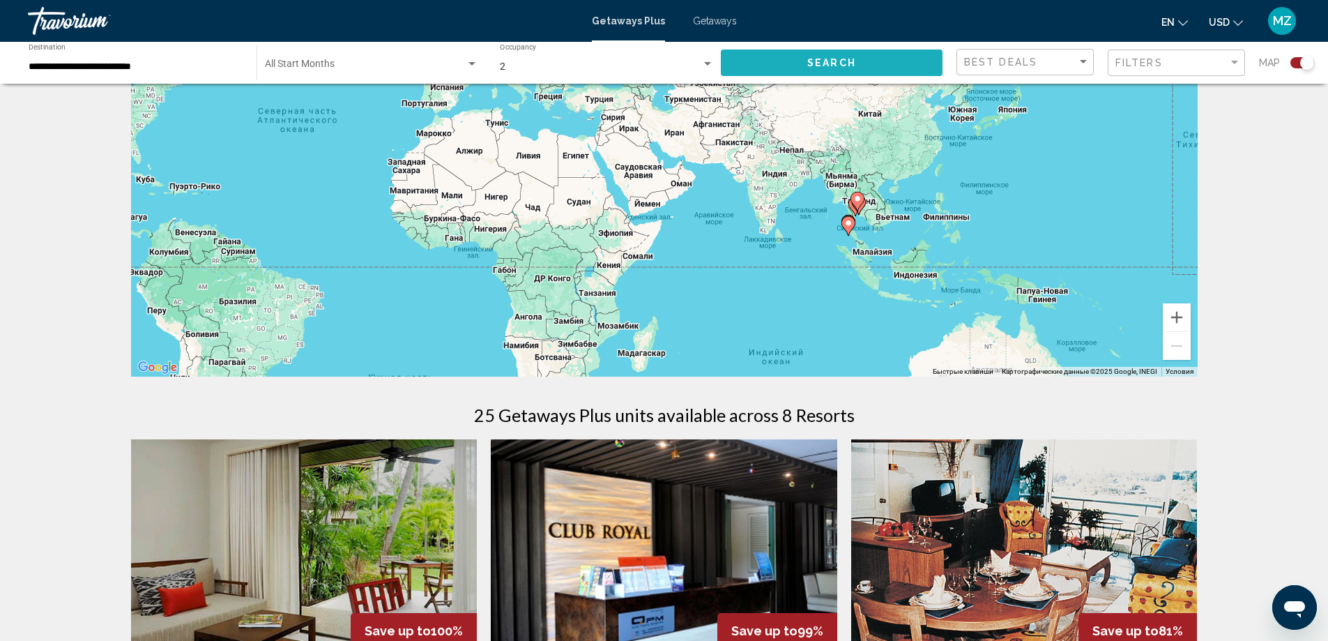
click at [786, 63] on button "Search" at bounding box center [832, 62] width 222 height 26
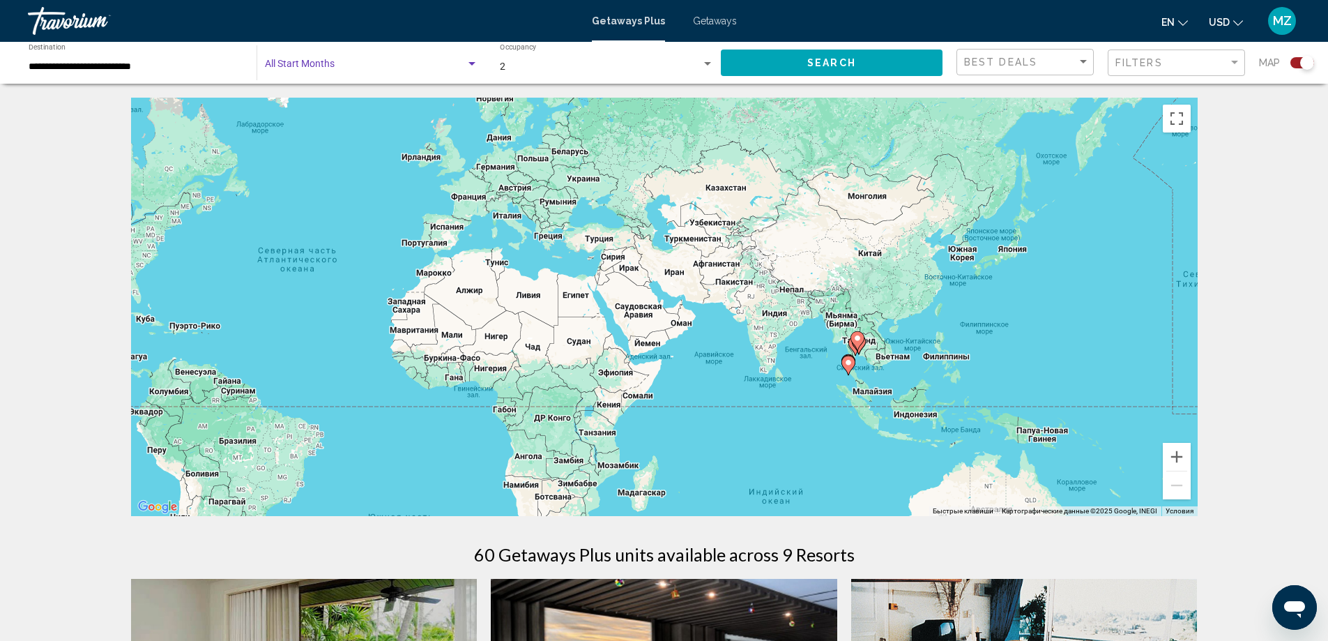
click at [355, 64] on span "Search widget" at bounding box center [365, 66] width 201 height 11
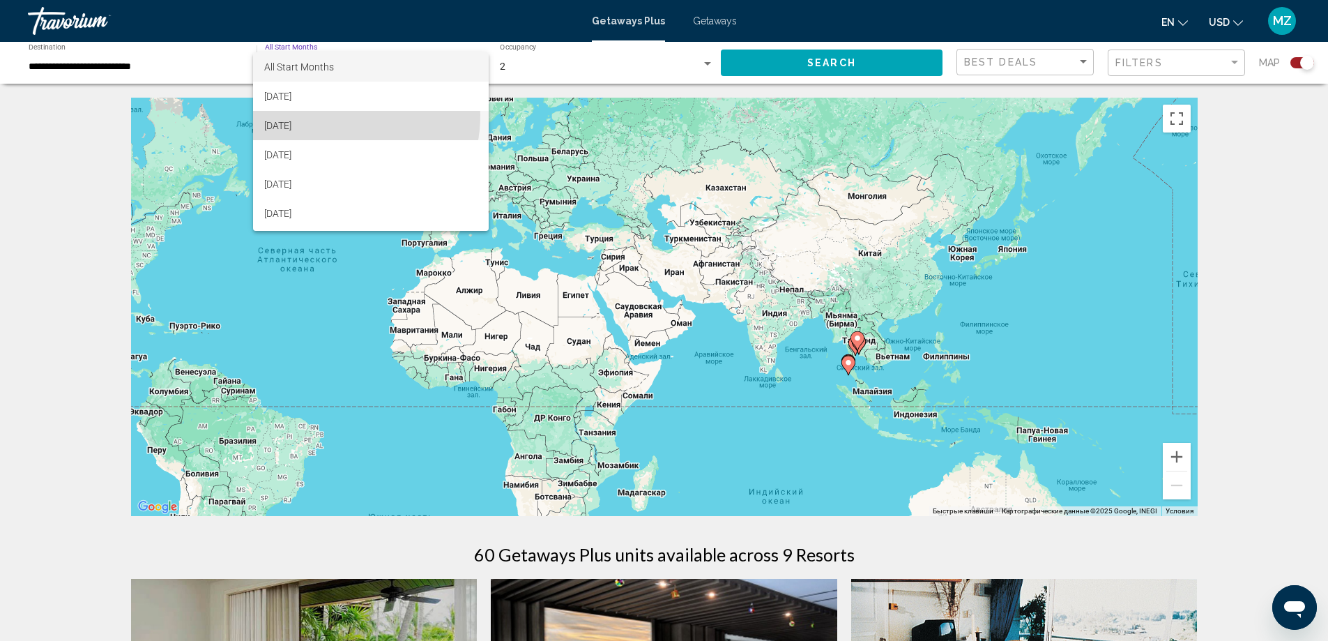
click at [326, 115] on span "October 2025" at bounding box center [370, 125] width 213 height 29
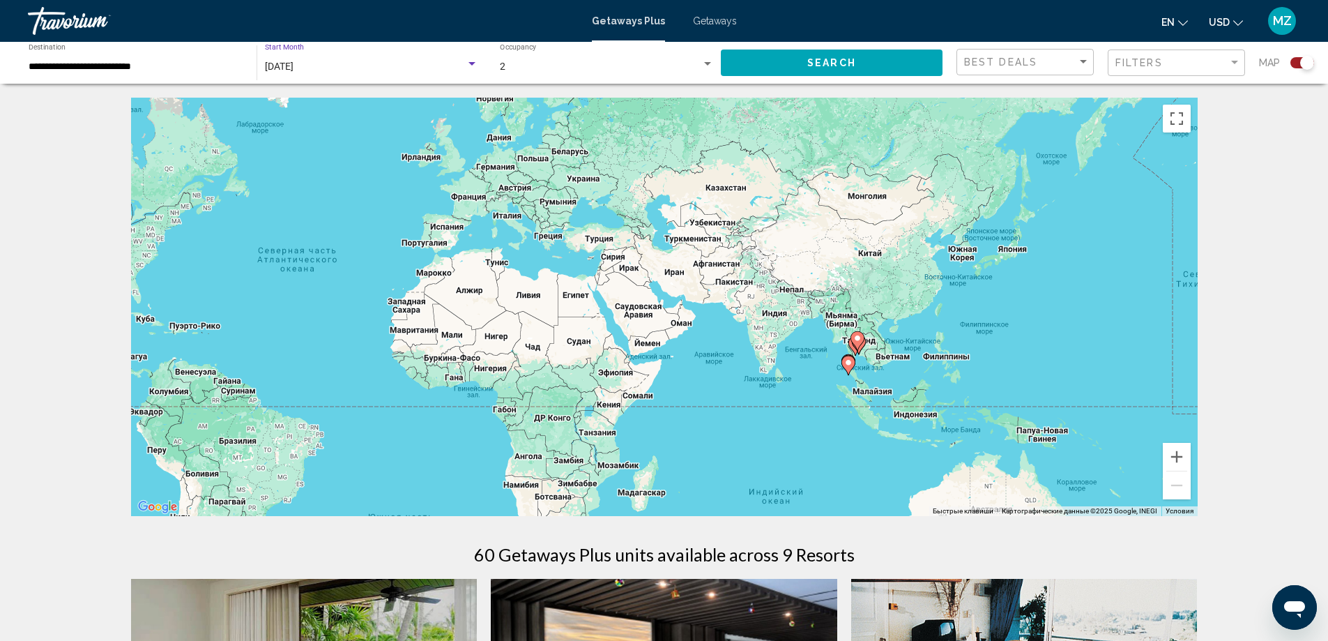
click at [819, 53] on button "Search" at bounding box center [832, 62] width 222 height 26
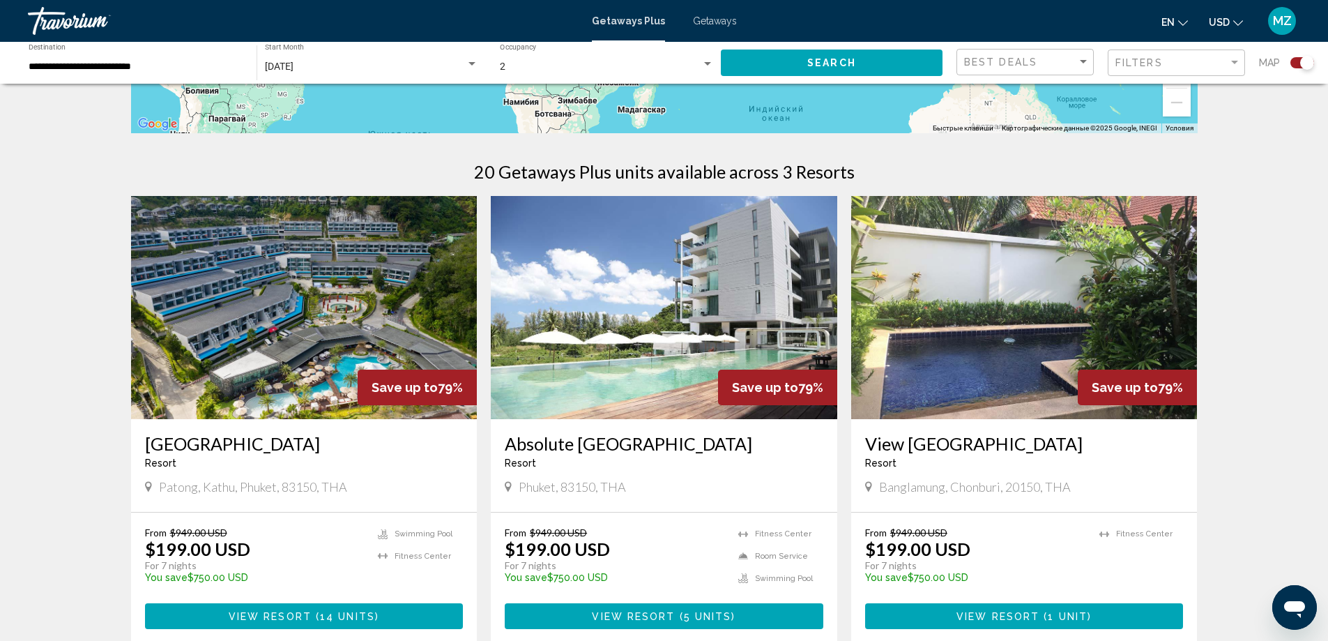
scroll to position [360, 0]
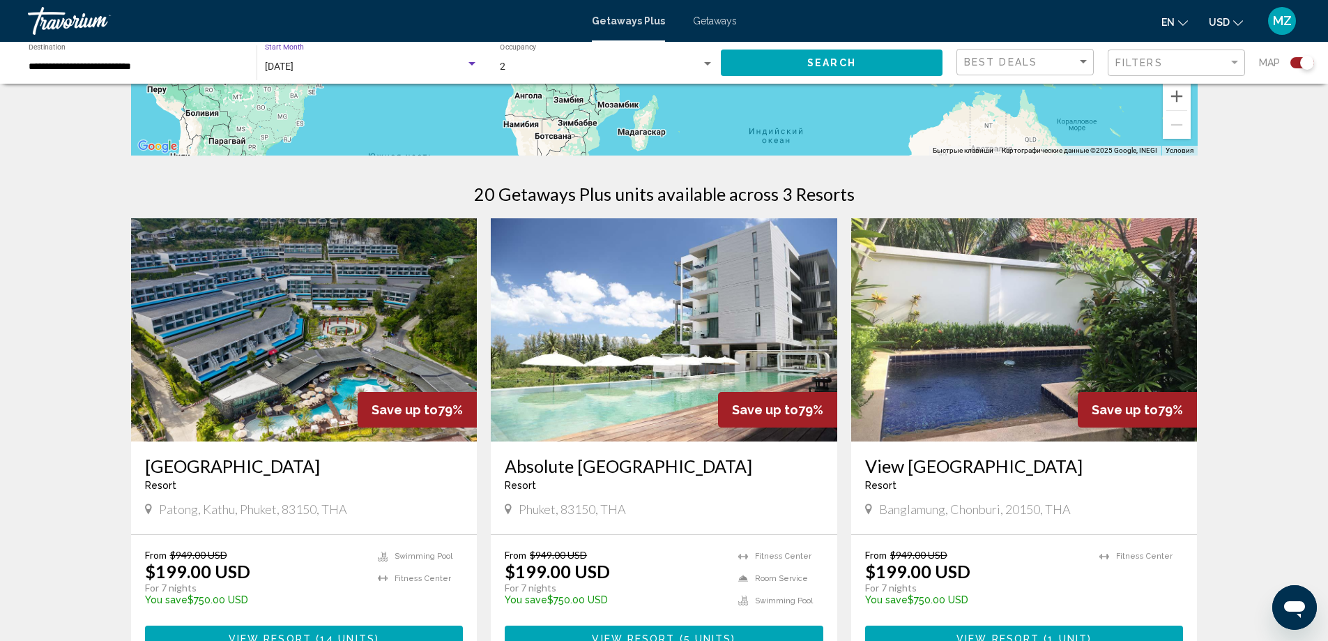
click at [293, 63] on span "October 2025" at bounding box center [279, 66] width 29 height 11
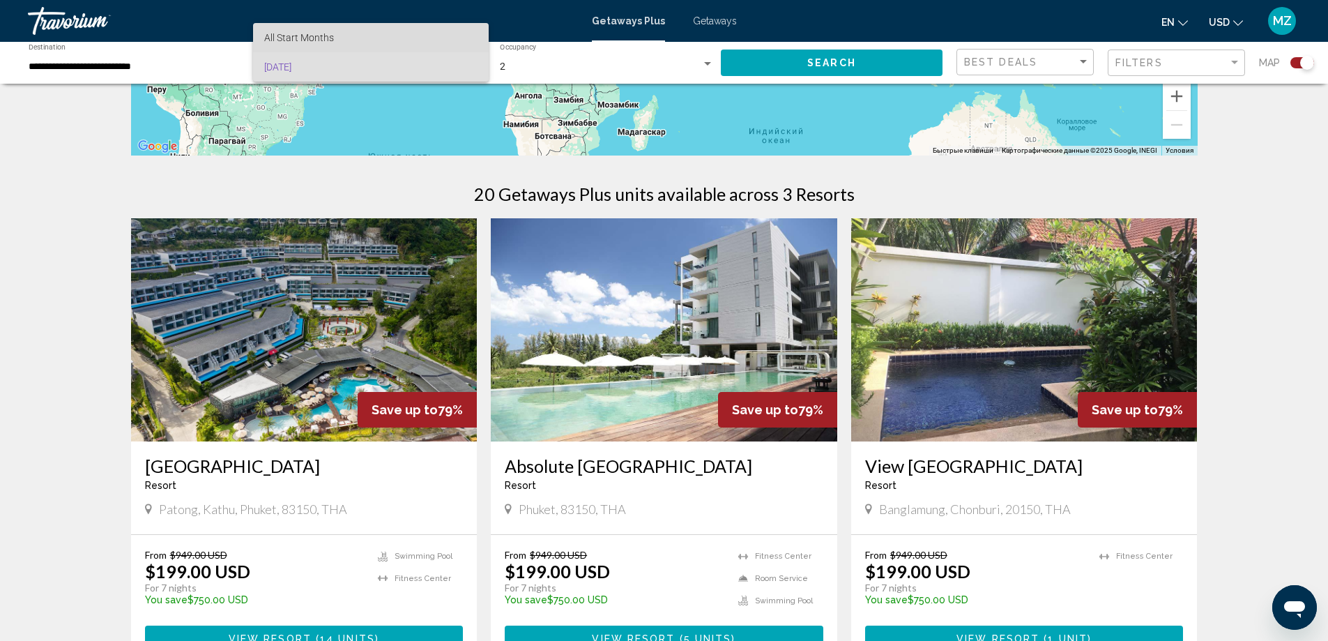
click at [305, 32] on span "All Start Months" at bounding box center [299, 37] width 70 height 11
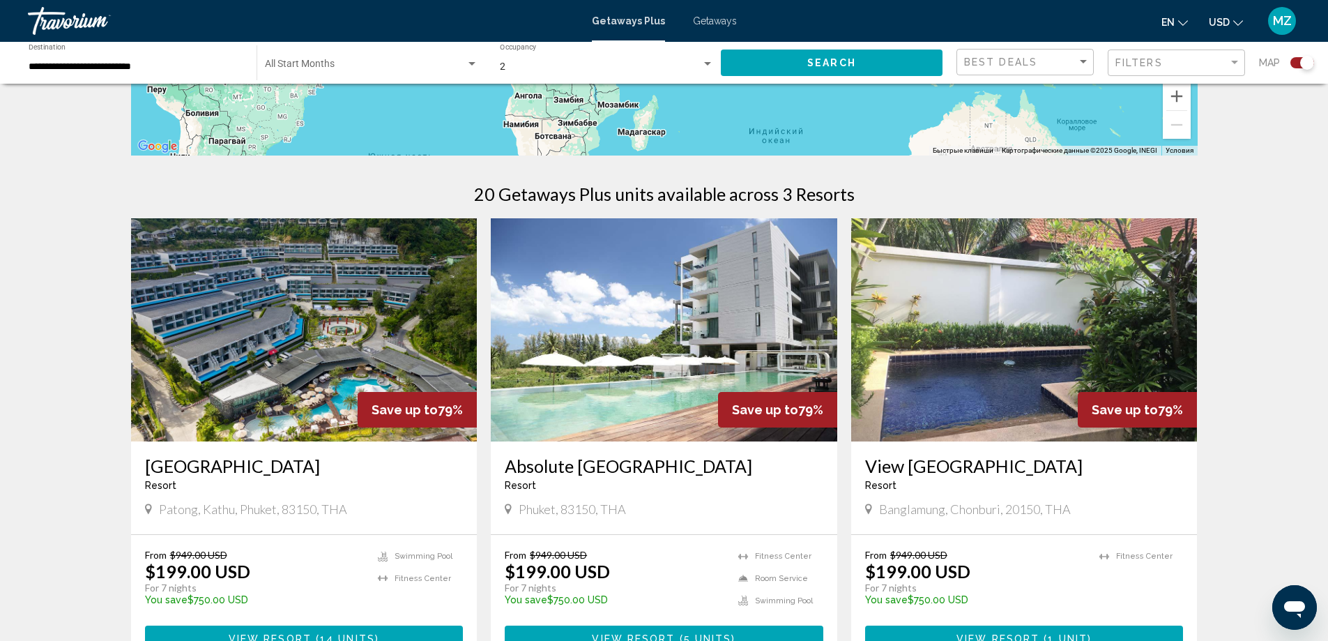
click at [309, 58] on div "Start Month All Start Months" at bounding box center [371, 63] width 213 height 38
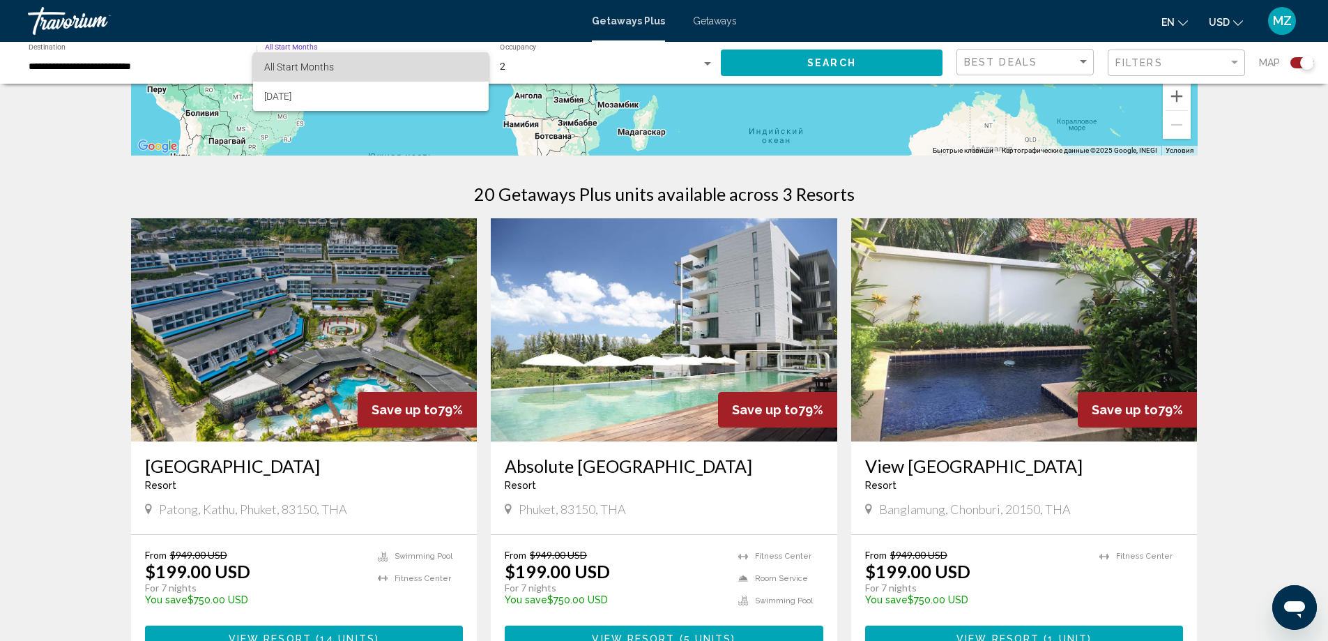
click at [322, 58] on span "All Start Months" at bounding box center [370, 66] width 213 height 29
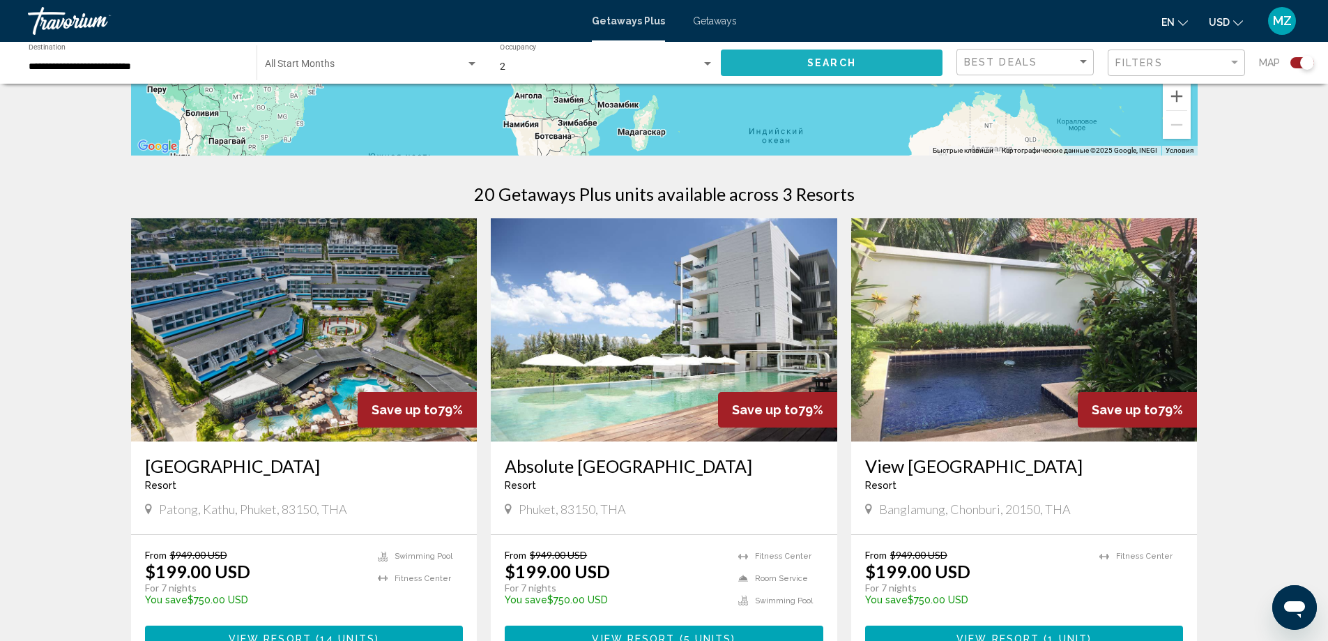
click at [776, 65] on button "Search" at bounding box center [832, 62] width 222 height 26
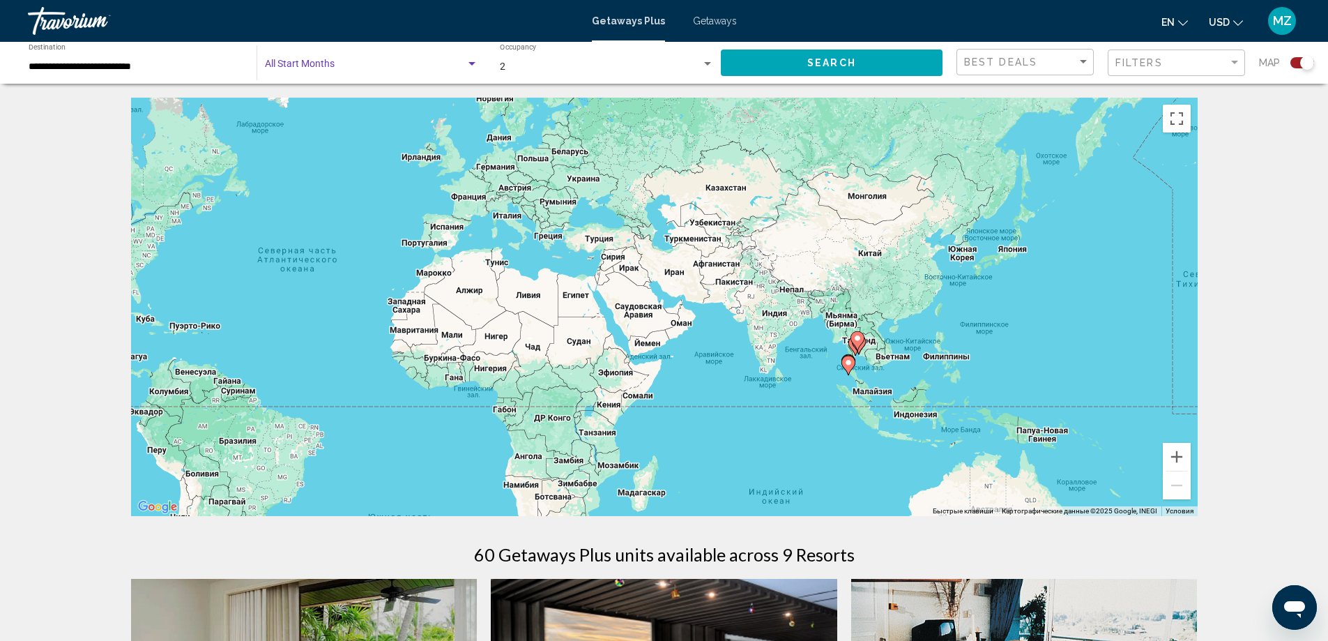
click at [358, 63] on span "Search widget" at bounding box center [365, 66] width 201 height 11
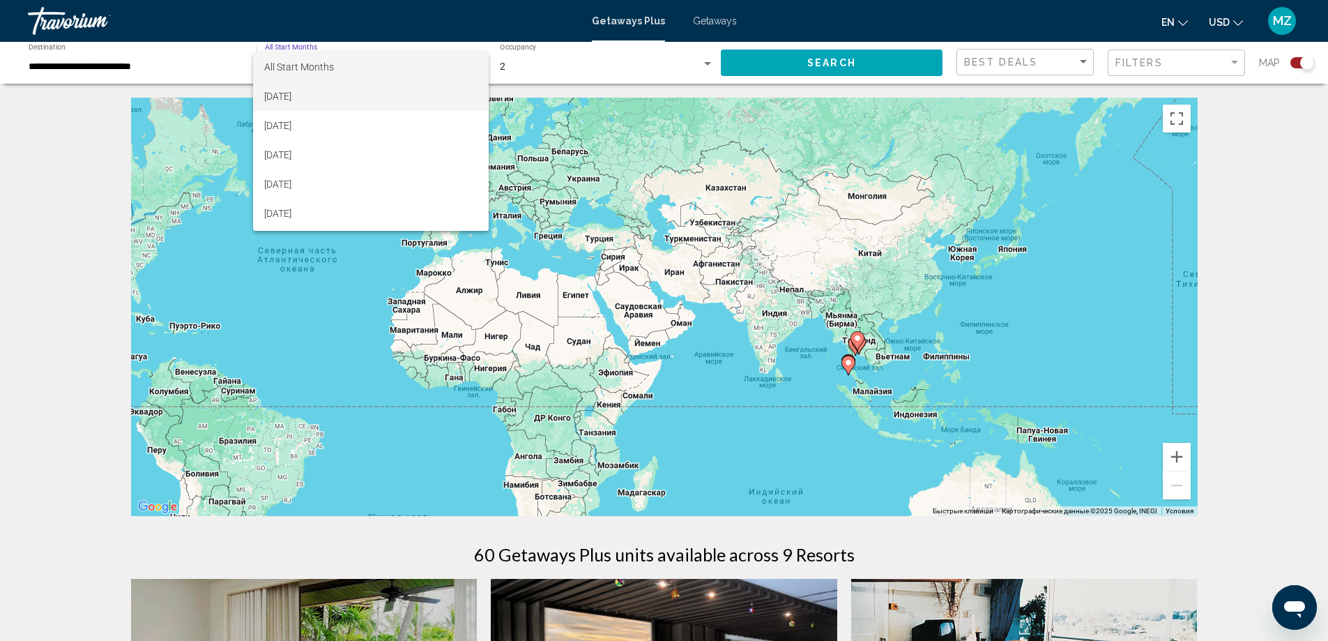
click at [323, 91] on span "September 2025" at bounding box center [370, 96] width 213 height 29
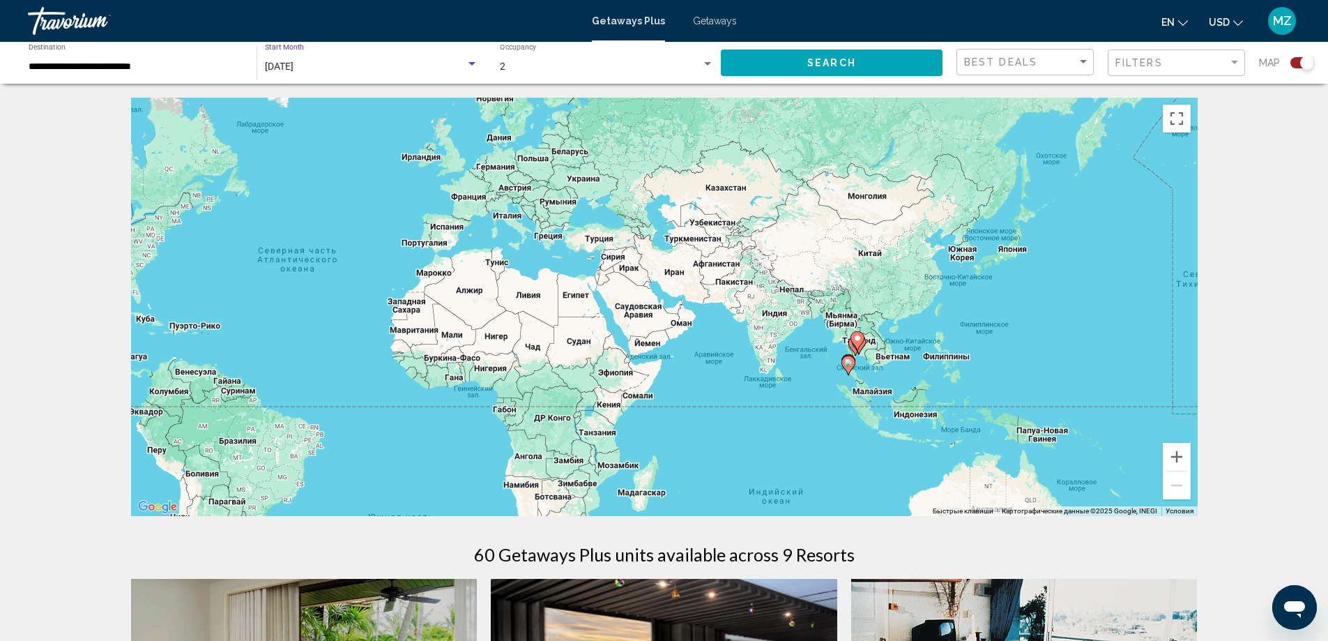
click at [828, 53] on button "Search" at bounding box center [832, 62] width 222 height 26
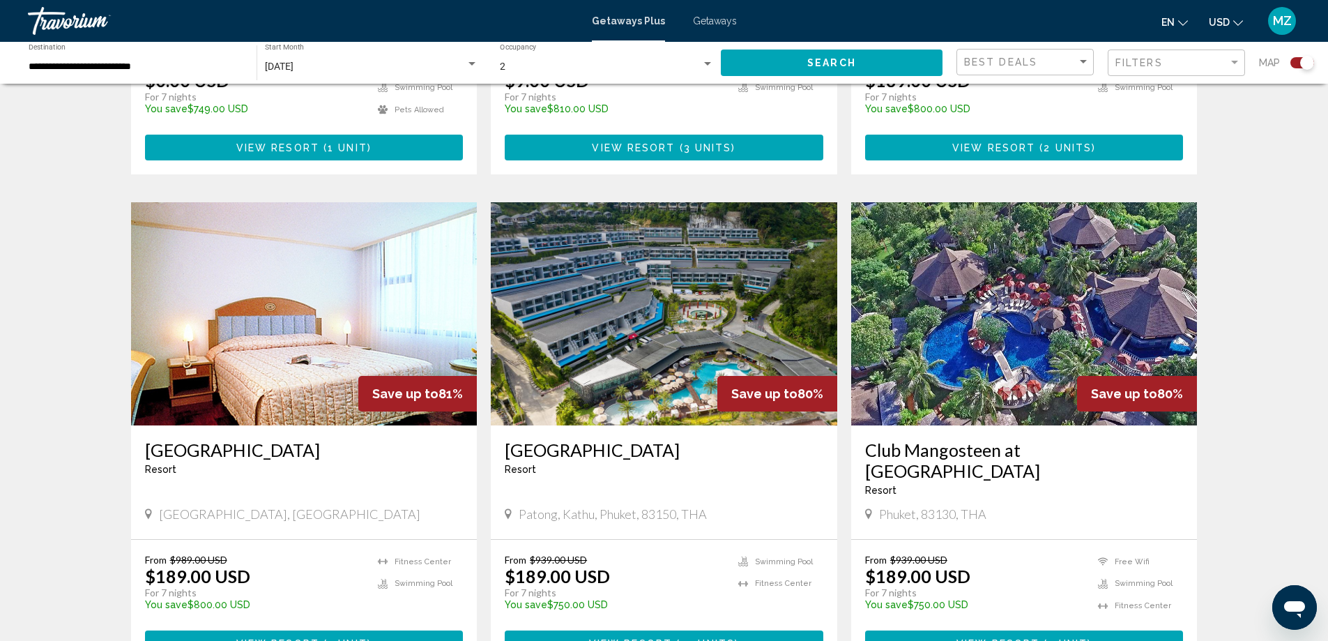
scroll to position [906, 0]
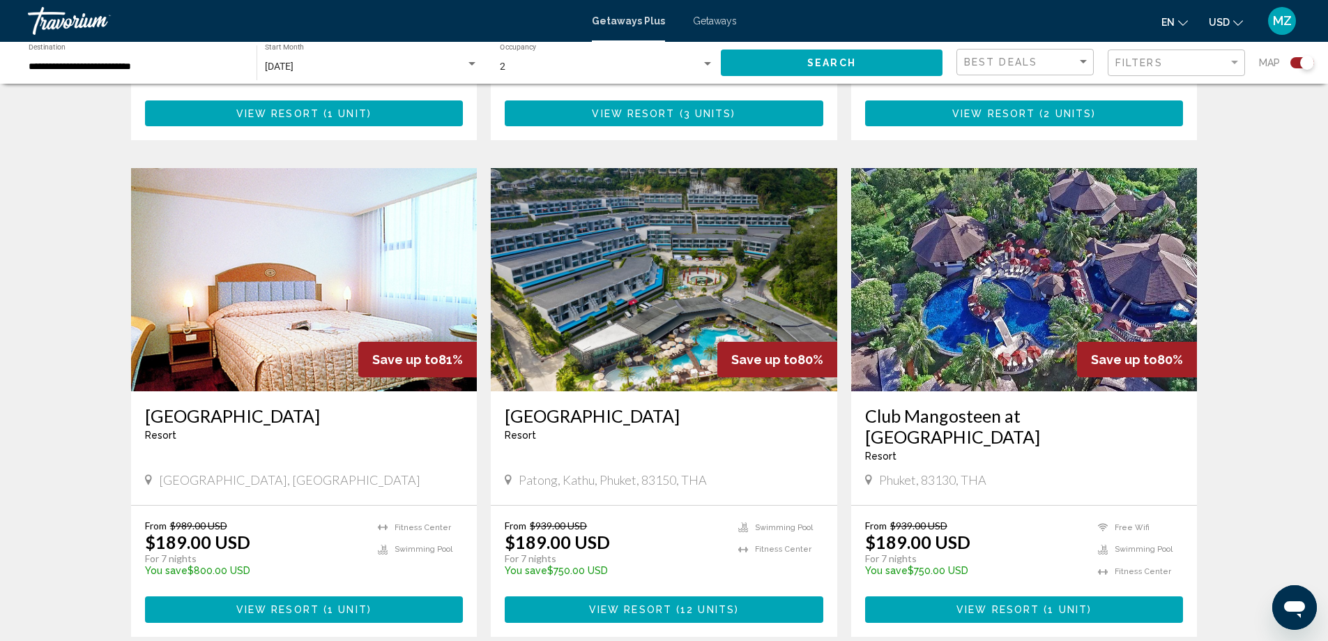
click at [1005, 326] on img "Main content" at bounding box center [1024, 279] width 346 height 223
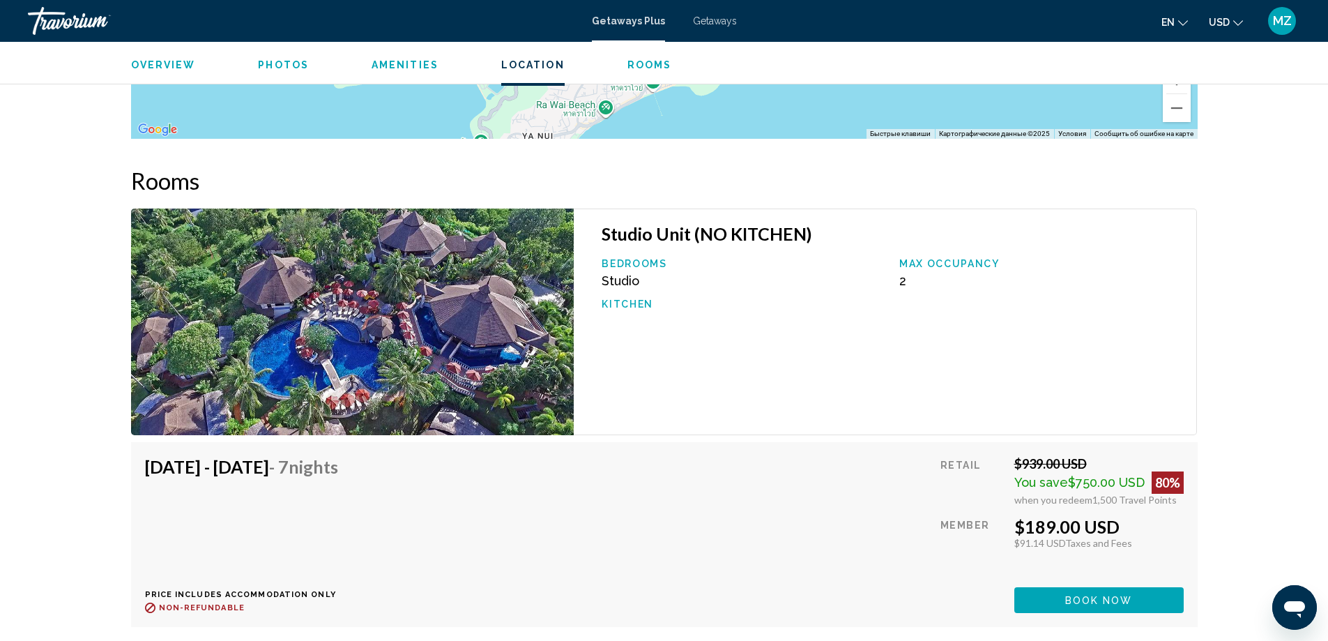
scroll to position [2161, 0]
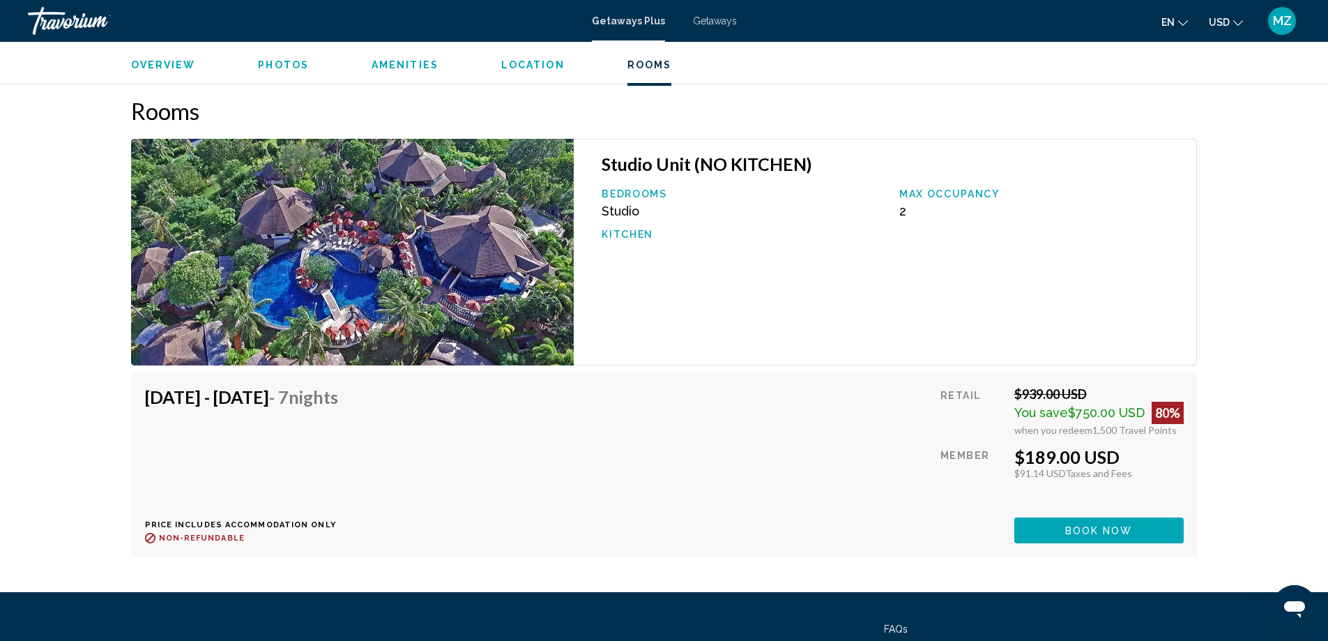
click at [360, 238] on img "Main content" at bounding box center [352, 252] width 443 height 227
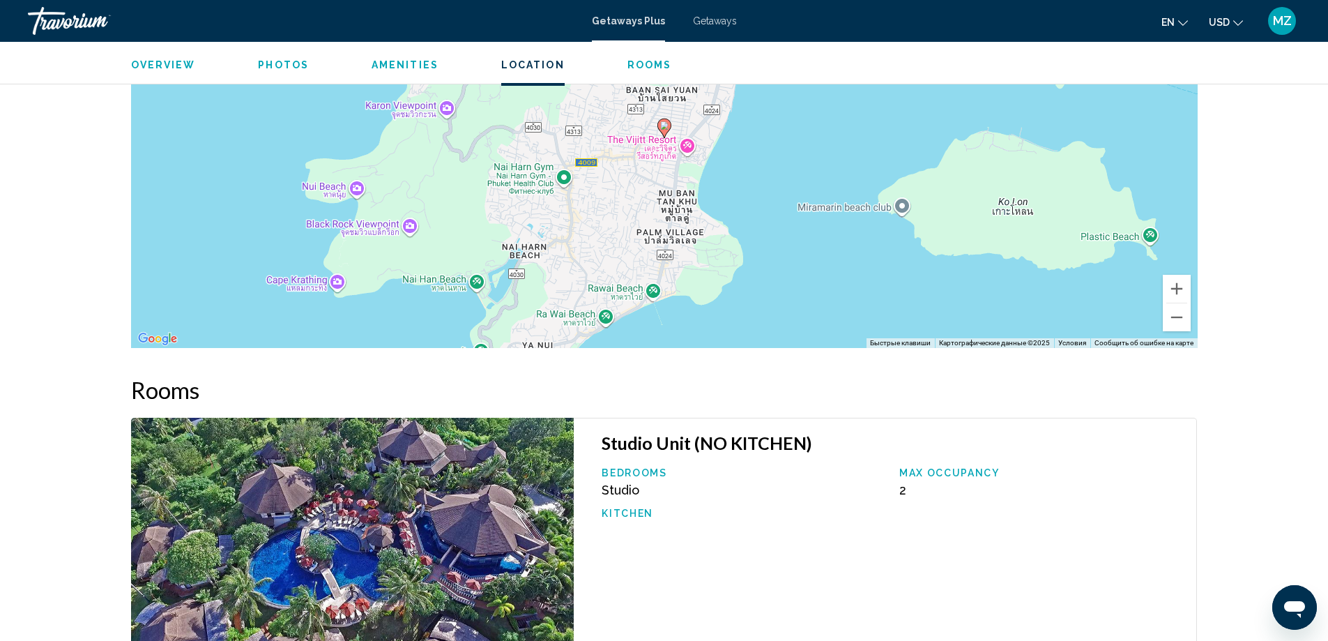
scroll to position [1603, 0]
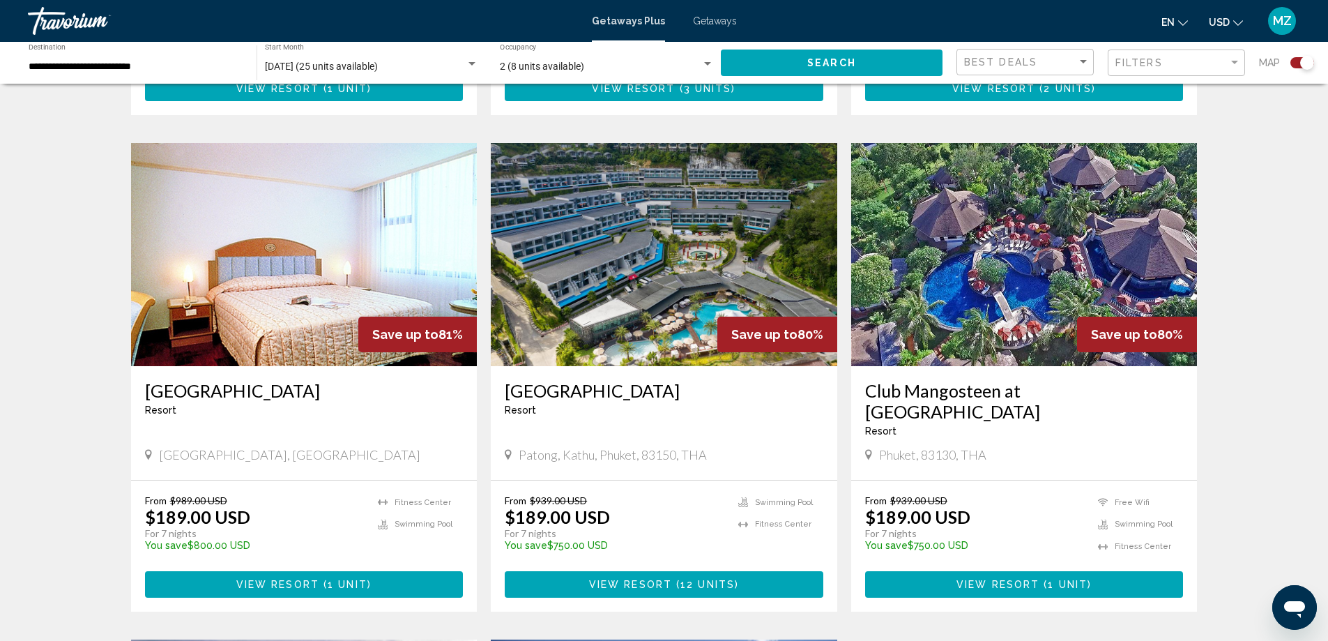
scroll to position [976, 0]
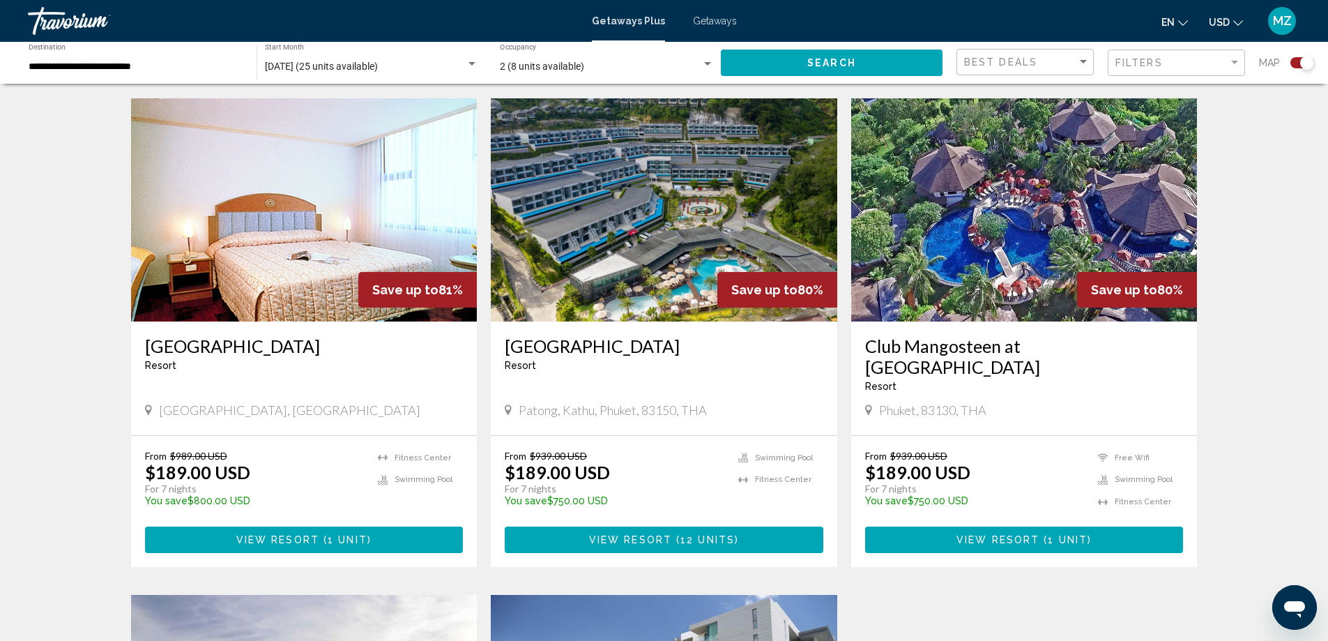
click at [617, 348] on h3 "Patong Bay Hill Resort" at bounding box center [664, 345] width 319 height 21
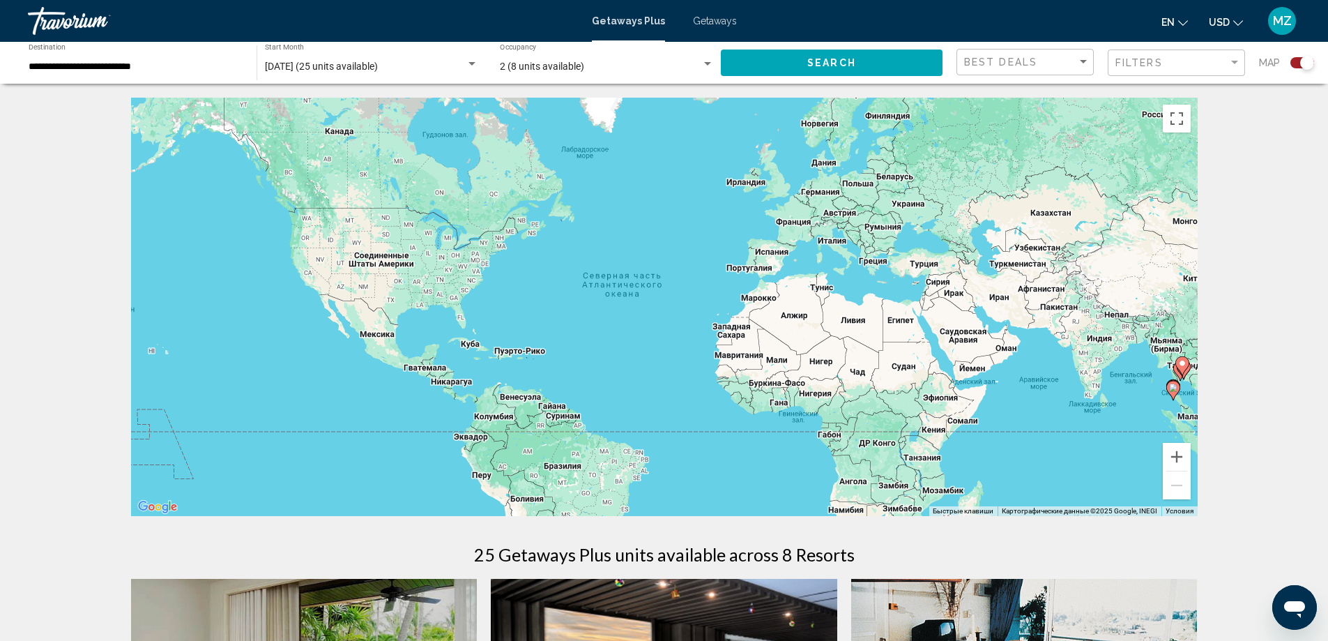
click at [93, 73] on div "**********" at bounding box center [136, 63] width 214 height 38
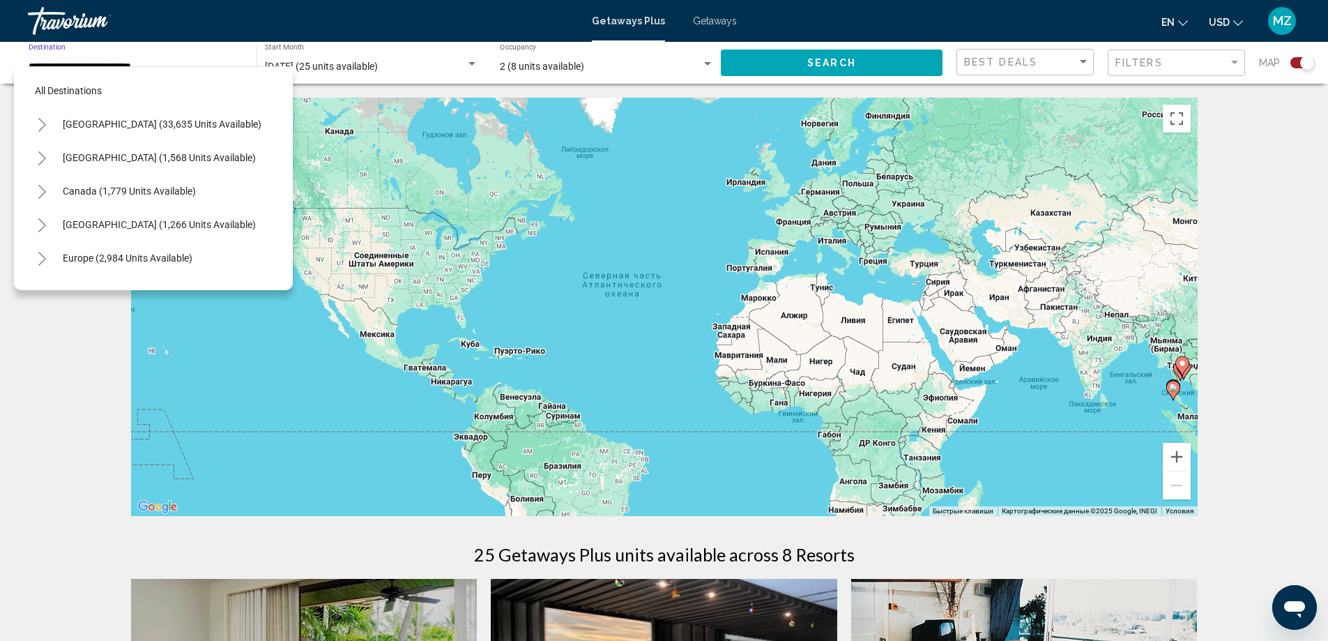
scroll to position [590, 0]
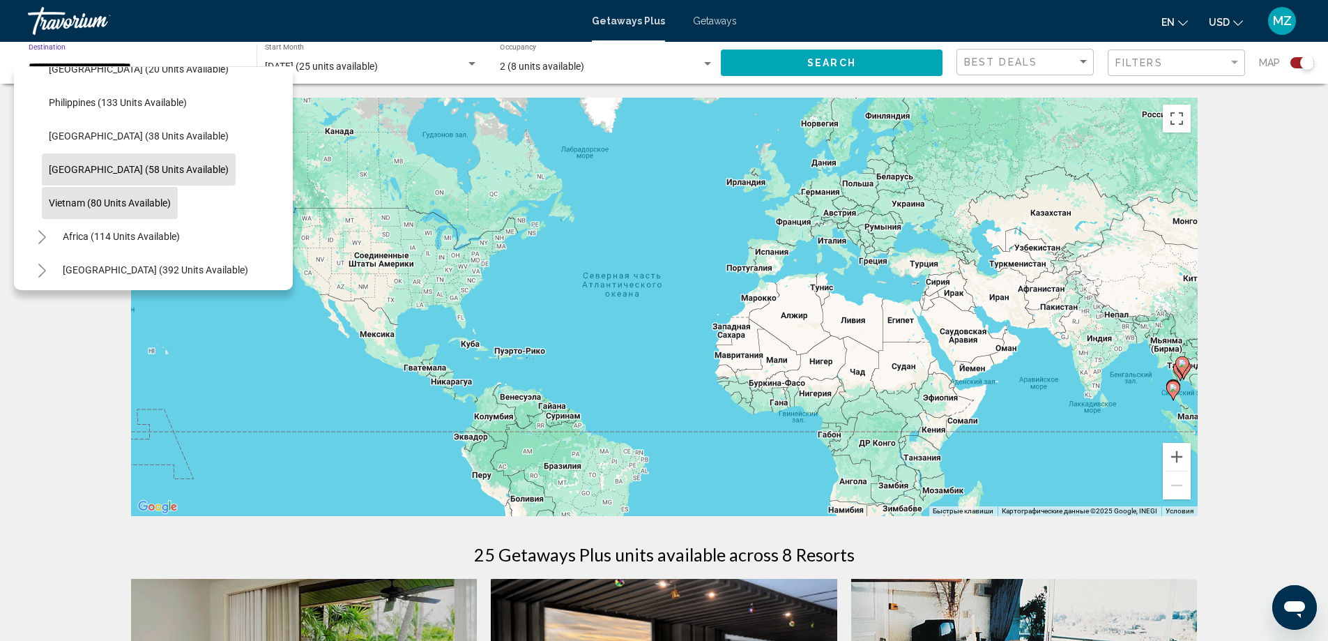
click at [130, 203] on span "Vietnam (80 units available)" at bounding box center [110, 202] width 122 height 11
type input "**********"
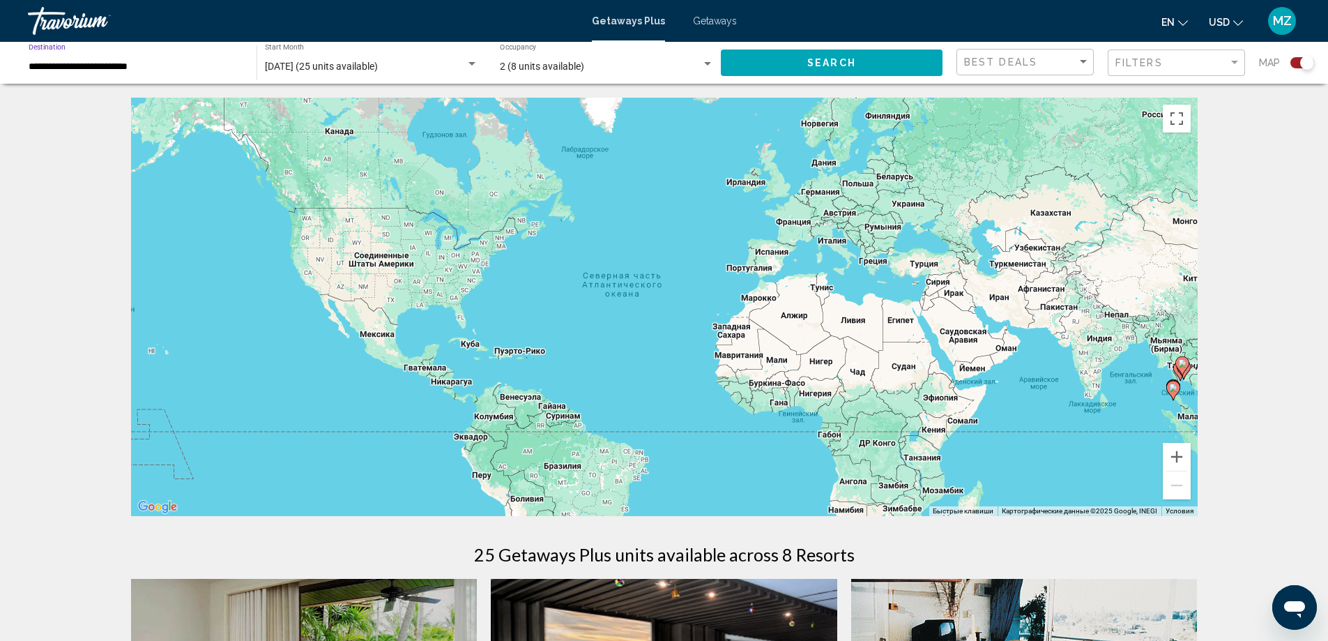
click at [784, 62] on button "Search" at bounding box center [832, 62] width 222 height 26
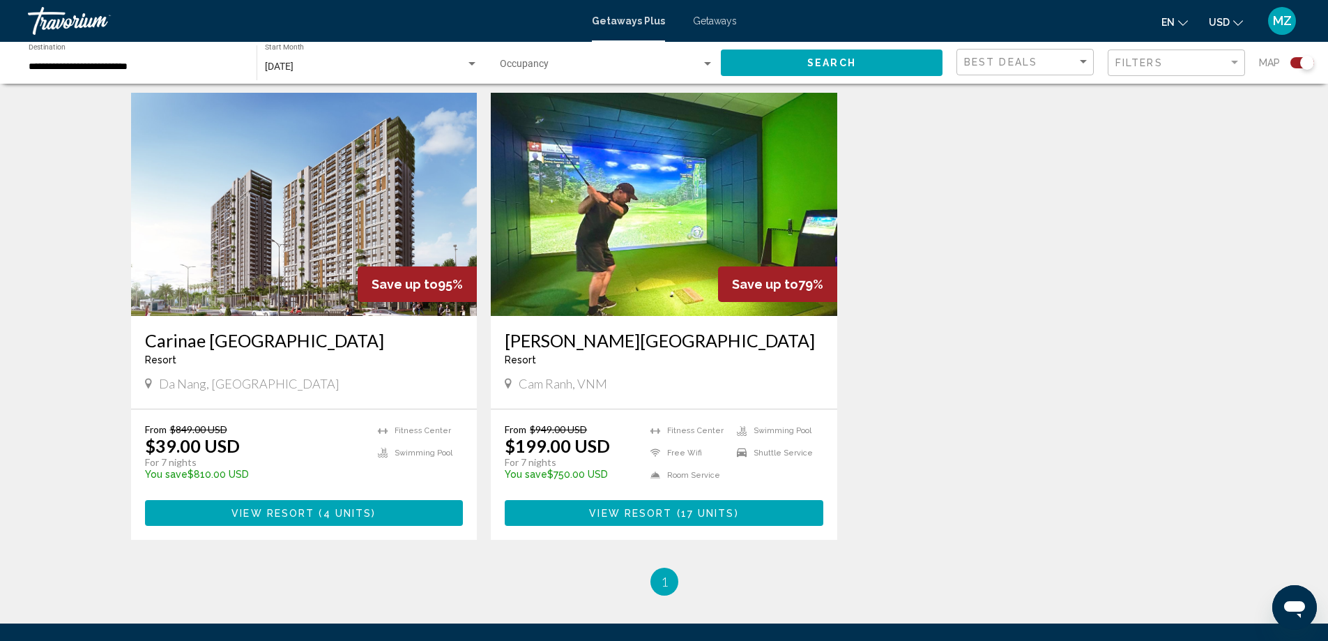
scroll to position [488, 0]
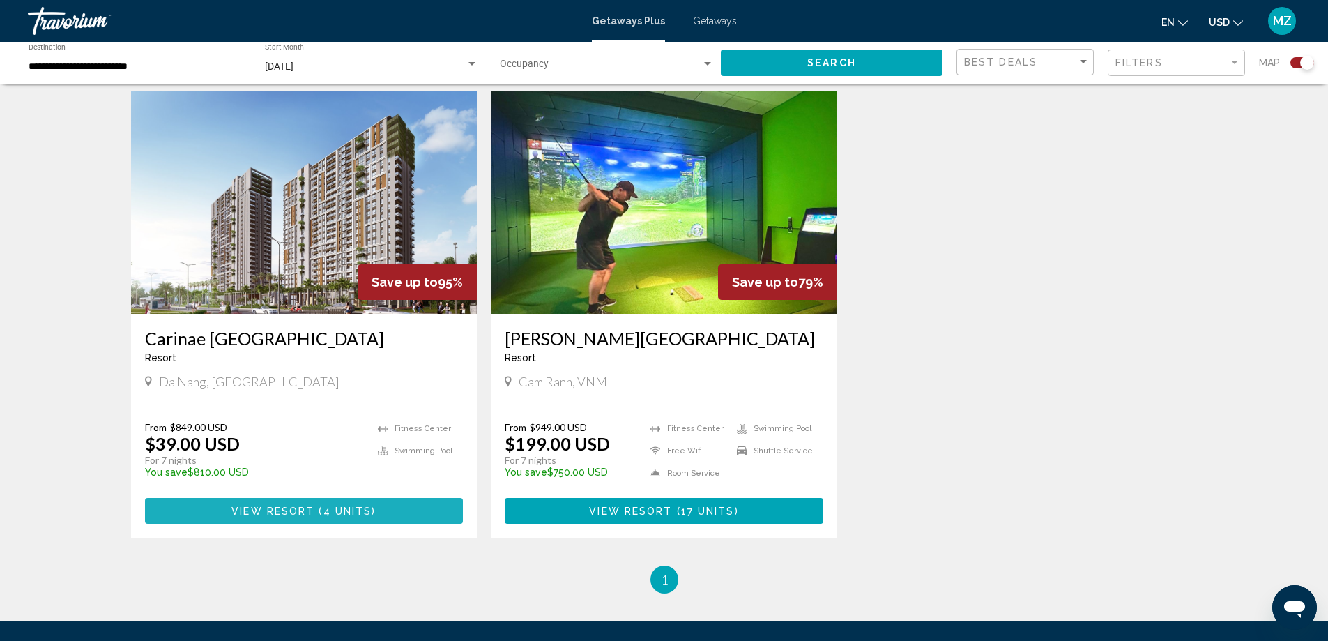
click at [363, 506] on span "4 units" at bounding box center [347, 510] width 49 height 11
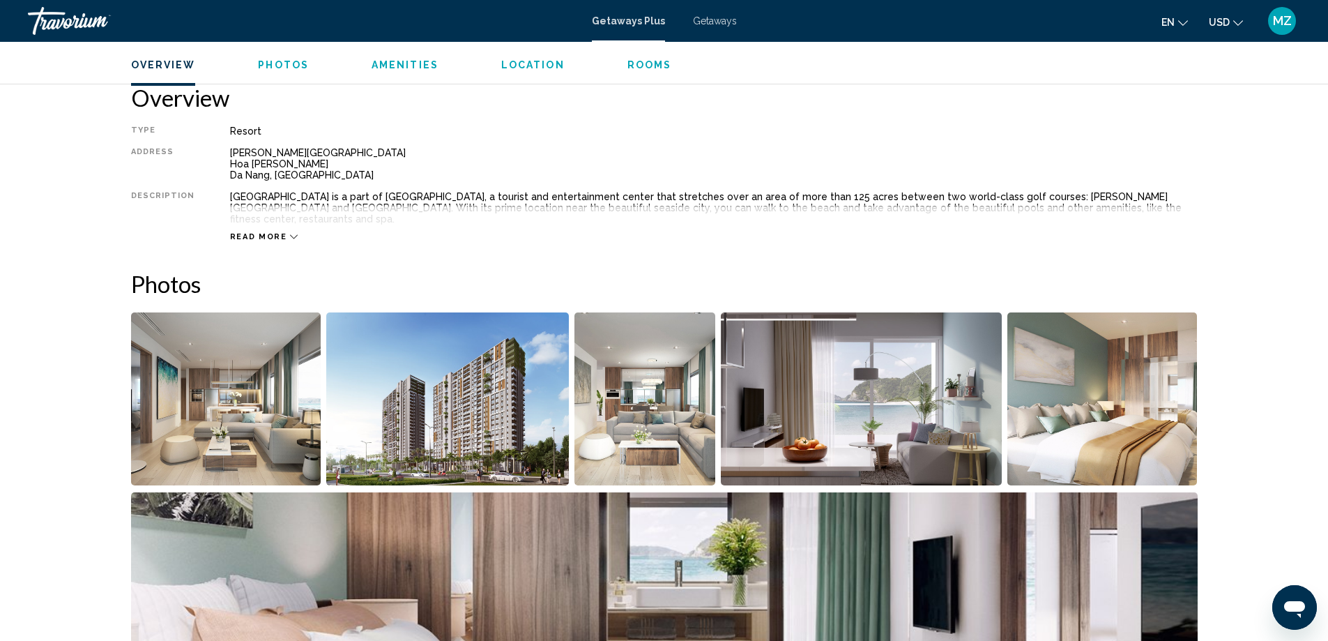
scroll to position [354, 0]
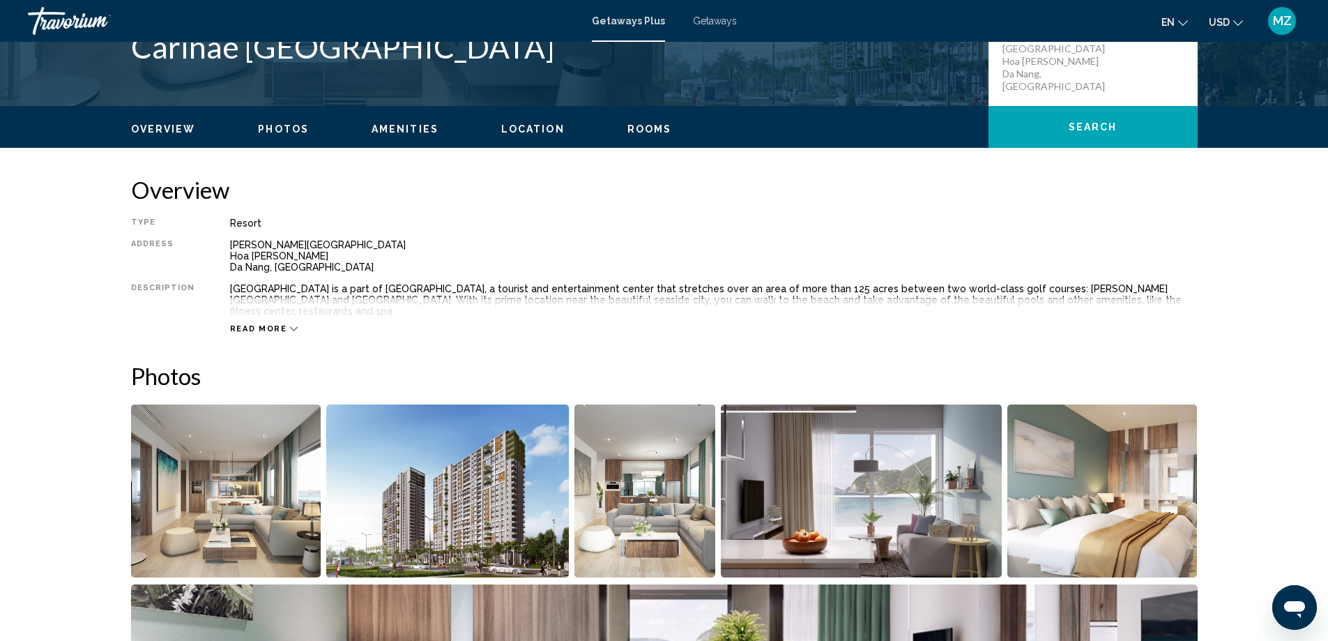
click at [704, 27] on div "Getaways Plus Getaways en English Español Français Italiano Português русский U…" at bounding box center [664, 20] width 1328 height 29
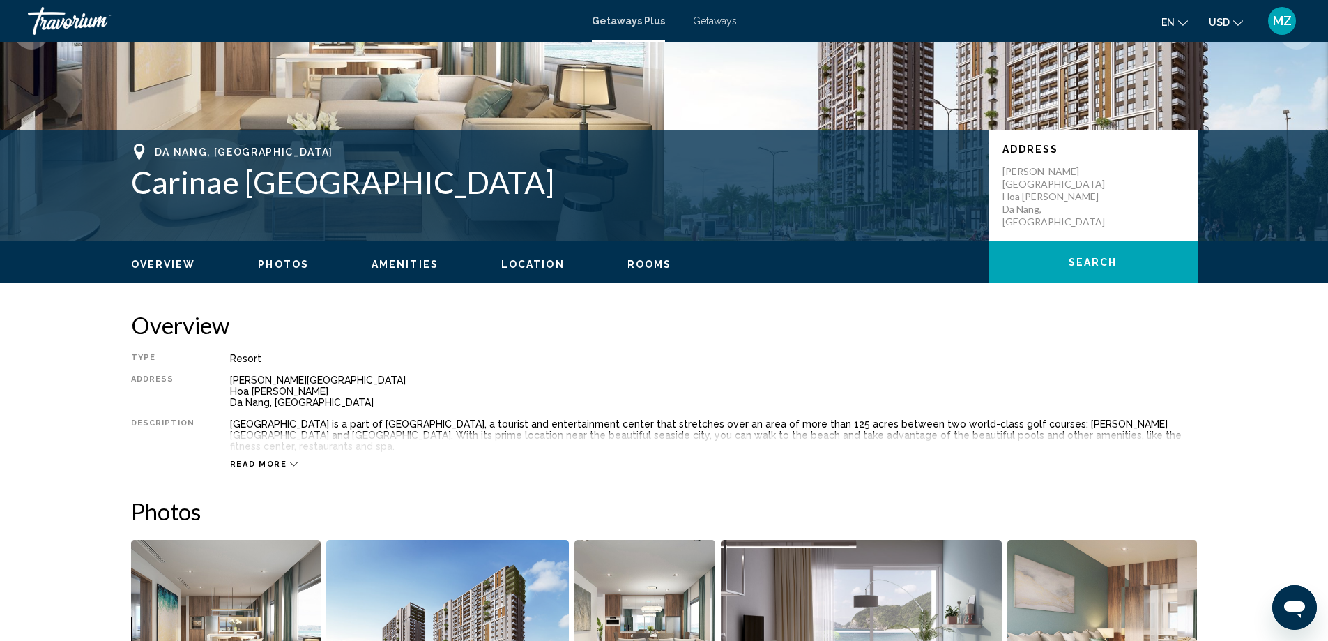
scroll to position [215, 0]
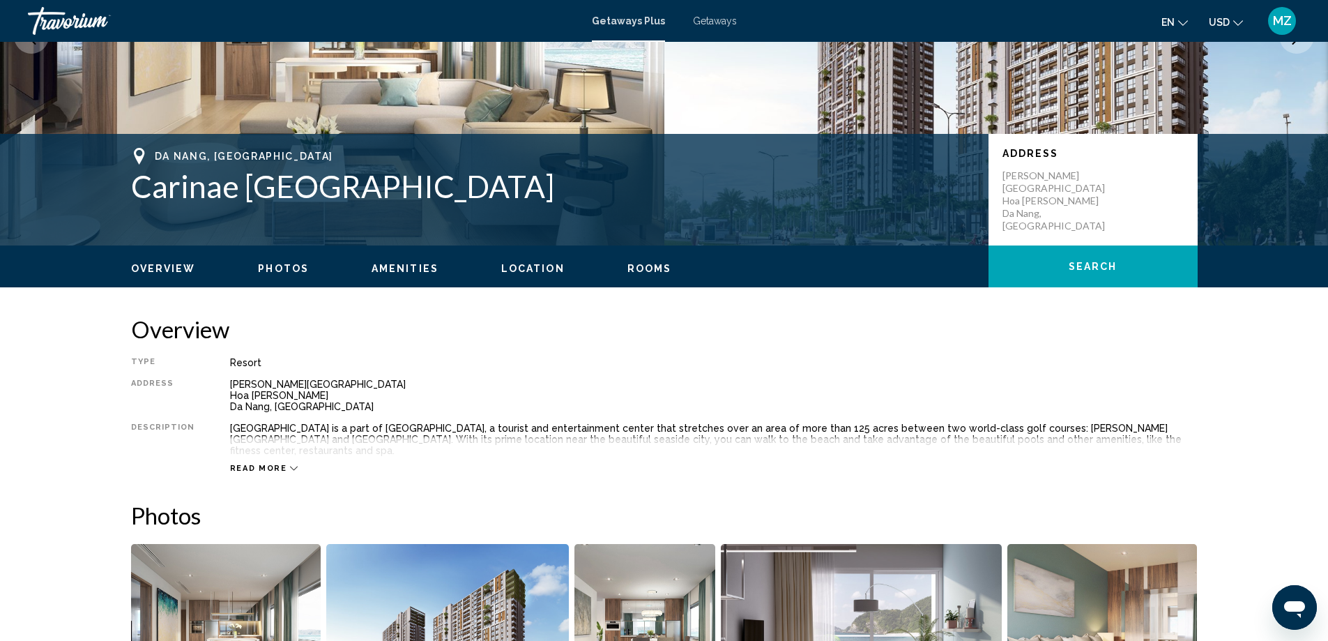
click at [708, 20] on span "Getaways" at bounding box center [715, 20] width 44 height 11
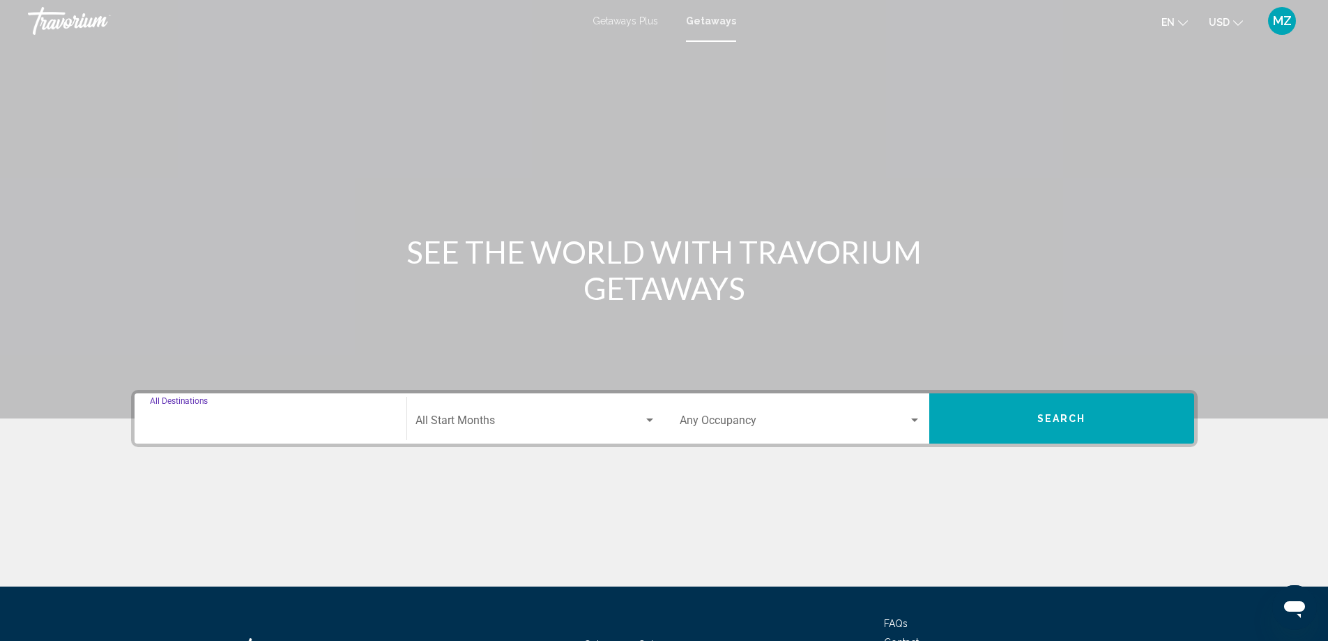
click at [333, 418] on input "Destination All Destinations" at bounding box center [270, 423] width 241 height 13
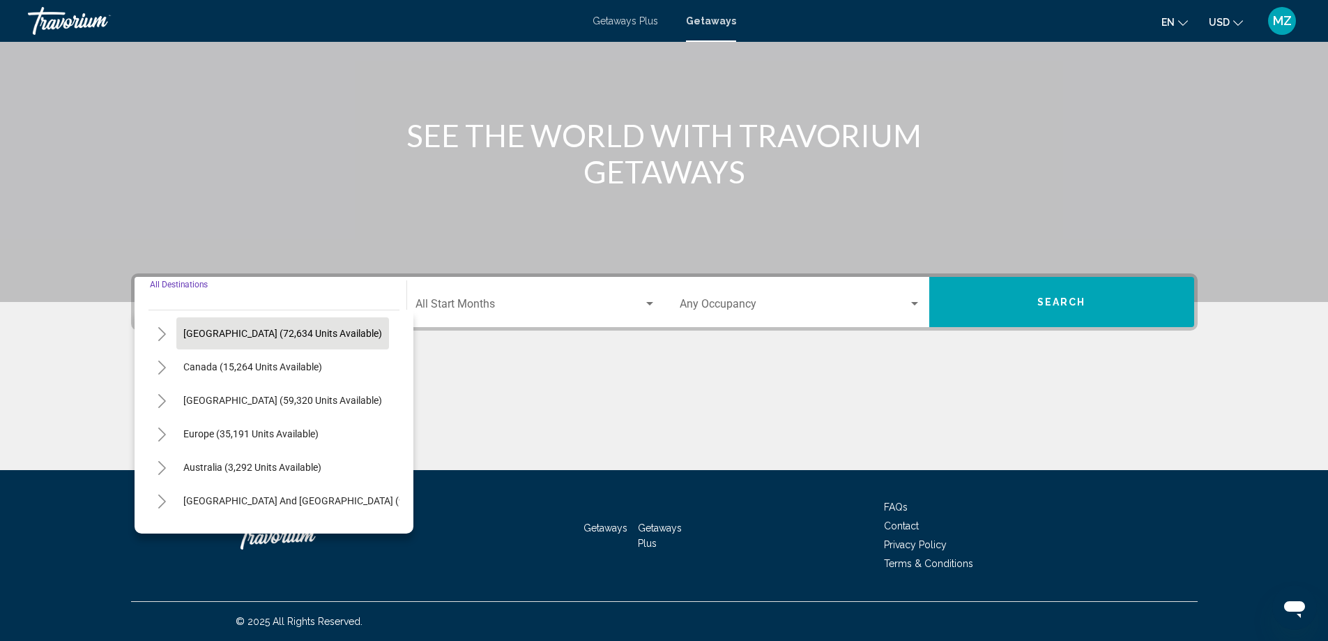
scroll to position [70, 0]
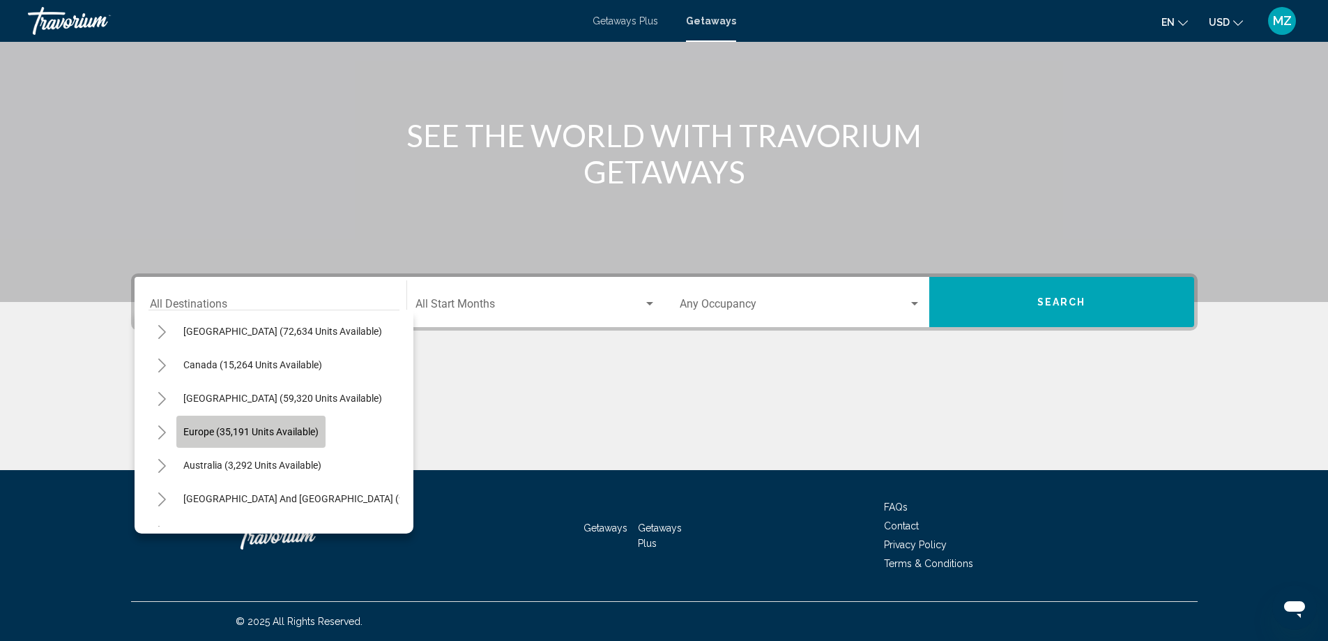
click at [308, 418] on button "Europe (35,191 units available)" at bounding box center [250, 431] width 149 height 32
type input "**********"
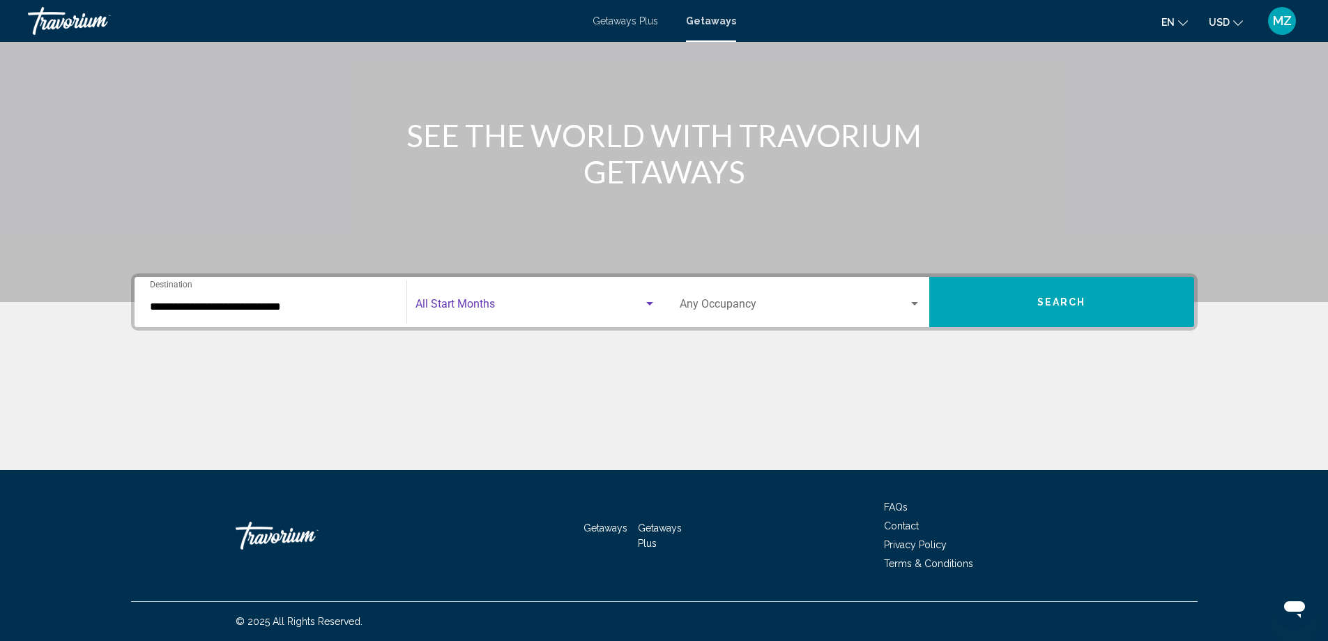
click at [473, 307] on span "Search widget" at bounding box center [529, 306] width 228 height 13
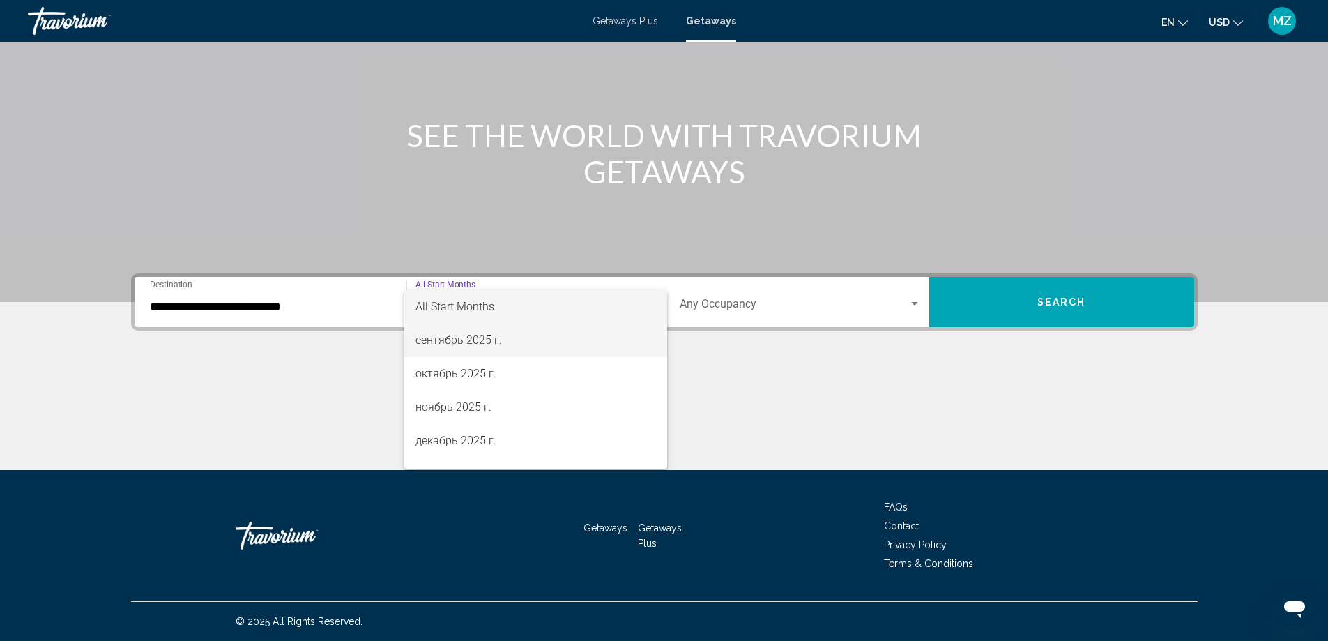
click at [446, 344] on span "сентябрь 2025 г." at bounding box center [535, 339] width 241 height 33
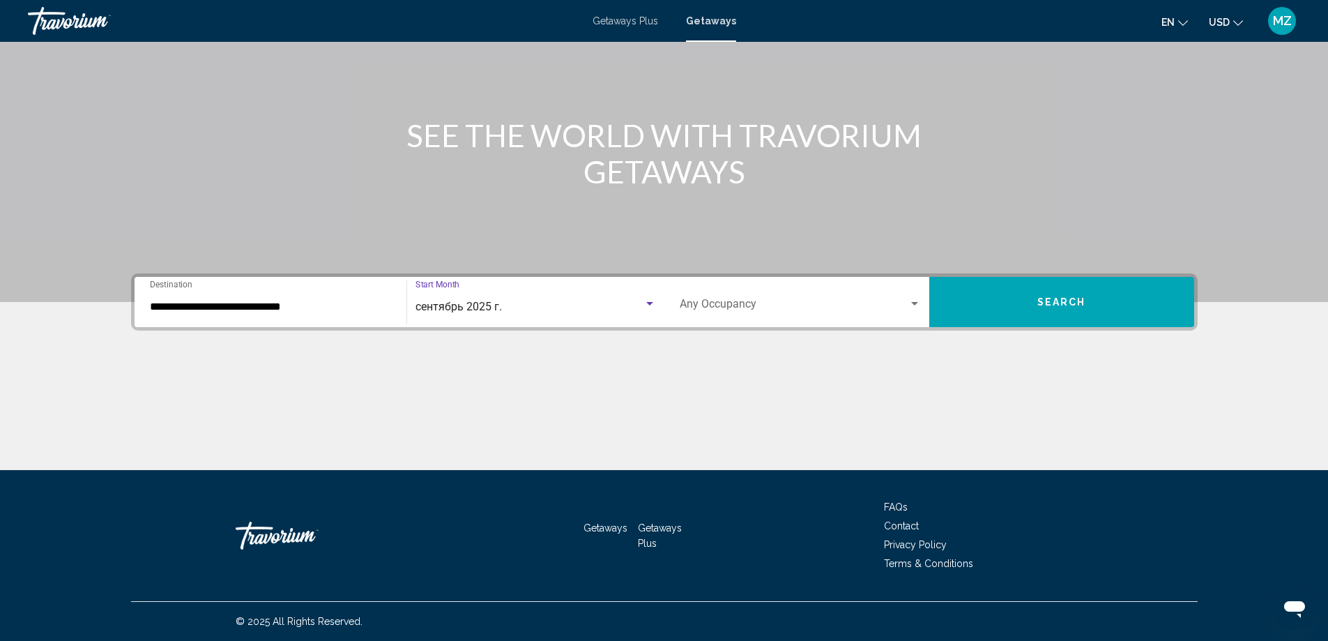
click at [790, 304] on span "Search widget" at bounding box center [794, 306] width 229 height 13
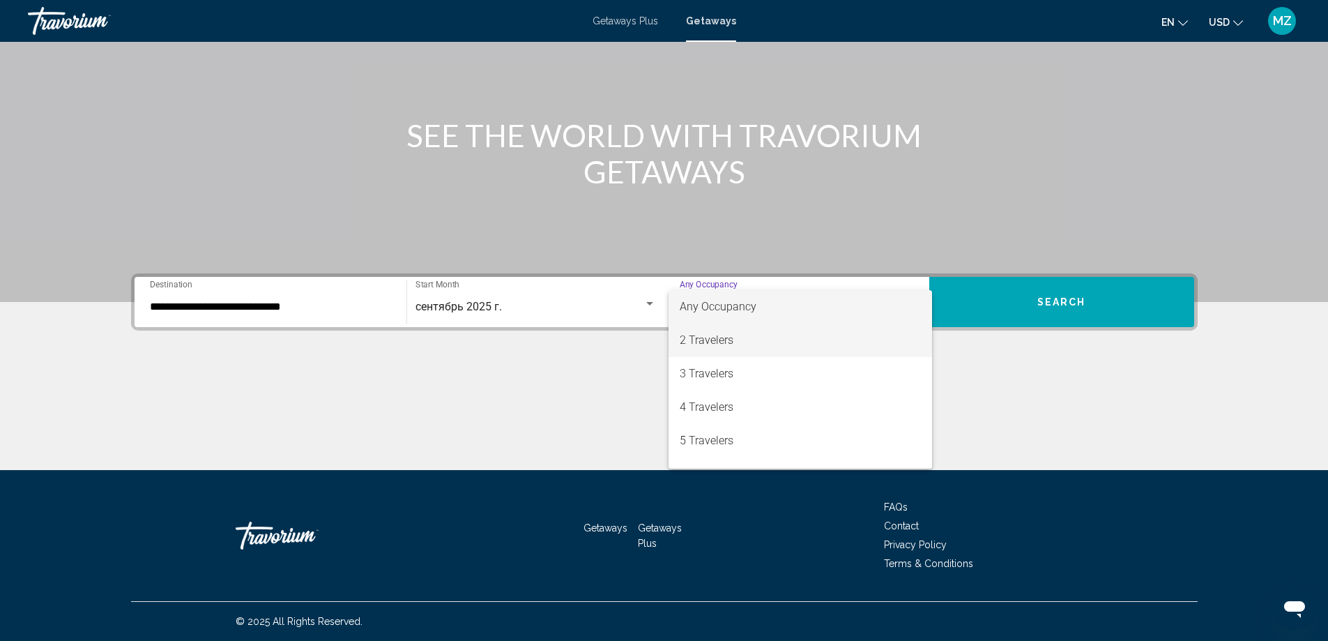
click at [728, 337] on span "2 Travelers" at bounding box center [800, 339] width 241 height 33
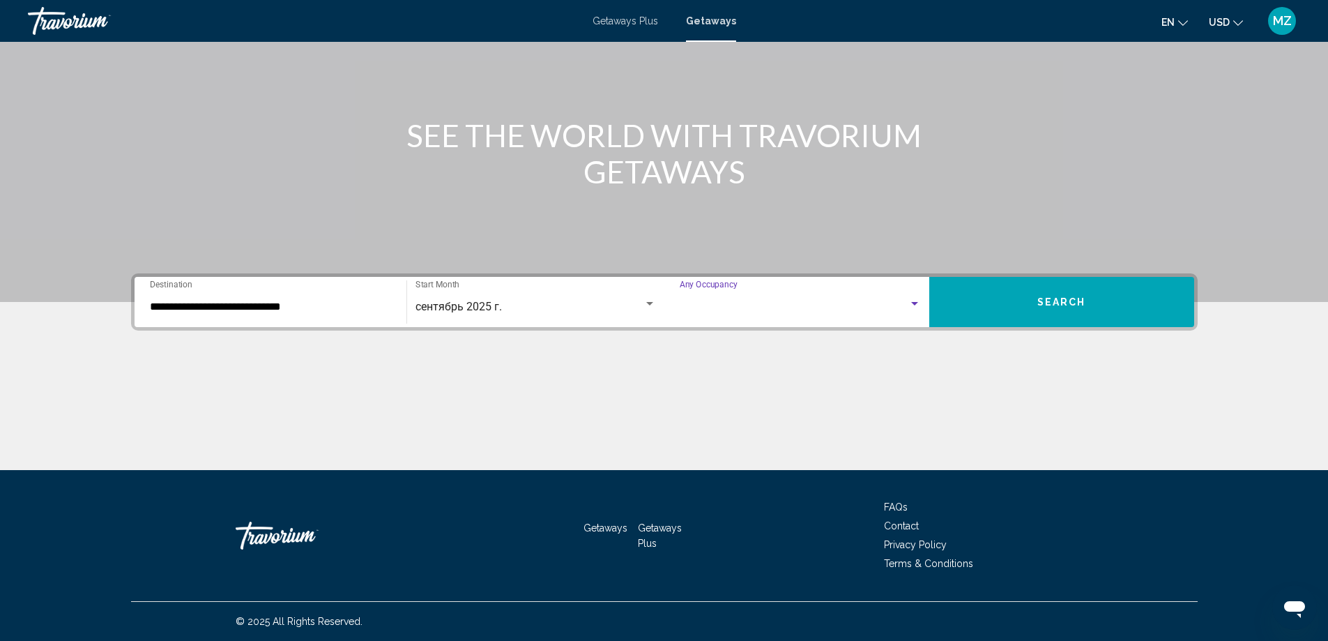
click at [728, 337] on div "**********" at bounding box center [664, 371] width 1122 height 197
click at [1027, 300] on button "Search" at bounding box center [1061, 302] width 265 height 50
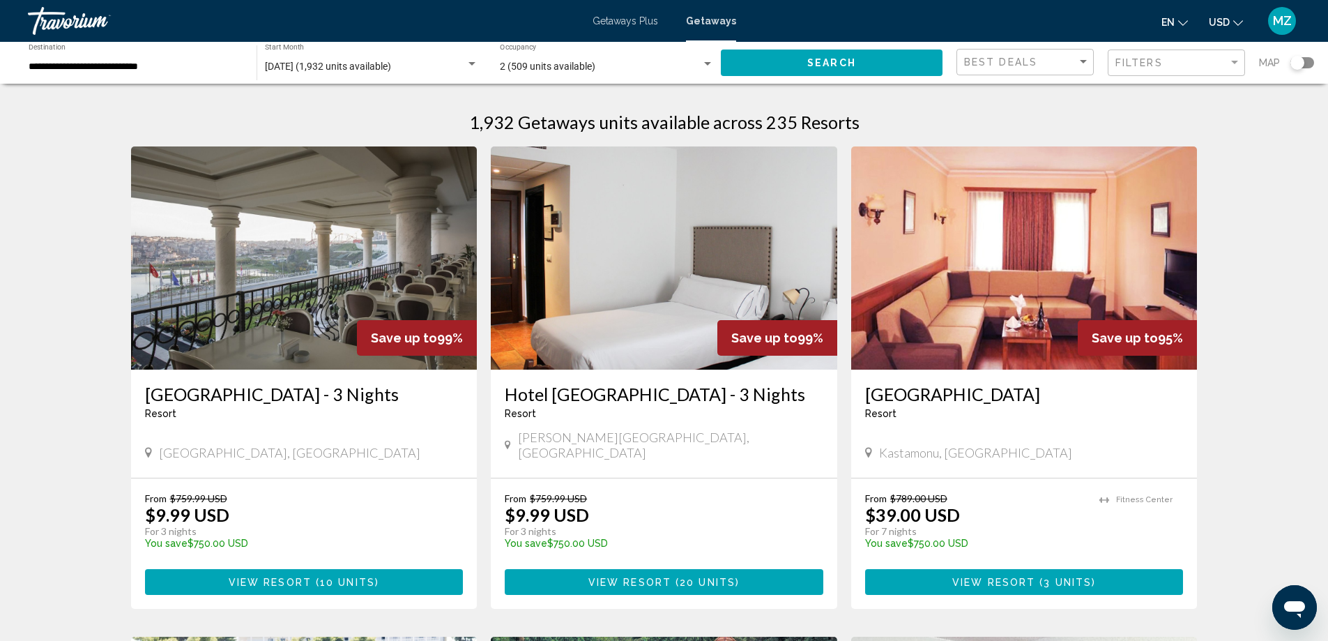
click at [142, 60] on div "**********" at bounding box center [136, 63] width 214 height 38
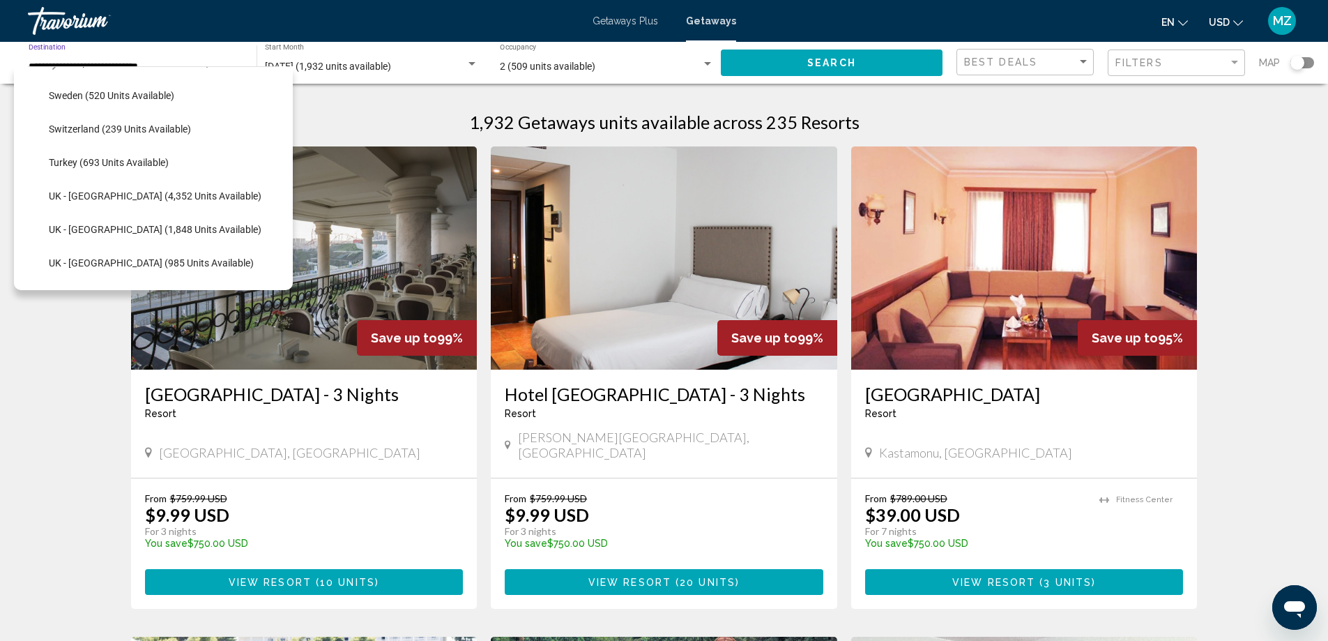
scroll to position [855, 0]
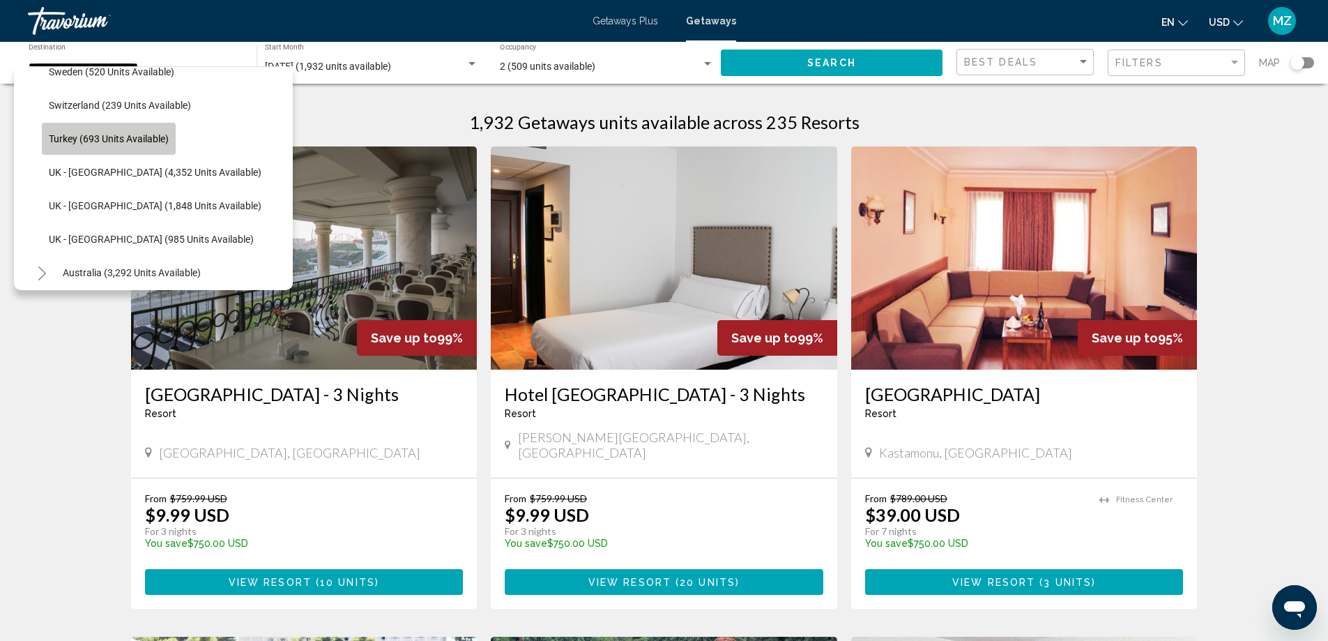
click at [138, 139] on span "Turkey (693 units available)" at bounding box center [109, 138] width 120 height 11
type input "**********"
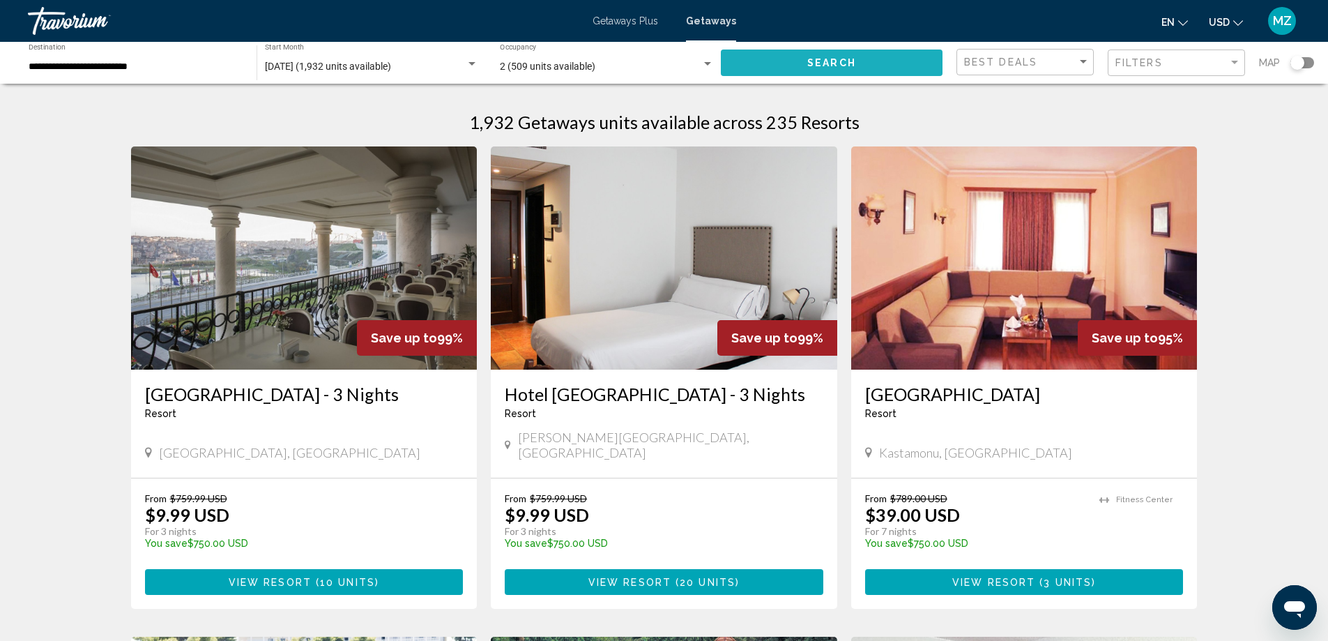
click at [818, 61] on span "Search" at bounding box center [831, 63] width 49 height 11
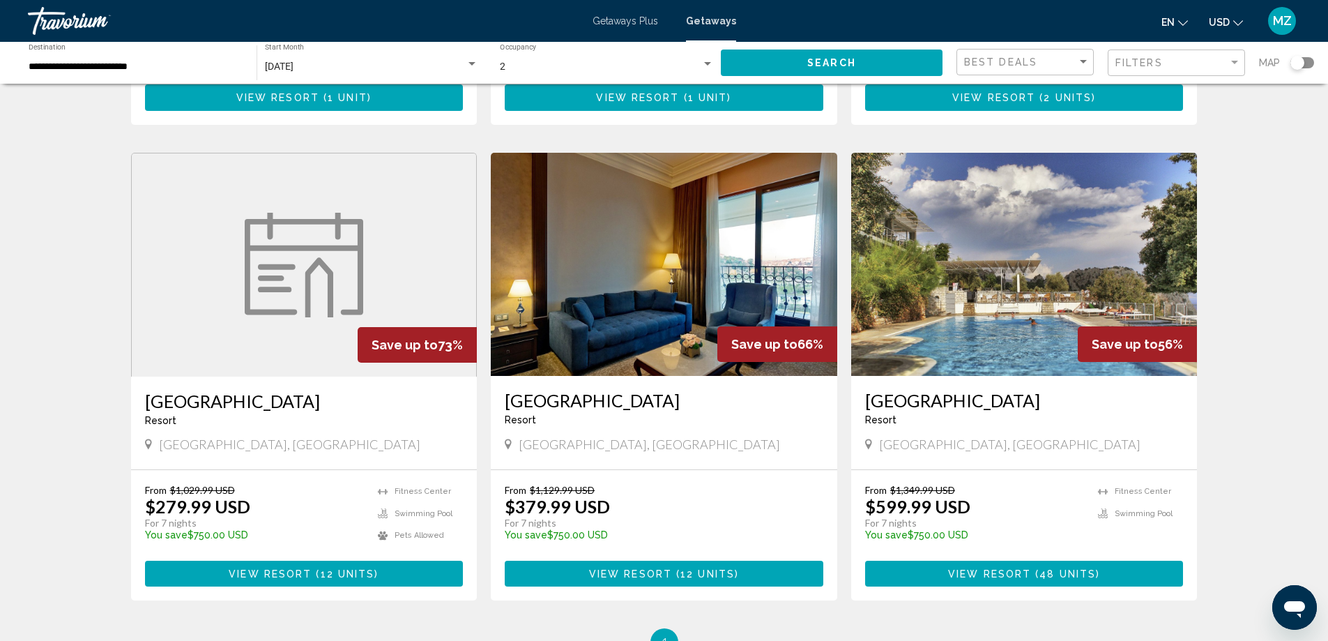
scroll to position [976, 0]
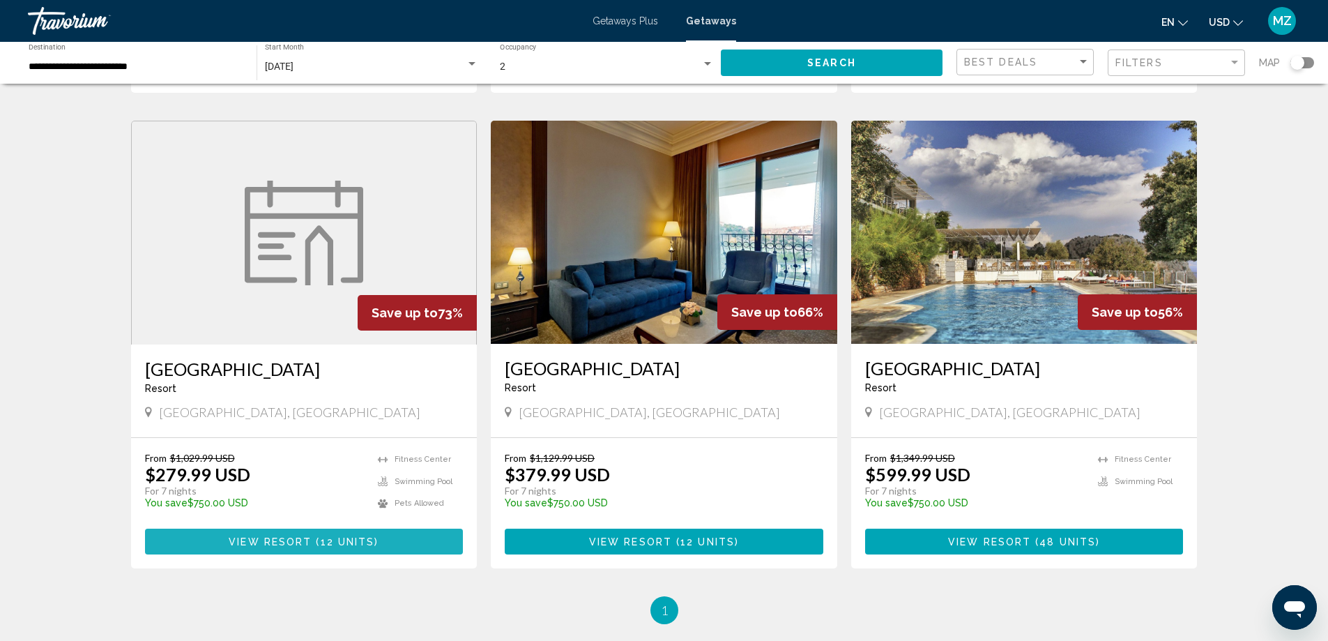
click at [296, 545] on span "View Resort" at bounding box center [270, 541] width 83 height 11
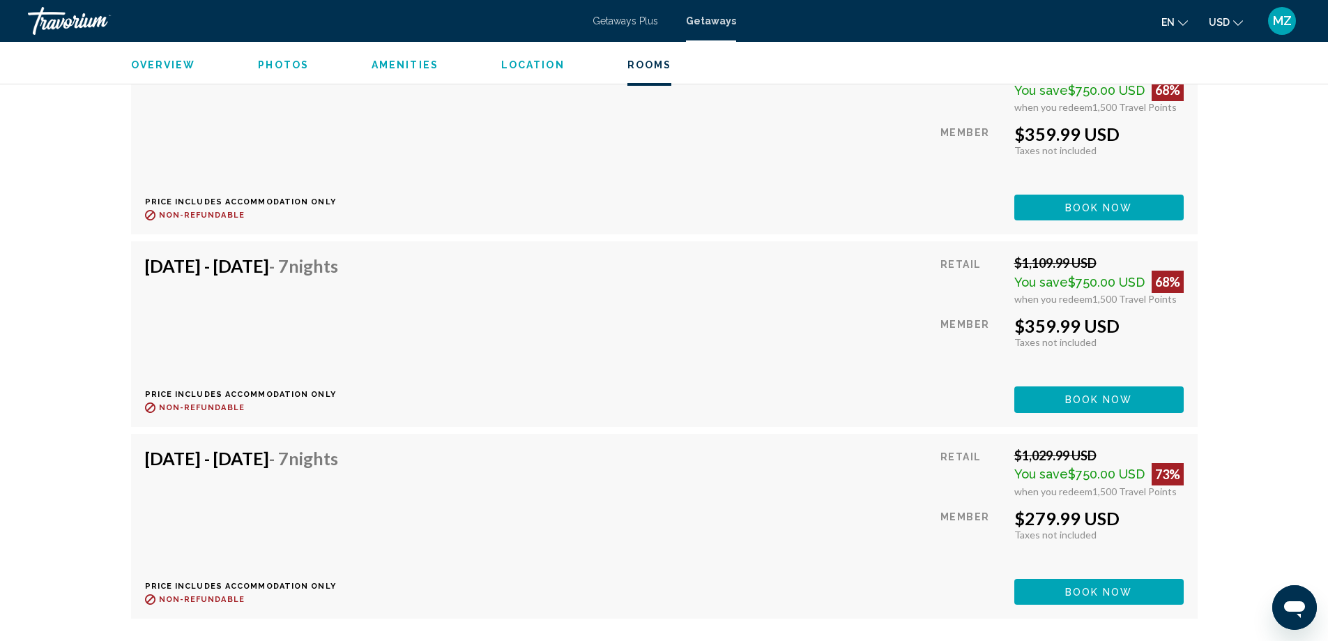
scroll to position [2370, 0]
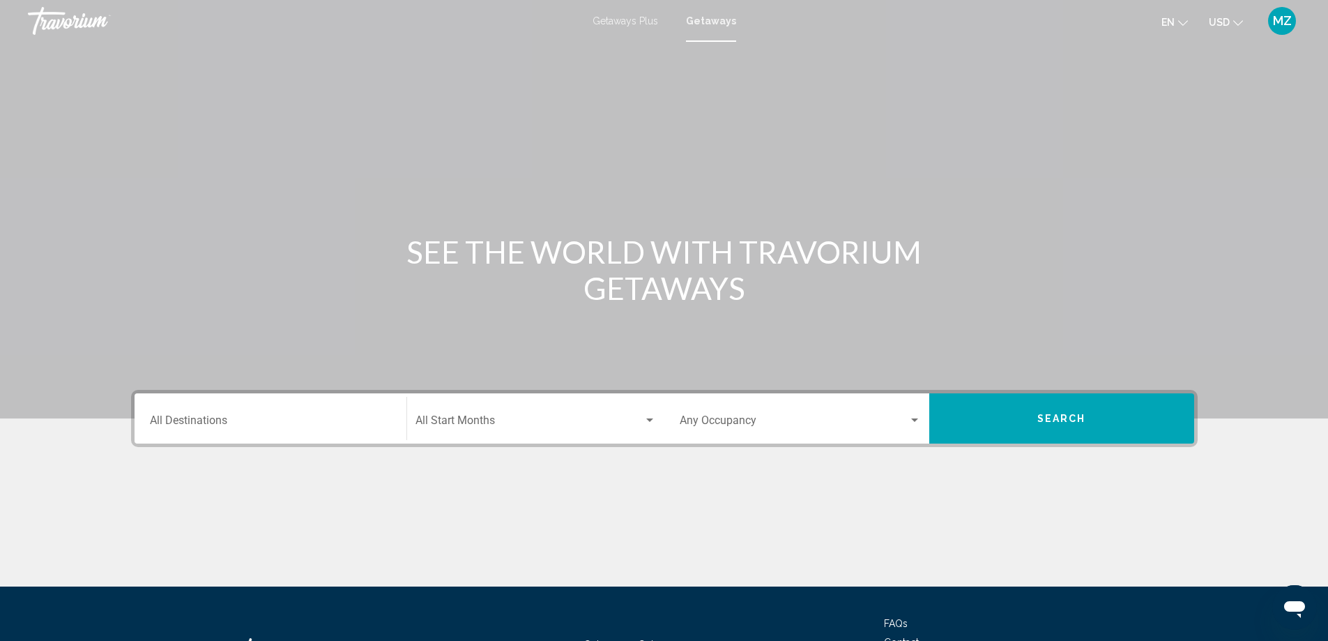
scroll to position [518, 0]
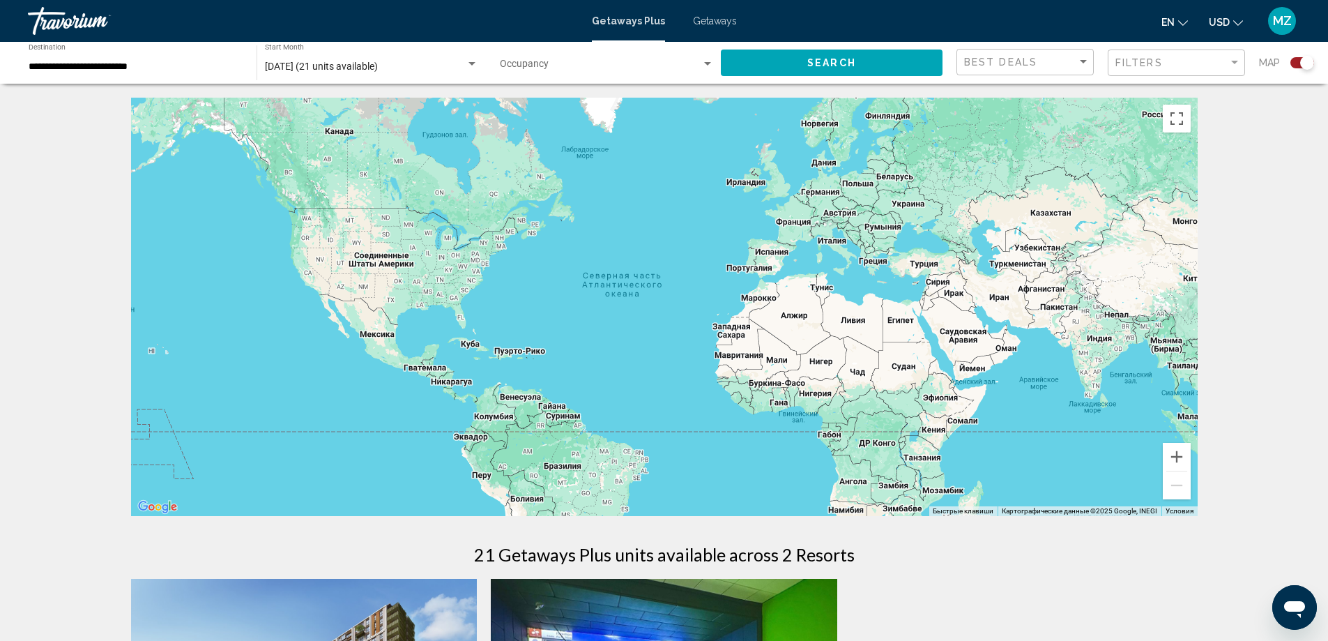
click at [557, 65] on span "Search widget" at bounding box center [600, 66] width 201 height 11
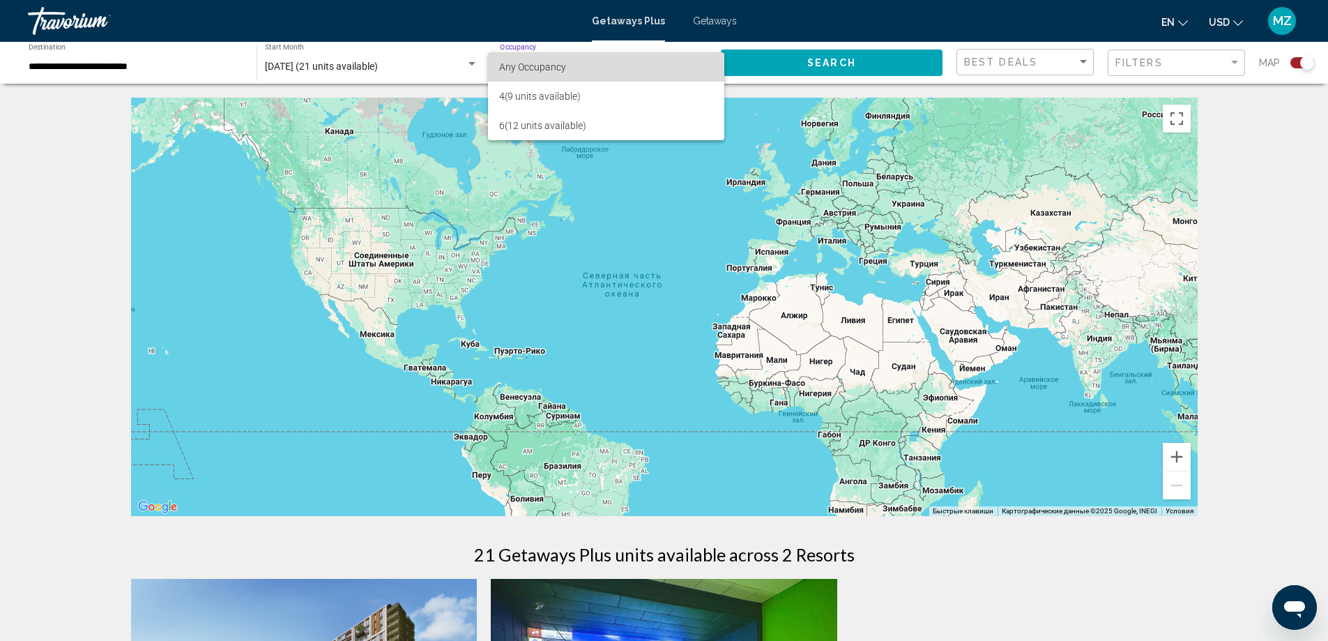
click at [558, 63] on span "Any Occupancy" at bounding box center [532, 66] width 67 height 11
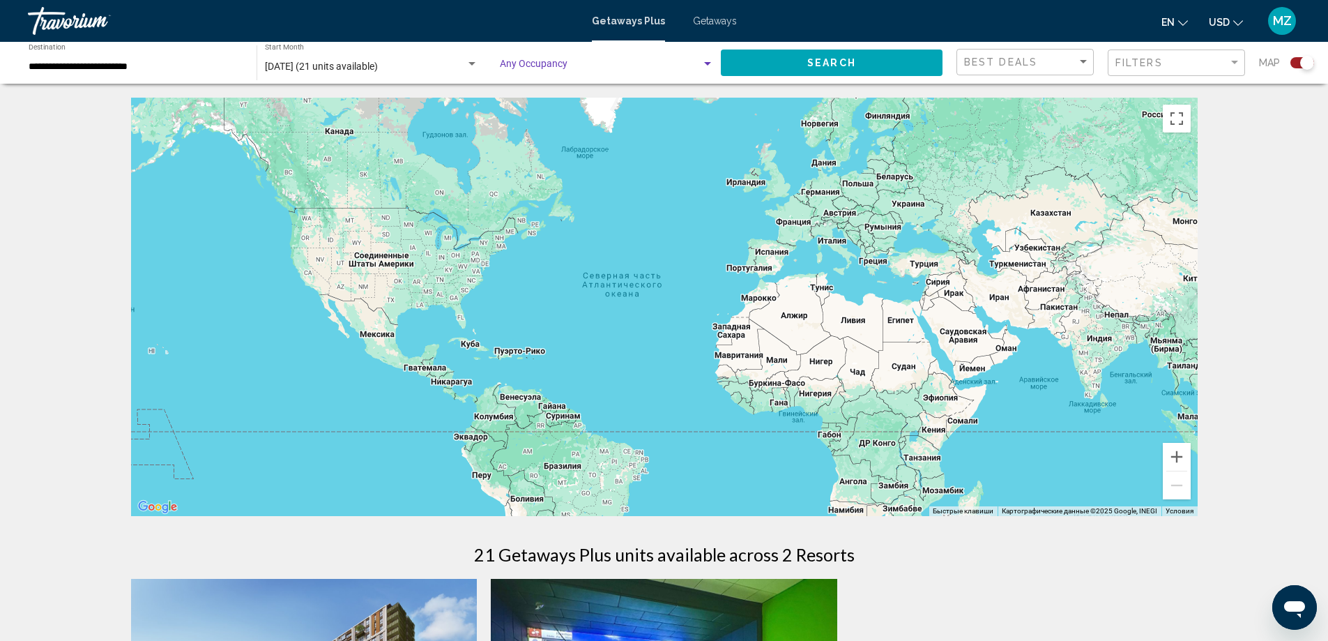
click at [558, 63] on span "Search widget" at bounding box center [600, 66] width 201 height 11
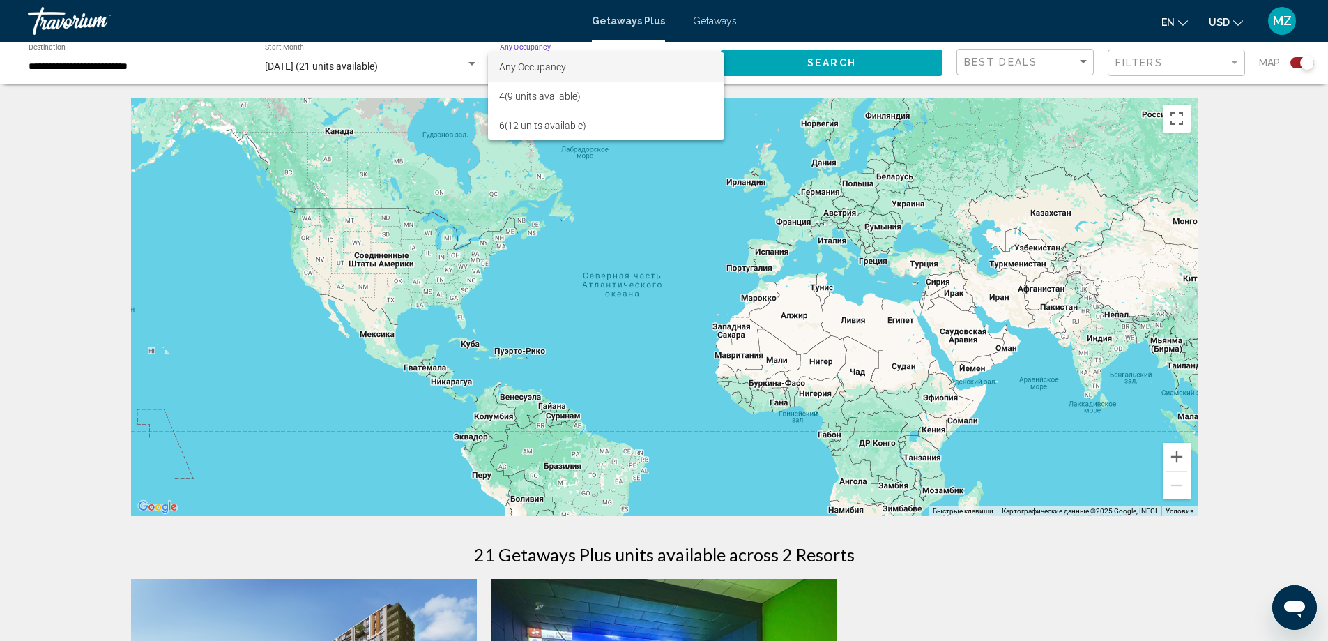
click at [567, 68] on span "Any Occupancy" at bounding box center [606, 66] width 214 height 29
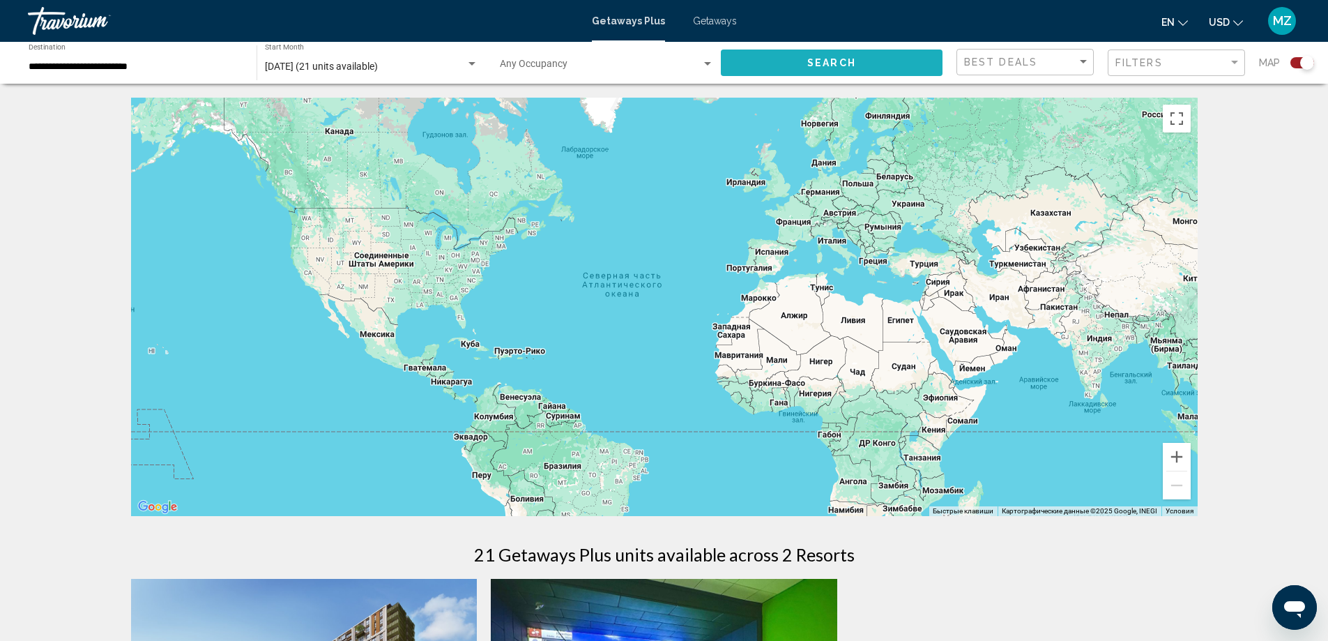
click at [901, 58] on button "Search" at bounding box center [832, 62] width 222 height 26
click at [119, 67] on input "**********" at bounding box center [136, 66] width 214 height 11
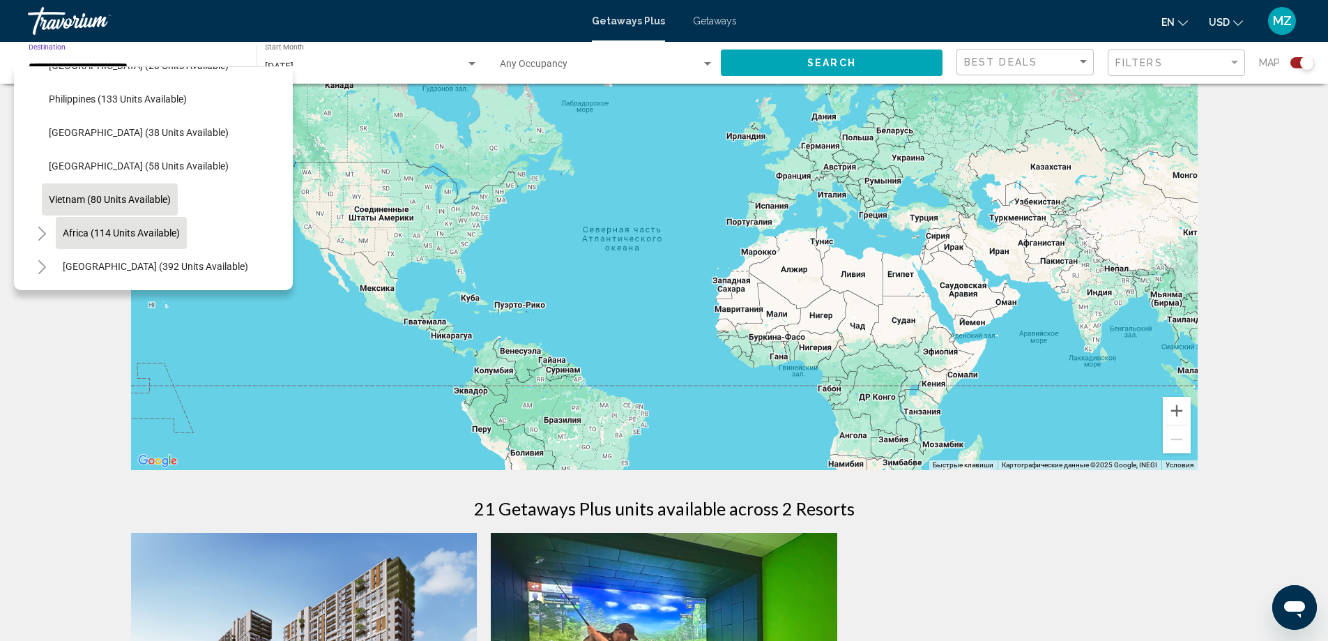
scroll to position [70, 0]
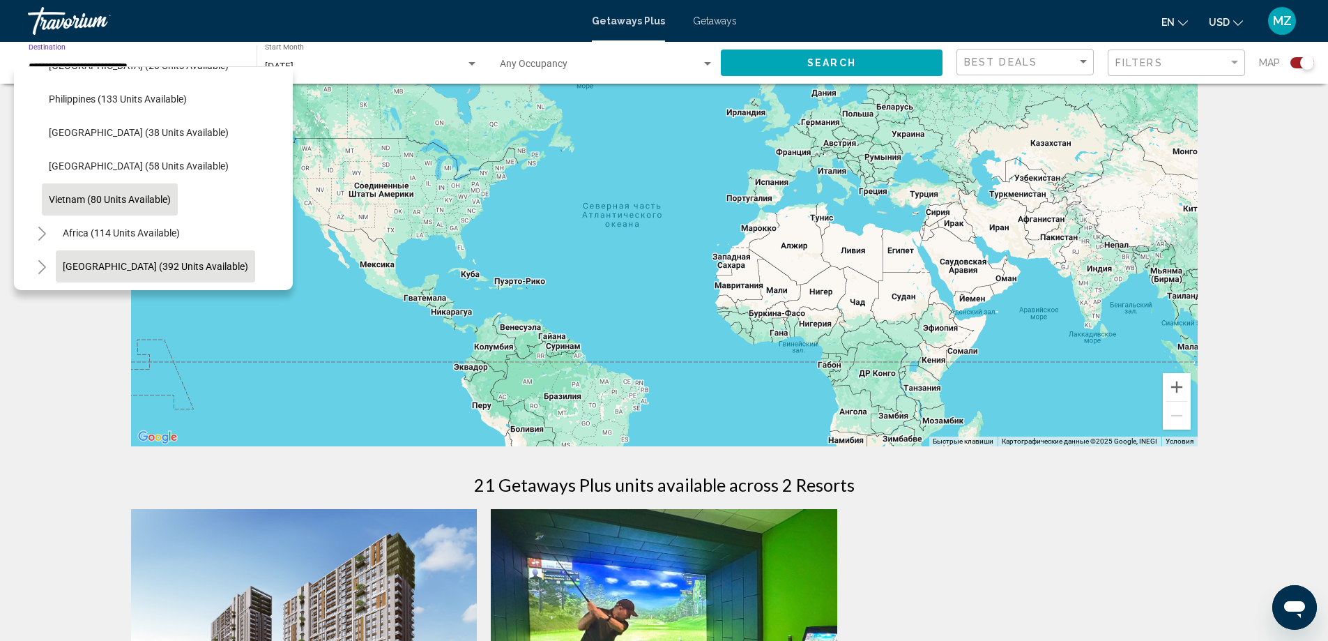
click at [119, 261] on span "[GEOGRAPHIC_DATA] (392 units available)" at bounding box center [155, 266] width 185 height 11
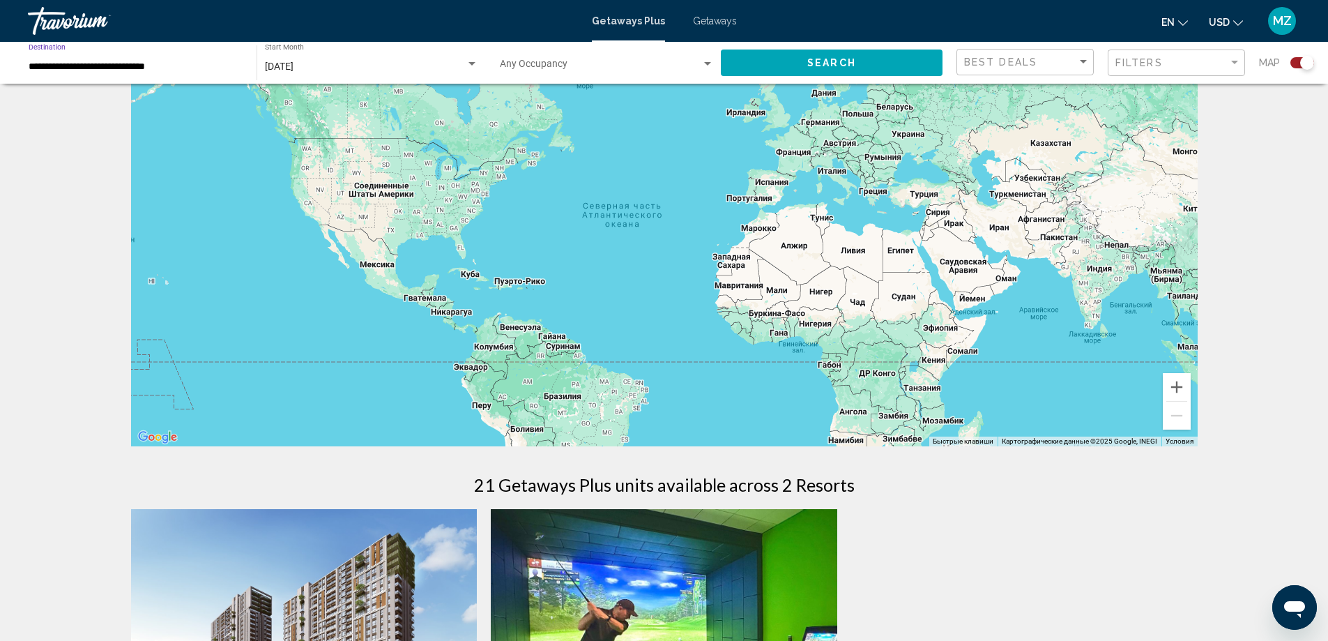
click at [190, 66] on input "**********" at bounding box center [136, 66] width 214 height 11
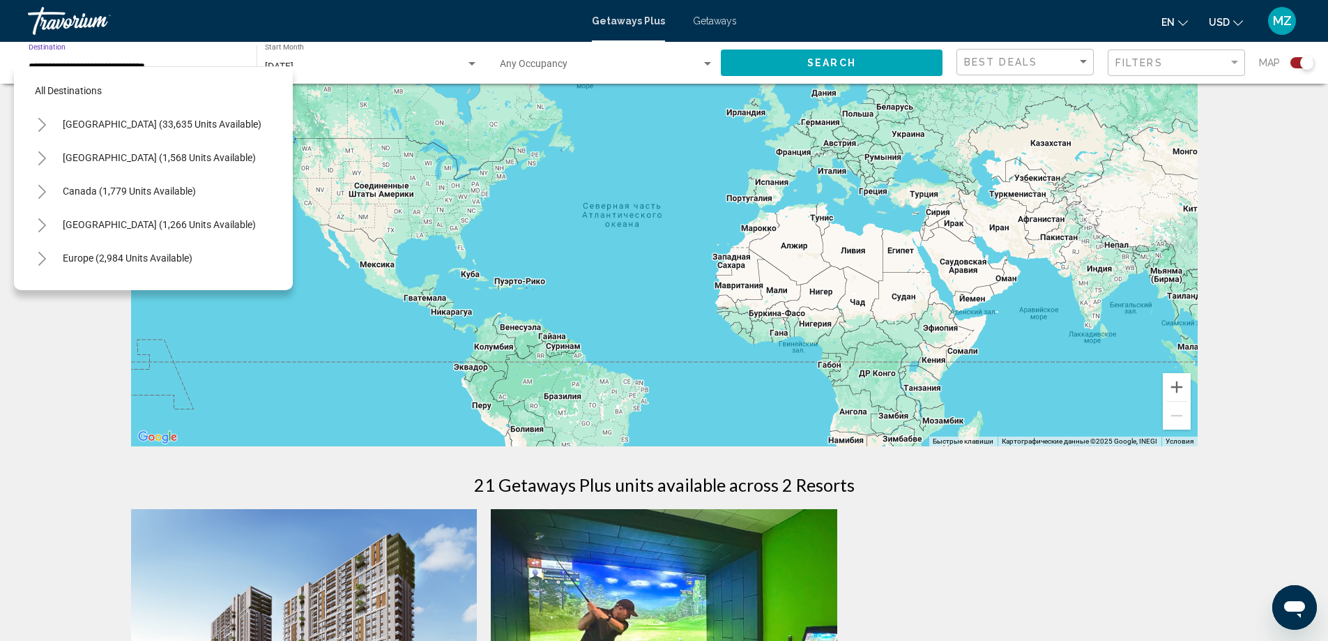
scroll to position [691, 0]
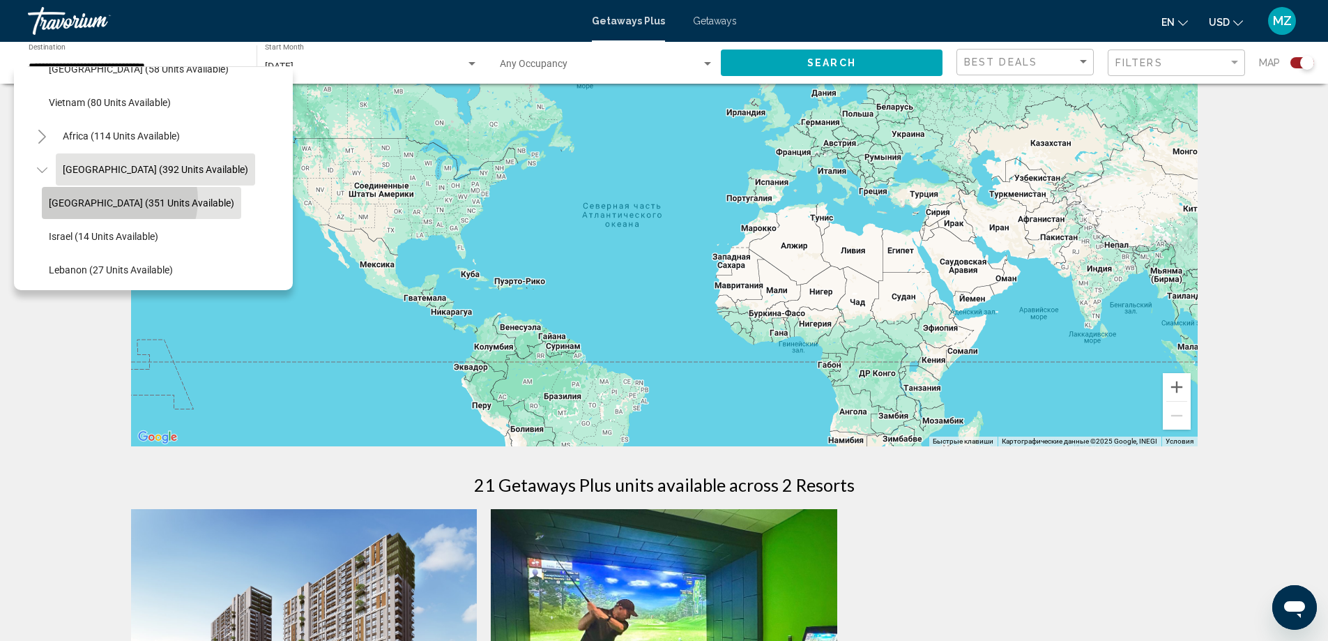
click at [119, 199] on span "Egypt (351 units available)" at bounding box center [141, 202] width 185 height 11
type input "**********"
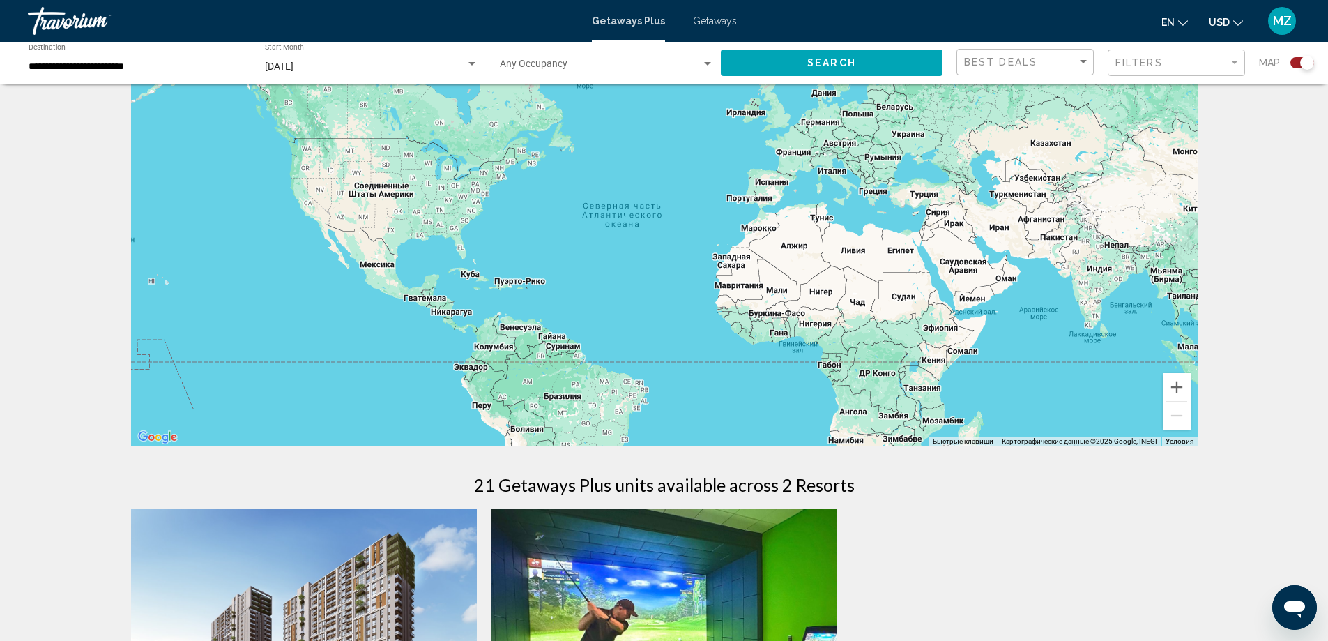
click at [581, 49] on div "Occupancy Any Occupancy" at bounding box center [607, 63] width 214 height 38
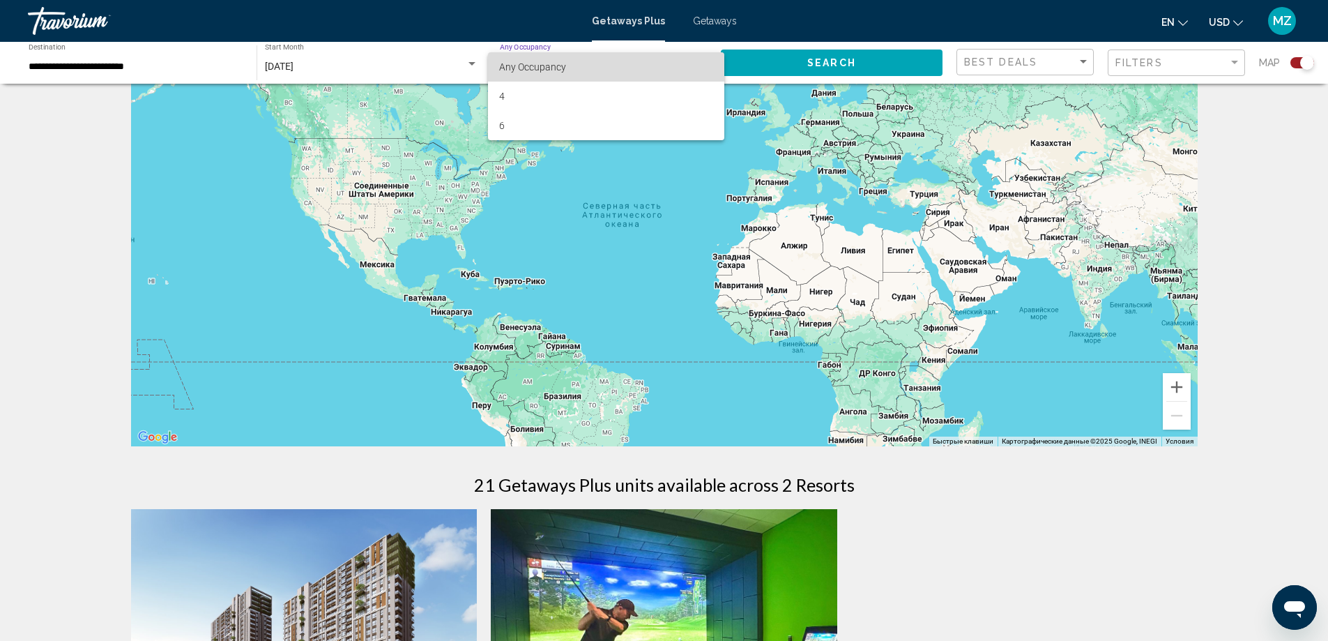
click at [556, 67] on span "Any Occupancy" at bounding box center [532, 66] width 67 height 11
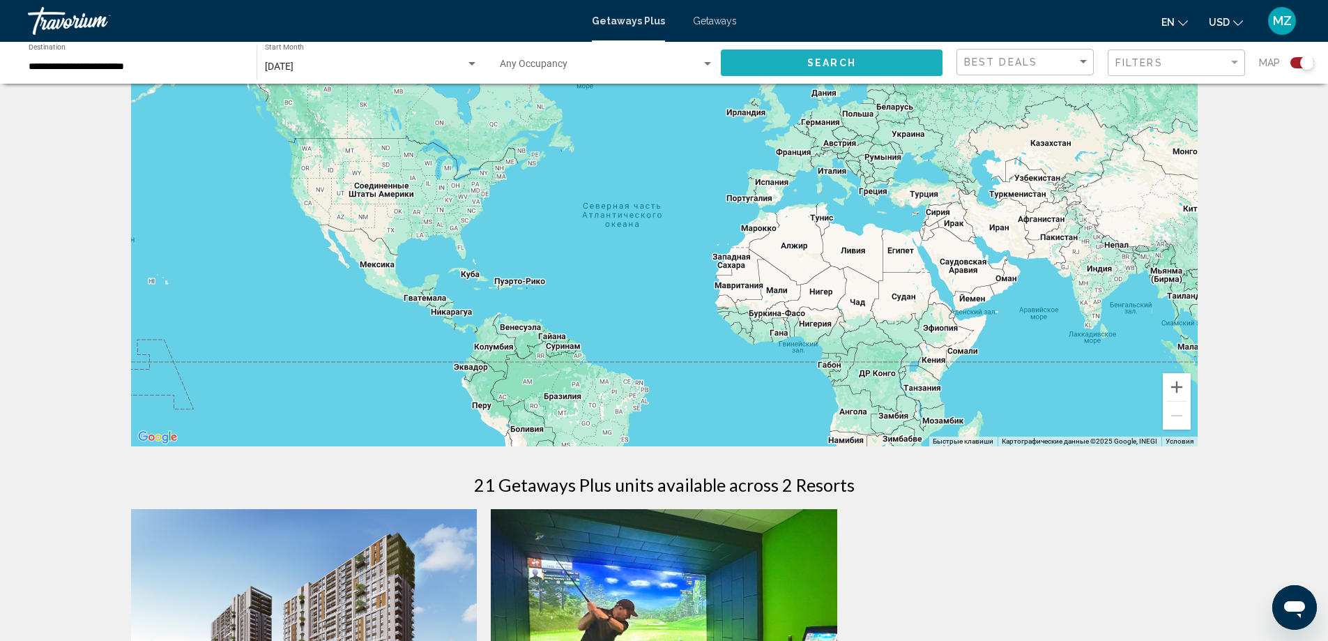
click at [788, 70] on button "Search" at bounding box center [832, 62] width 222 height 26
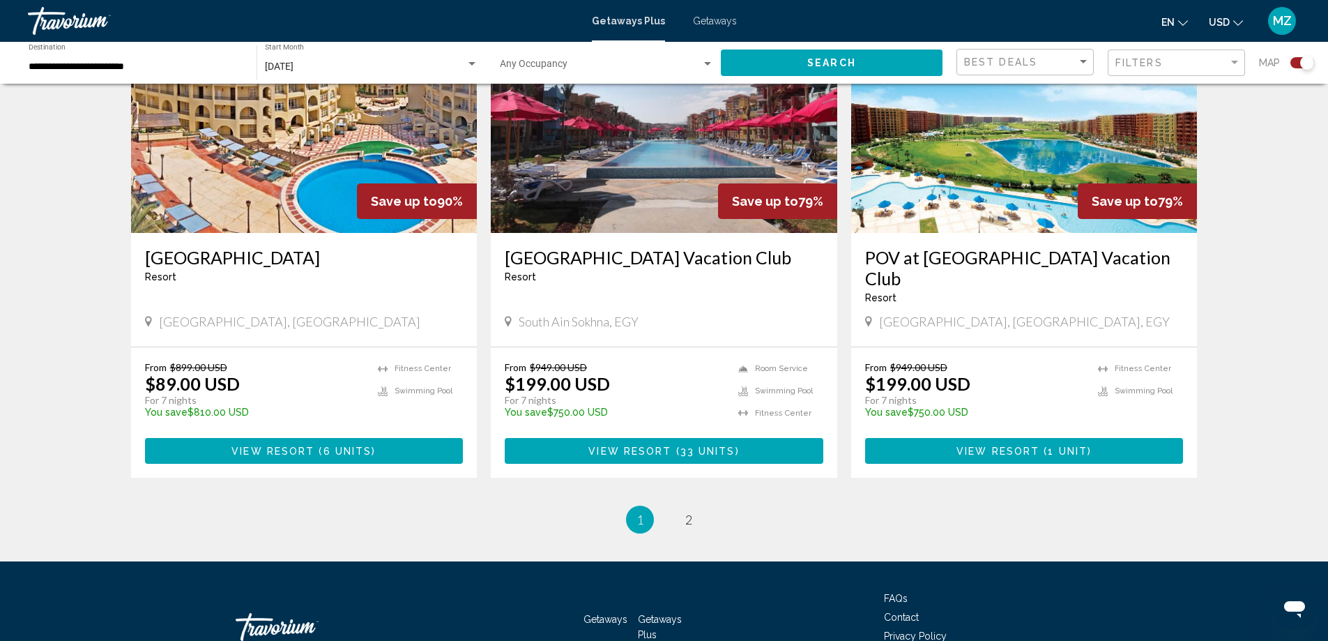
scroll to position [2022, 0]
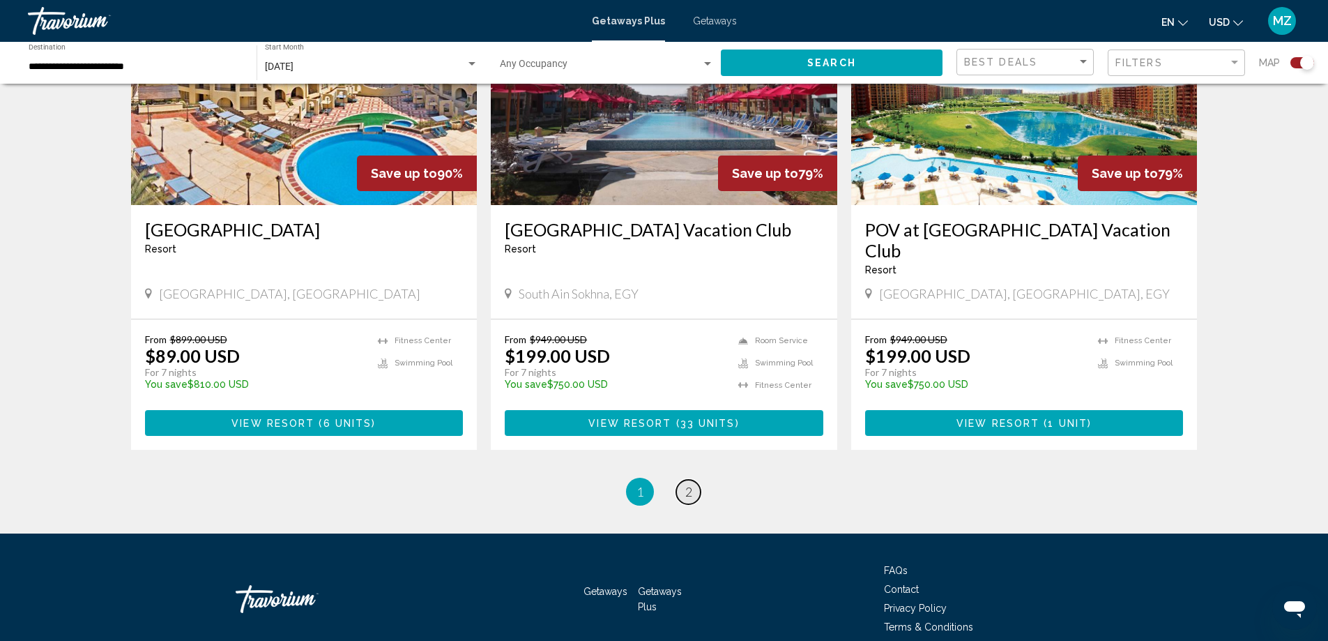
click at [684, 489] on link "page 2" at bounding box center [688, 492] width 24 height 24
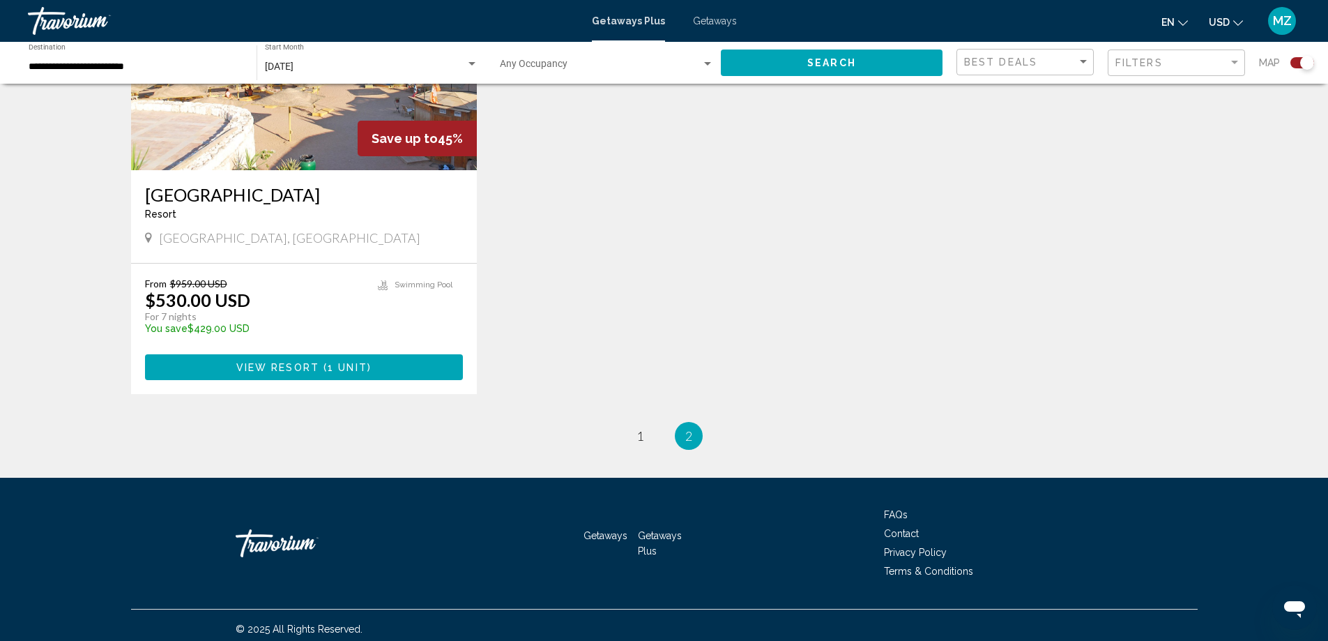
scroll to position [639, 0]
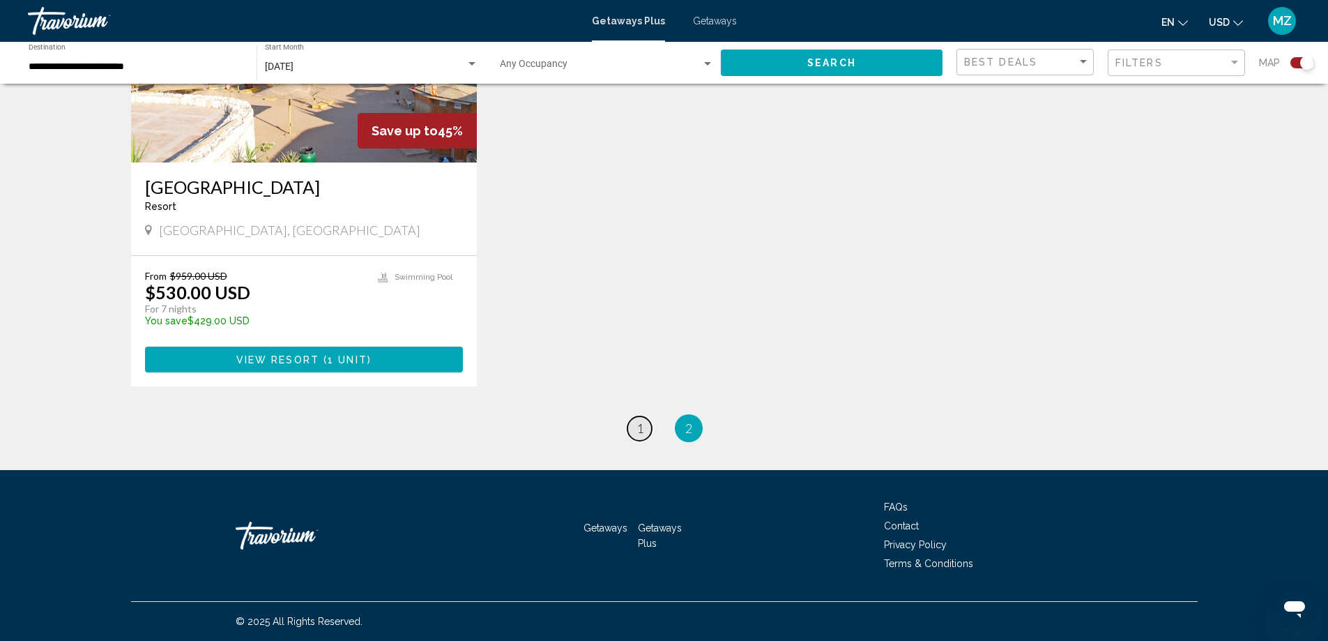
click at [641, 427] on span "1" at bounding box center [639, 427] width 7 height 15
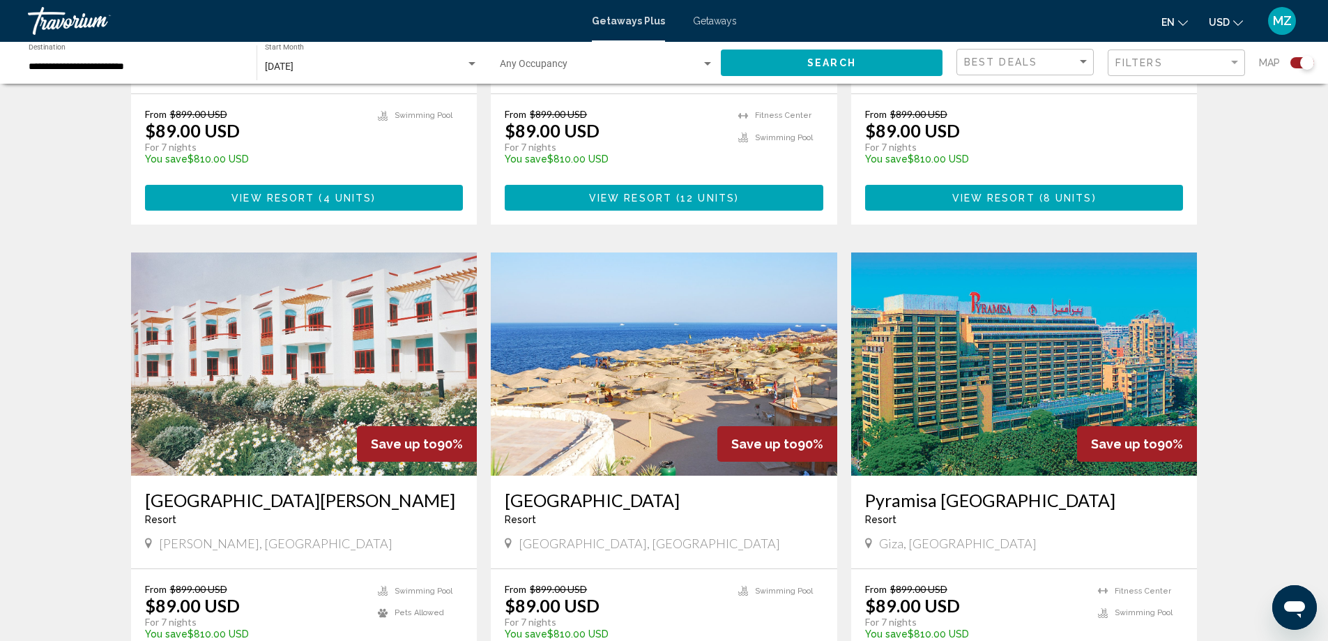
scroll to position [837, 0]
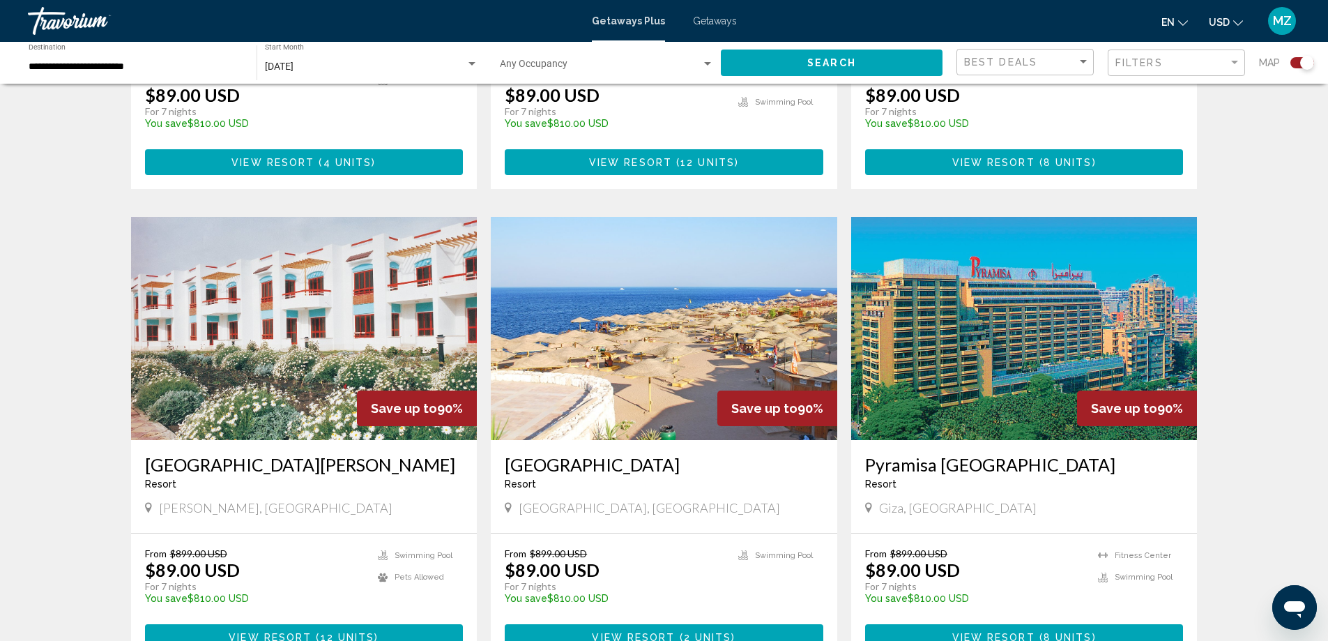
click at [659, 339] on img "Main content" at bounding box center [664, 328] width 346 height 223
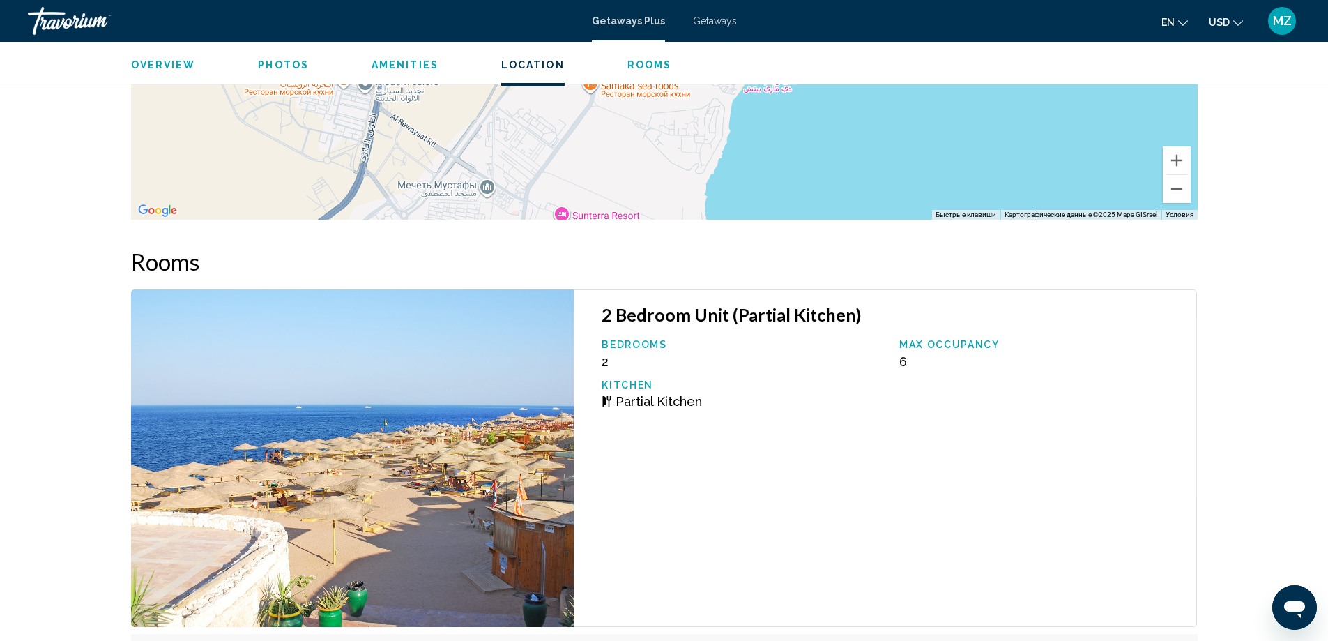
scroll to position [1771, 0]
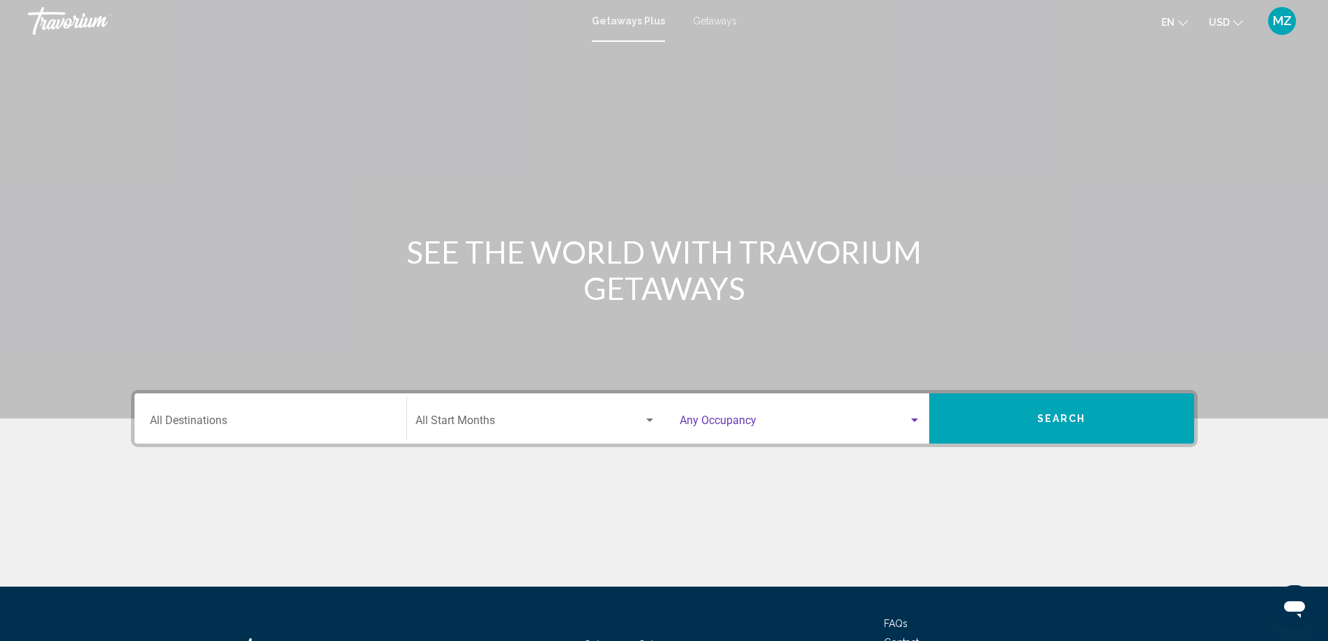
click at [717, 418] on span "Search widget" at bounding box center [794, 423] width 229 height 13
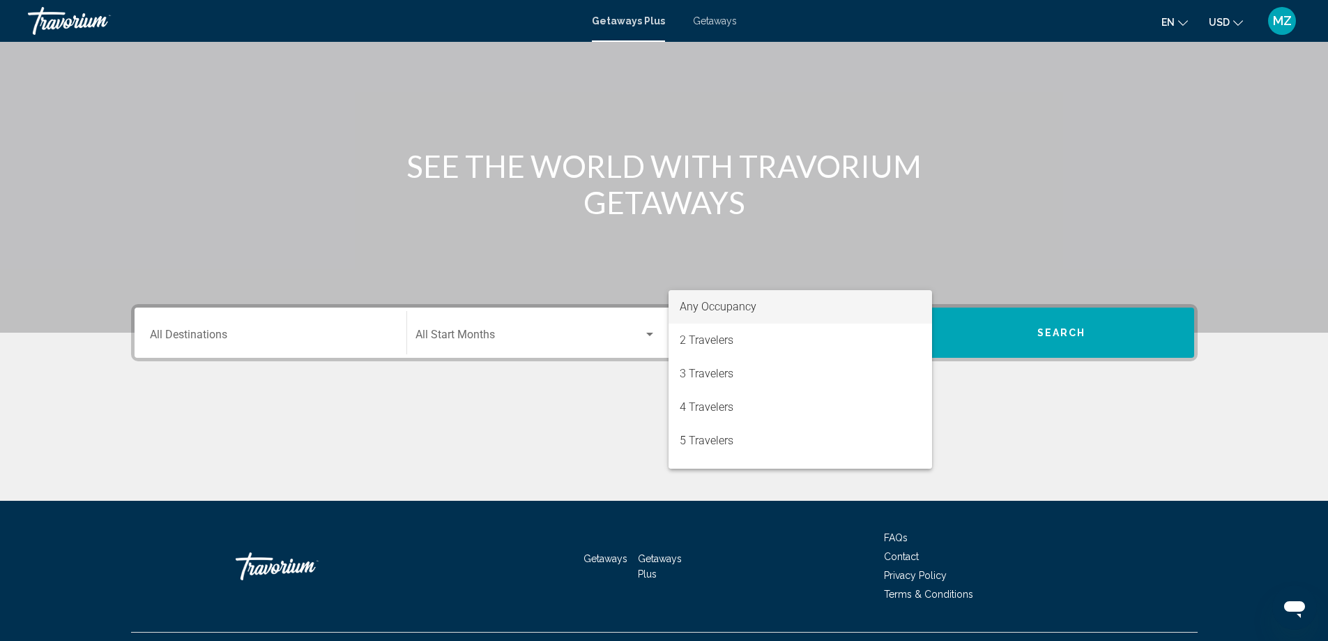
scroll to position [116, 0]
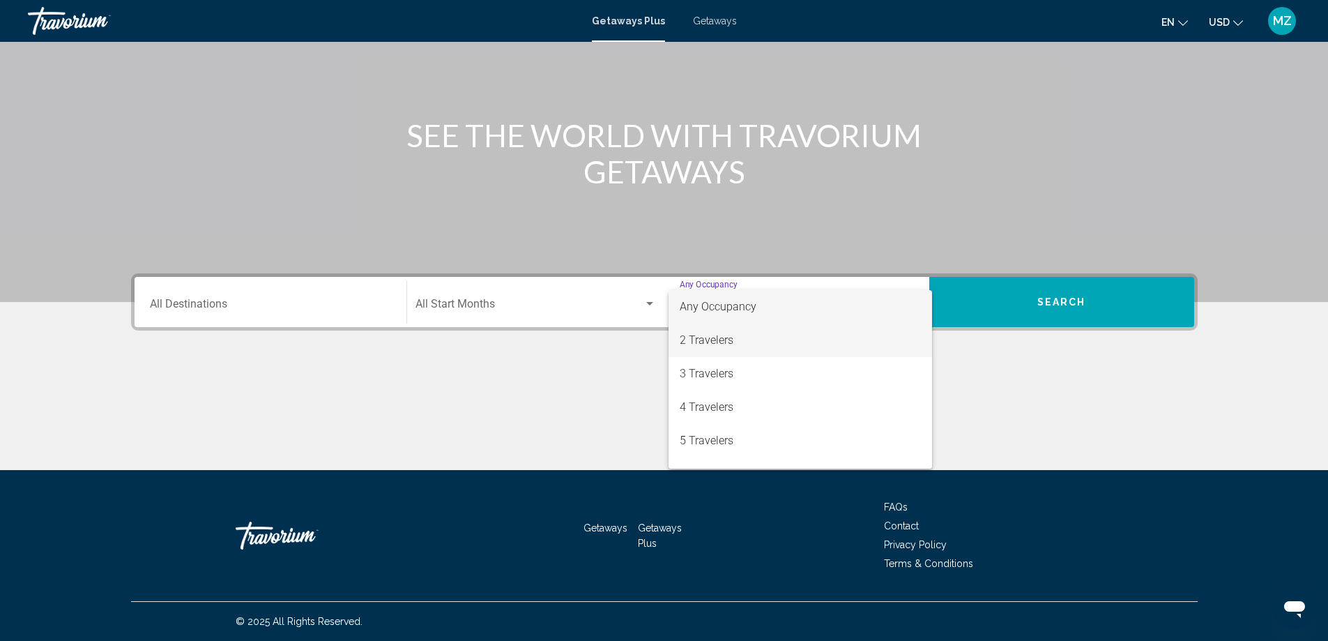
click at [724, 342] on span "2 Travelers" at bounding box center [800, 339] width 241 height 33
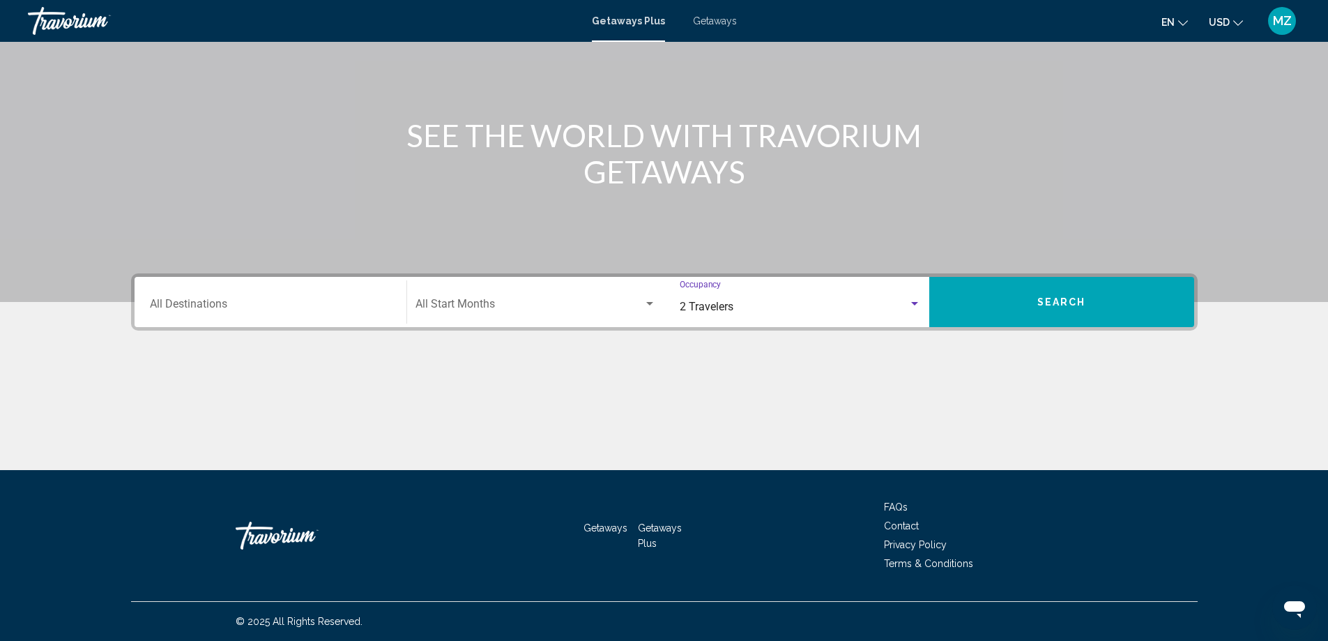
click at [313, 307] on input "Destination All Destinations" at bounding box center [270, 306] width 241 height 13
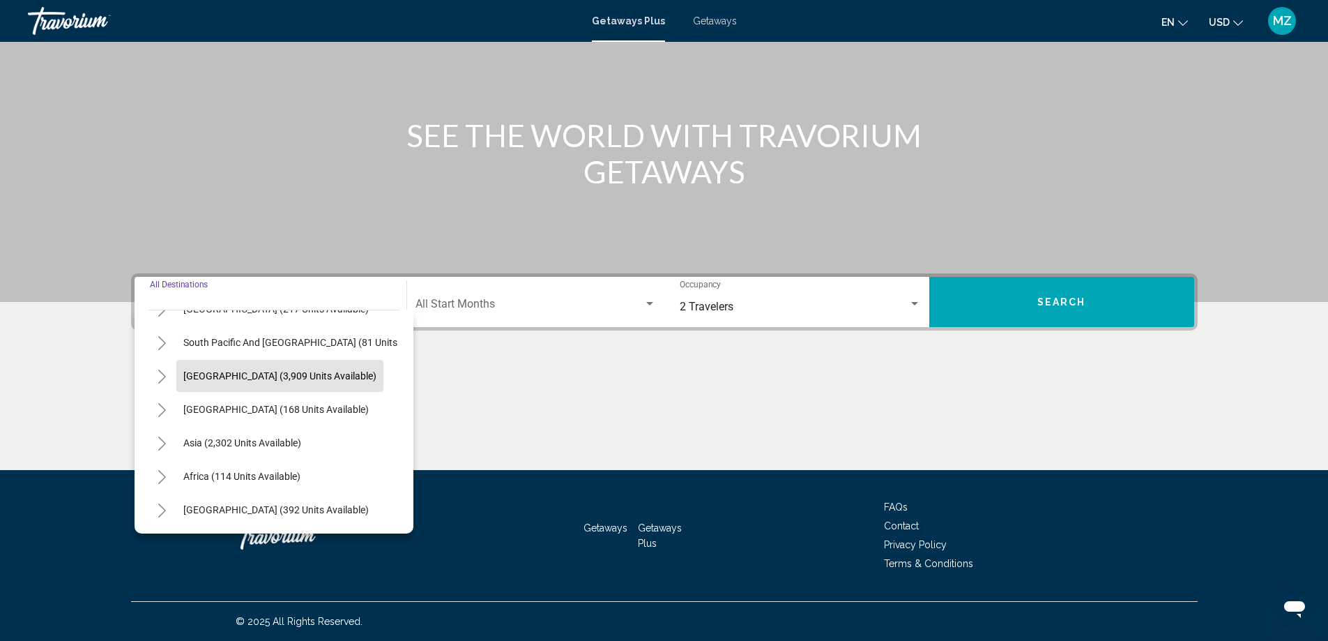
scroll to position [236, 0]
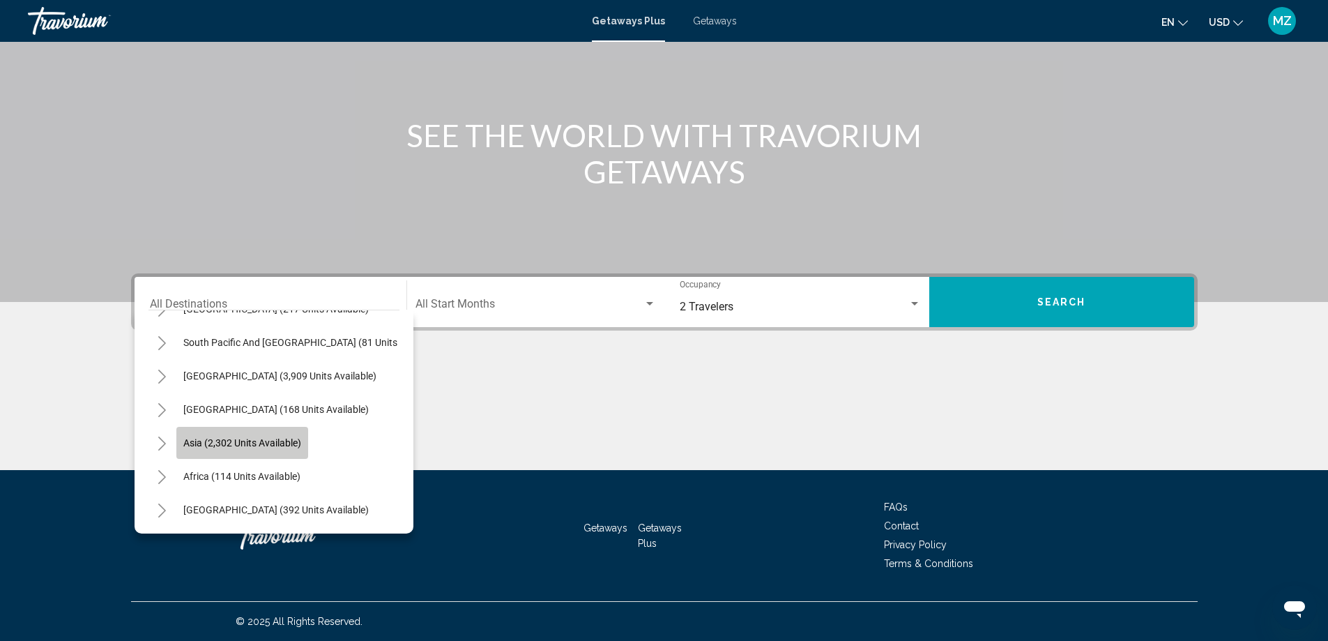
click at [259, 437] on span "Asia (2,302 units available)" at bounding box center [242, 442] width 118 height 11
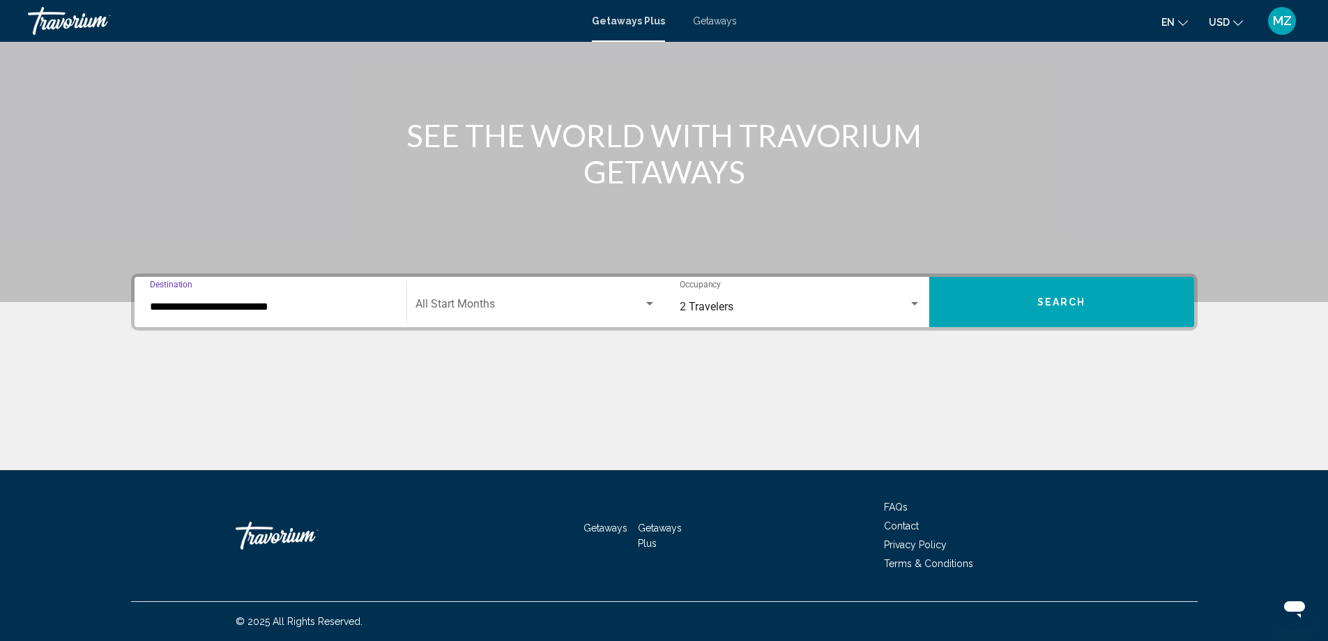
click at [461, 312] on span "Search widget" at bounding box center [529, 306] width 228 height 13
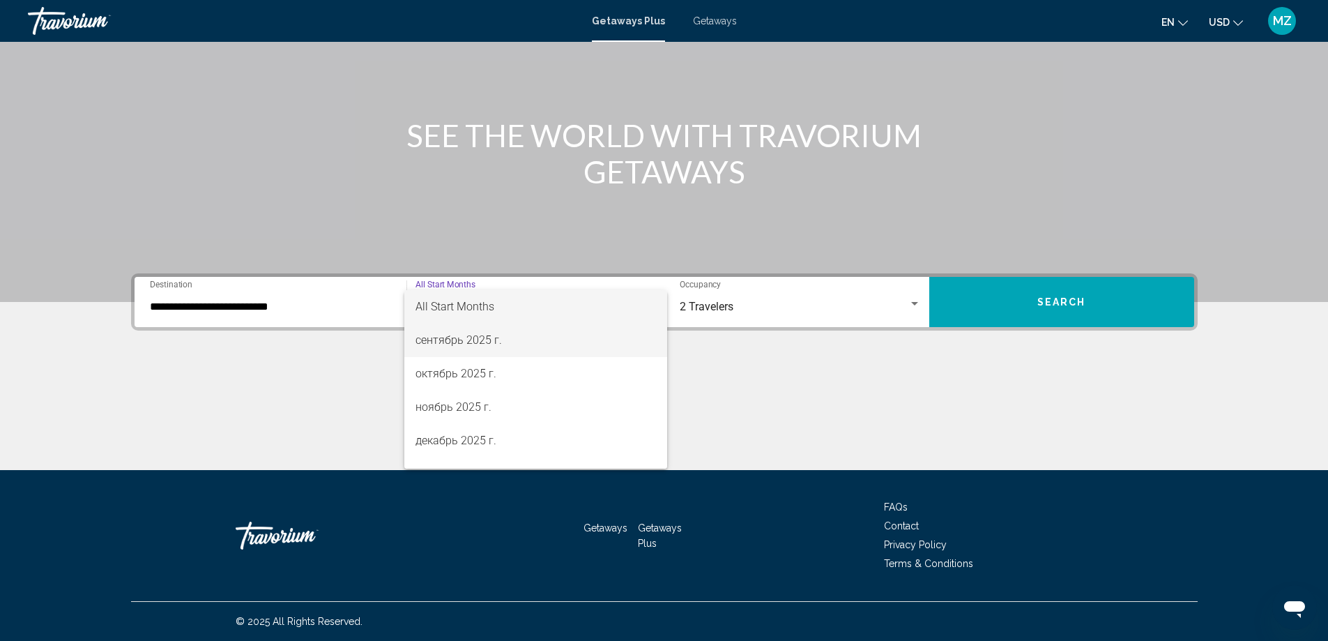
click at [465, 335] on span "сентябрь 2025 г." at bounding box center [535, 339] width 241 height 33
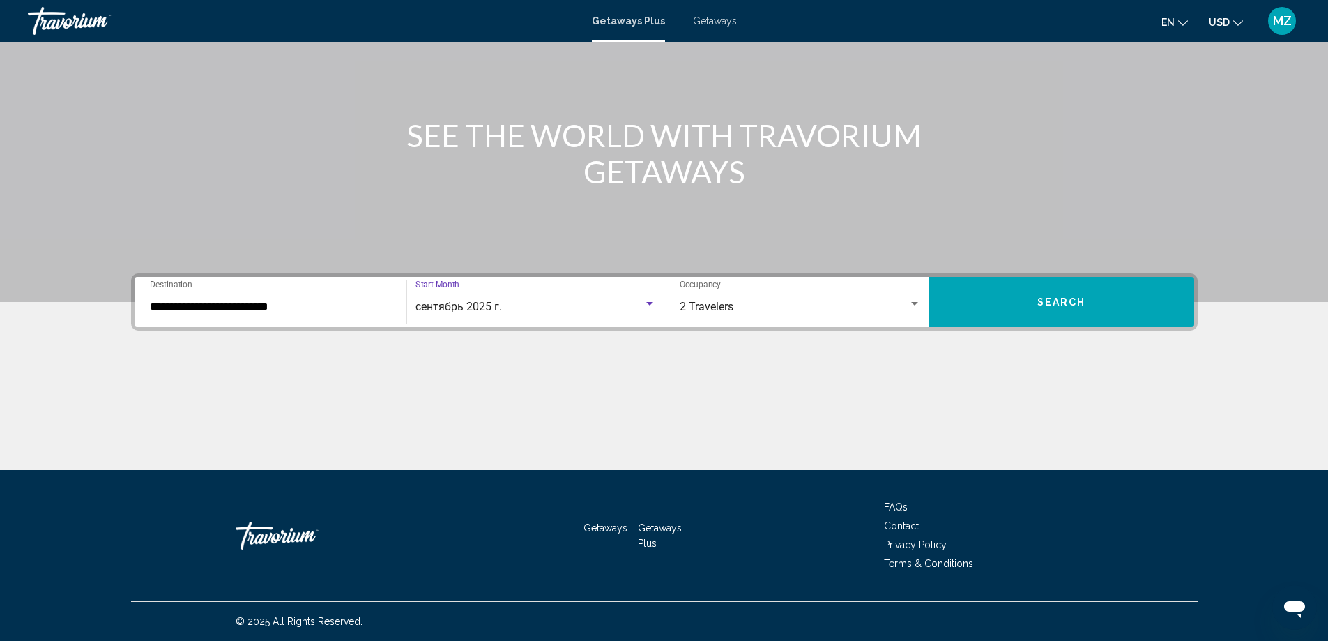
click at [303, 304] on input "**********" at bounding box center [270, 306] width 241 height 13
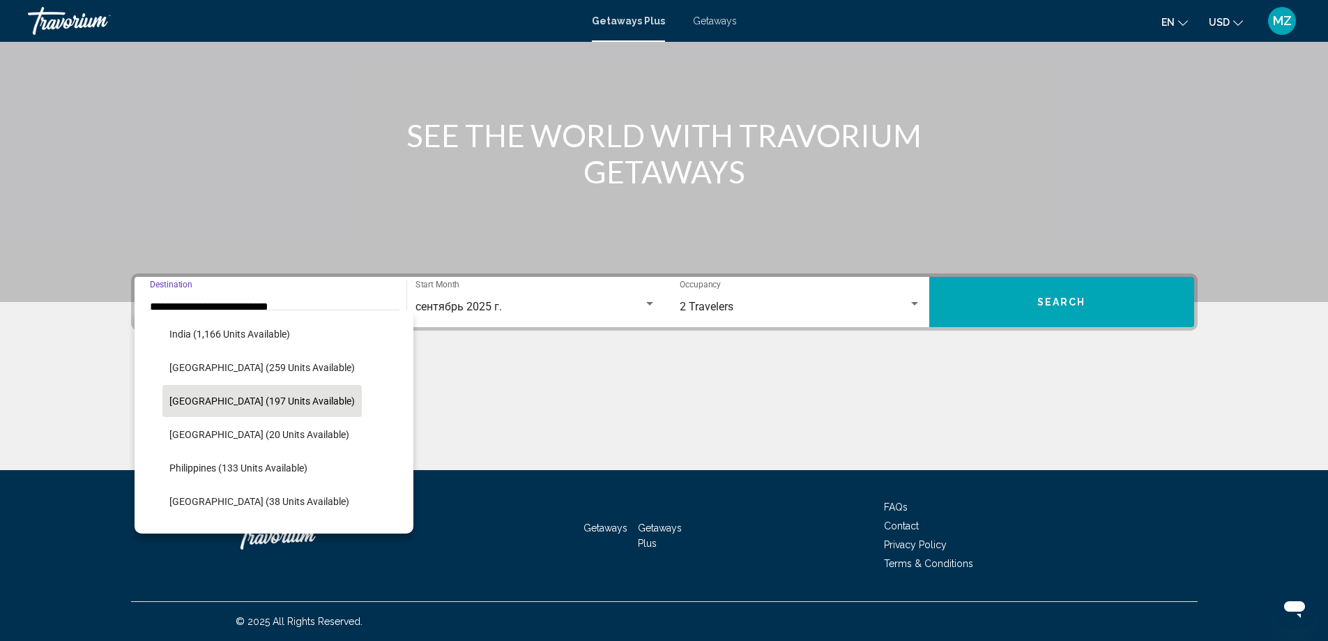
scroll to position [465, 0]
click at [246, 406] on span "Malaysia (197 units available)" at bounding box center [261, 404] width 185 height 11
type input "**********"
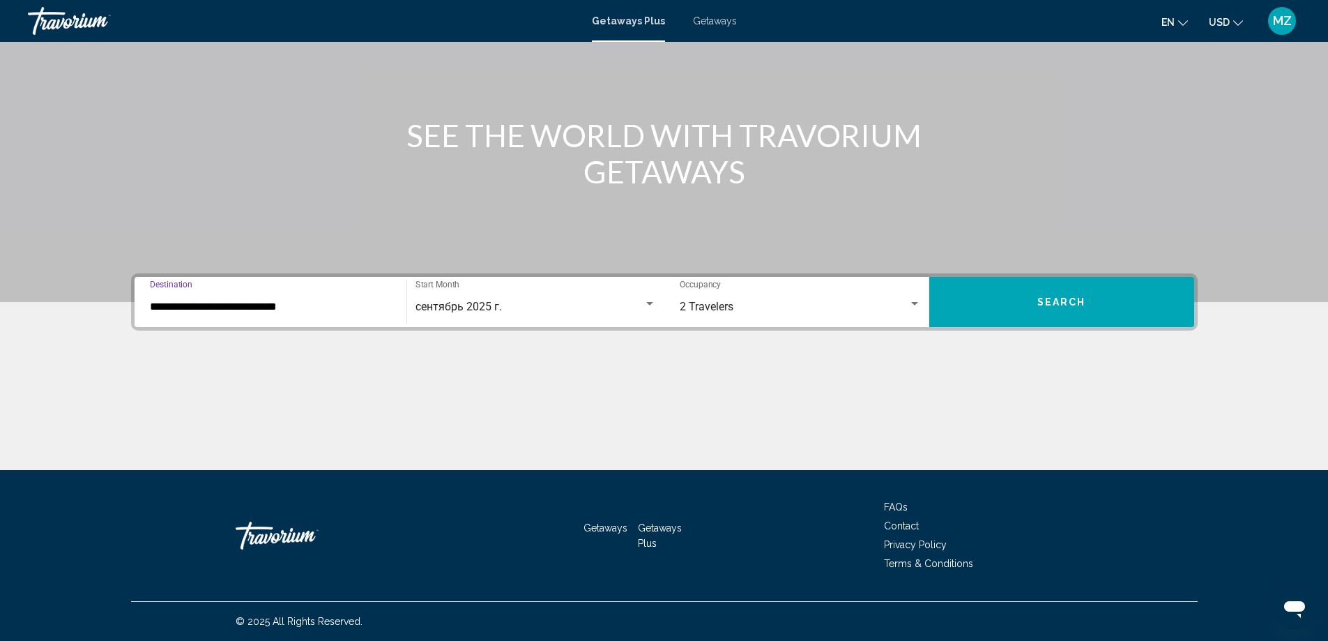
click at [1027, 313] on button "Search" at bounding box center [1061, 302] width 265 height 50
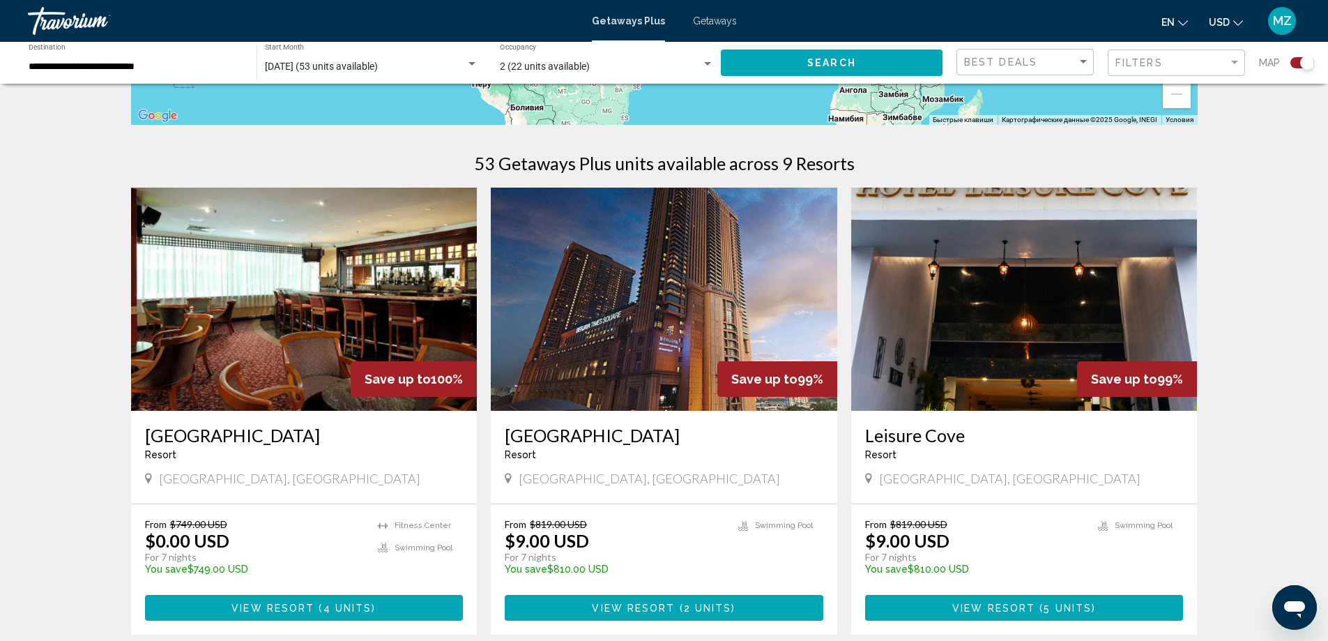
scroll to position [356, 0]
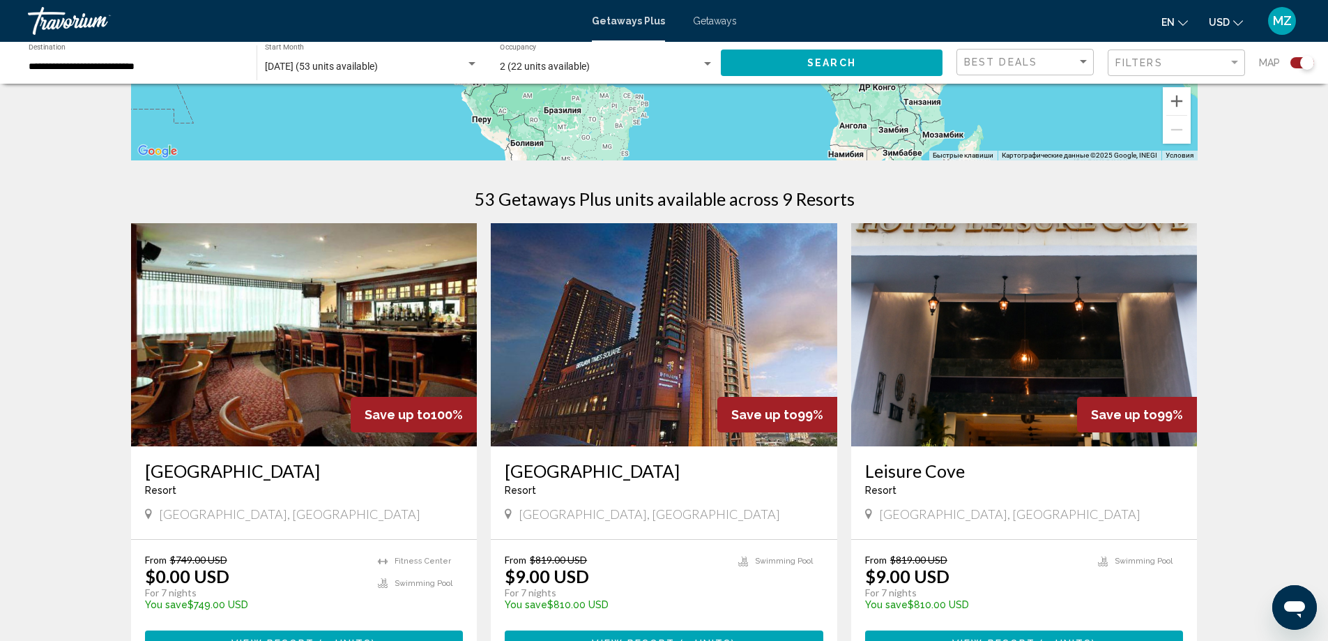
click at [293, 383] on img "Main content" at bounding box center [304, 334] width 346 height 223
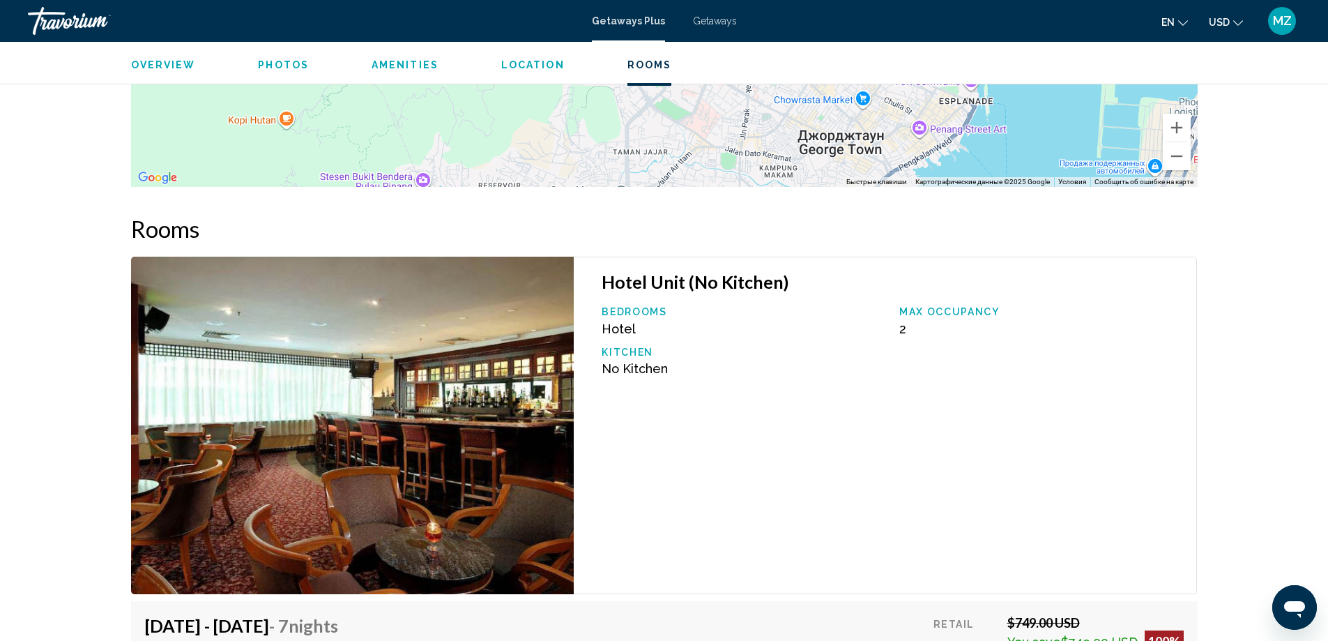
scroll to position [2022, 0]
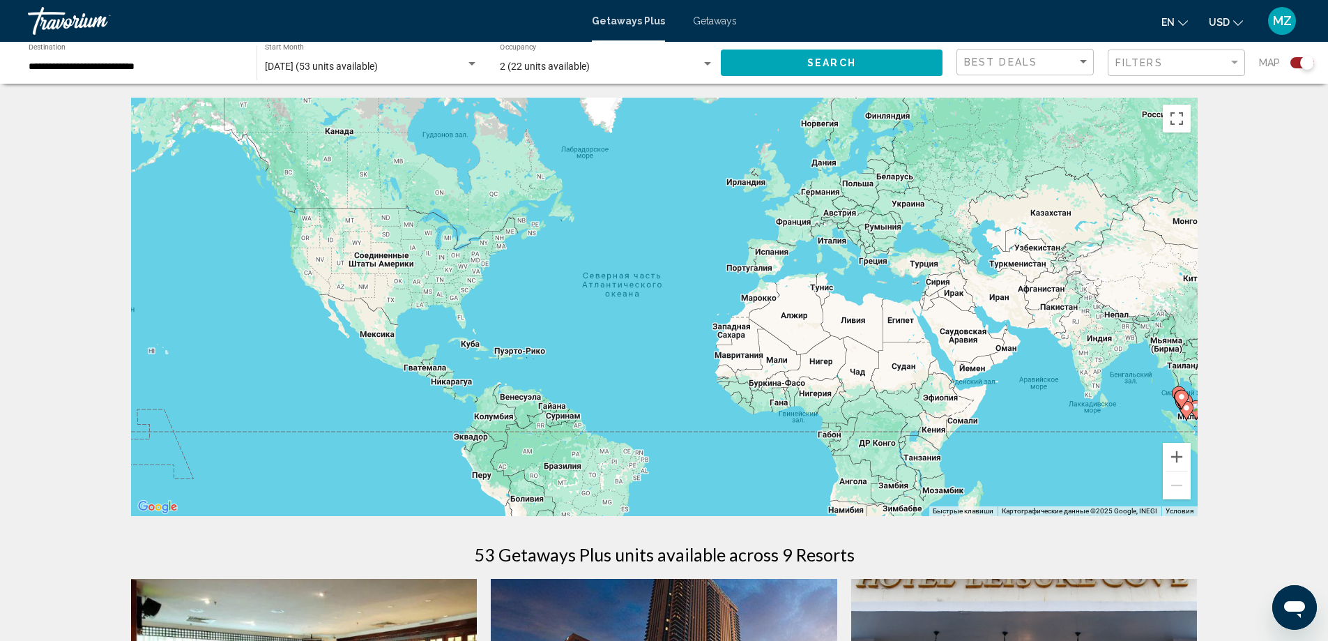
click at [60, 63] on input "**********" at bounding box center [136, 66] width 214 height 11
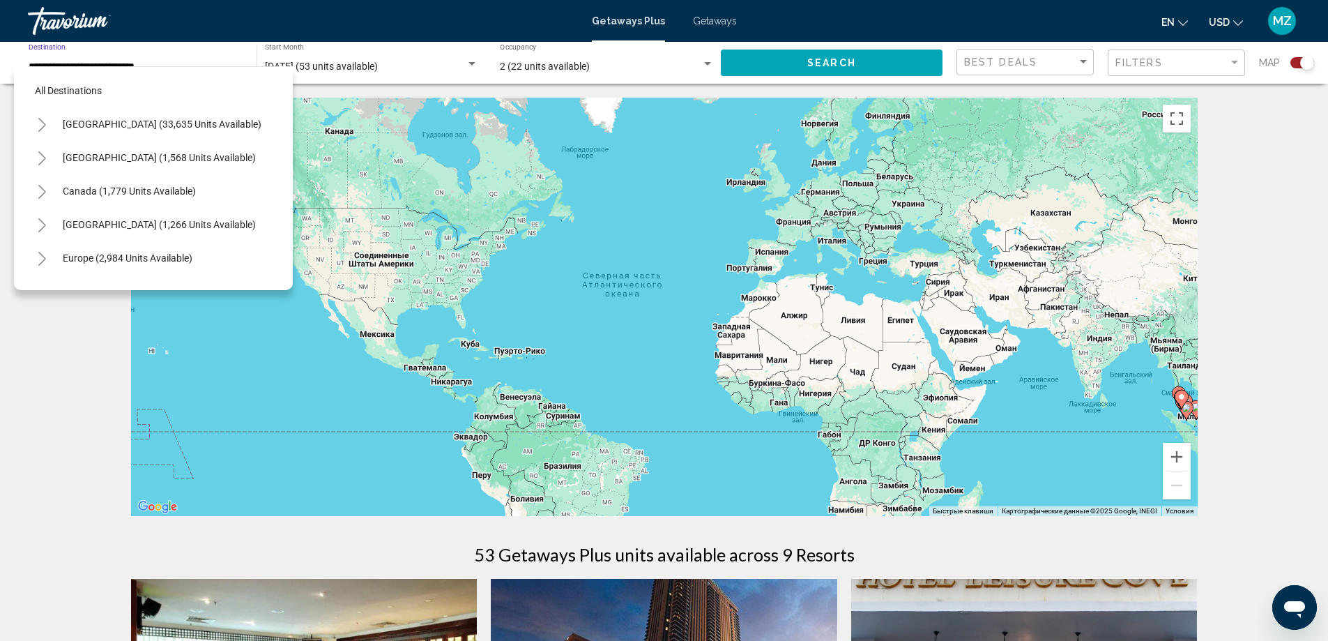
scroll to position [457, 0]
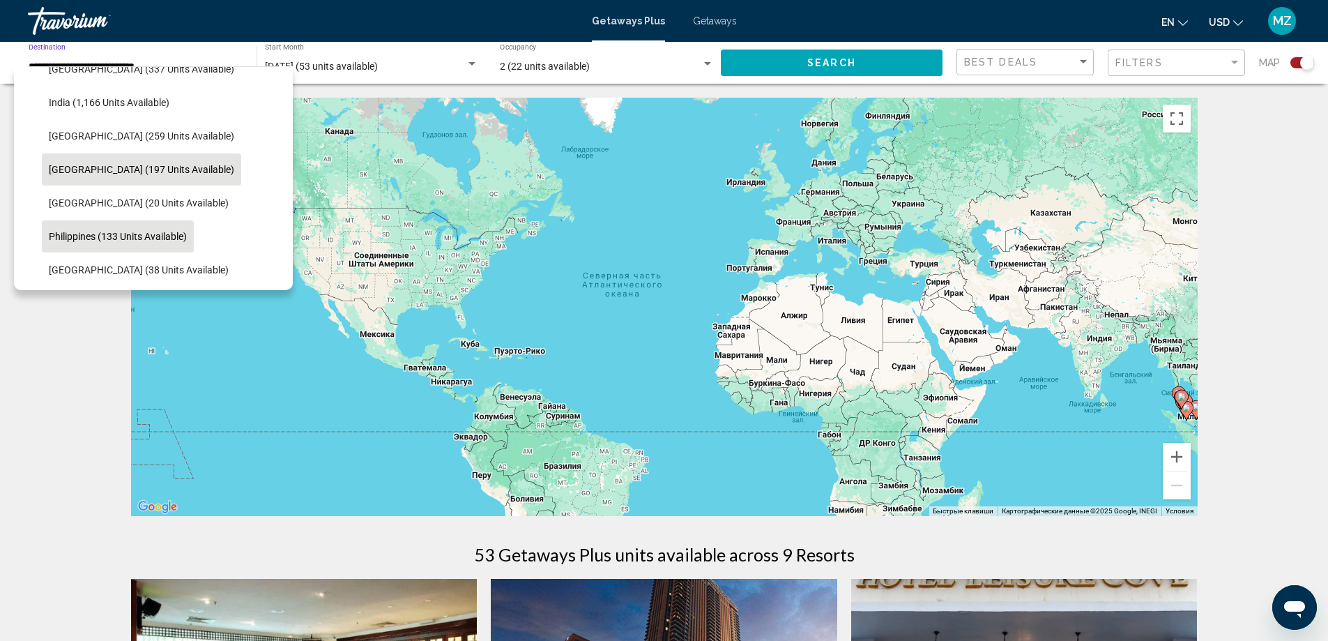
click at [123, 229] on button "Philippines (133 units available)" at bounding box center [118, 236] width 152 height 32
type input "**********"
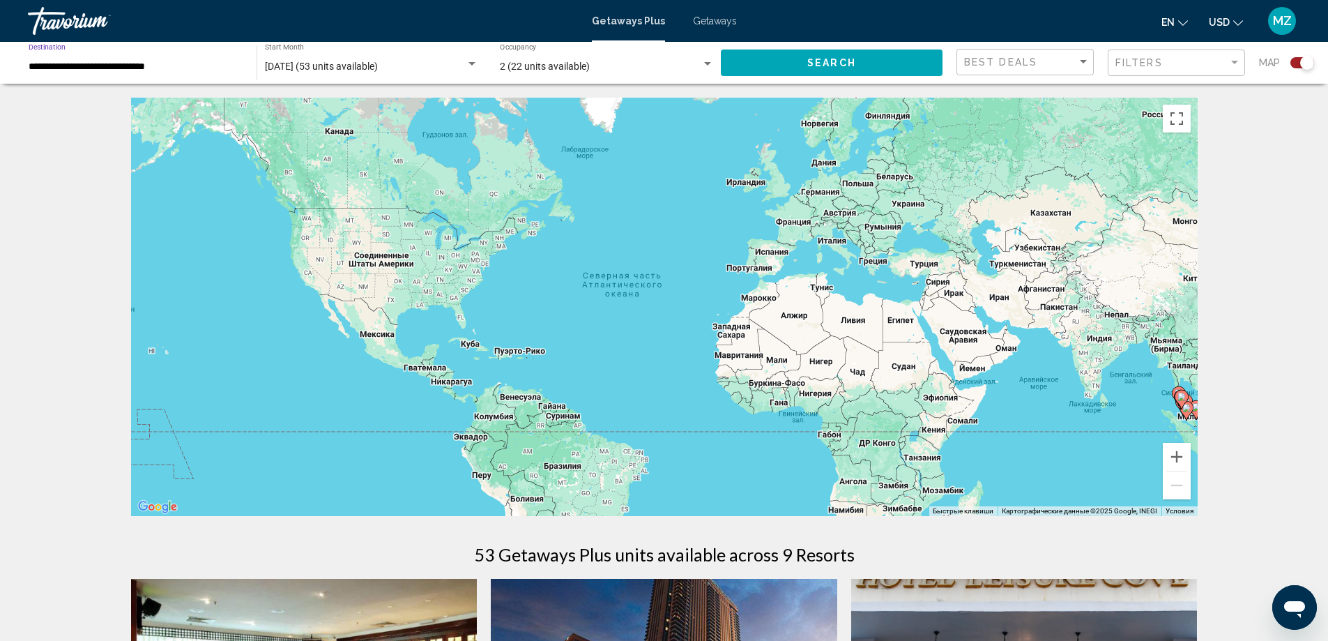
click at [809, 58] on span "Search" at bounding box center [831, 63] width 49 height 11
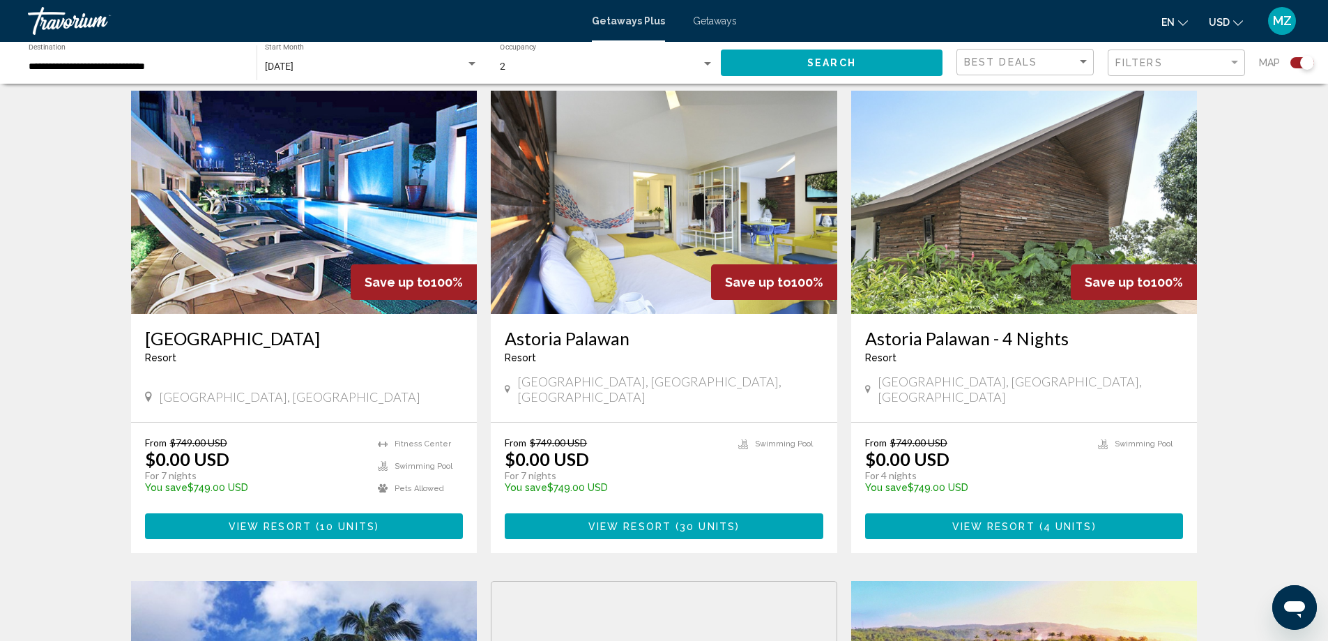
scroll to position [482, 0]
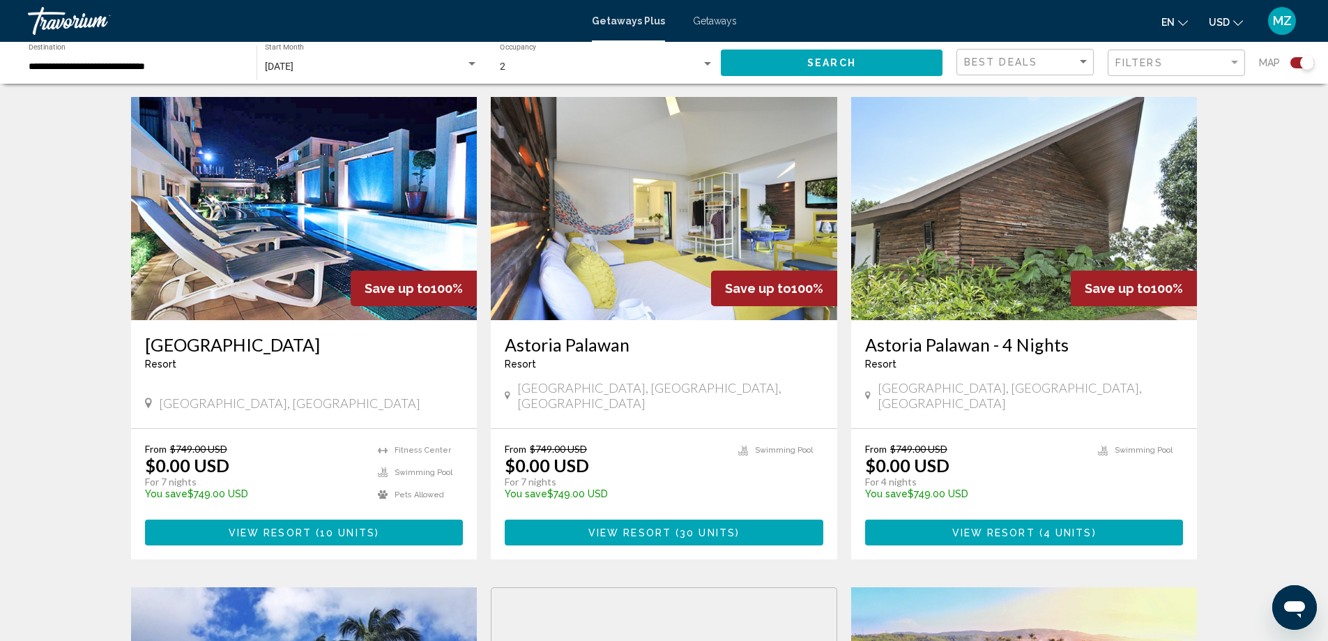
click at [312, 292] on img "Main content" at bounding box center [304, 208] width 346 height 223
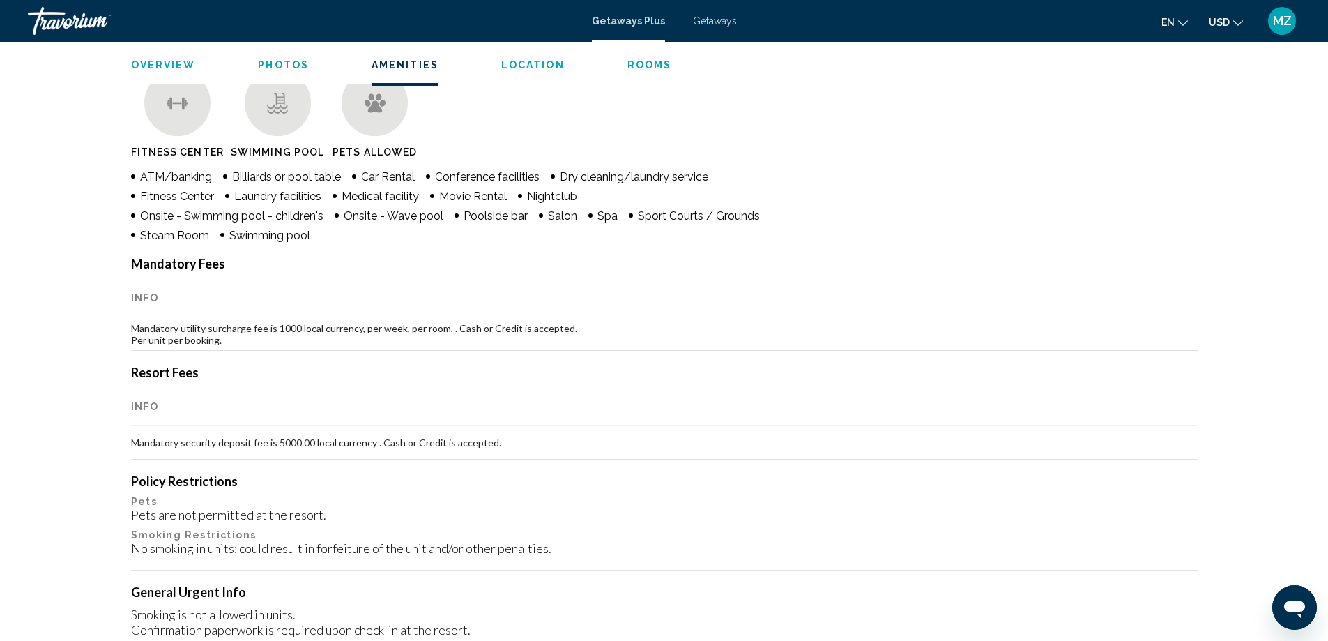
scroll to position [1115, 0]
click at [1281, 17] on span "MZ" at bounding box center [1282, 21] width 19 height 14
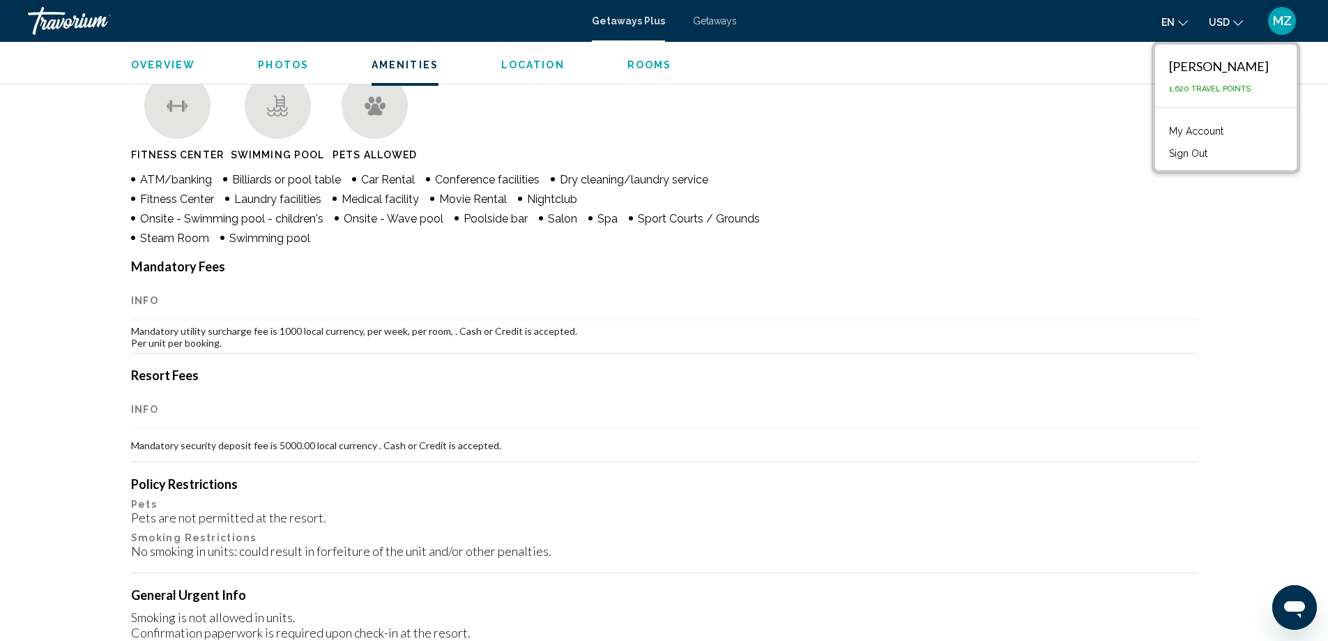
click at [1202, 129] on link "My Account" at bounding box center [1196, 131] width 68 height 18
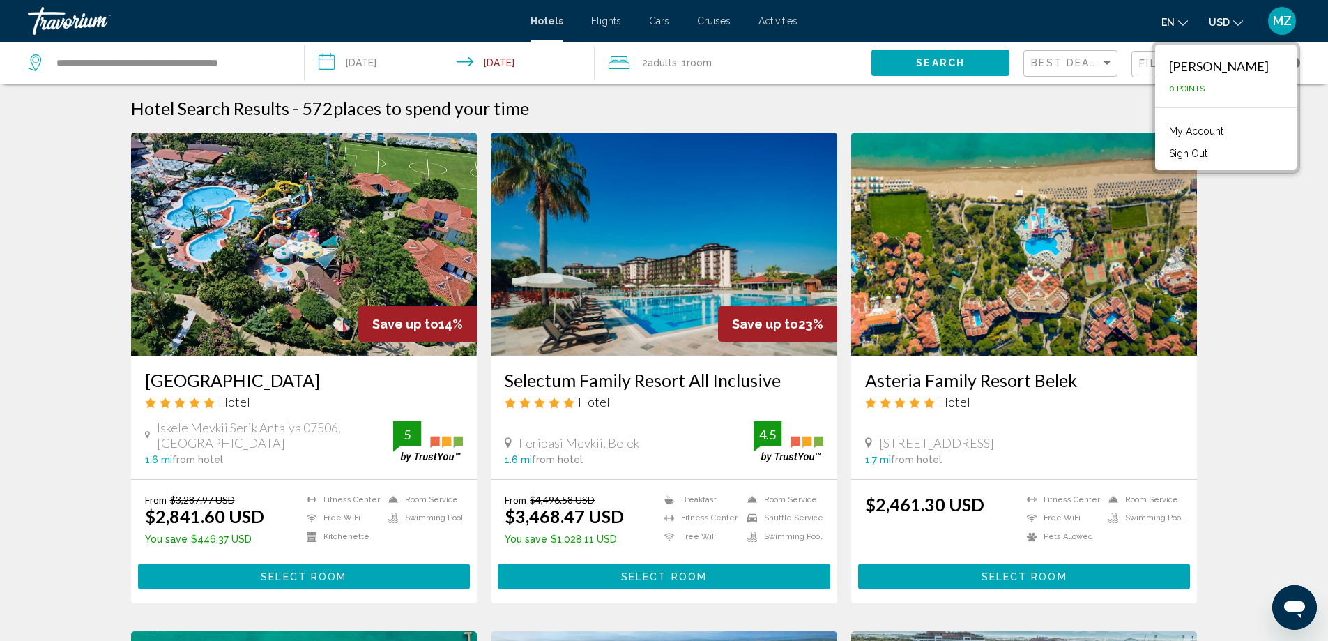
click at [65, 17] on div "Travorium" at bounding box center [97, 21] width 139 height 28
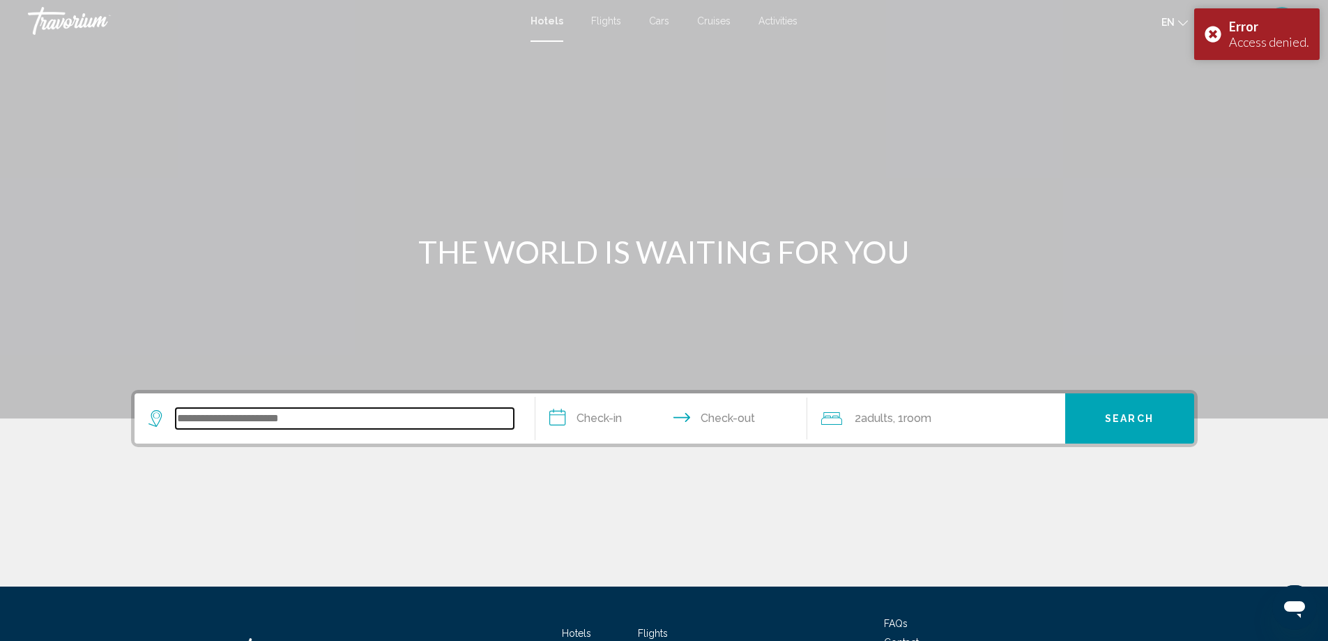
click at [233, 427] on input "Search widget" at bounding box center [345, 418] width 338 height 21
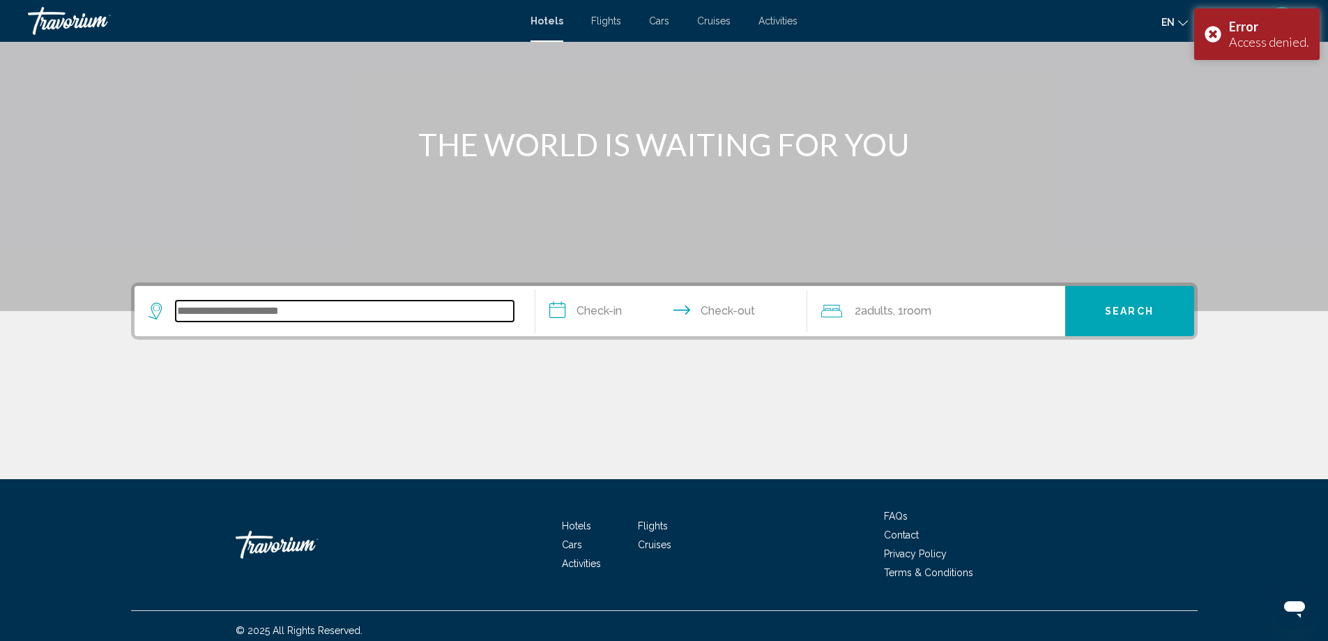
scroll to position [116, 0]
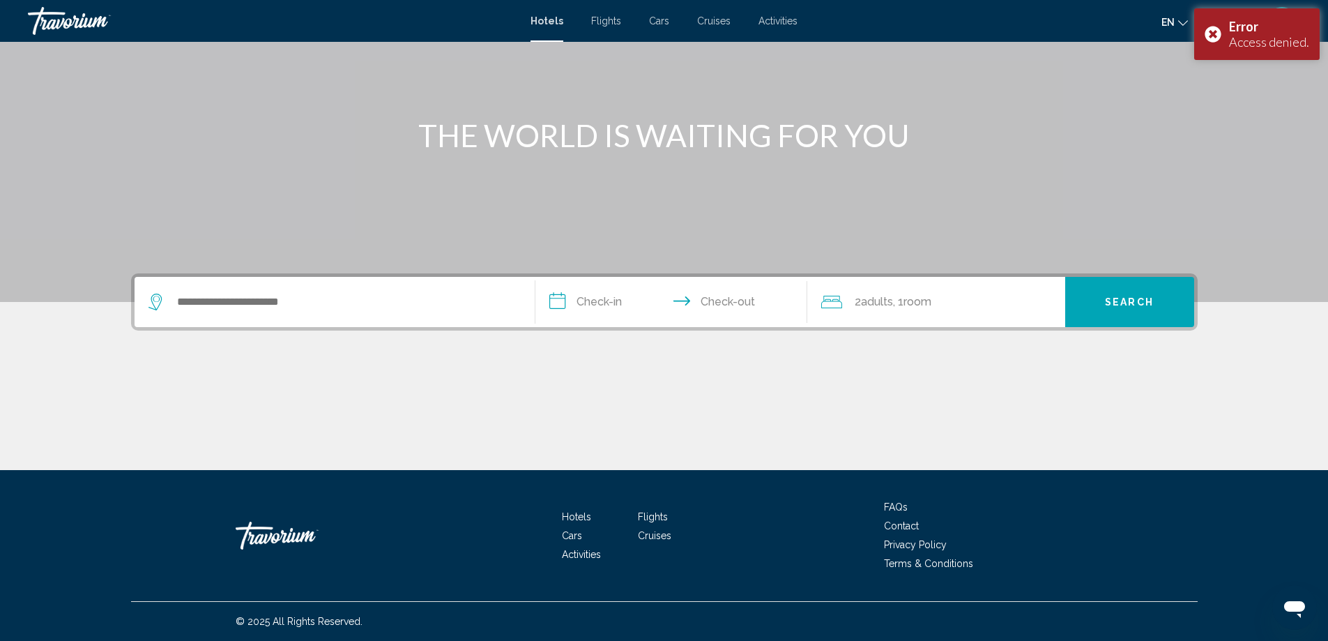
click at [579, 512] on span "Hotels" at bounding box center [576, 516] width 29 height 11
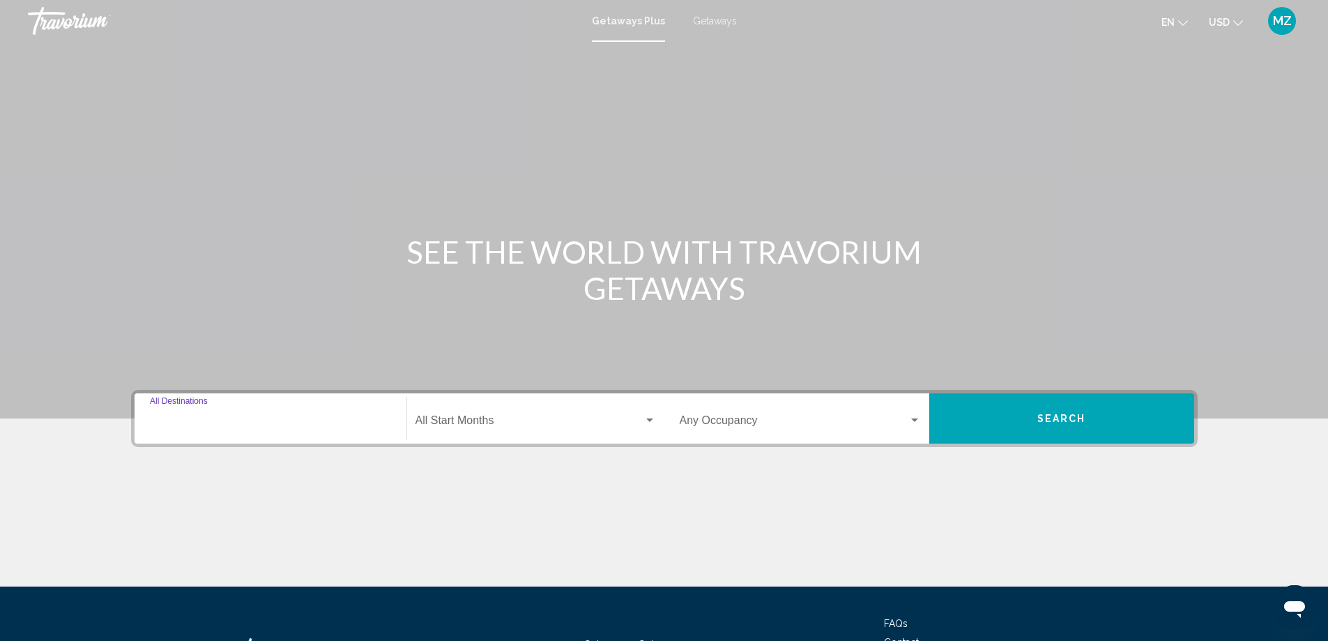
click at [305, 422] on input "Destination All Destinations" at bounding box center [270, 423] width 241 height 13
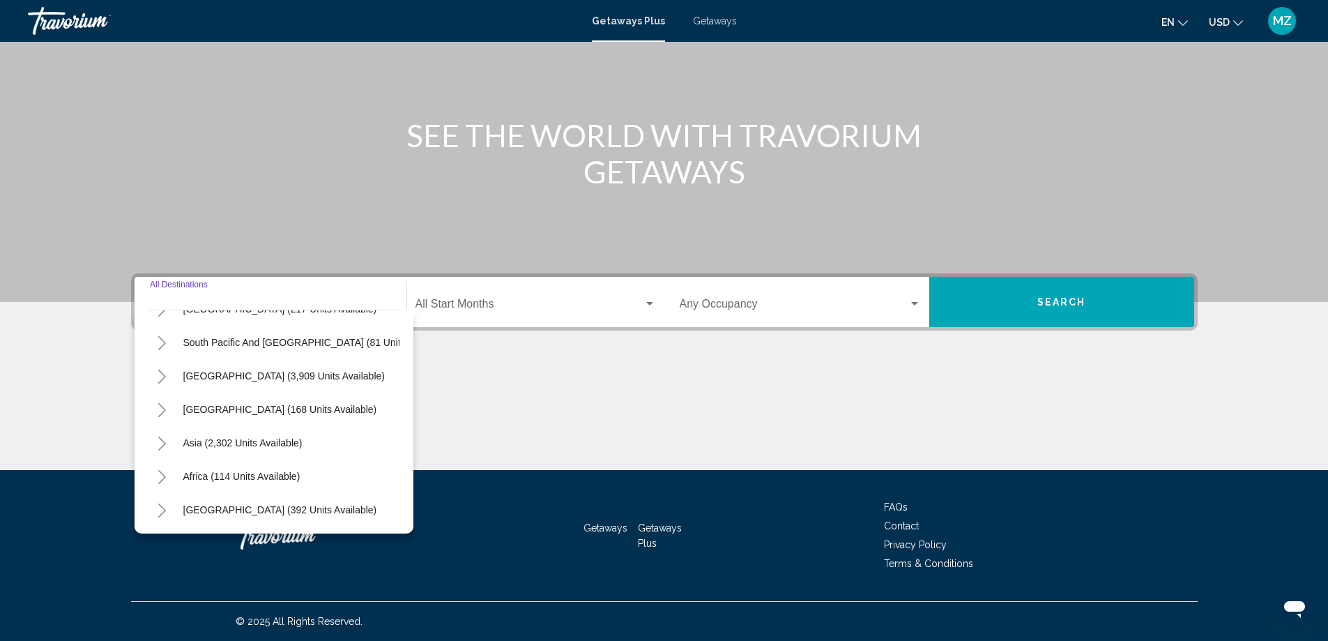
scroll to position [236, 0]
click at [229, 437] on span "Asia (2,302 units available)" at bounding box center [242, 442] width 119 height 11
type input "**********"
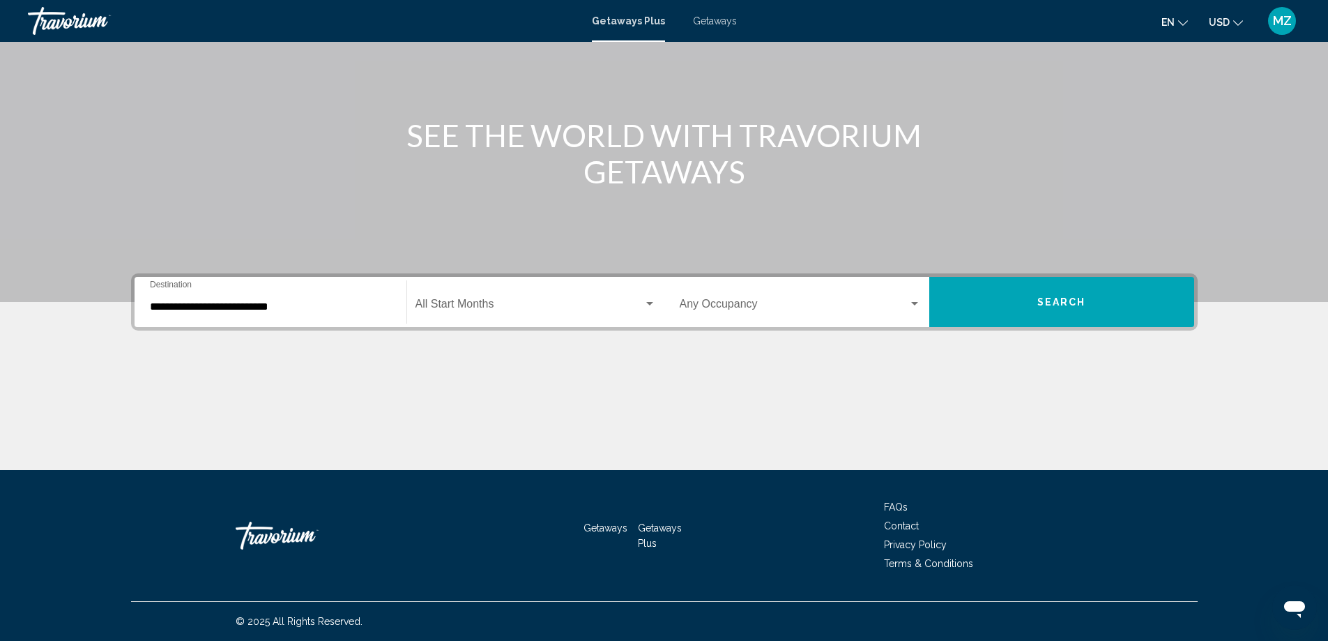
click at [450, 298] on div "Start Month All Start Months" at bounding box center [535, 302] width 241 height 44
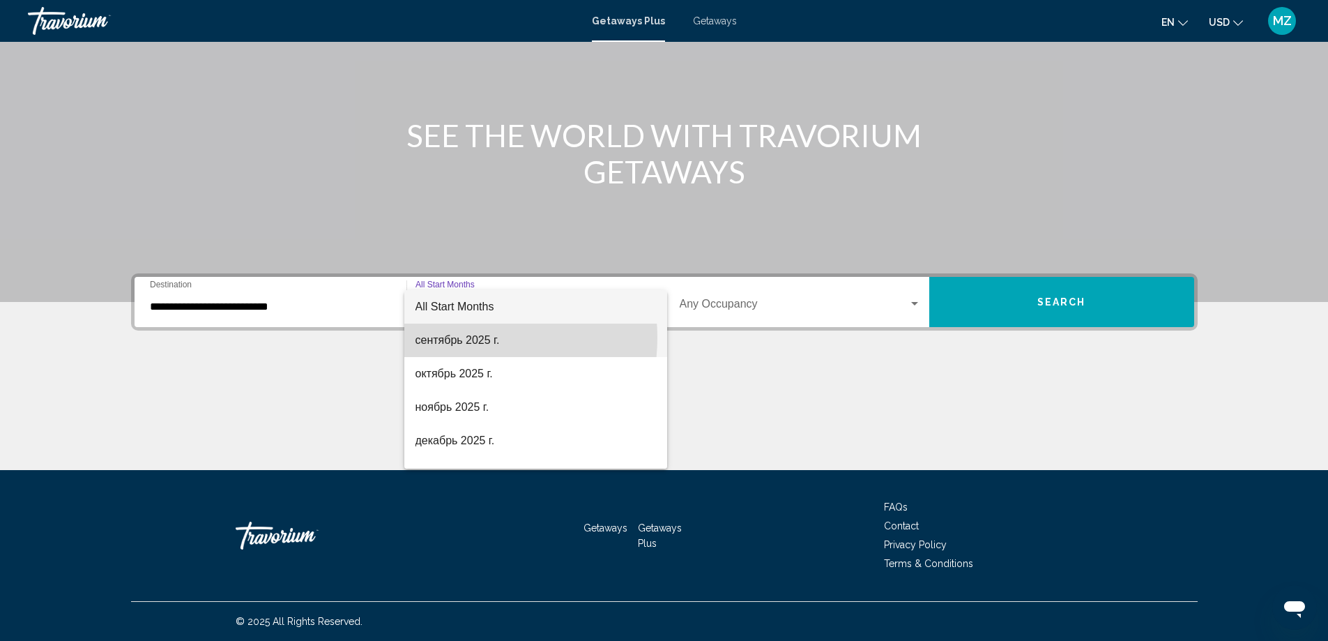
click at [460, 337] on span "сентябрь 2025 г." at bounding box center [535, 339] width 241 height 33
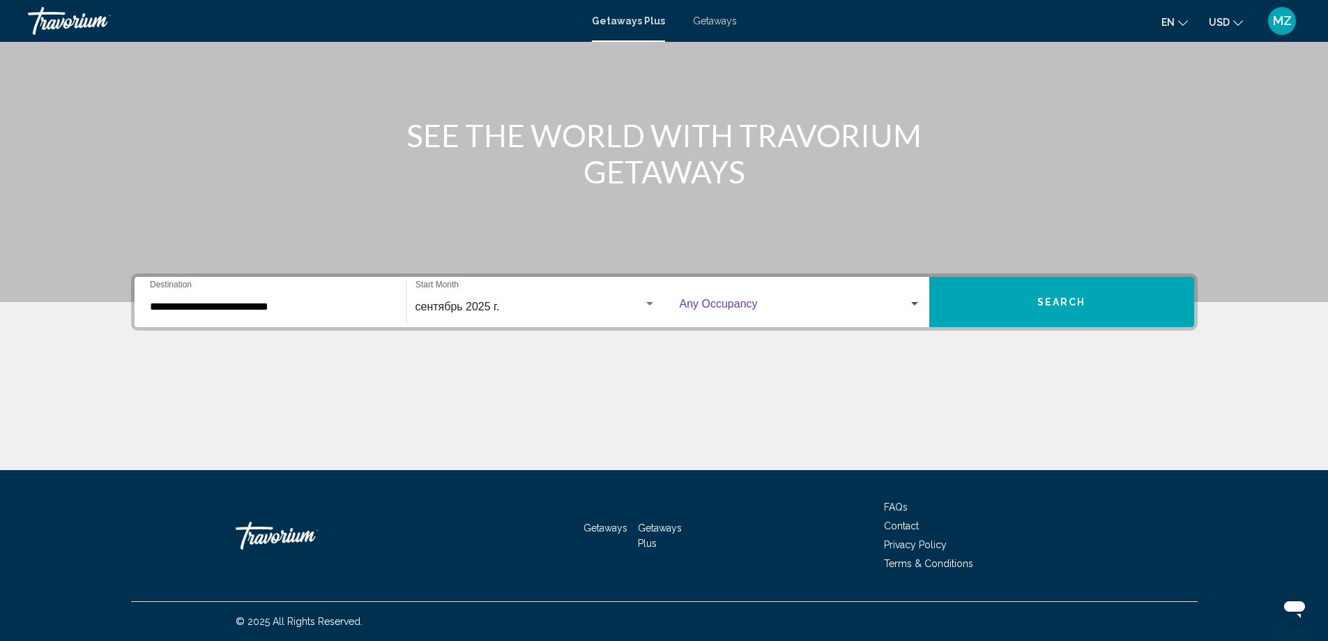
click at [735, 312] on span "Search widget" at bounding box center [794, 306] width 229 height 13
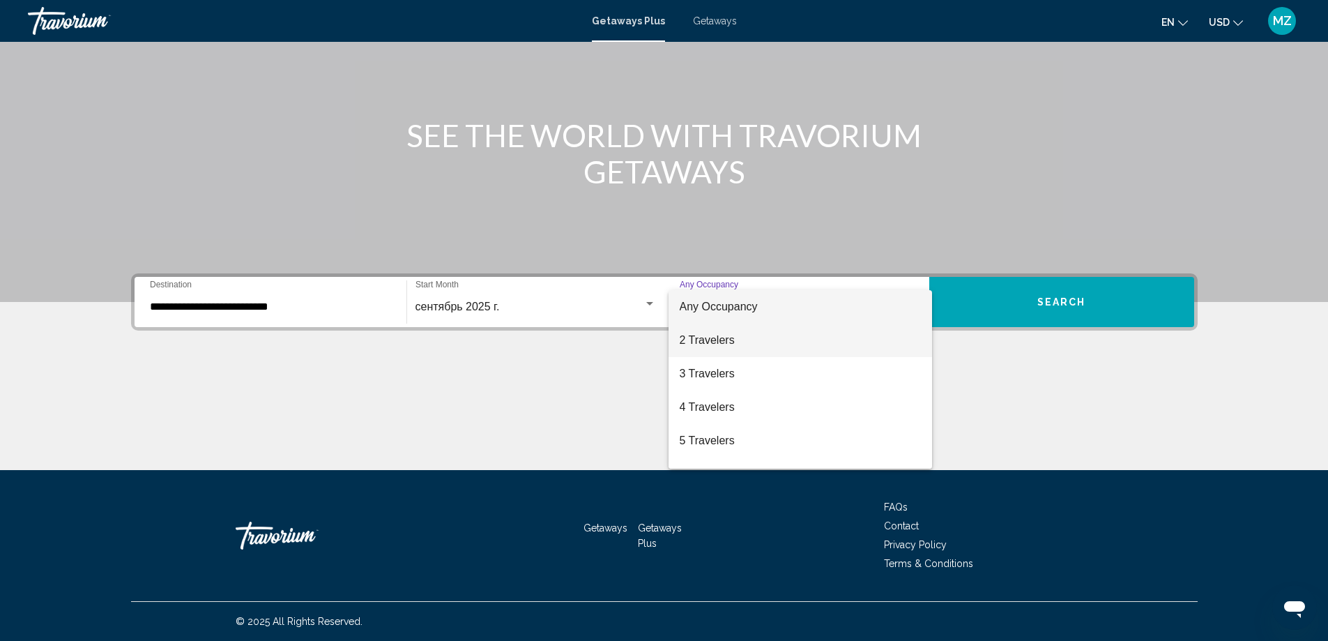
click at [717, 343] on span "2 Travelers" at bounding box center [800, 339] width 241 height 33
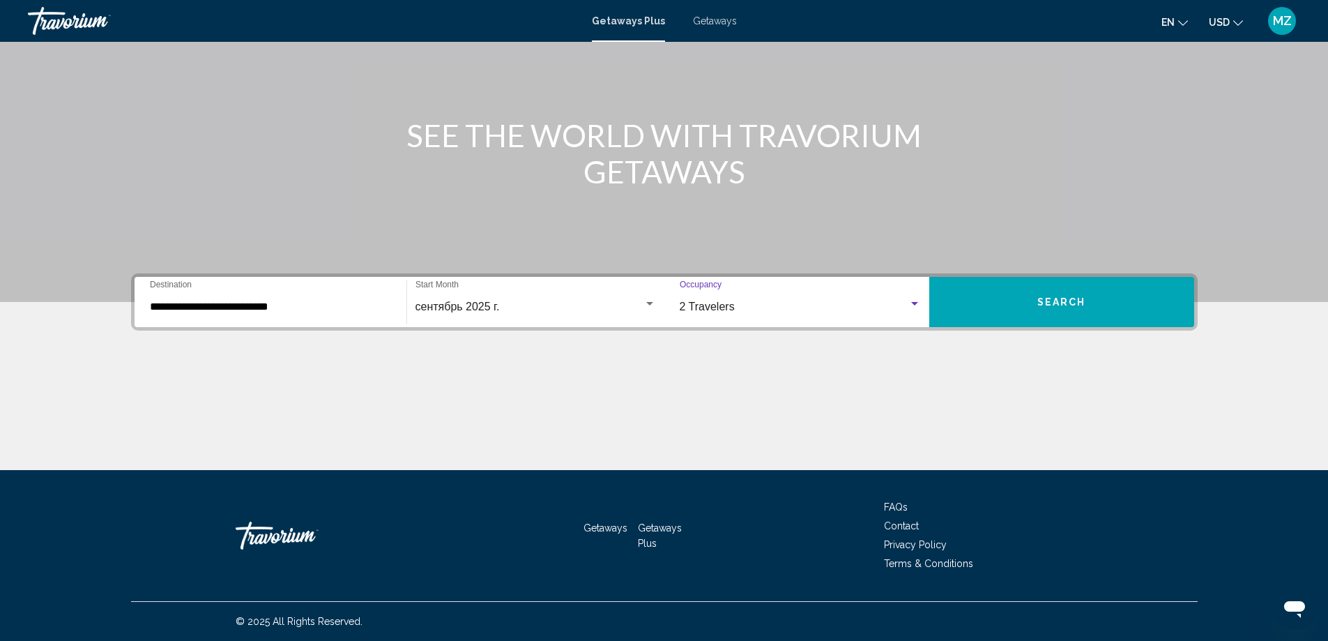
click at [1030, 298] on button "Search" at bounding box center [1061, 302] width 265 height 50
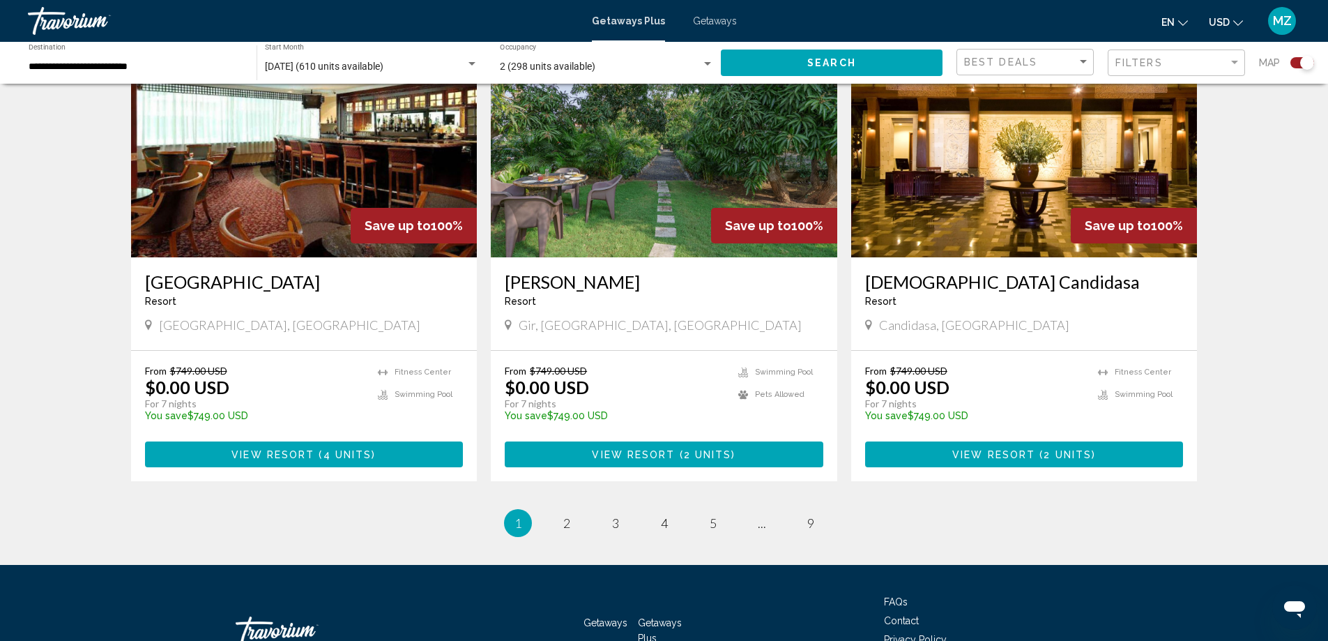
scroll to position [2091, 0]
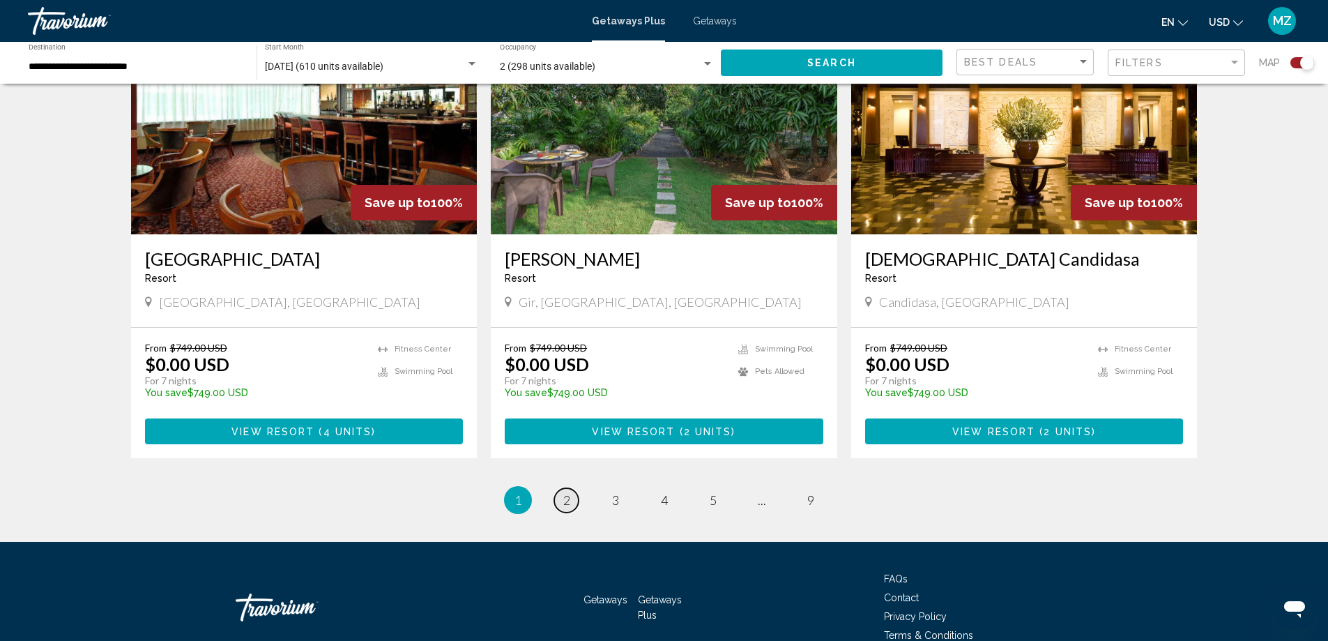
click at [572, 488] on link "page 2" at bounding box center [566, 500] width 24 height 24
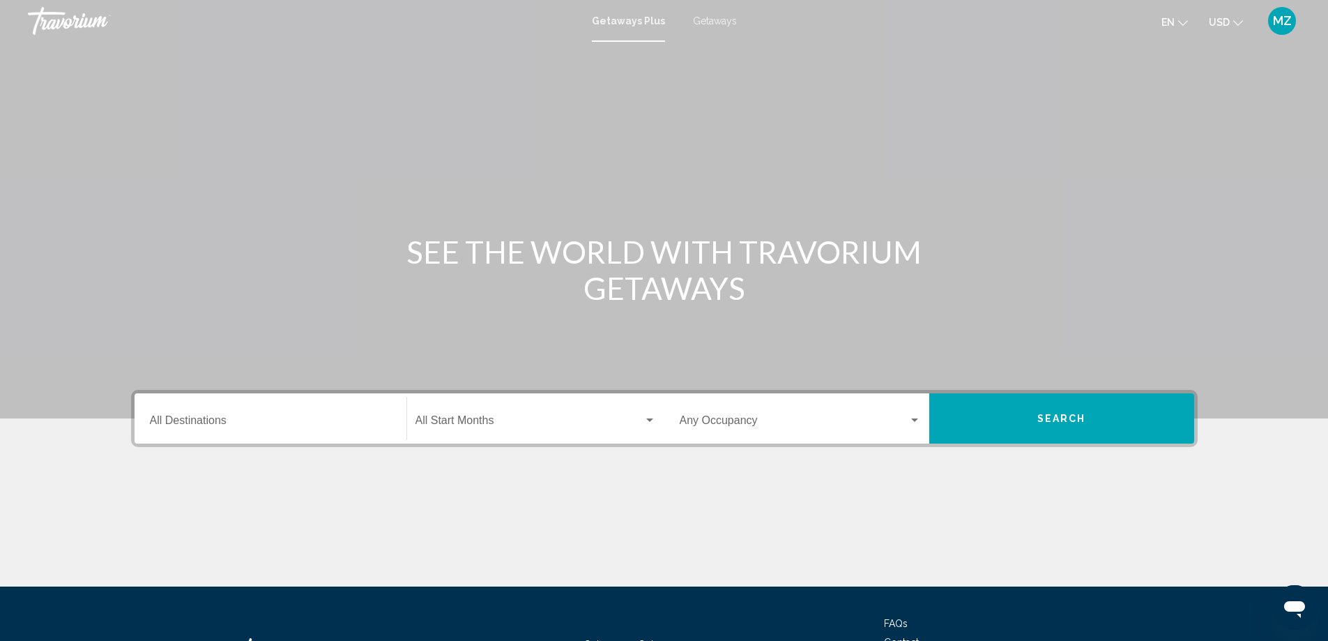
click at [298, 421] on input "Destination All Destinations" at bounding box center [270, 423] width 241 height 13
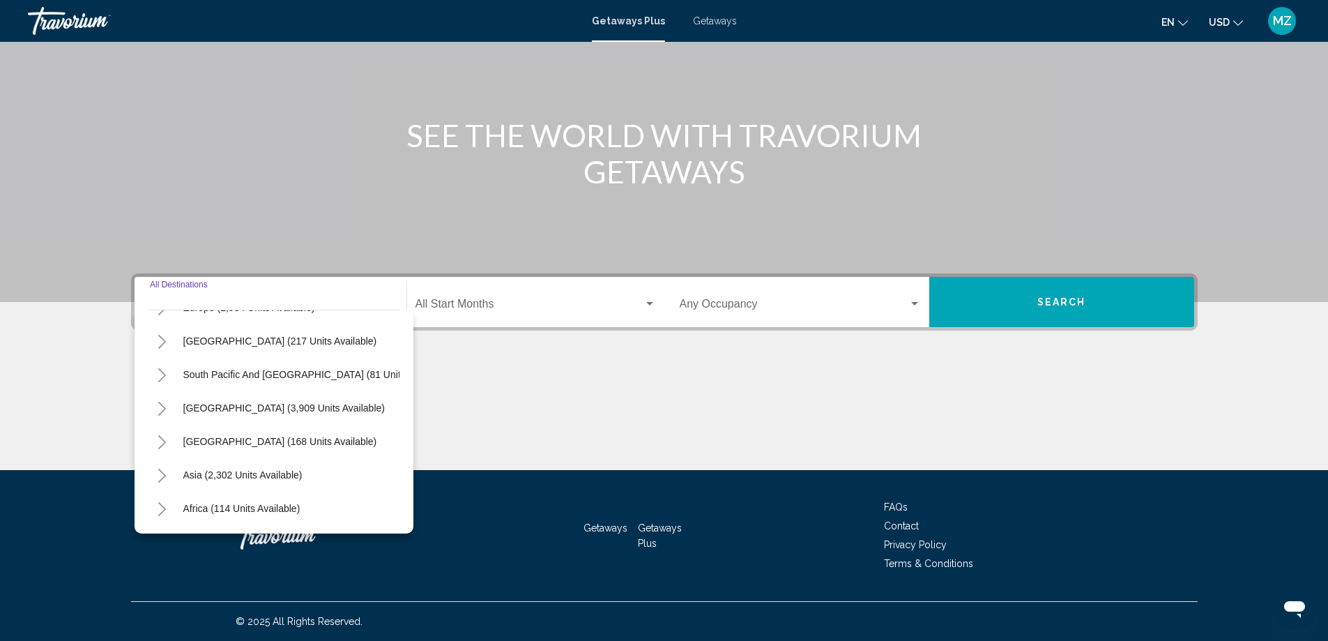
scroll to position [209, 0]
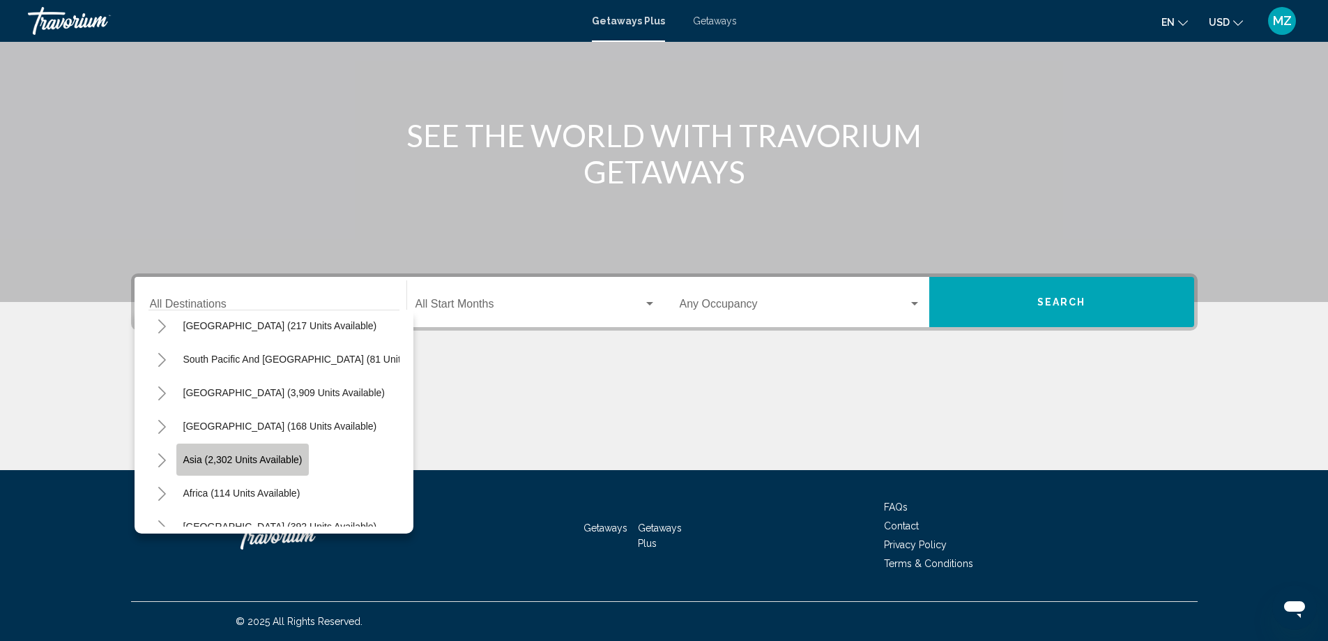
click at [259, 461] on span "Asia (2,302 units available)" at bounding box center [242, 459] width 119 height 11
type input "**********"
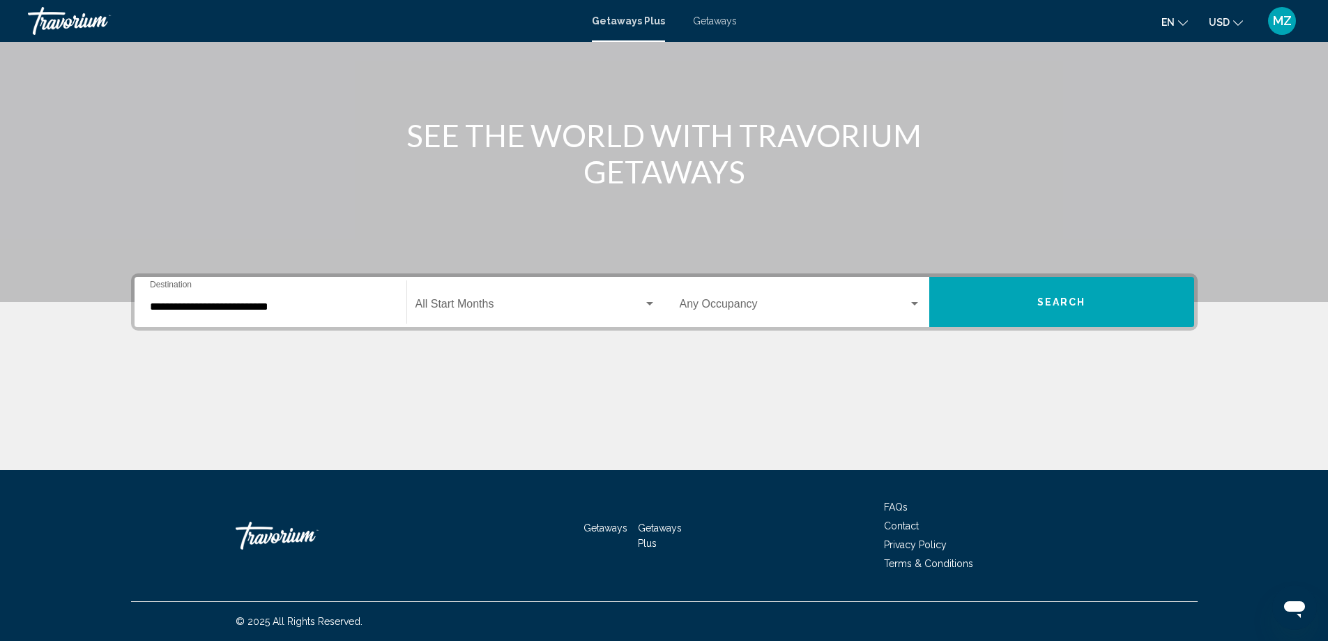
click at [498, 314] on div "Start Month All Start Months" at bounding box center [535, 302] width 241 height 44
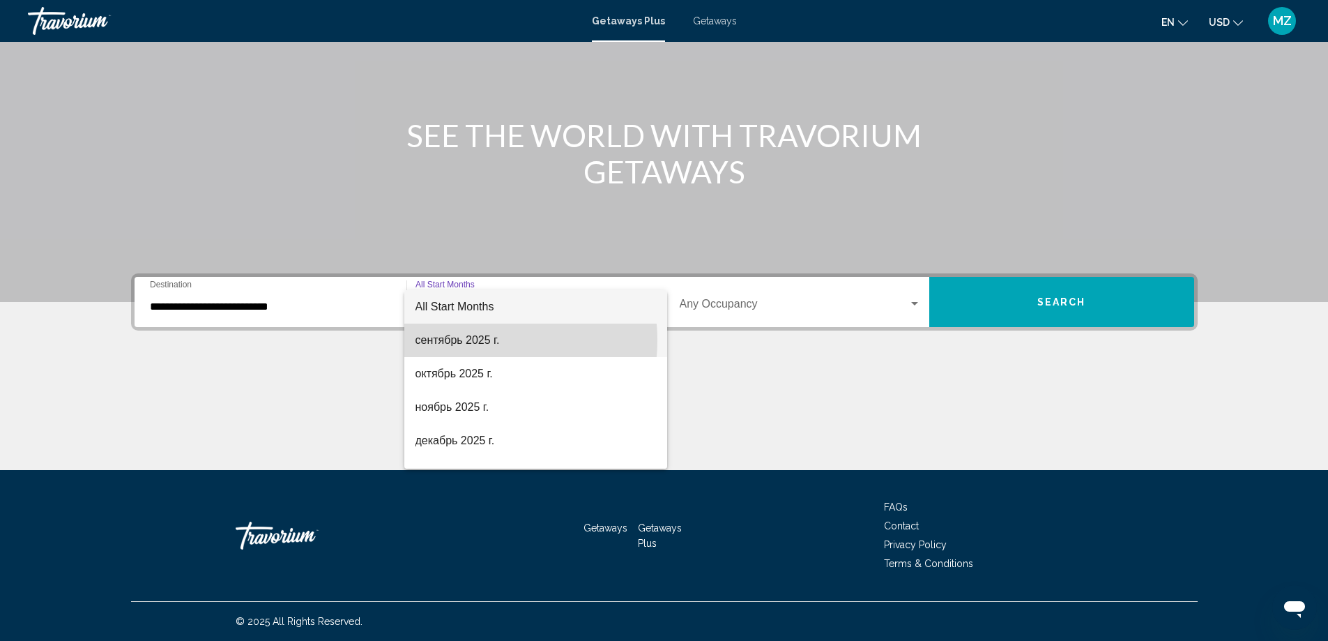
click at [471, 340] on span "сентябрь 2025 г." at bounding box center [535, 339] width 241 height 33
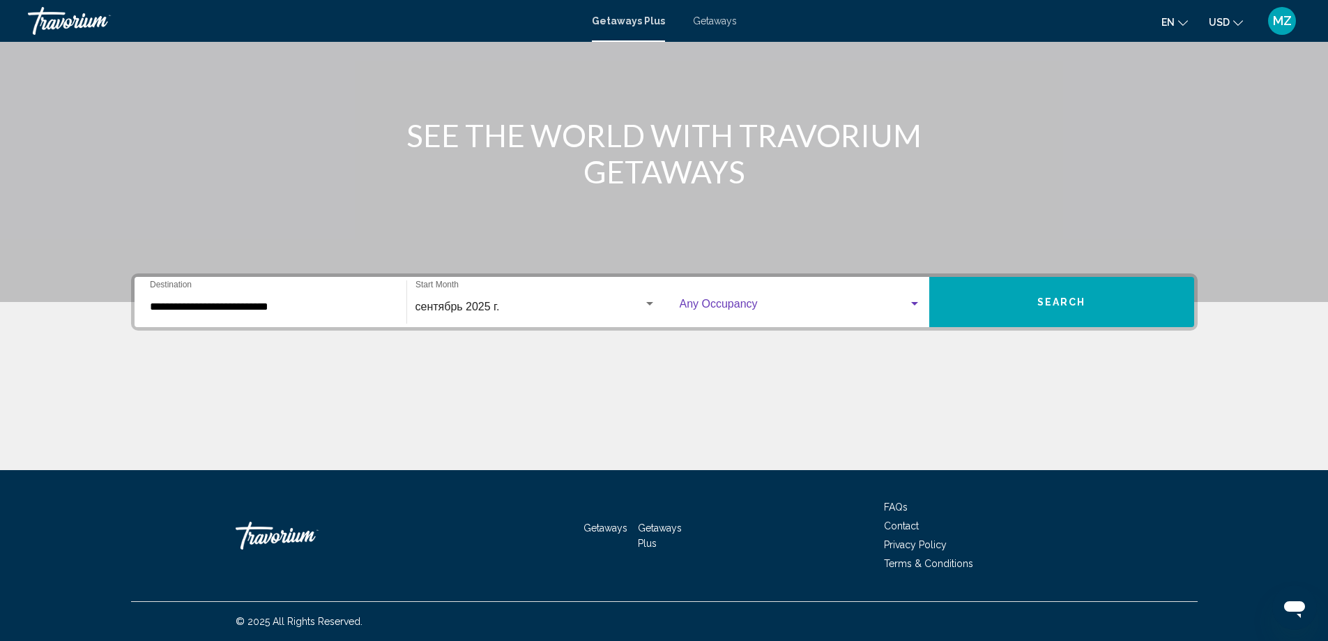
click at [750, 310] on span "Search widget" at bounding box center [794, 306] width 229 height 13
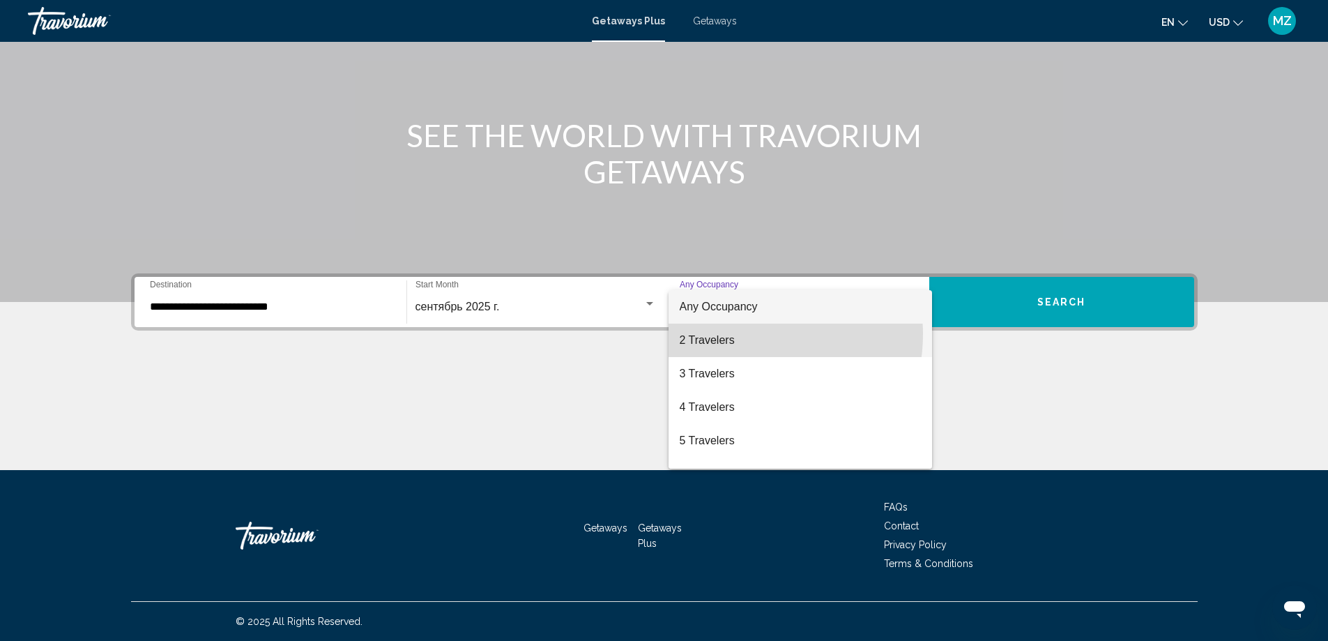
click at [741, 334] on span "2 Travelers" at bounding box center [800, 339] width 241 height 33
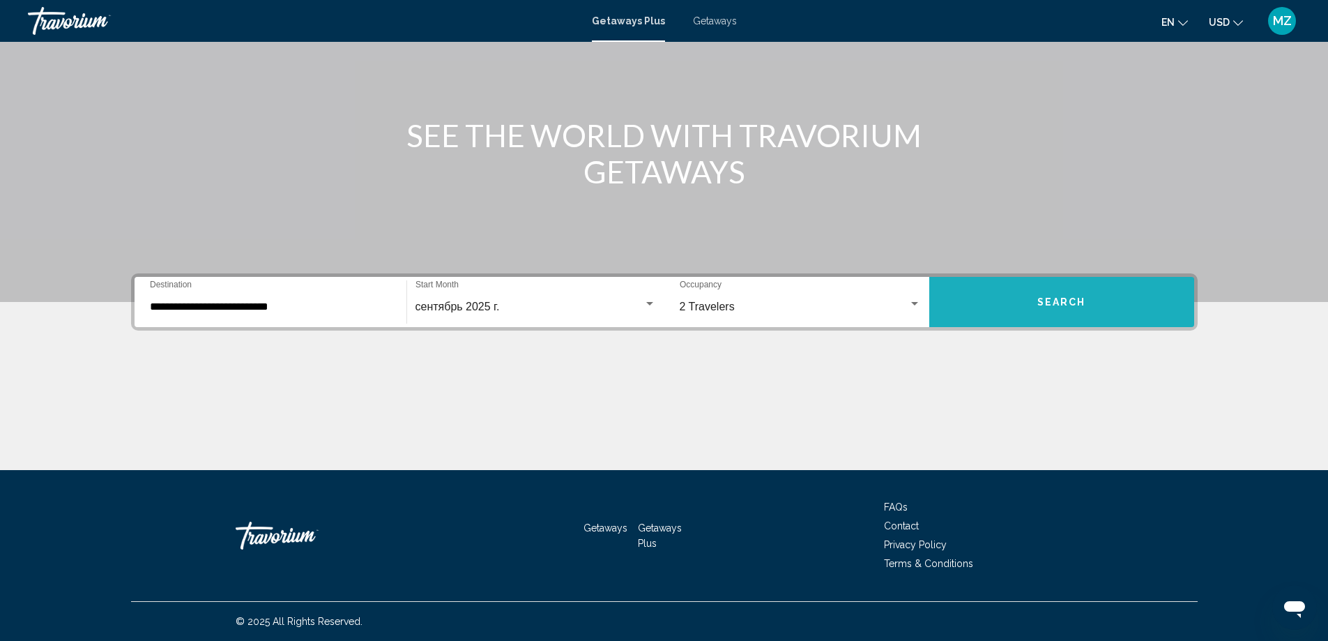
click at [1012, 303] on button "Search" at bounding box center [1061, 302] width 265 height 50
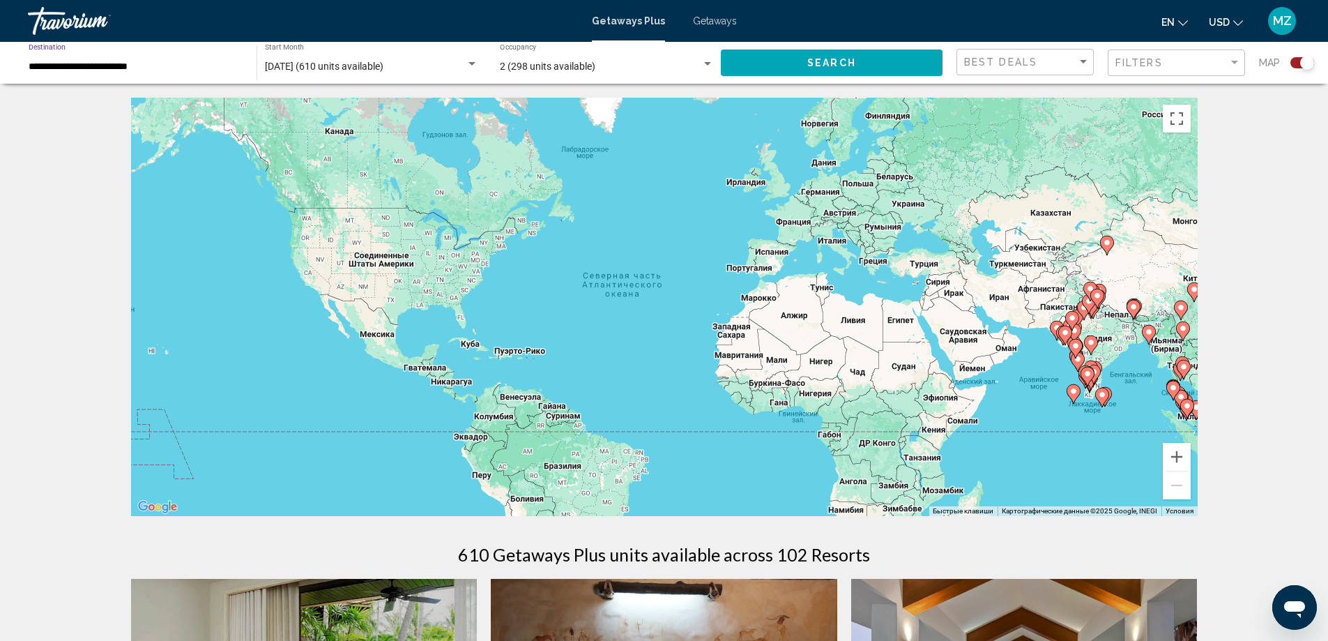
click at [49, 70] on input "**********" at bounding box center [136, 66] width 214 height 11
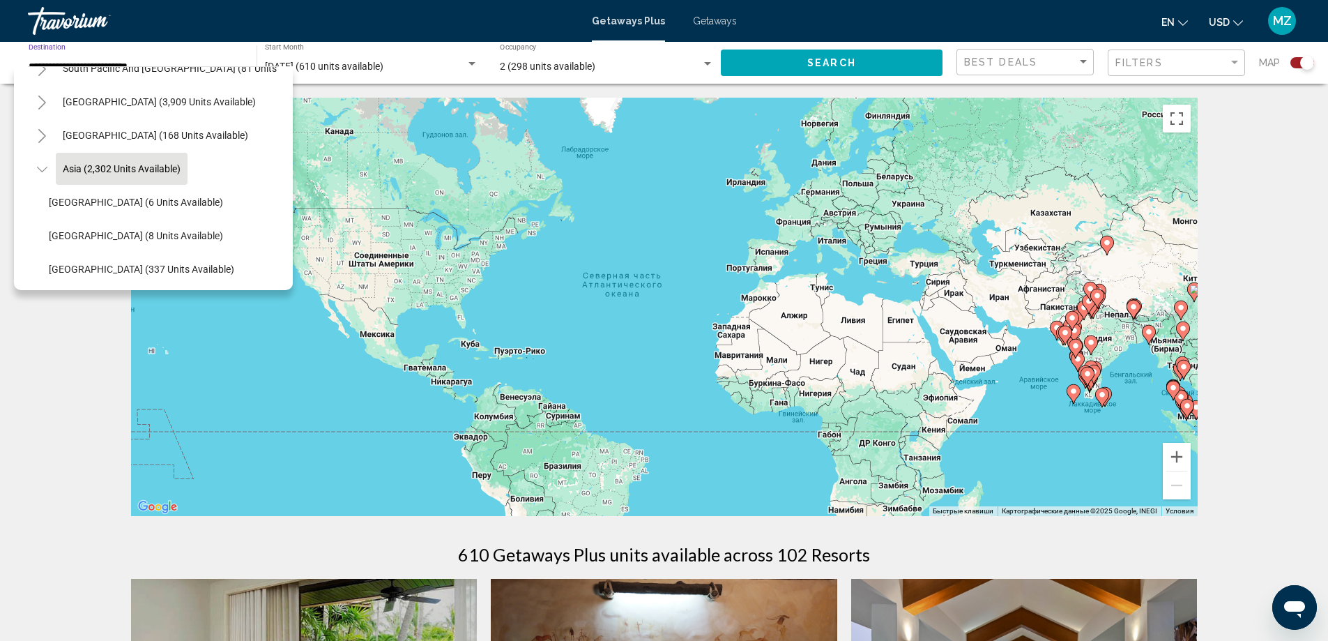
scroll to position [256, 0]
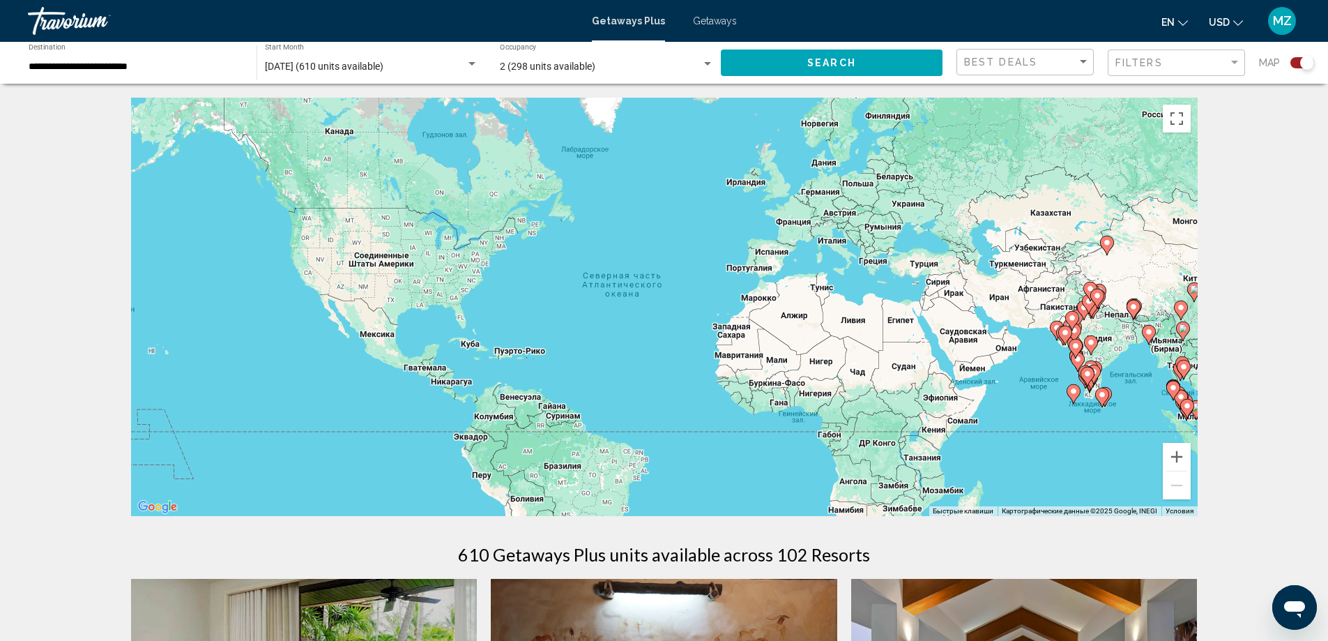
click at [201, 62] on input "**********" at bounding box center [136, 66] width 214 height 11
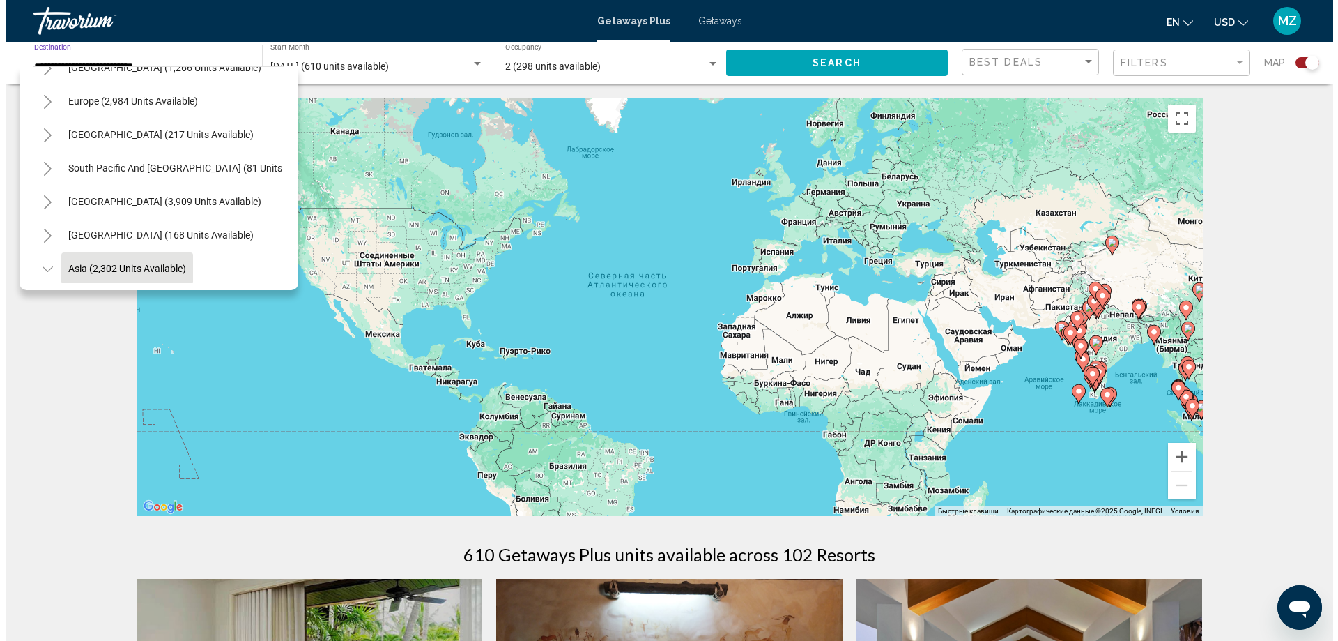
scroll to position [116, 0]
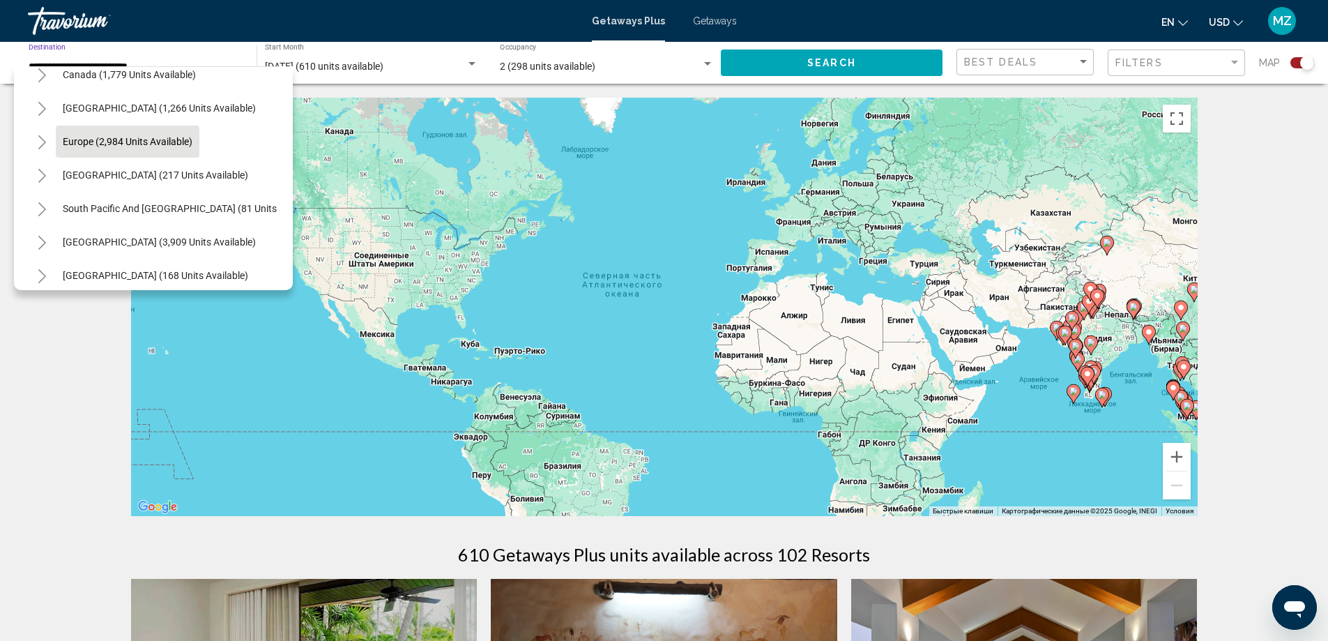
click at [158, 145] on span "Europe (2,984 units available)" at bounding box center [128, 141] width 130 height 11
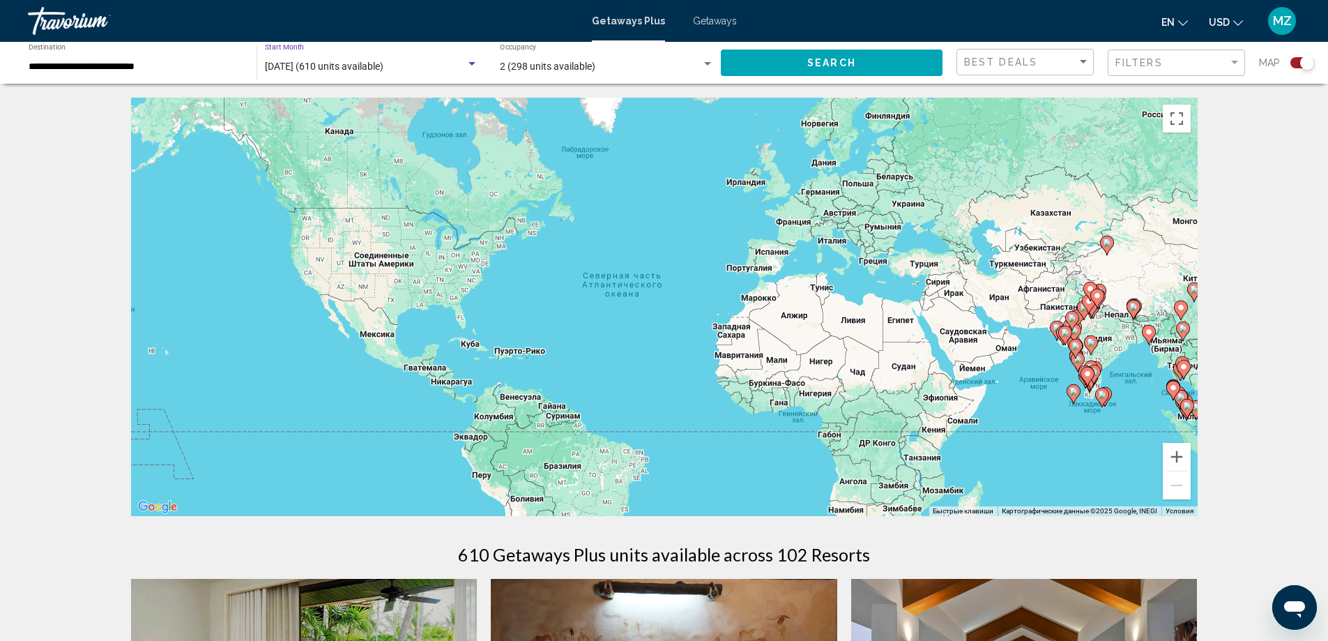
click at [325, 69] on span "September 2025 (610 units available)" at bounding box center [324, 66] width 119 height 11
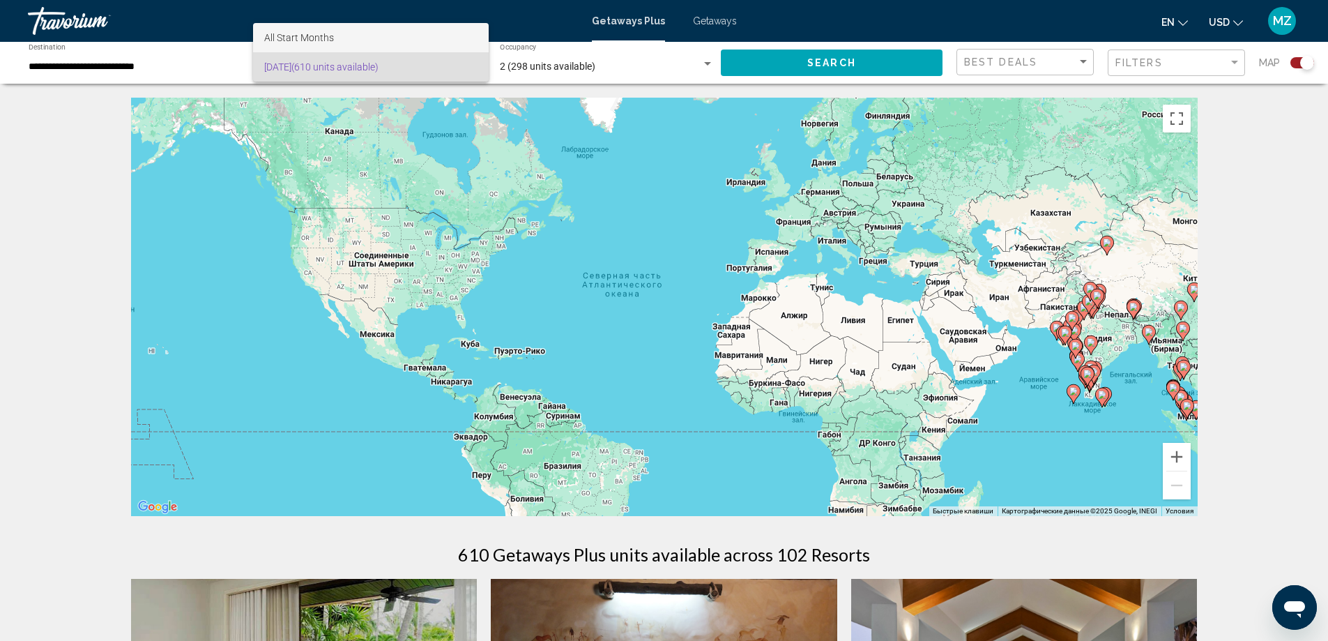
click at [319, 36] on span "All Start Months" at bounding box center [299, 37] width 70 height 11
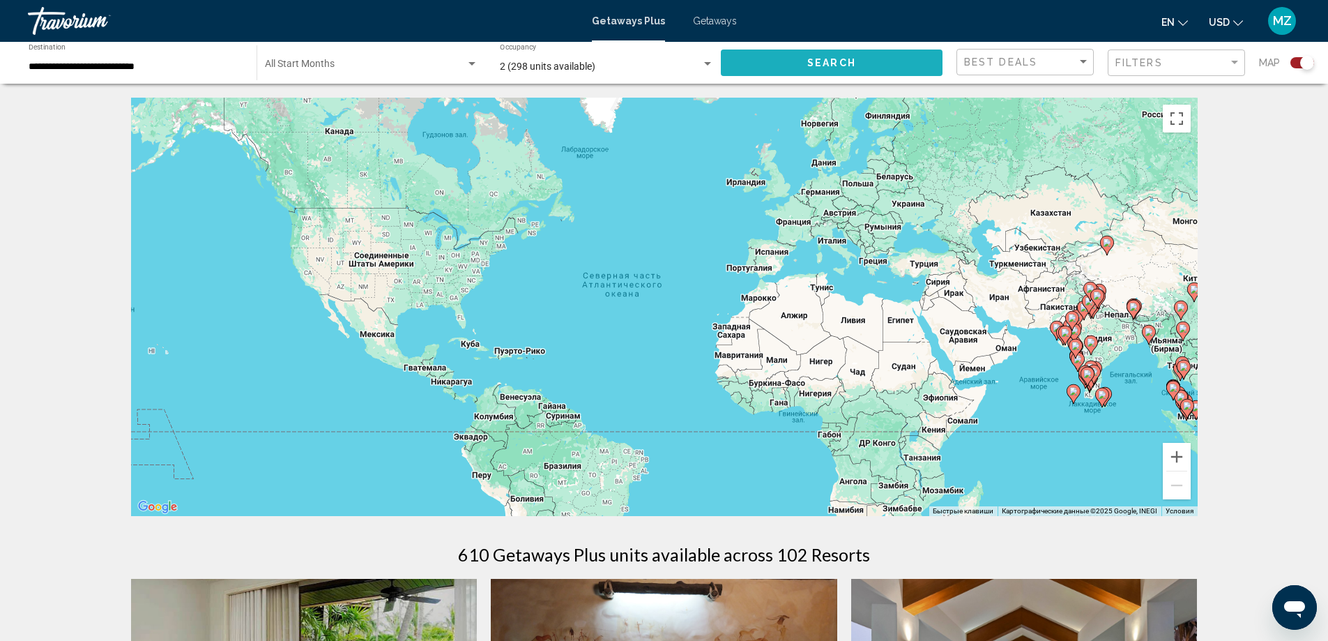
click at [814, 63] on span "Search" at bounding box center [831, 63] width 49 height 11
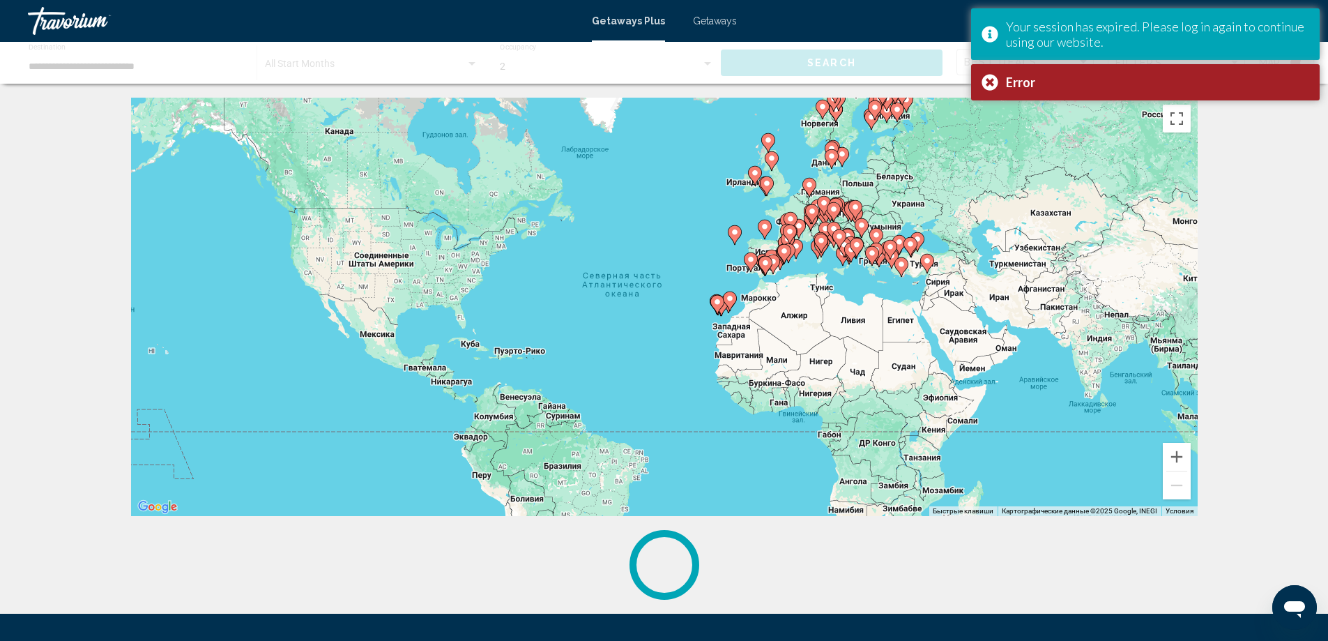
click at [928, 259] on image "Main content" at bounding box center [927, 261] width 8 height 8
type input "**********"
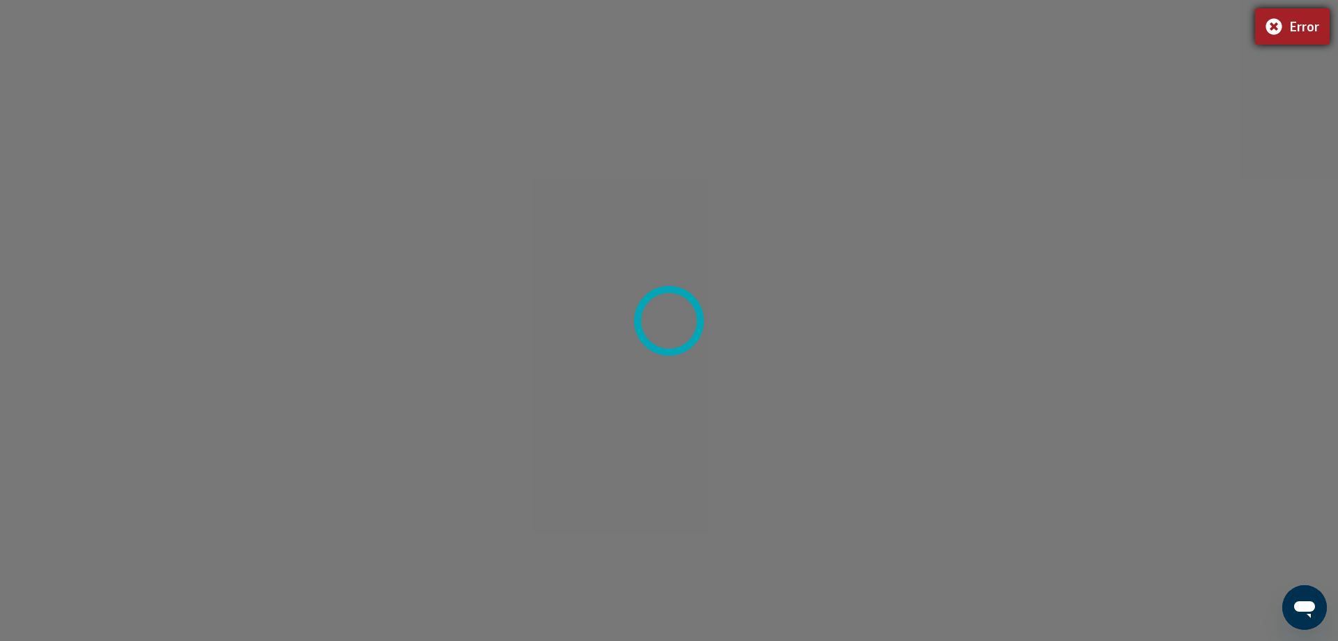
click at [1278, 24] on div "Error" at bounding box center [1293, 26] width 75 height 36
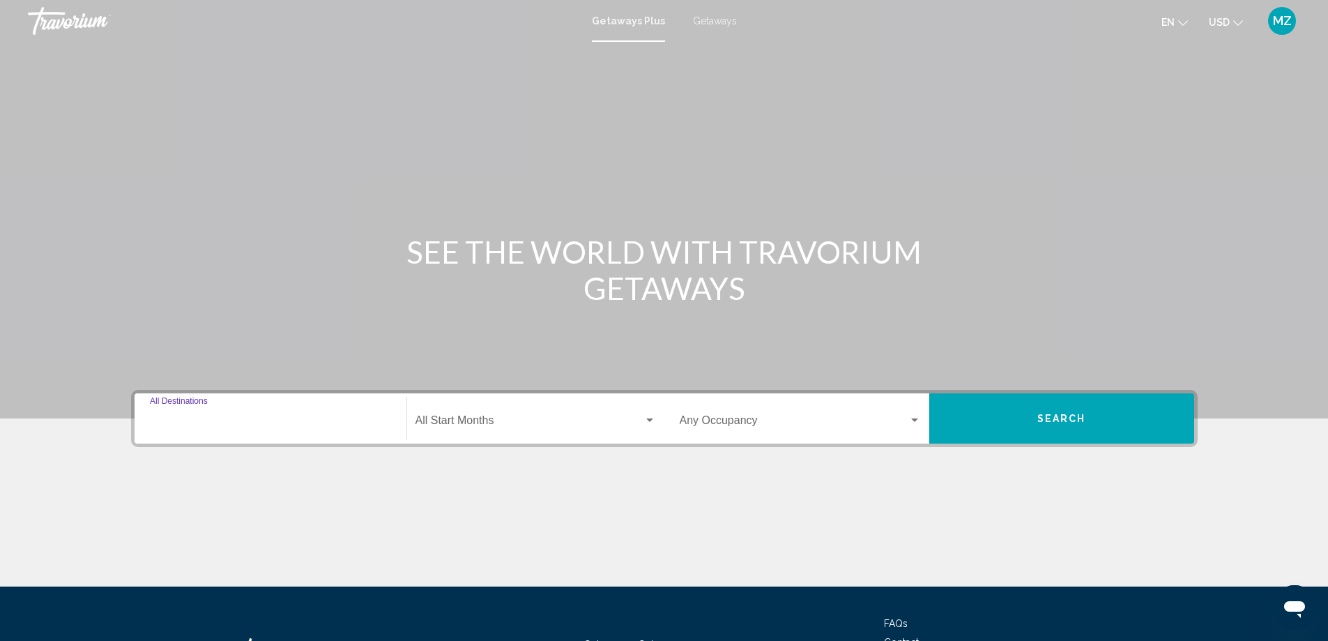
click at [245, 428] on input "Destination All Destinations" at bounding box center [270, 423] width 241 height 13
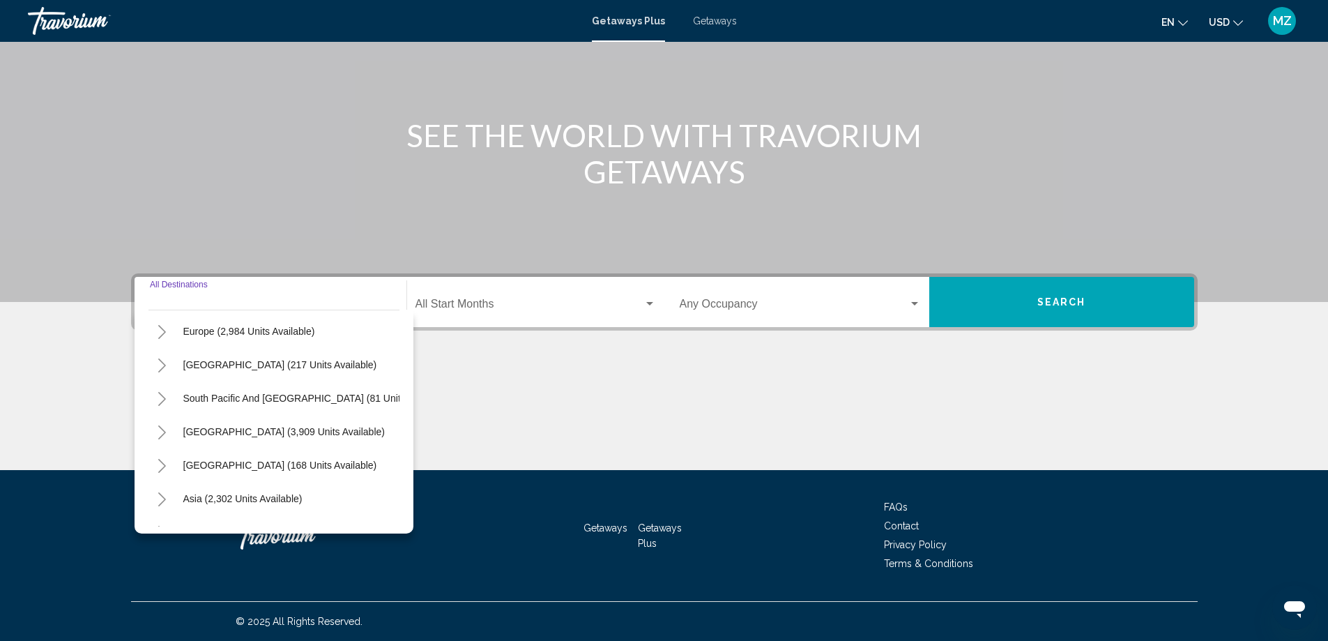
scroll to position [167, 0]
click at [237, 342] on button "Europe (2,984 units available)" at bounding box center [249, 335] width 146 height 32
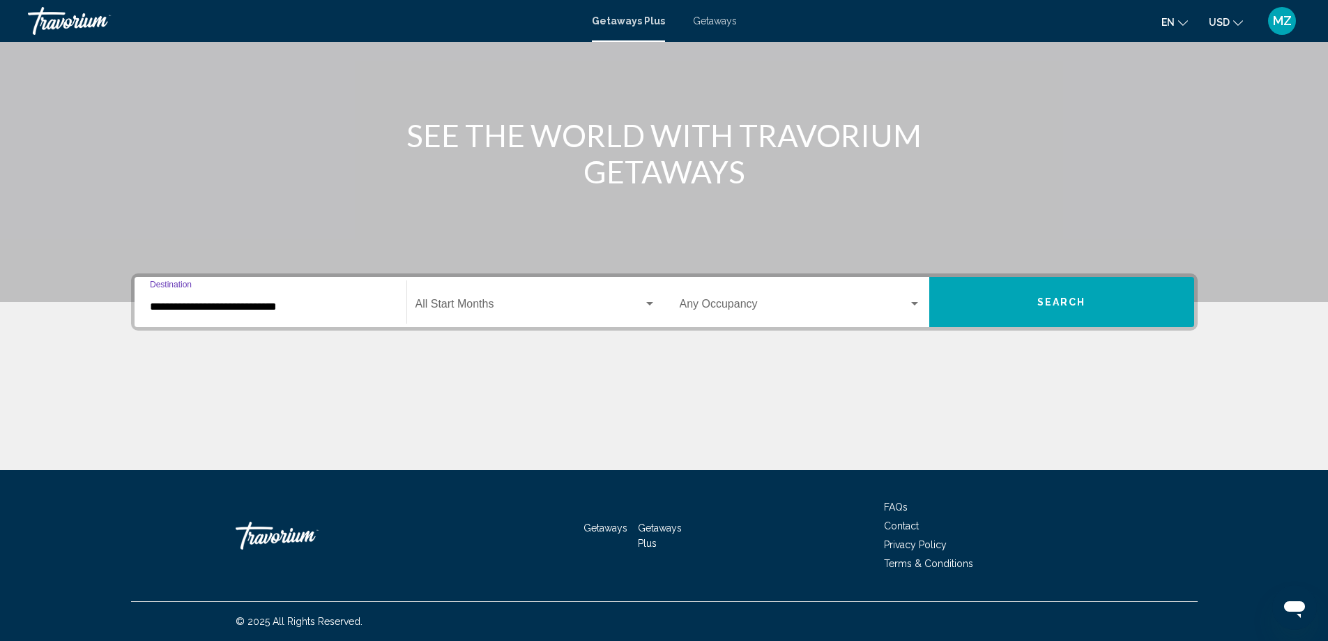
click at [449, 308] on span "Search widget" at bounding box center [529, 306] width 228 height 13
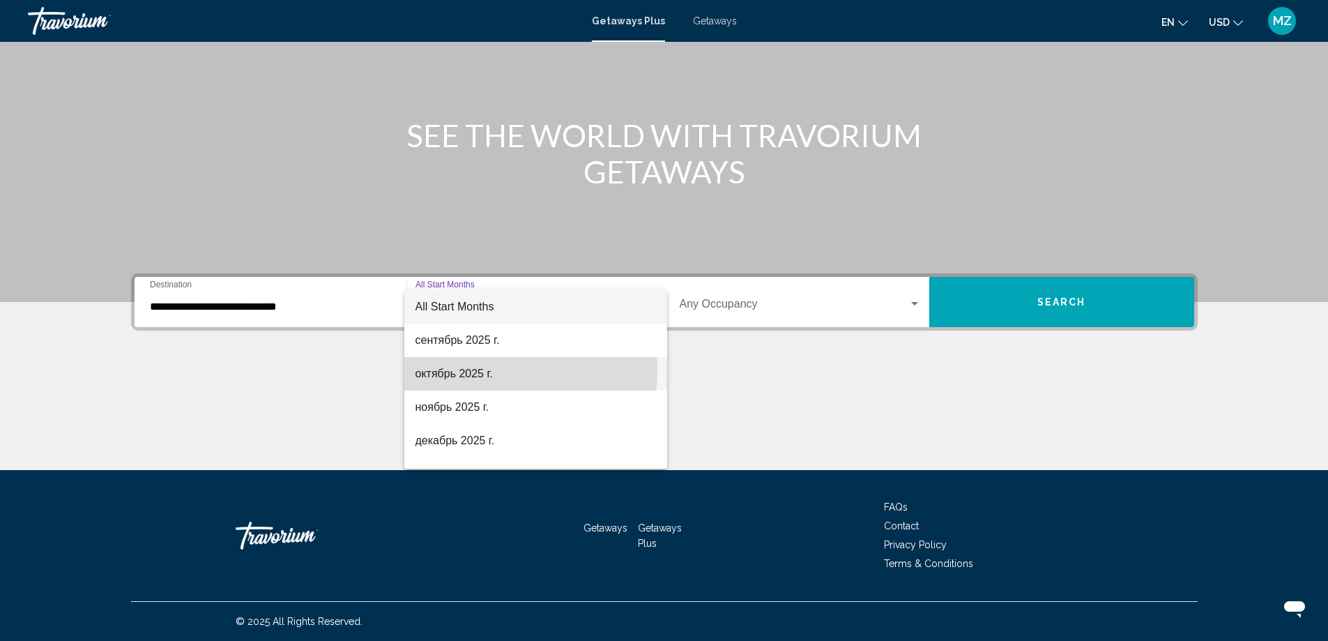
click at [464, 370] on span "октябрь 2025 г." at bounding box center [535, 373] width 241 height 33
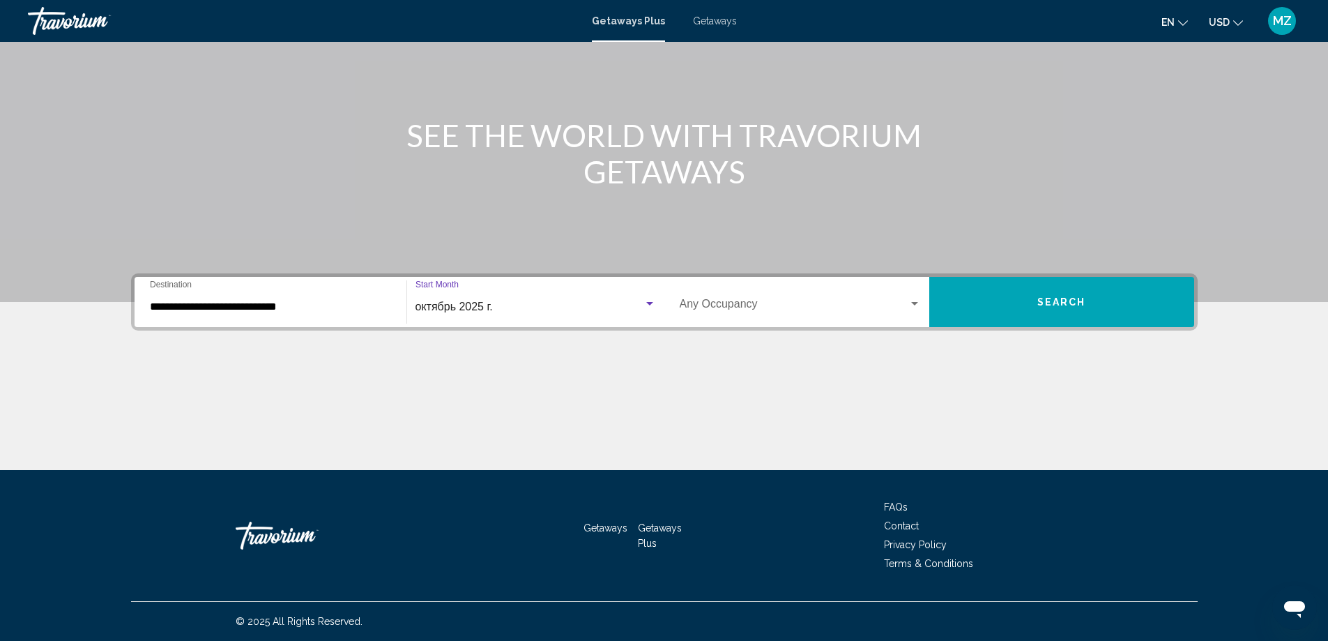
click at [722, 312] on span "Search widget" at bounding box center [794, 306] width 229 height 13
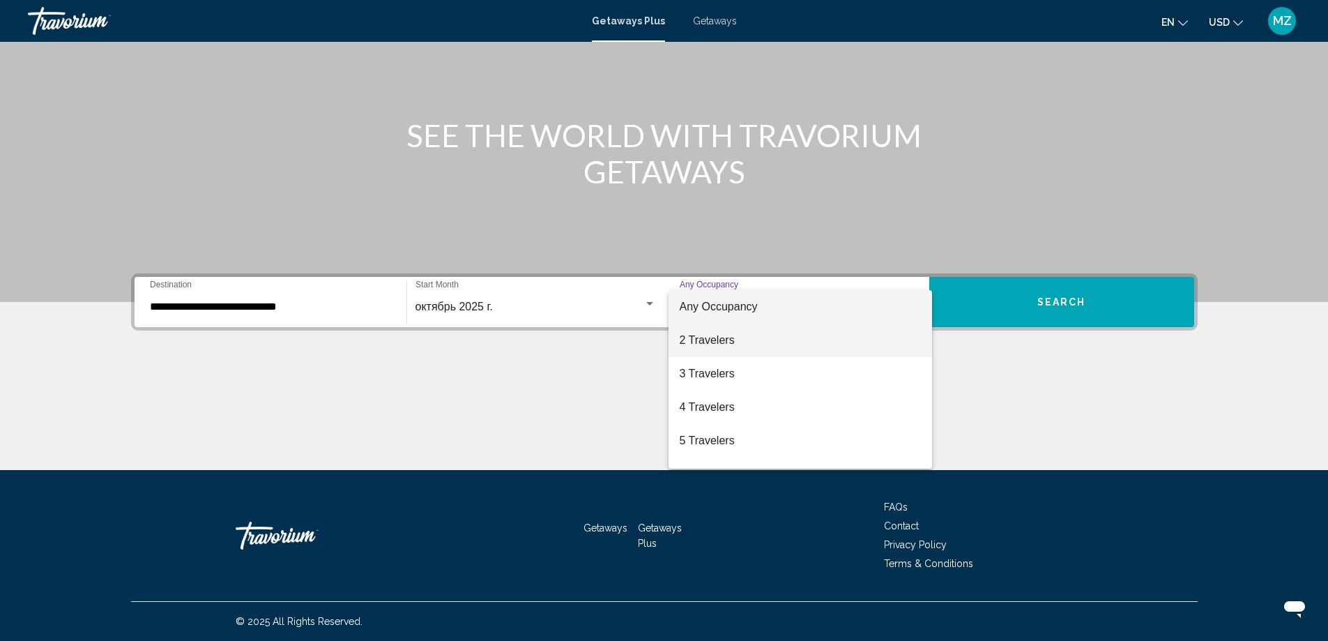
click at [724, 342] on span "2 Travelers" at bounding box center [800, 339] width 241 height 33
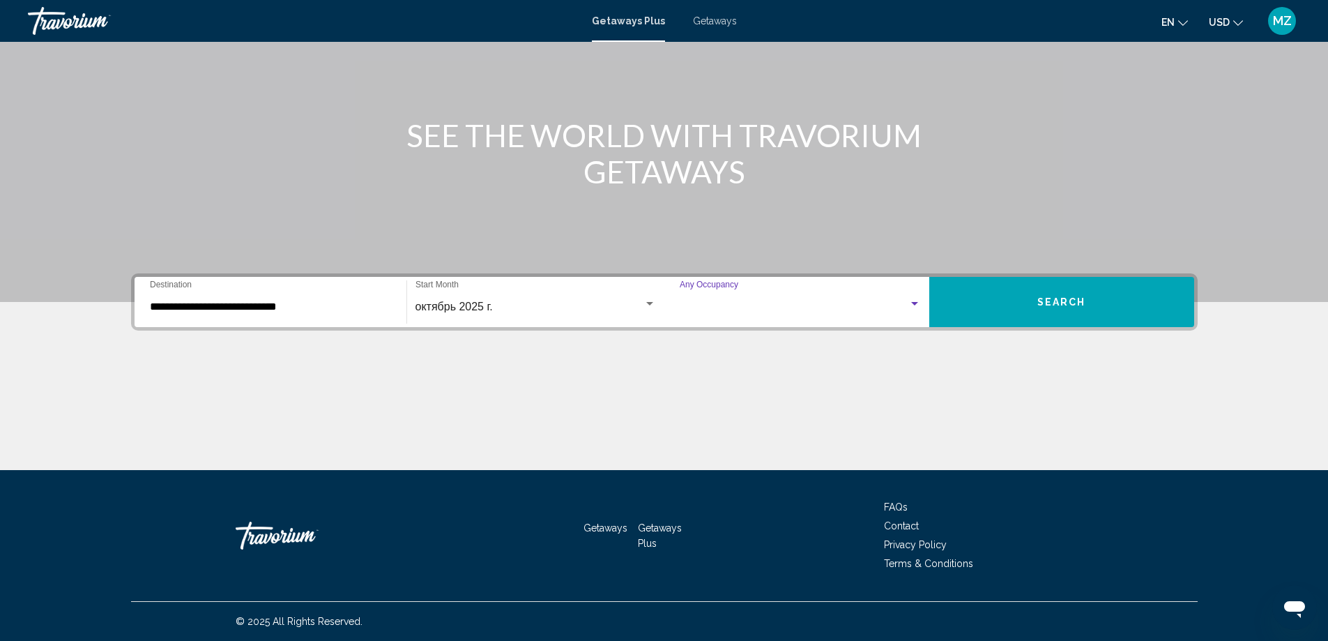
click at [724, 342] on div "**********" at bounding box center [664, 371] width 1122 height 197
click at [284, 312] on input "**********" at bounding box center [270, 306] width 241 height 13
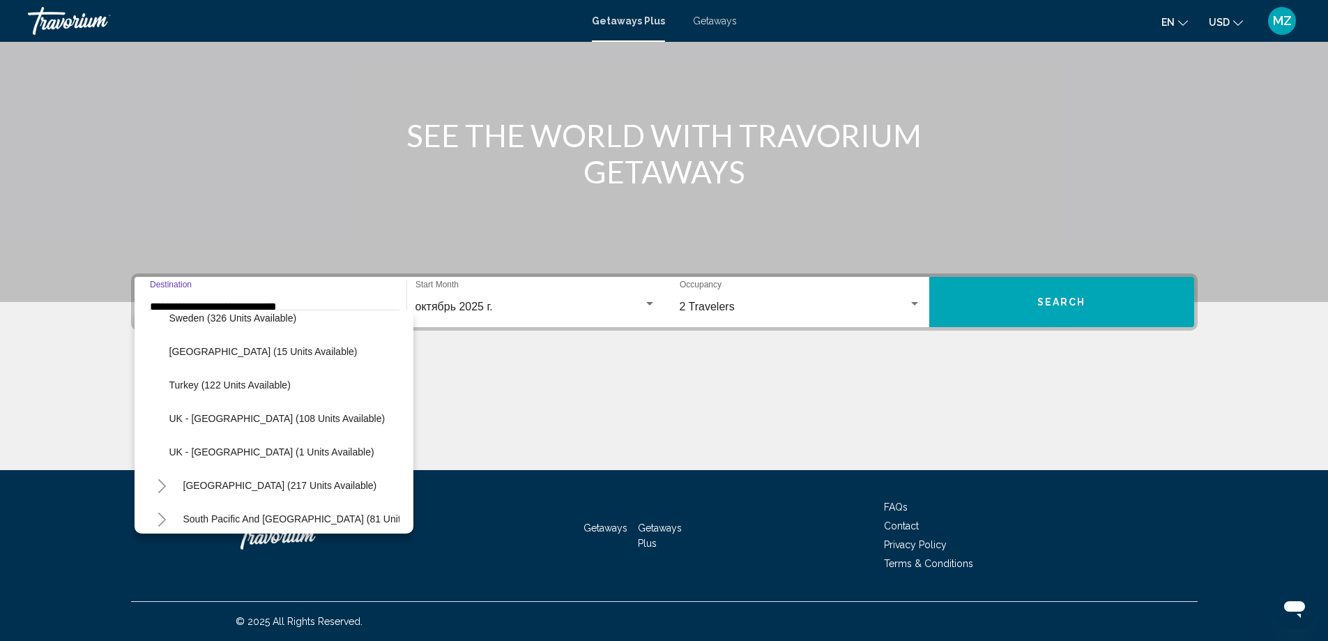
scroll to position [716, 0]
click at [250, 388] on span "Turkey (122 units available)" at bounding box center [229, 387] width 121 height 11
type input "**********"
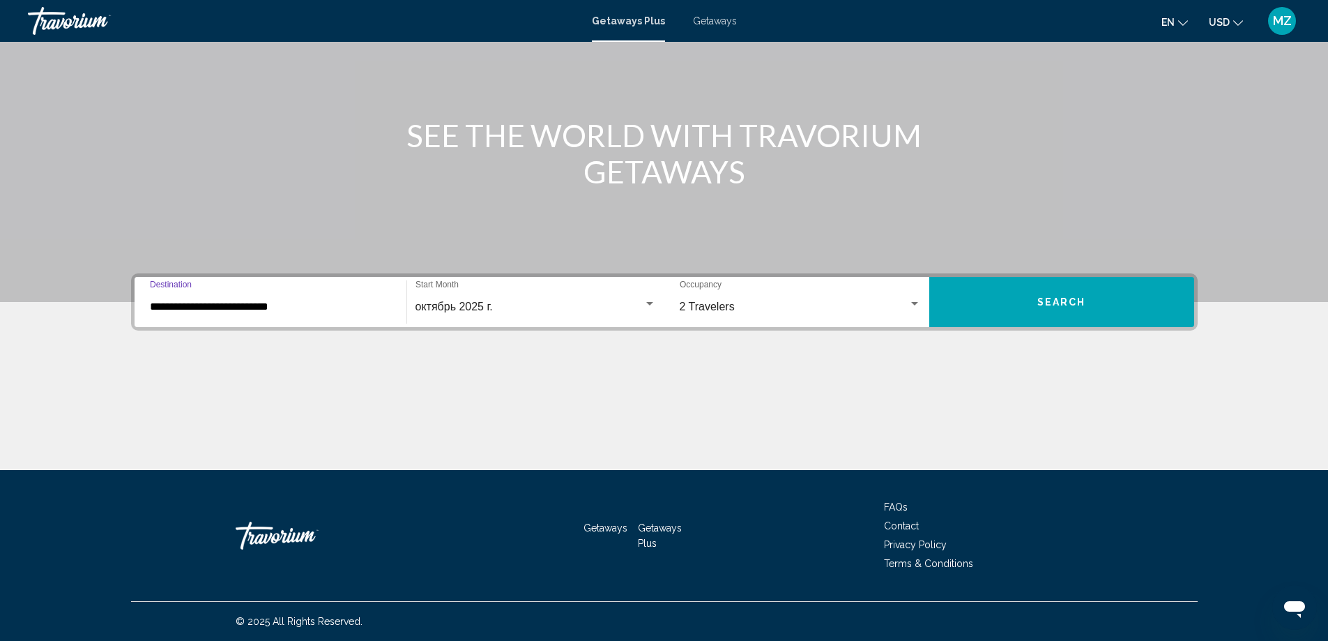
click at [1067, 321] on button "Search" at bounding box center [1061, 302] width 265 height 50
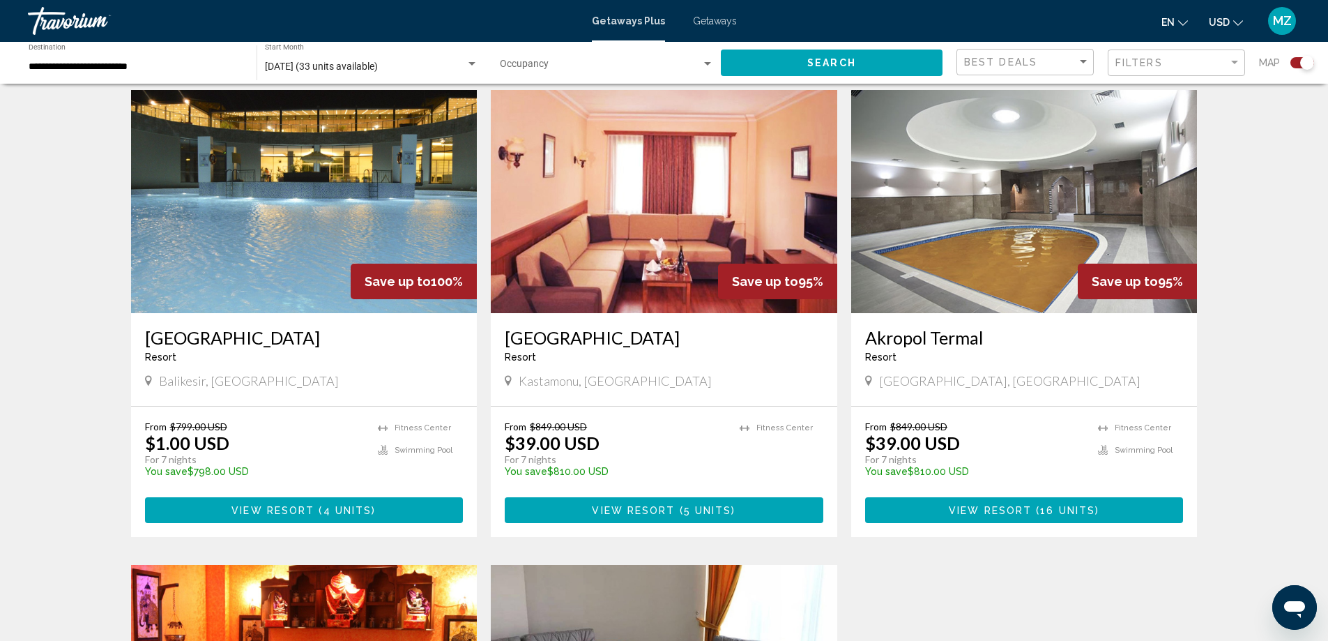
scroll to position [418, 0]
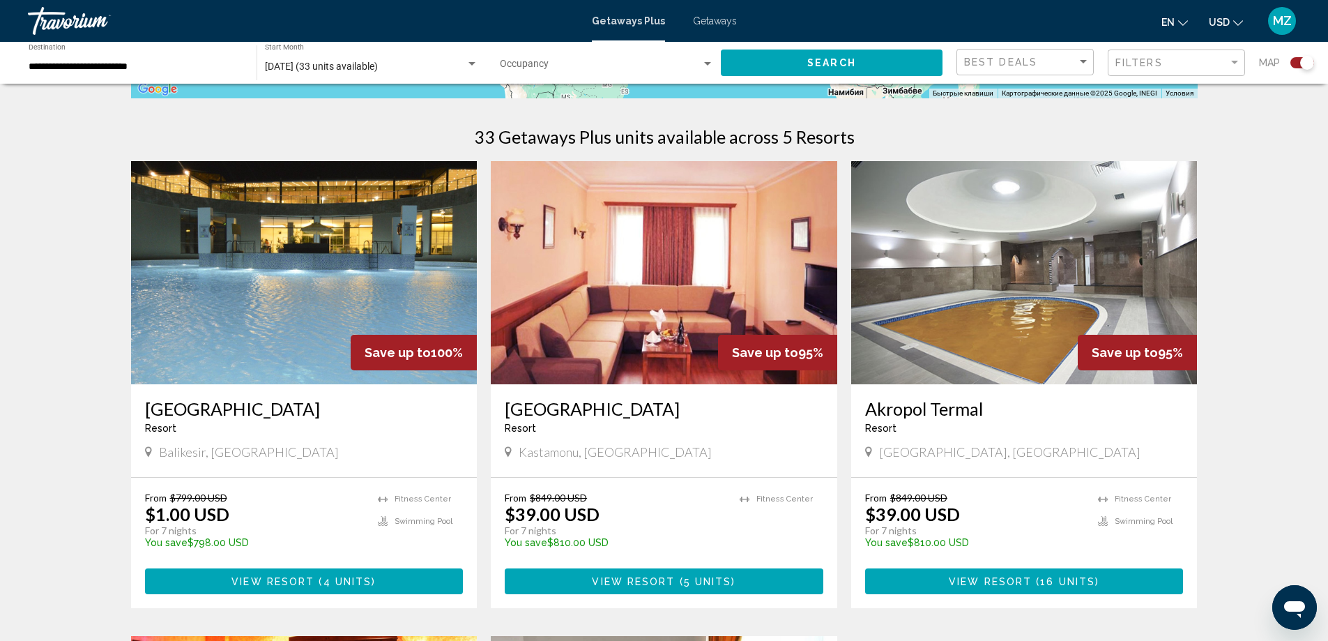
click at [284, 327] on img "Main content" at bounding box center [304, 272] width 346 height 223
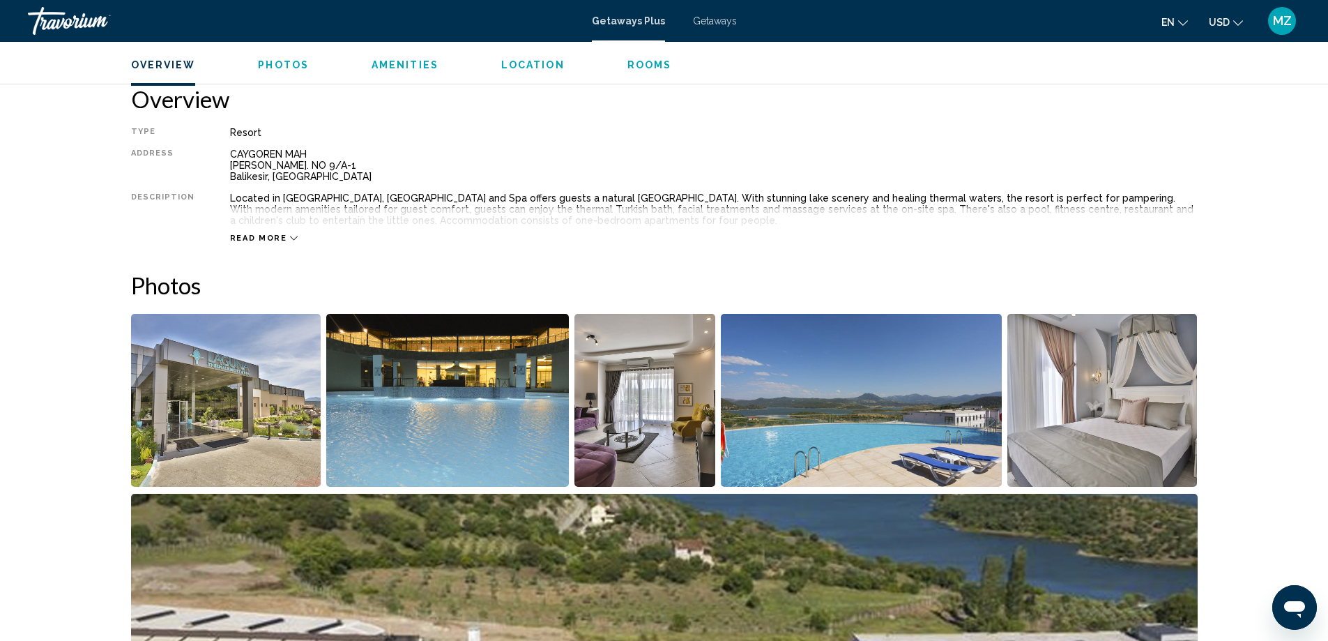
scroll to position [392, 0]
